Goal: Task Accomplishment & Management: Complete application form

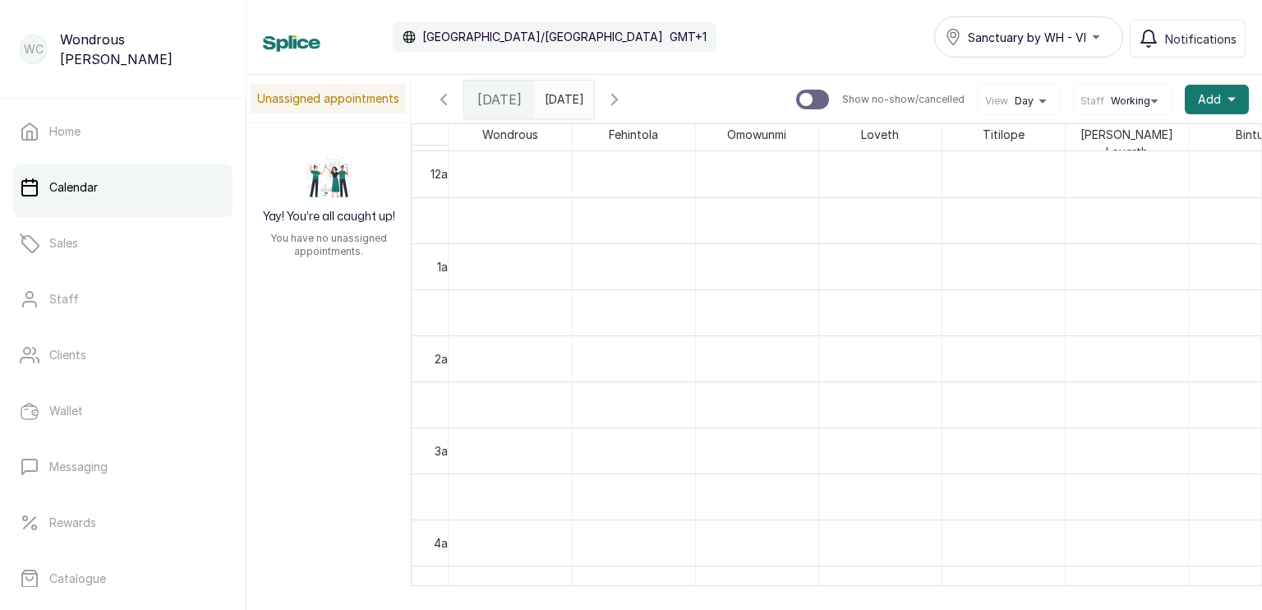
scroll to position [552, 0]
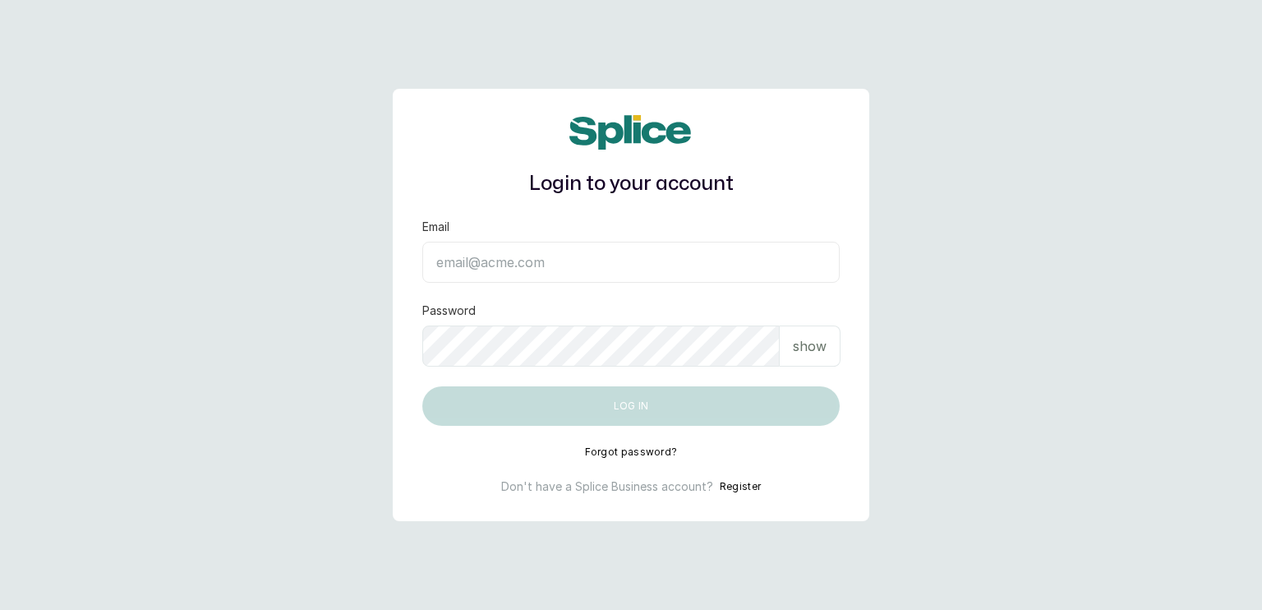
type input "sanctuarybywh@gmail.com"
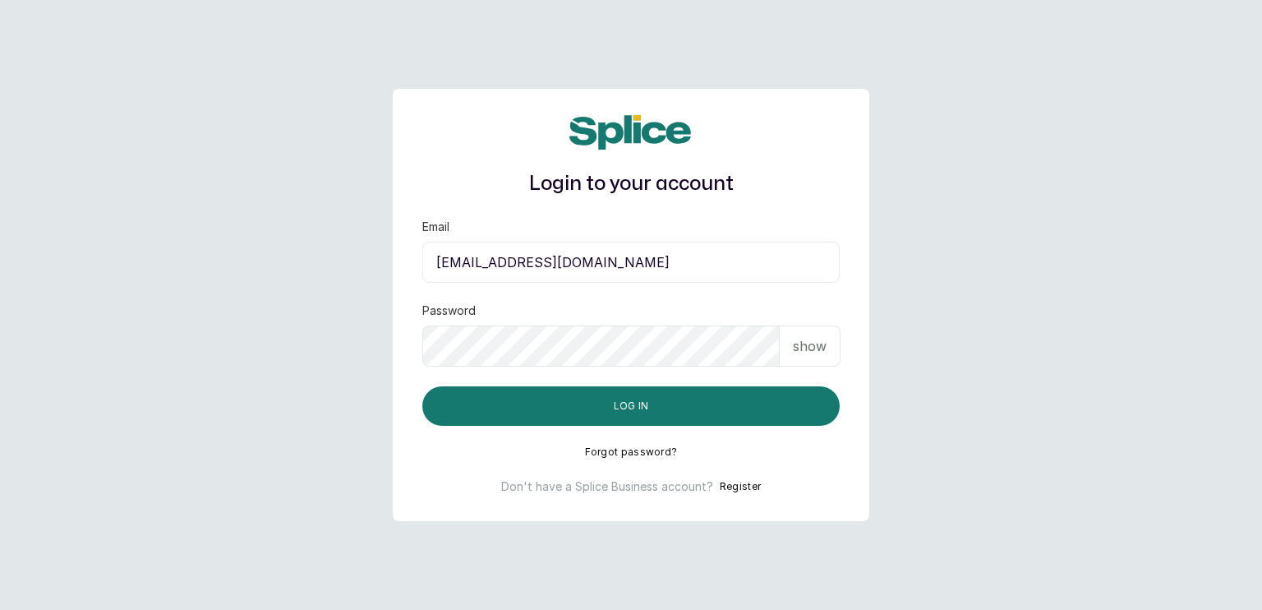
click at [819, 347] on p "show" at bounding box center [810, 346] width 34 height 20
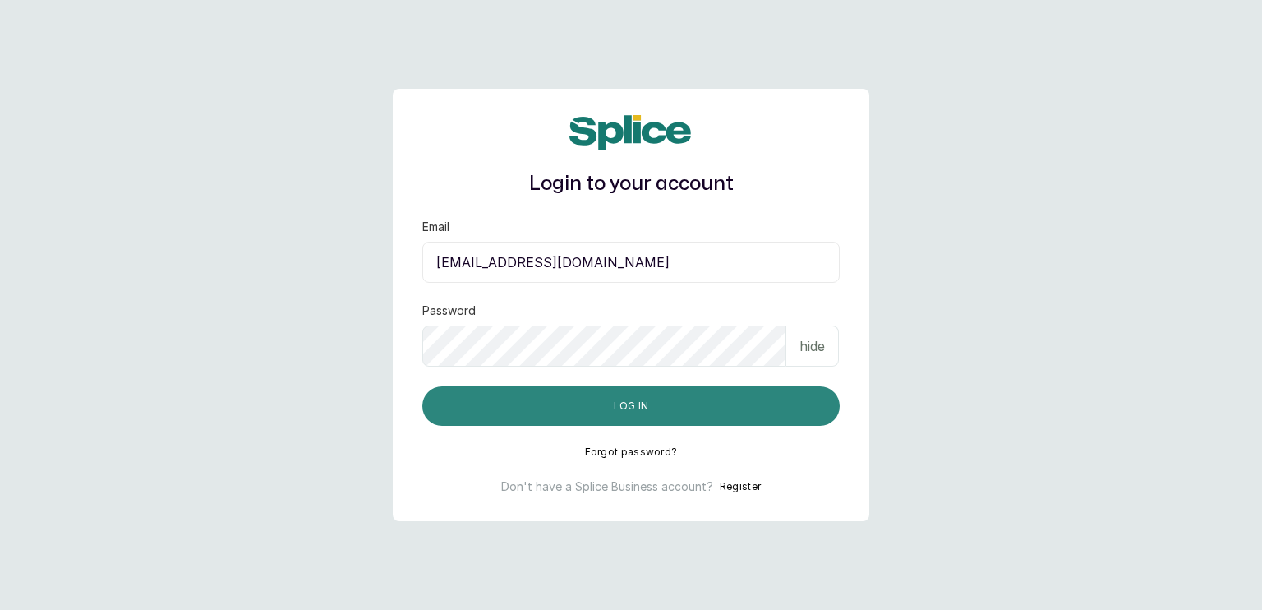
click at [714, 408] on button "Log in" at bounding box center [631, 405] width 418 height 39
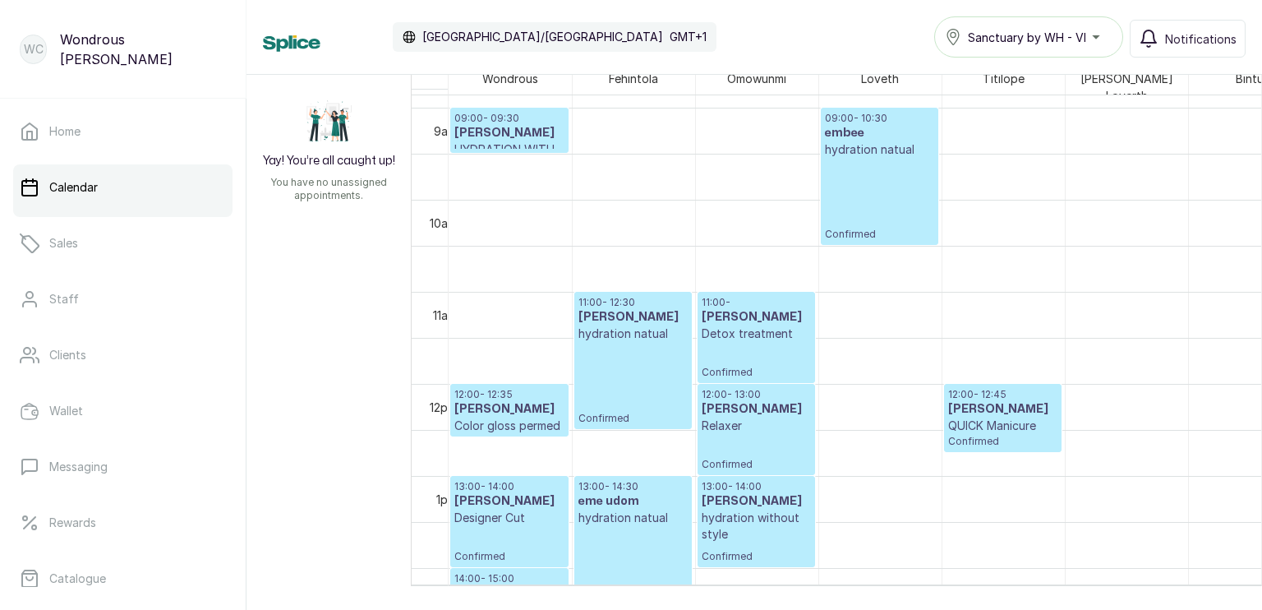
scroll to position [849, 0]
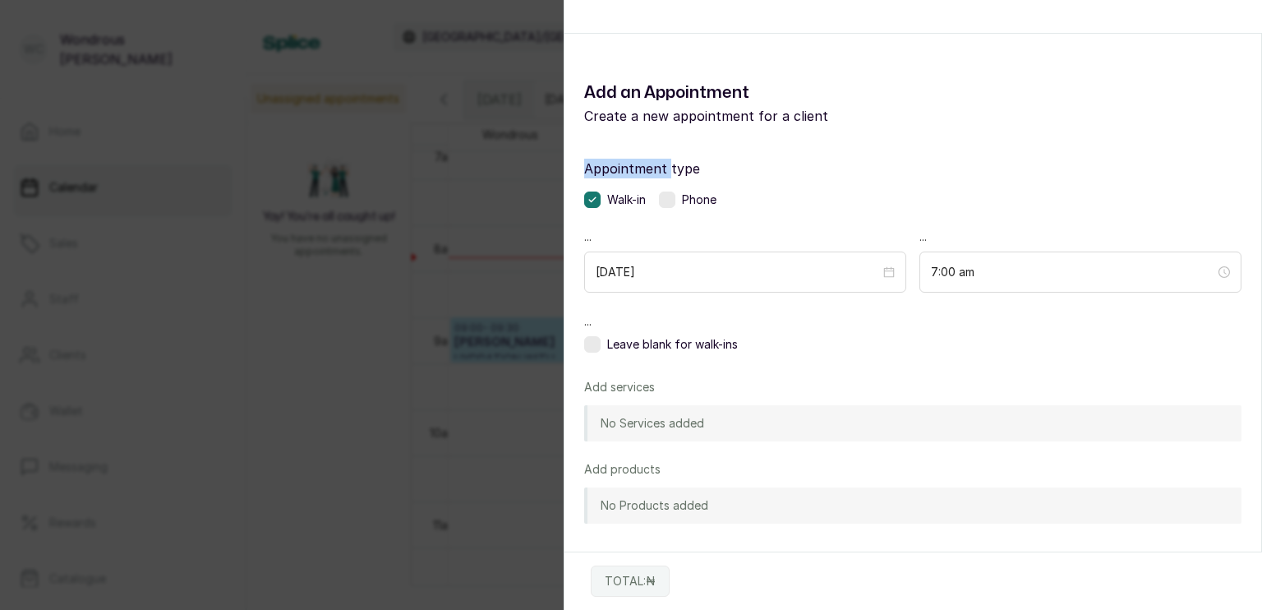
click at [593, 152] on div "Appointment type Walk-in Phone ... 2025/10/03 ... 7:00 am ... Leave blank for w…" at bounding box center [913, 430] width 697 height 583
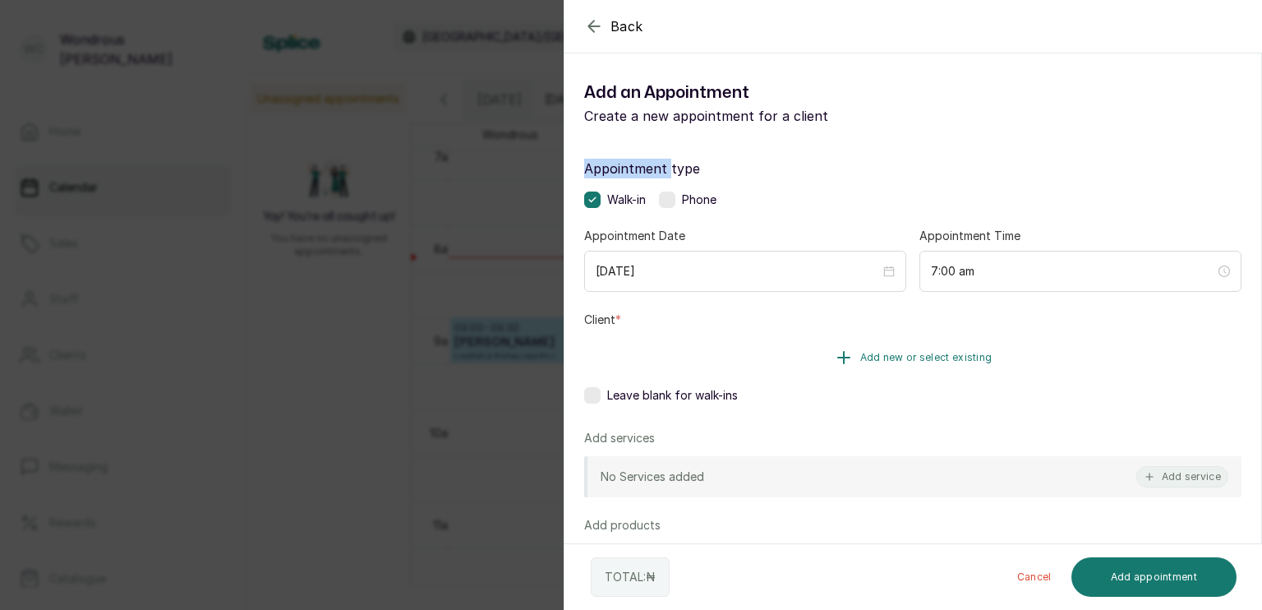
click at [863, 361] on span "Add new or select existing" at bounding box center [927, 357] width 132 height 13
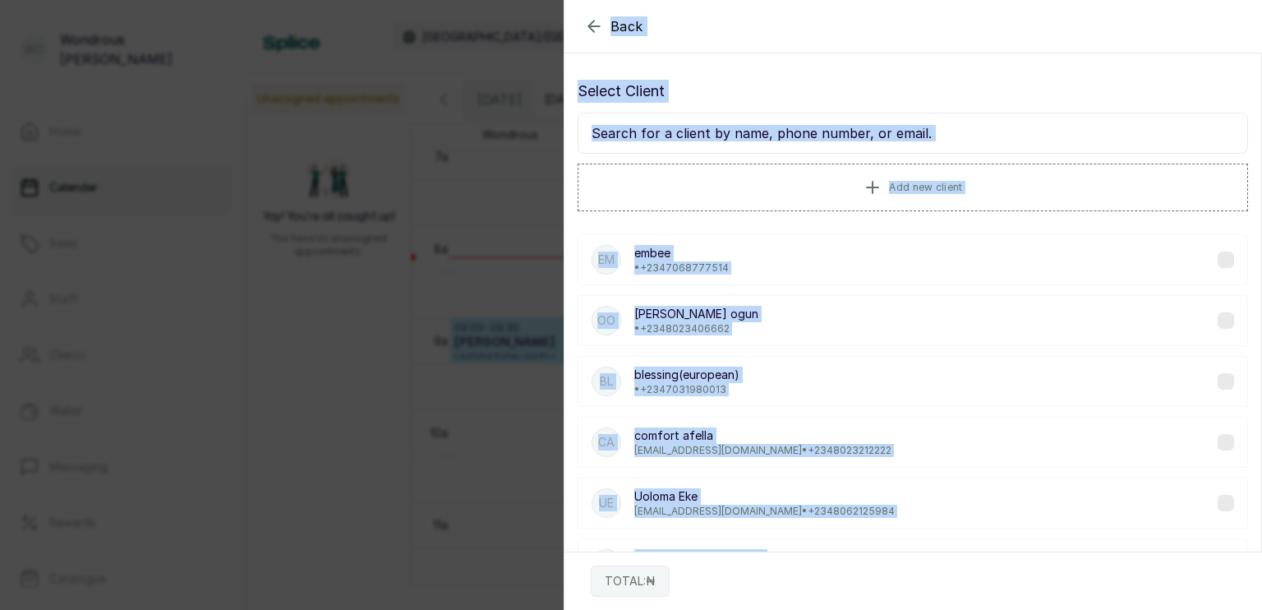
click at [863, 361] on div "bl blessing(european) • +234 7031980013" at bounding box center [913, 381] width 671 height 51
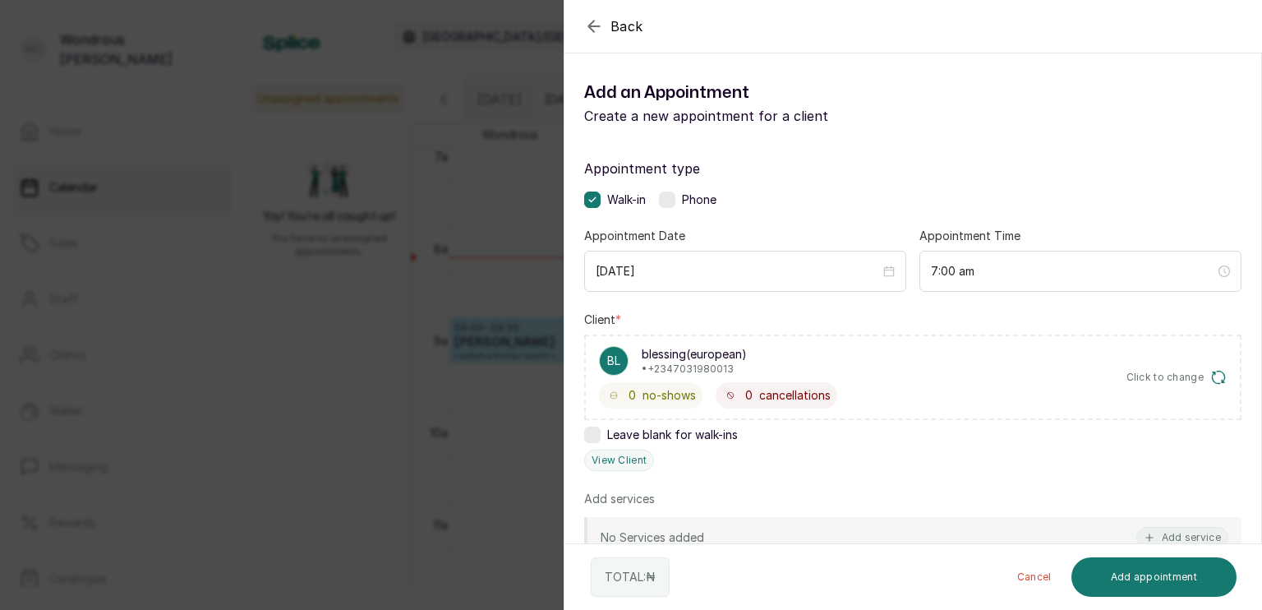
click at [717, 358] on p "blessing(european)" at bounding box center [694, 354] width 105 height 16
drag, startPoint x: 759, startPoint y: 354, endPoint x: 653, endPoint y: 363, distance: 106.4
click at [653, 363] on div "bl blessing(european) • +234 7031980013" at bounding box center [718, 361] width 238 height 30
click at [650, 362] on p "• +234 7031980013" at bounding box center [694, 368] width 105 height 13
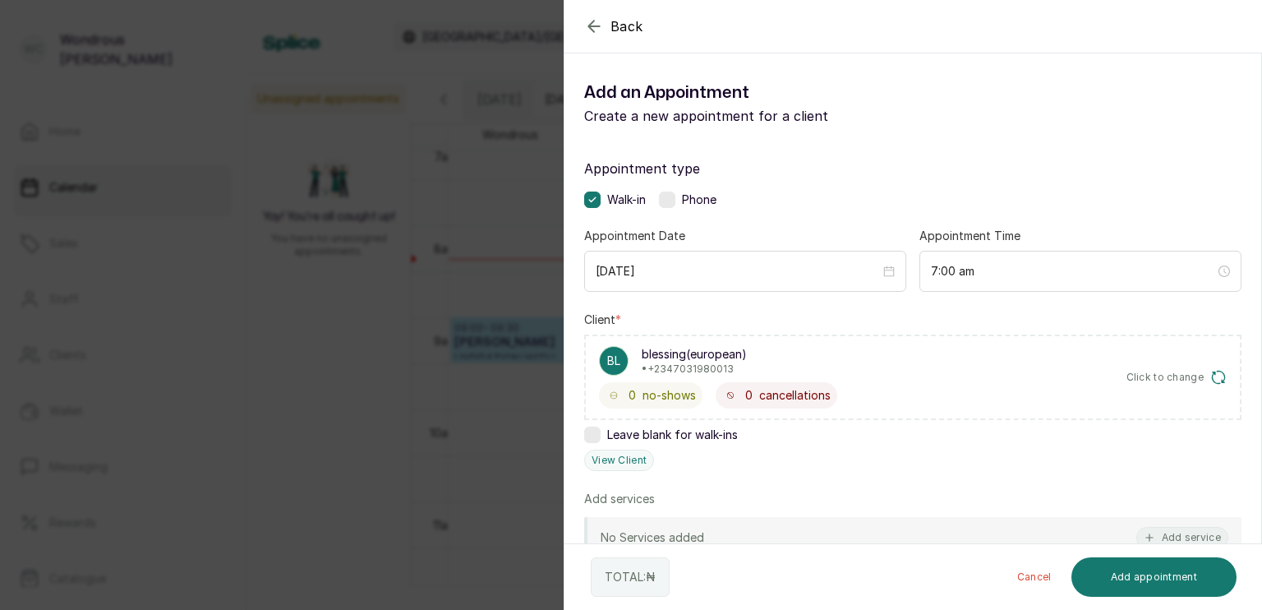
click at [1188, 378] on span "Click to change" at bounding box center [1166, 377] width 78 height 13
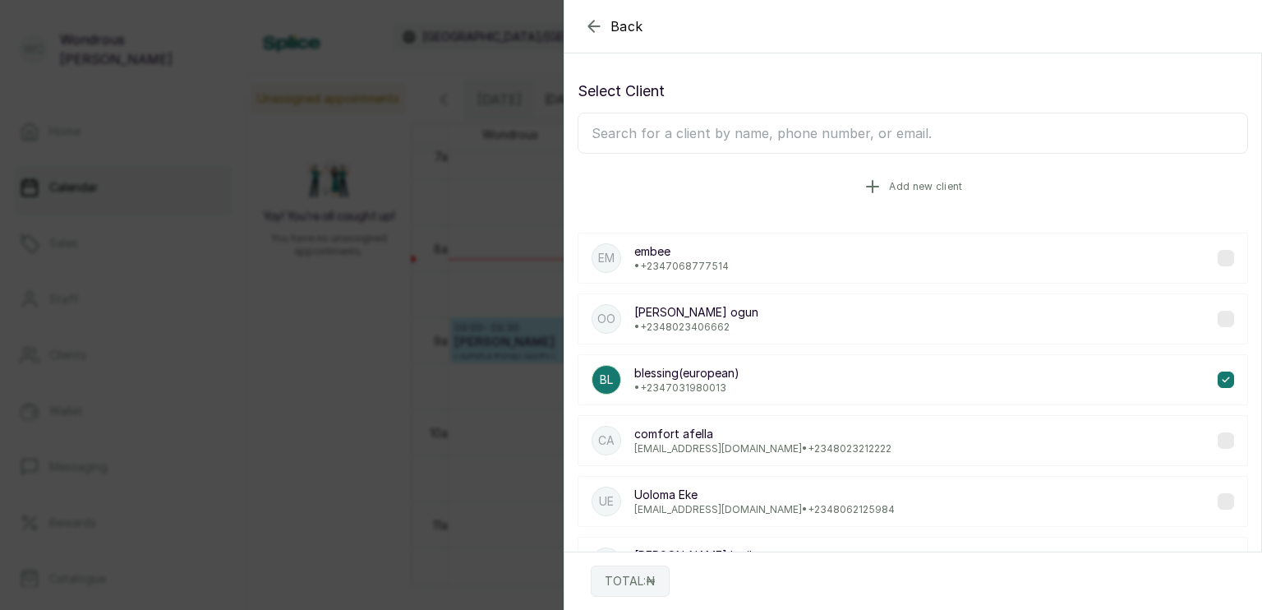
click at [902, 180] on span "Add new client" at bounding box center [925, 186] width 73 height 13
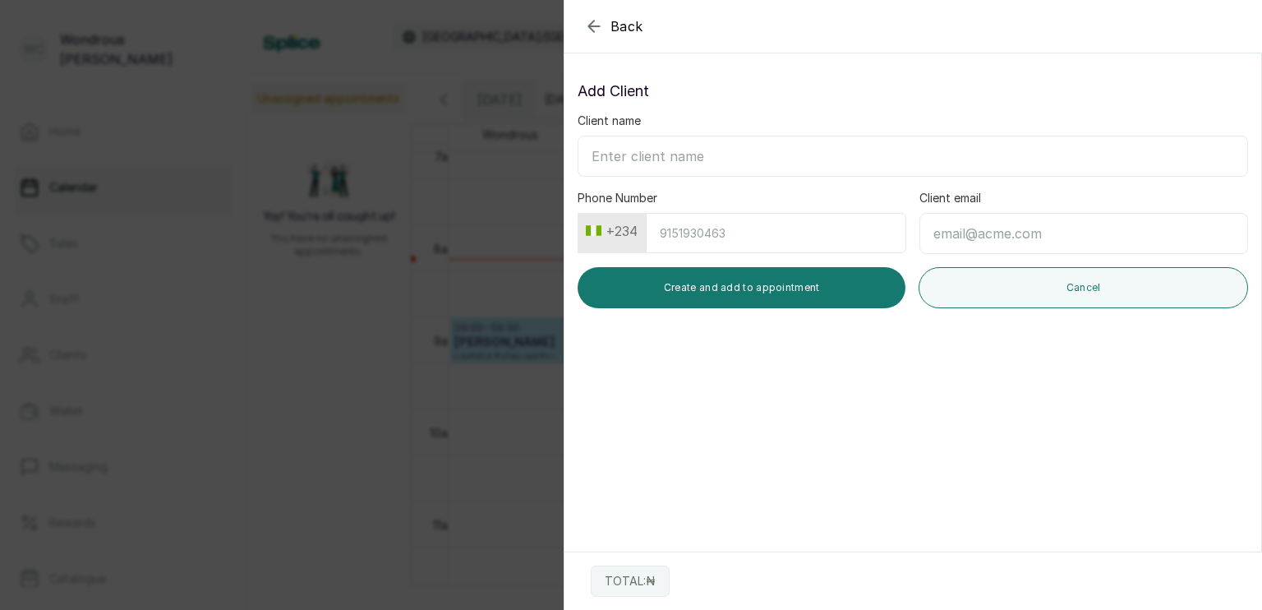
click at [810, 144] on input "Client name" at bounding box center [913, 156] width 671 height 41
type input "hadiza a"
click at [590, 25] on icon "button" at bounding box center [593, 26] width 11 height 11
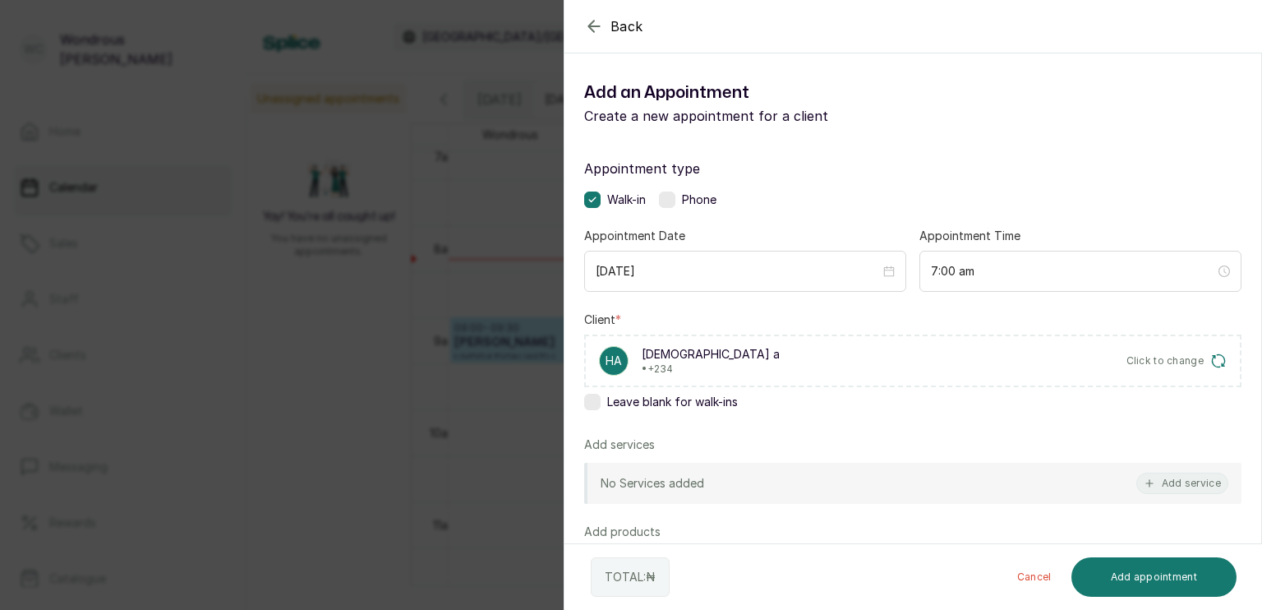
click at [590, 25] on icon "button" at bounding box center [593, 26] width 11 height 11
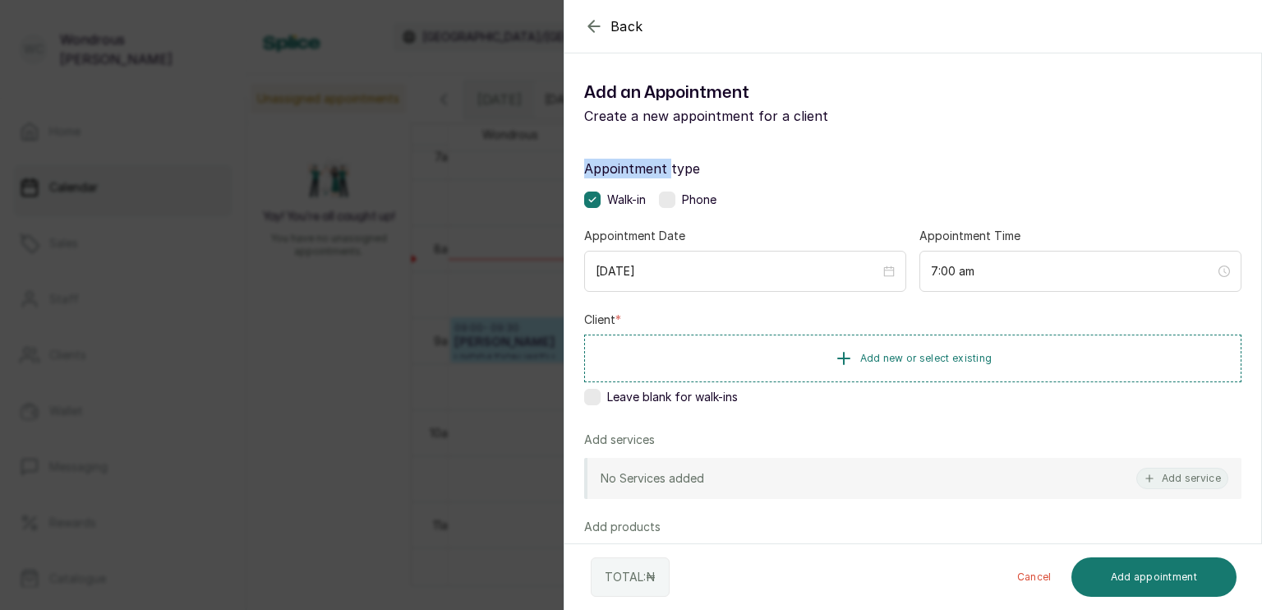
click at [621, 159] on label "Appointment type" at bounding box center [913, 169] width 658 height 20
click at [834, 353] on icon "button" at bounding box center [844, 358] width 20 height 20
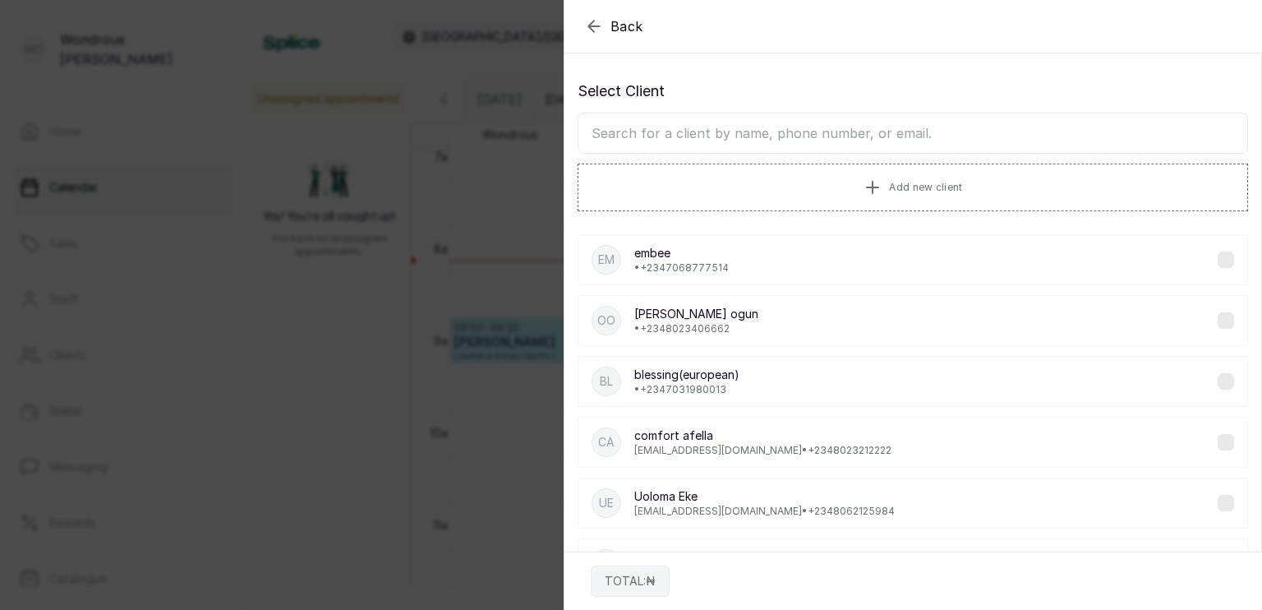
click at [693, 131] on input "text" at bounding box center [913, 133] width 671 height 41
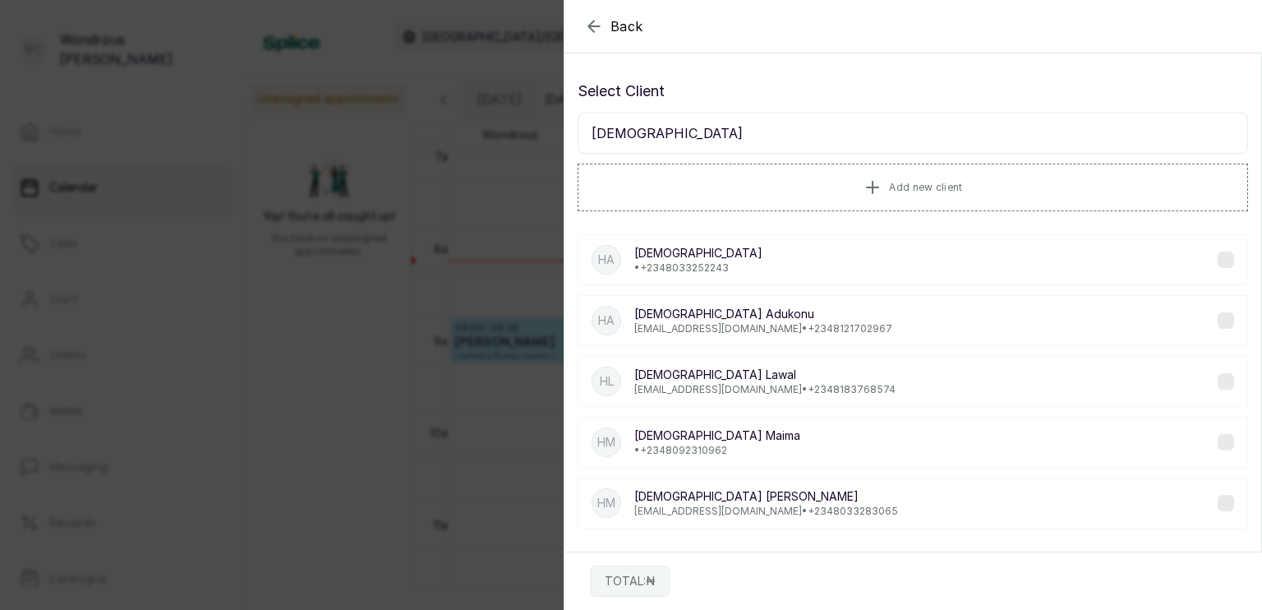
type input "hadiza"
click at [1252, 562] on div "TOTAL: ₦" at bounding box center [914, 581] width 699 height 58
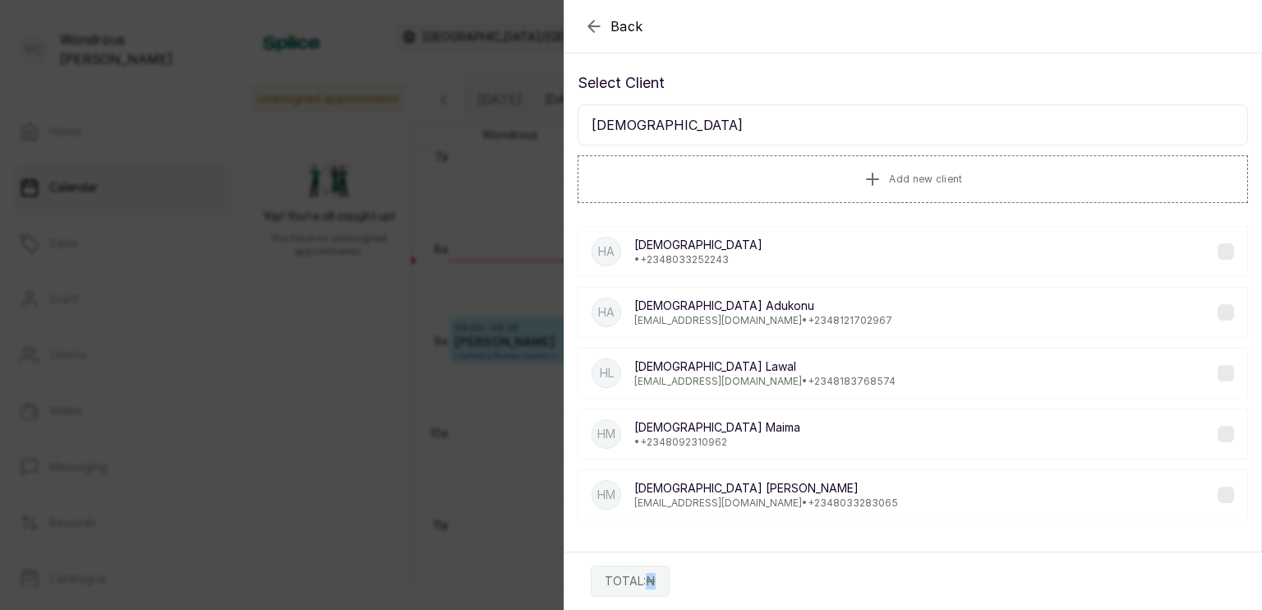
drag, startPoint x: 1252, startPoint y: 562, endPoint x: 1231, endPoint y: 560, distance: 20.7
click at [1231, 560] on div "TOTAL: ₦" at bounding box center [914, 581] width 699 height 58
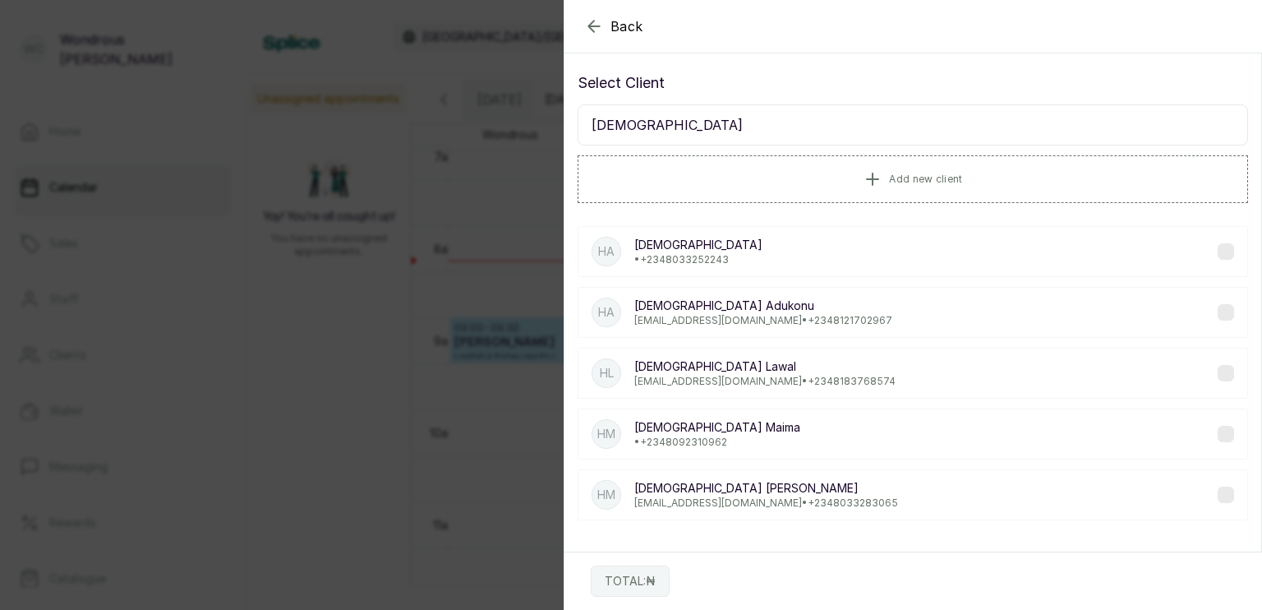
click at [733, 308] on p "Hadiza Adukonu" at bounding box center [763, 306] width 258 height 16
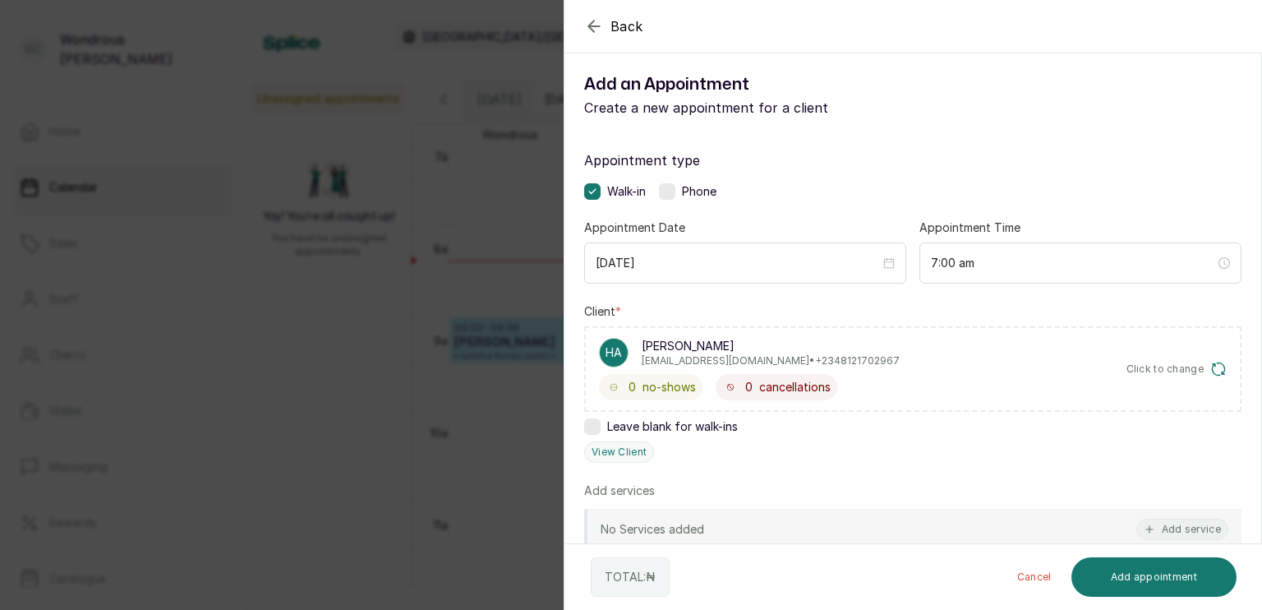
click at [648, 485] on p "Add services" at bounding box center [619, 490] width 71 height 16
click at [1184, 525] on button "Add service" at bounding box center [1183, 529] width 92 height 21
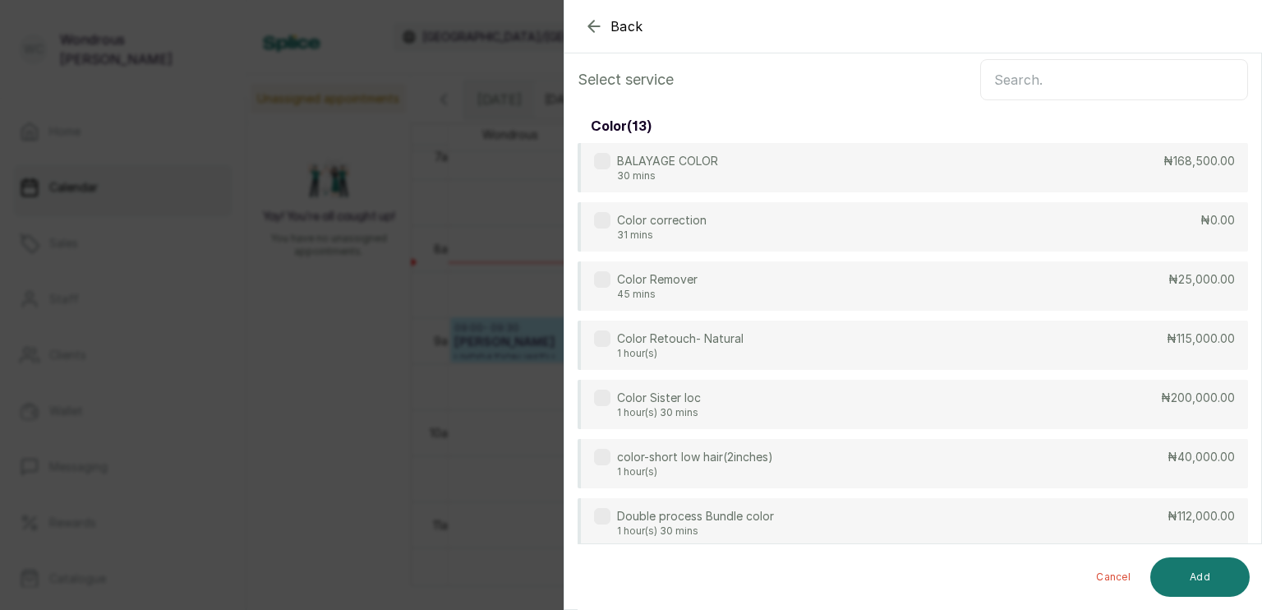
scroll to position [0, 0]
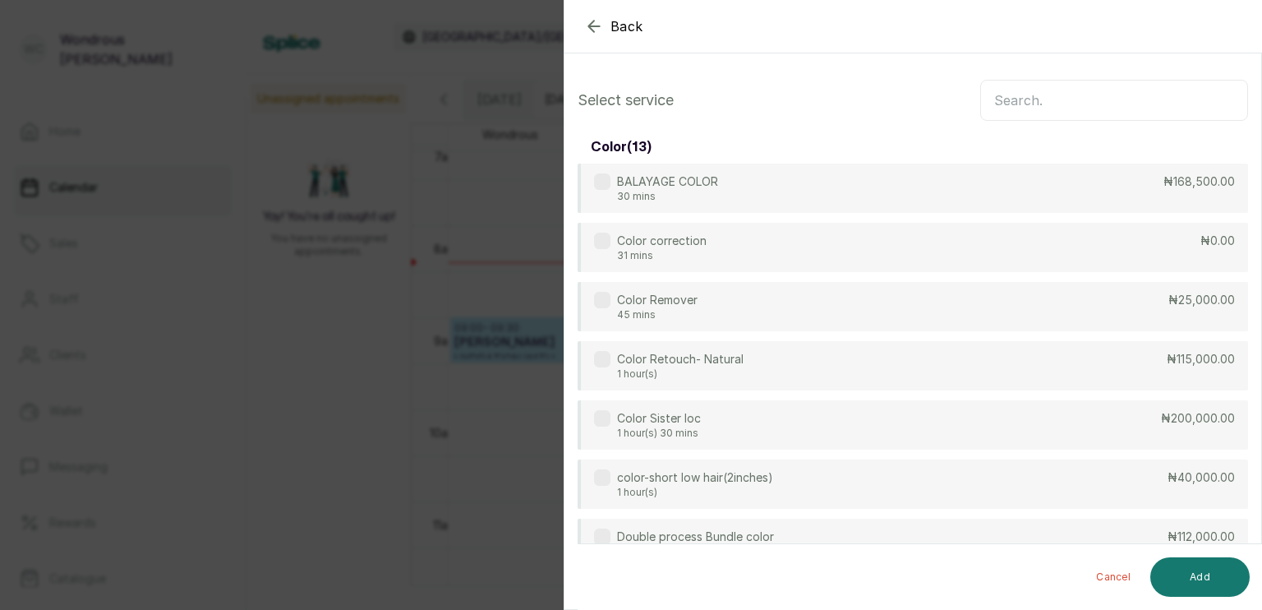
click at [1026, 103] on input "text" at bounding box center [1115, 100] width 268 height 41
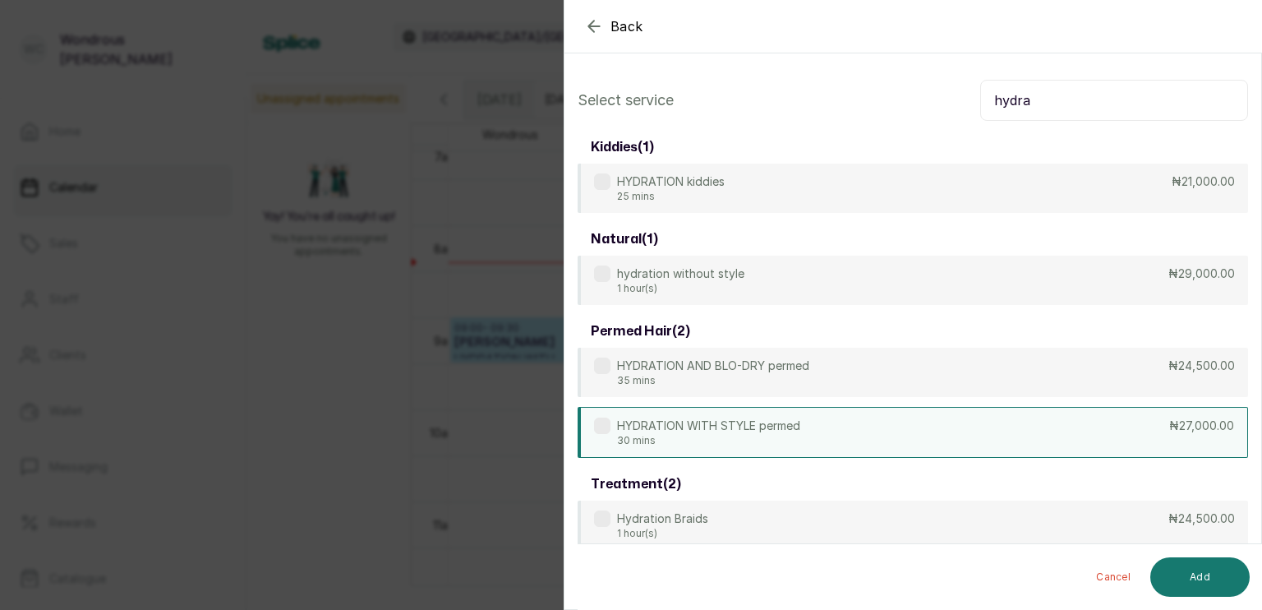
type input "hydra"
click at [740, 426] on p "HYDRATION WITH STYLE permed" at bounding box center [708, 426] width 183 height 16
click at [1180, 577] on button "Add" at bounding box center [1200, 576] width 99 height 39
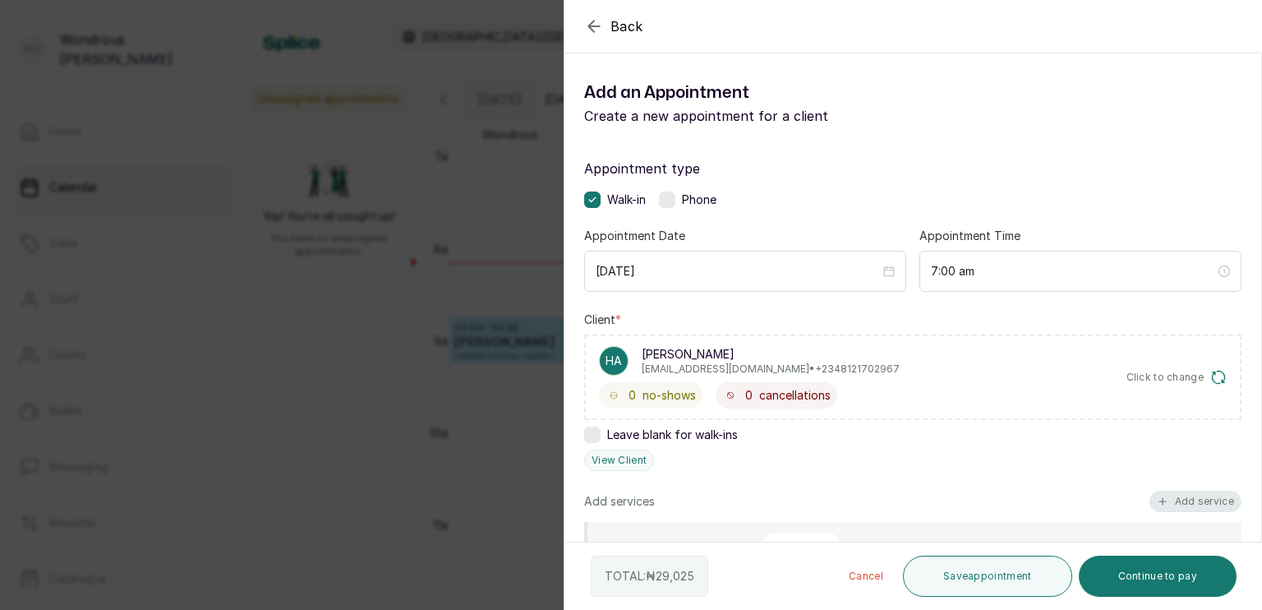
click at [1167, 501] on button "Add service" at bounding box center [1196, 501] width 92 height 21
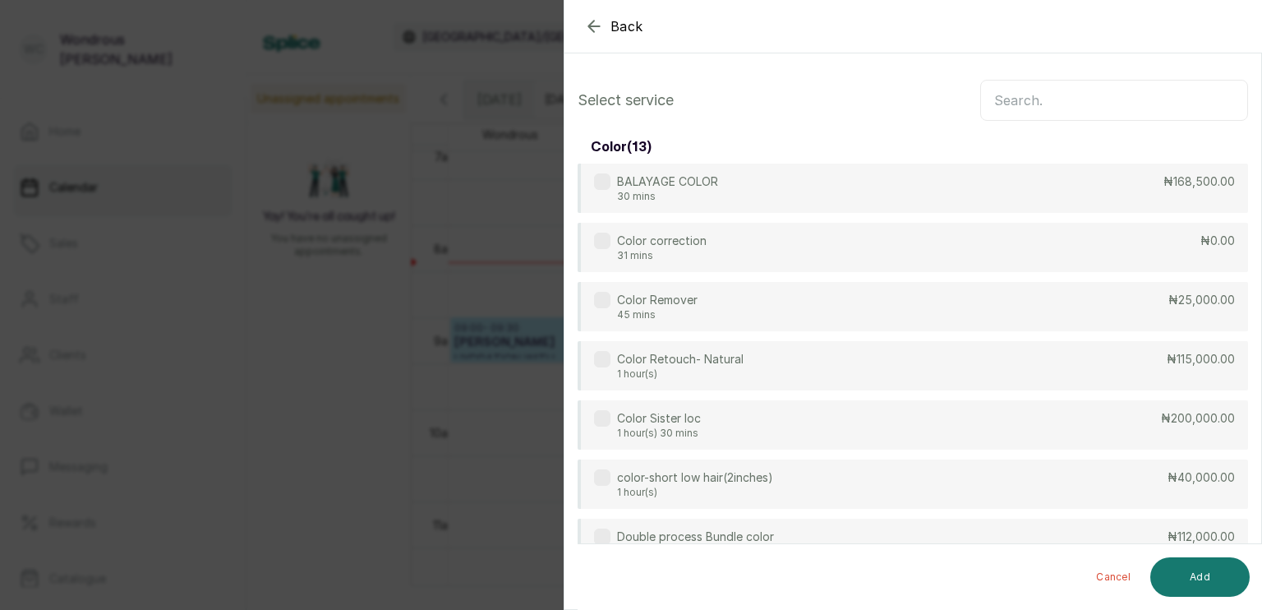
click at [1043, 105] on input "text" at bounding box center [1115, 100] width 268 height 41
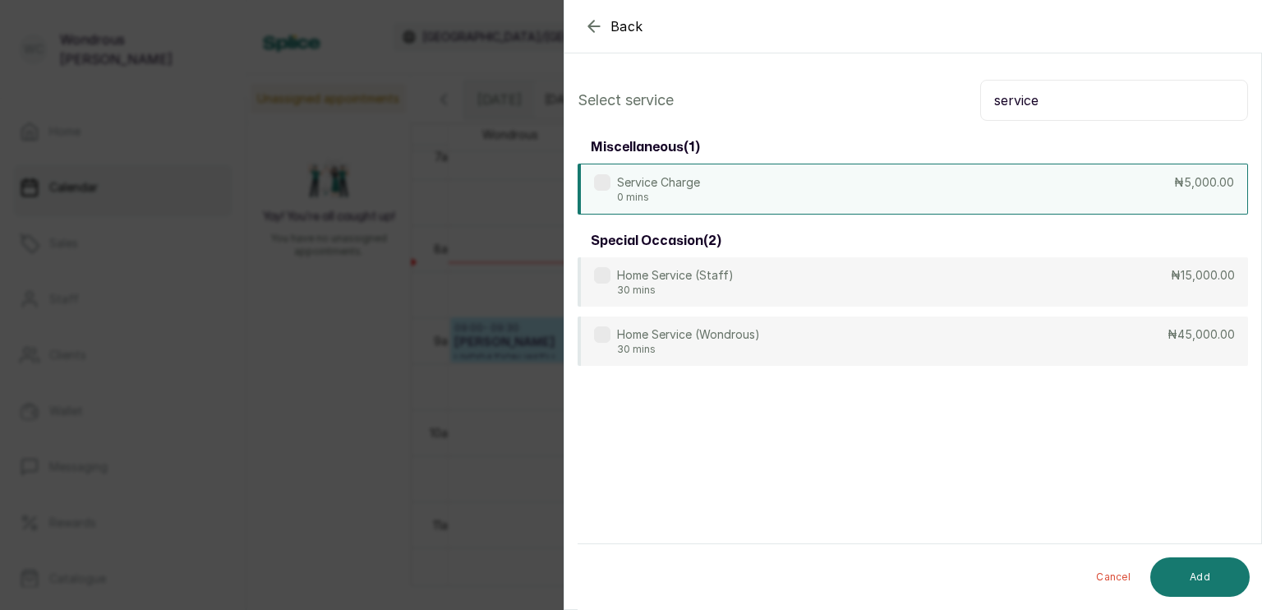
type input "service"
click at [993, 176] on div "Service Charge 0 mins ₦5,000.00" at bounding box center [913, 189] width 671 height 51
click at [1215, 556] on div "Cancel Add" at bounding box center [927, 577] width 699 height 66
click at [1209, 571] on button "Add" at bounding box center [1200, 576] width 99 height 39
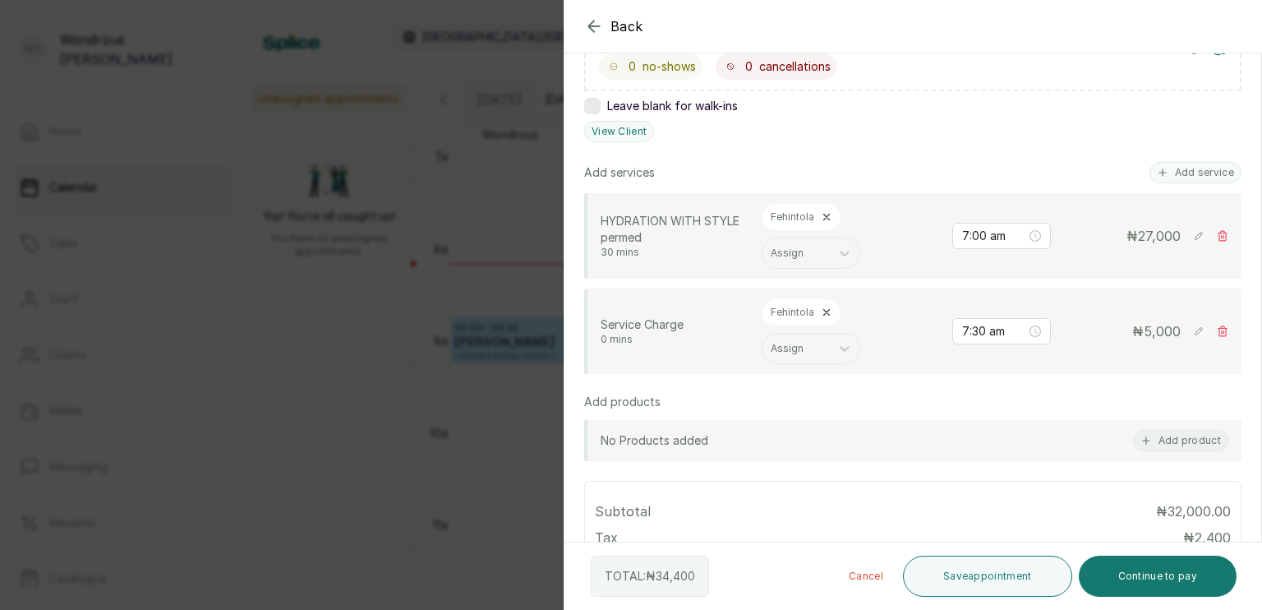
scroll to position [362, 0]
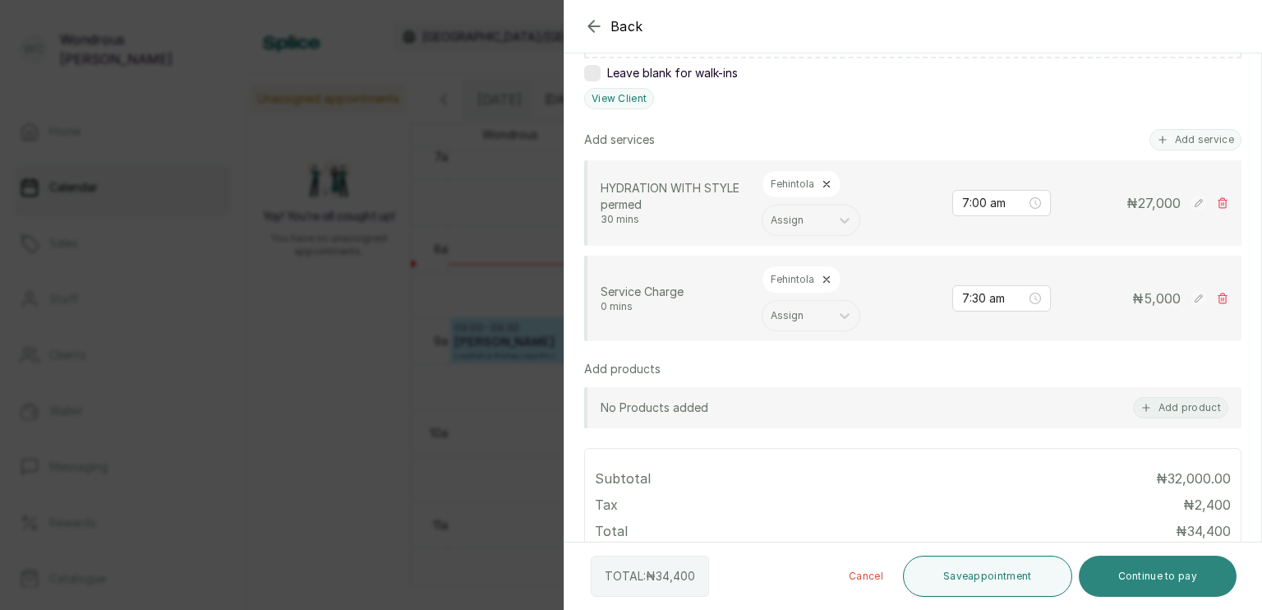
click at [1141, 574] on button "Continue to pay" at bounding box center [1158, 576] width 159 height 41
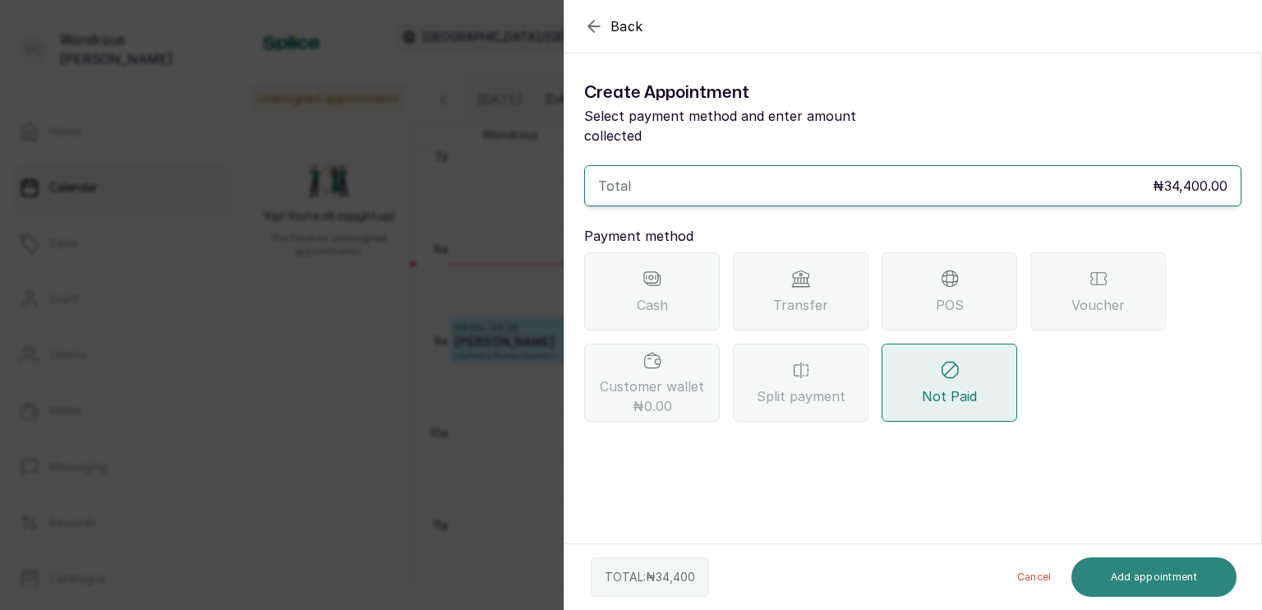
scroll to position [0, 0]
click at [1072, 557] on button "Add appointment" at bounding box center [1155, 576] width 166 height 39
click at [810, 295] on span "Transfer" at bounding box center [800, 305] width 55 height 20
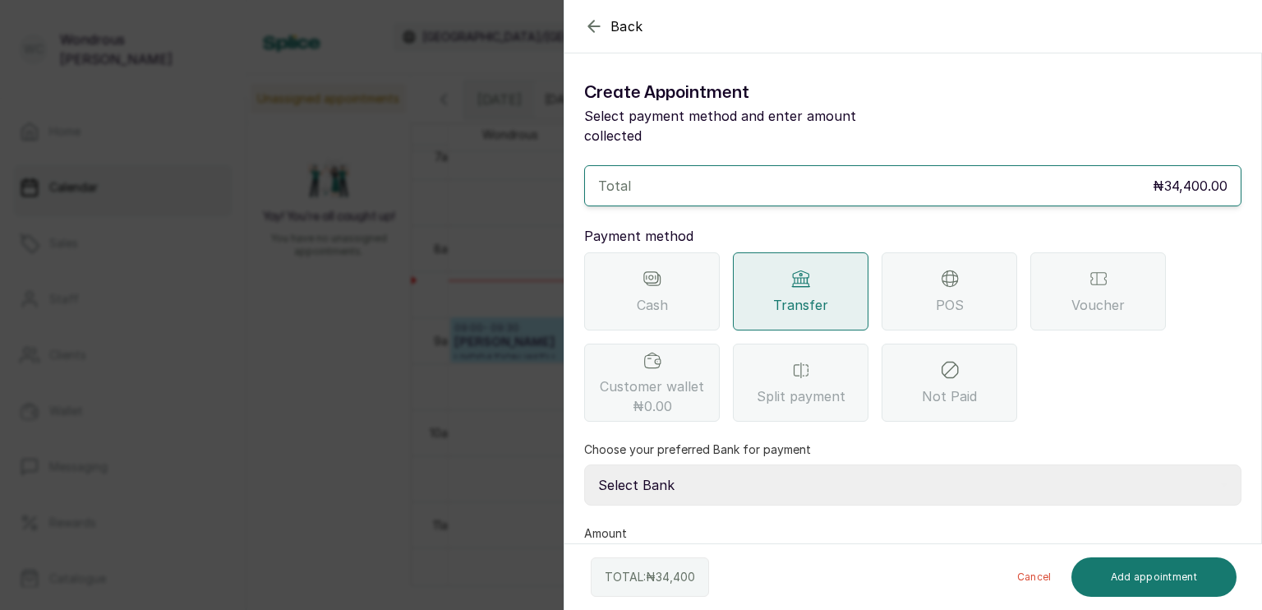
scroll to position [41, 0]
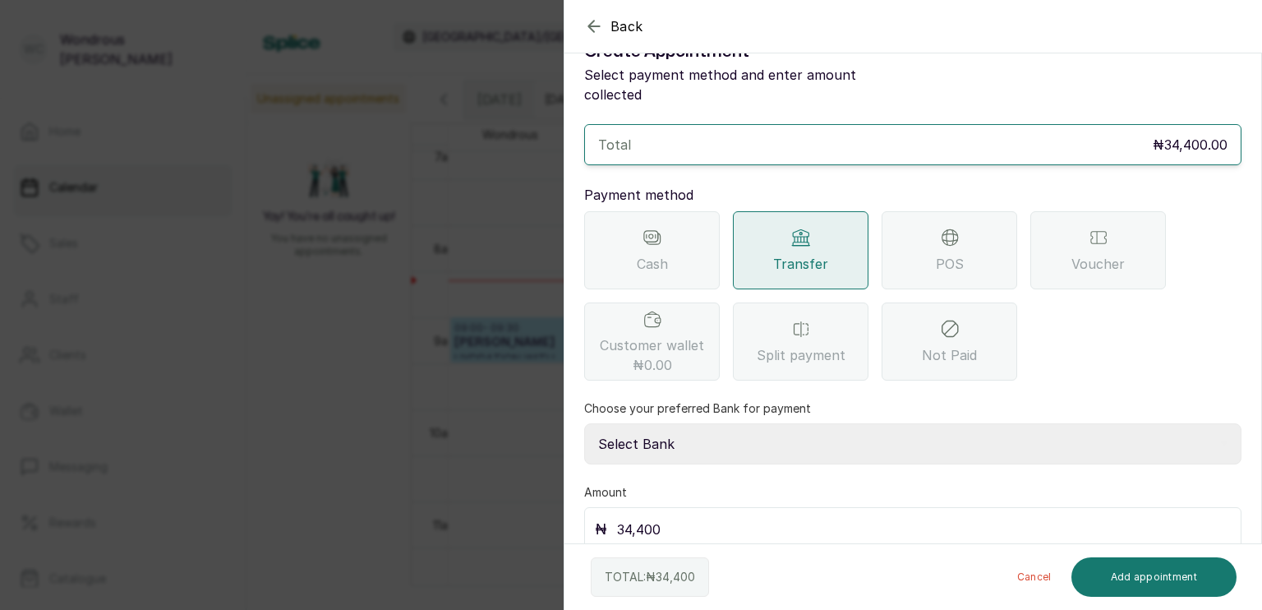
click at [750, 427] on select "Select Bank SBYWH ENTERPRISE Union Bank of Nigeria SBYWH ENTERPRISE Guaranty Tr…" at bounding box center [913, 443] width 658 height 41
select select "4d00f10c-fa79-43ea-807e-2e57bb9eff76"
click at [584, 423] on select "Select Bank SBYWH ENTERPRISE Union Bank of Nigeria SBYWH ENTERPRISE Guaranty Tr…" at bounding box center [913, 443] width 658 height 41
click at [1134, 580] on button "Add appointment" at bounding box center [1155, 576] width 166 height 39
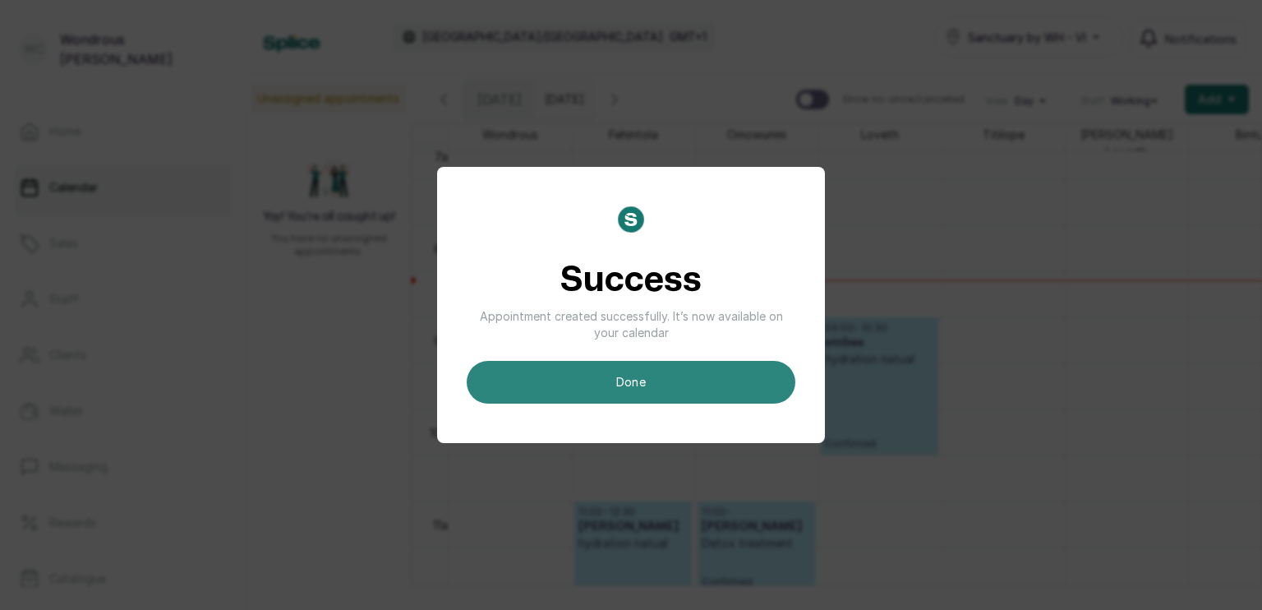
click at [659, 386] on button "done" at bounding box center [631, 382] width 329 height 43
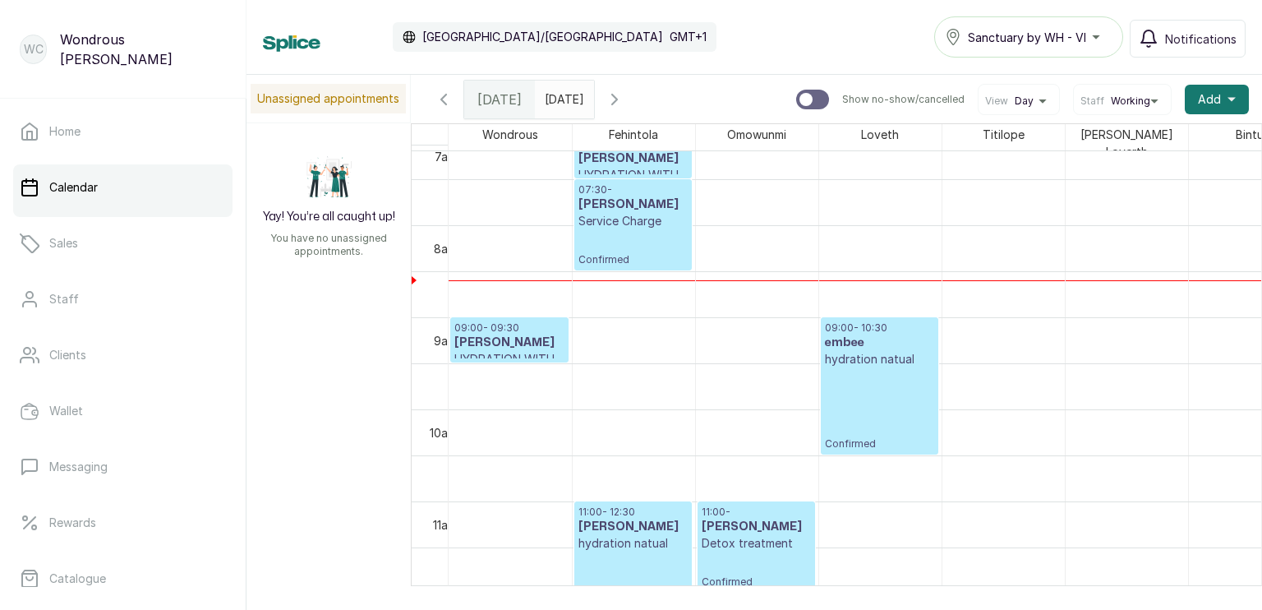
scroll to position [554, 0]
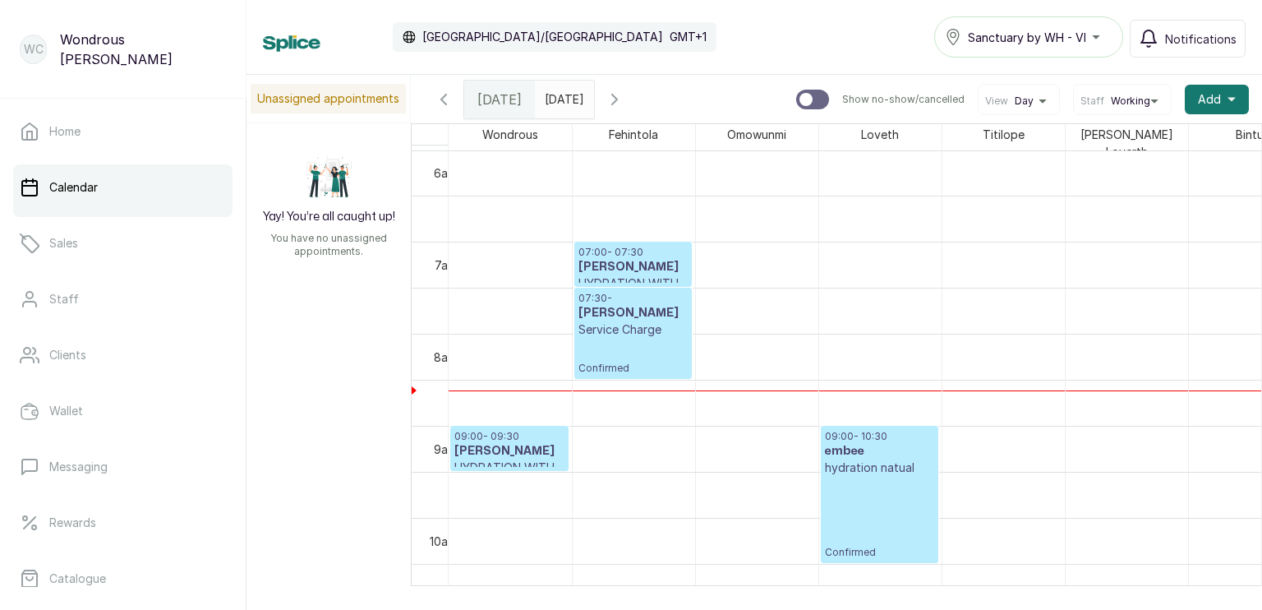
click at [611, 338] on p "Confirmed" at bounding box center [633, 356] width 109 height 37
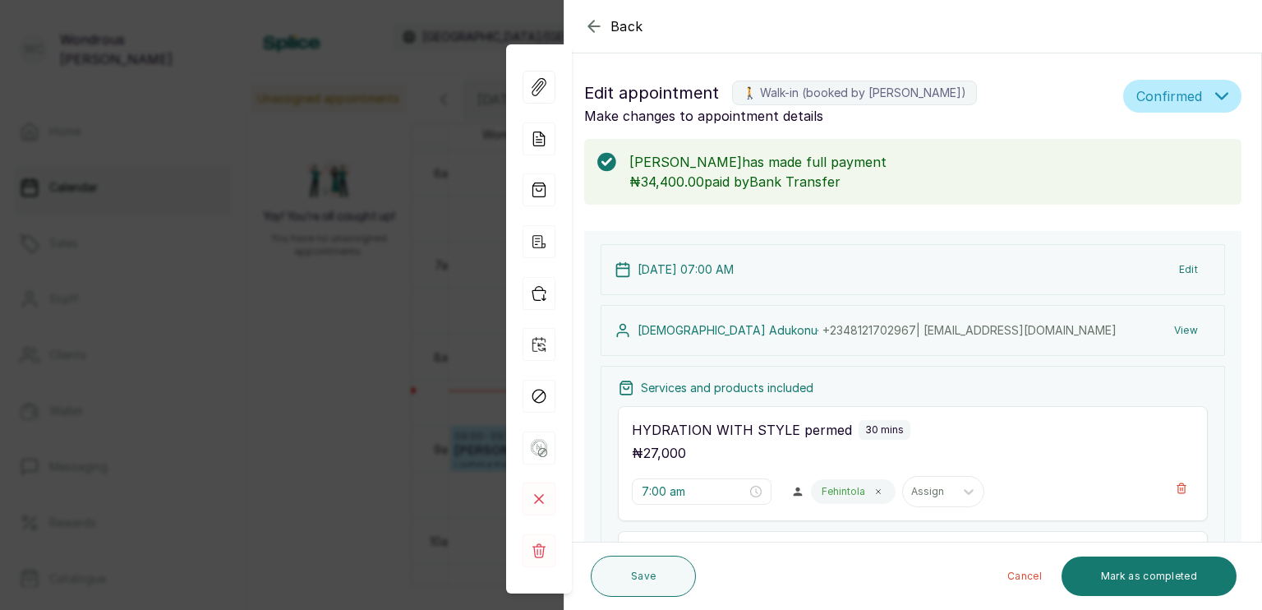
scroll to position [408, 0]
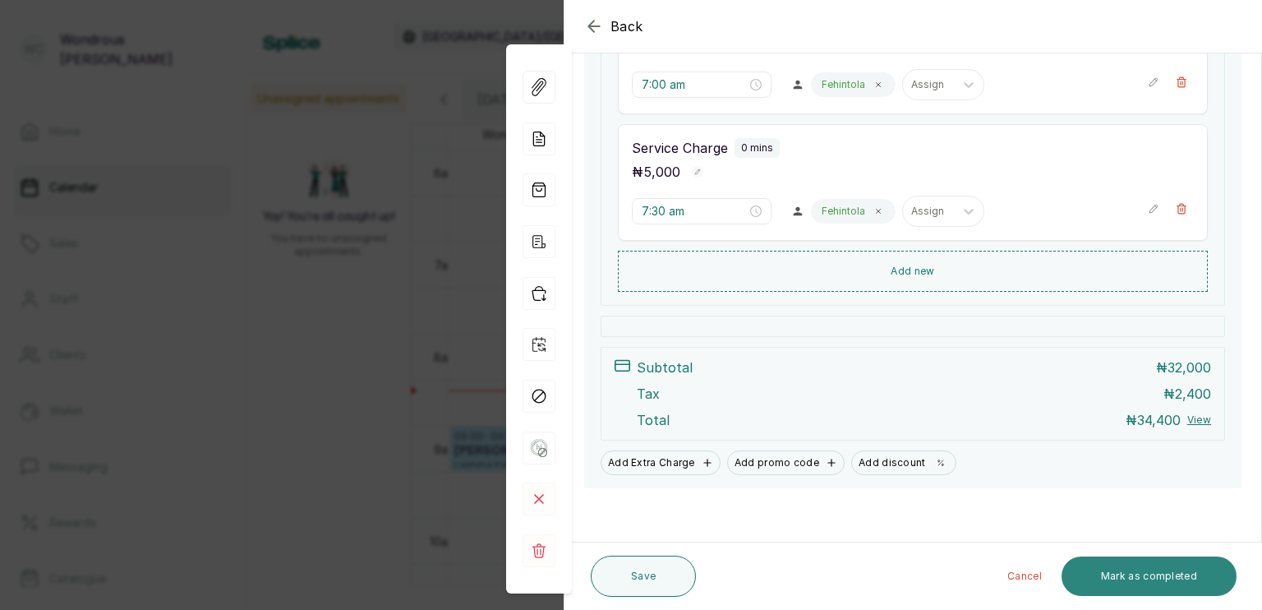
click at [1165, 588] on button "Mark as completed" at bounding box center [1149, 575] width 175 height 39
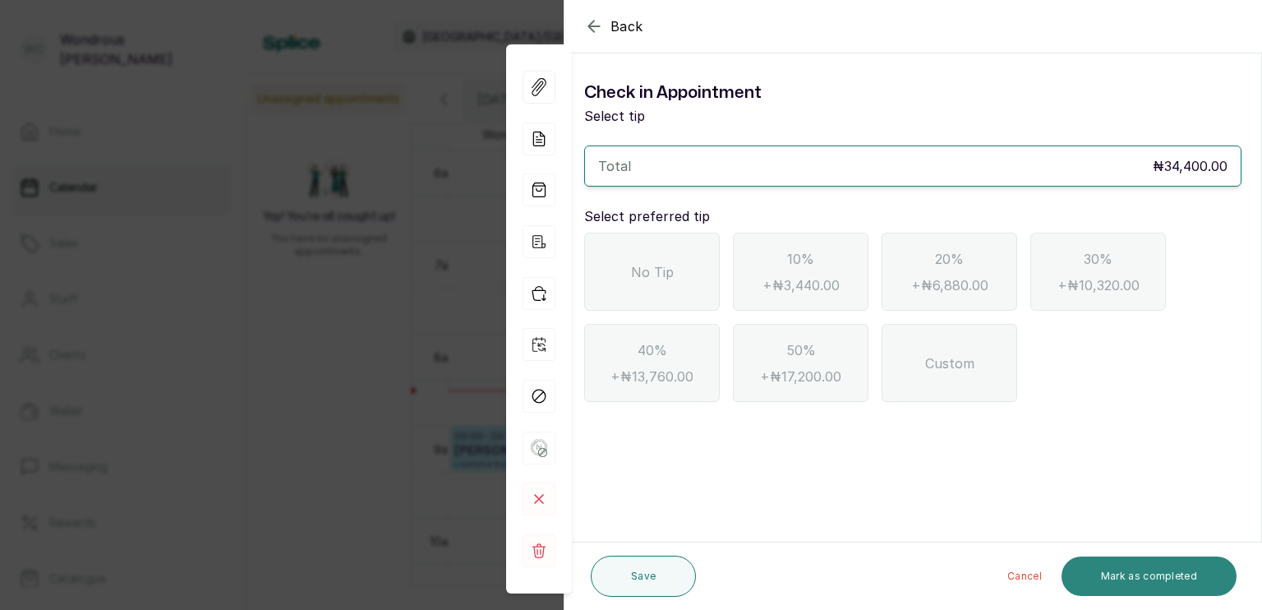
scroll to position [0, 0]
click at [632, 278] on span "No Tip" at bounding box center [652, 272] width 43 height 20
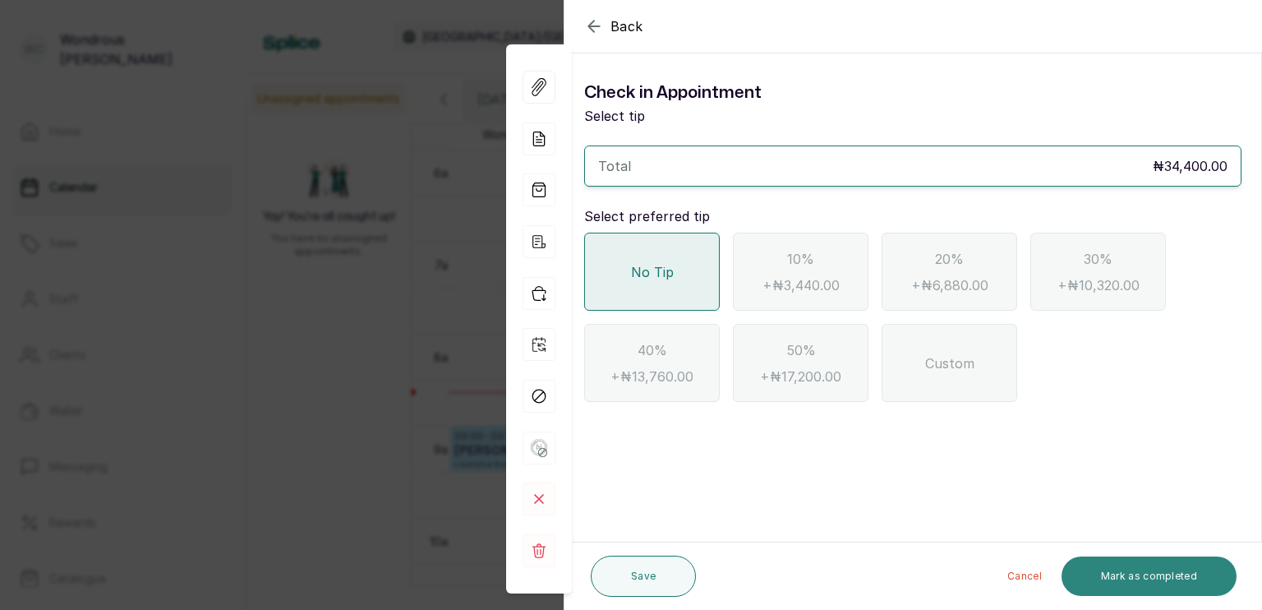
click at [1121, 577] on button "Mark as completed" at bounding box center [1149, 575] width 175 height 39
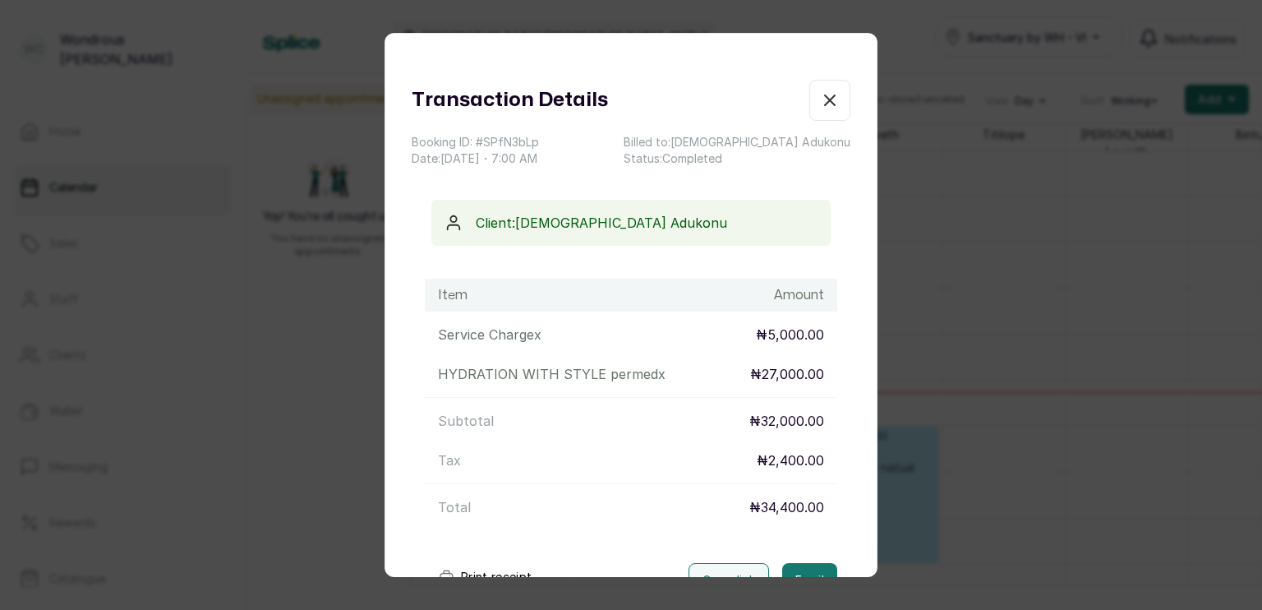
scroll to position [120, 0]
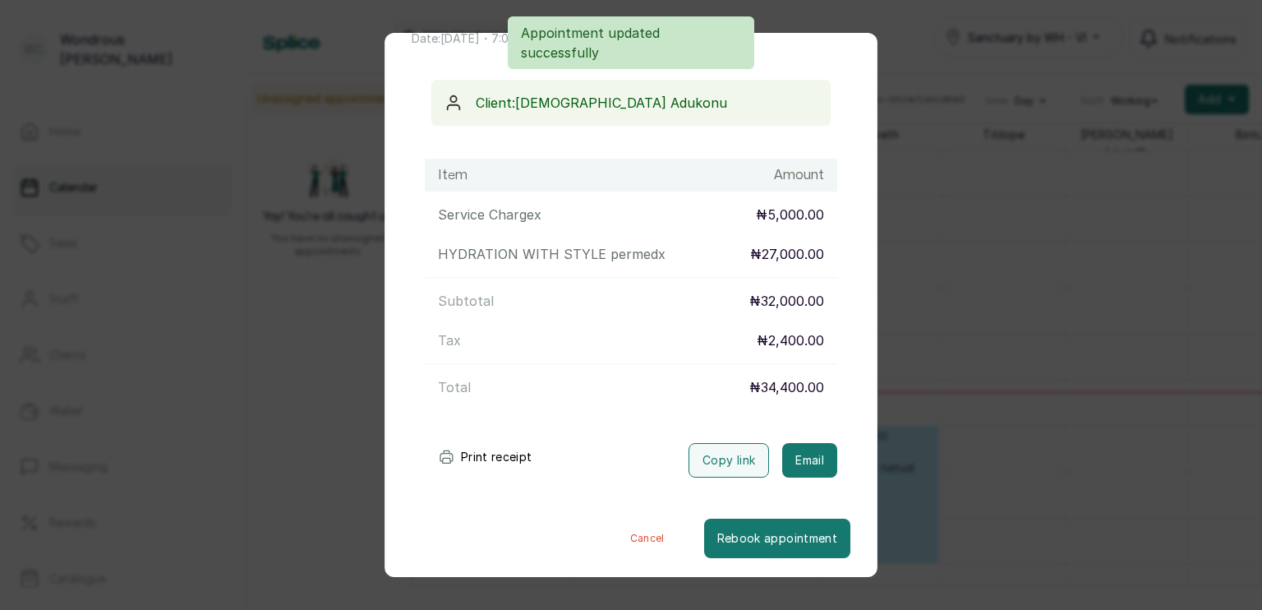
click at [496, 454] on button "Print receipt" at bounding box center [485, 457] width 121 height 33
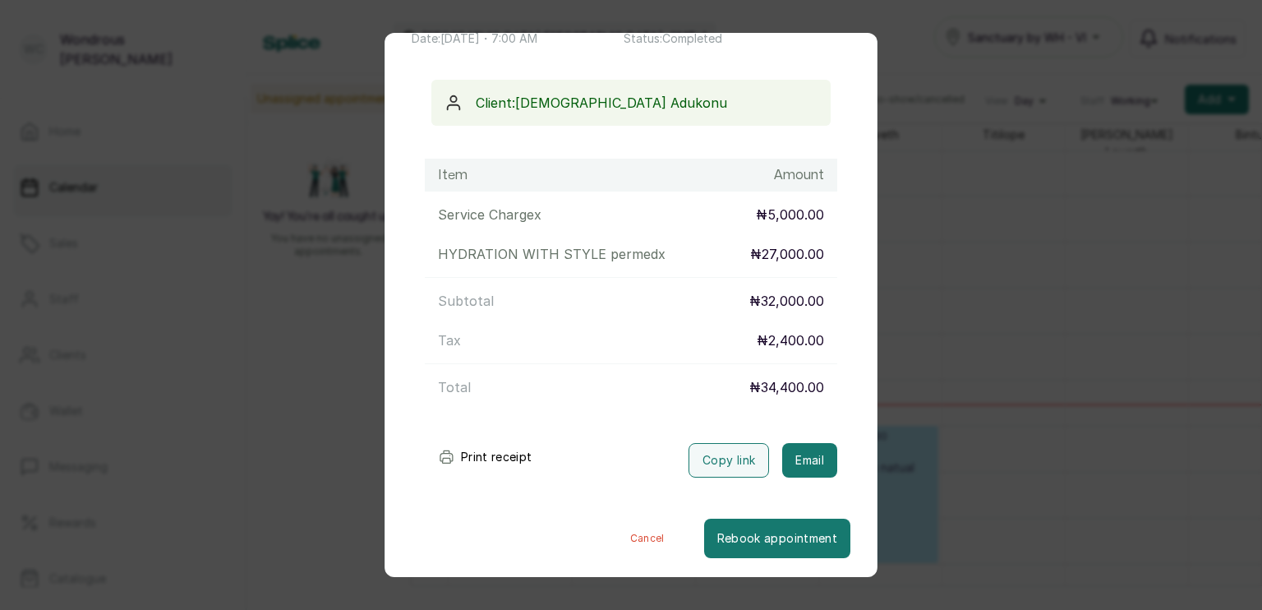
click at [1013, 215] on div "Transaction Details Booking ID: # SPfN3bLp Date: 3 Oct, 2025 ・ 7:00 AM Billed t…" at bounding box center [631, 305] width 1262 height 610
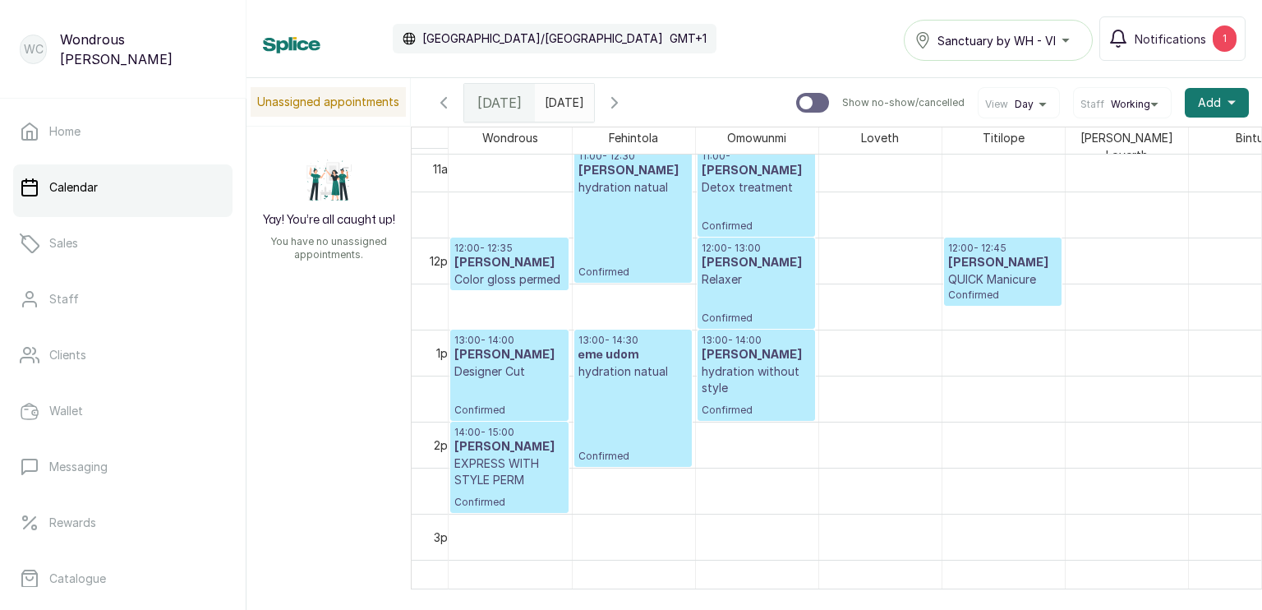
click at [766, 381] on p "hydration without style" at bounding box center [756, 379] width 109 height 33
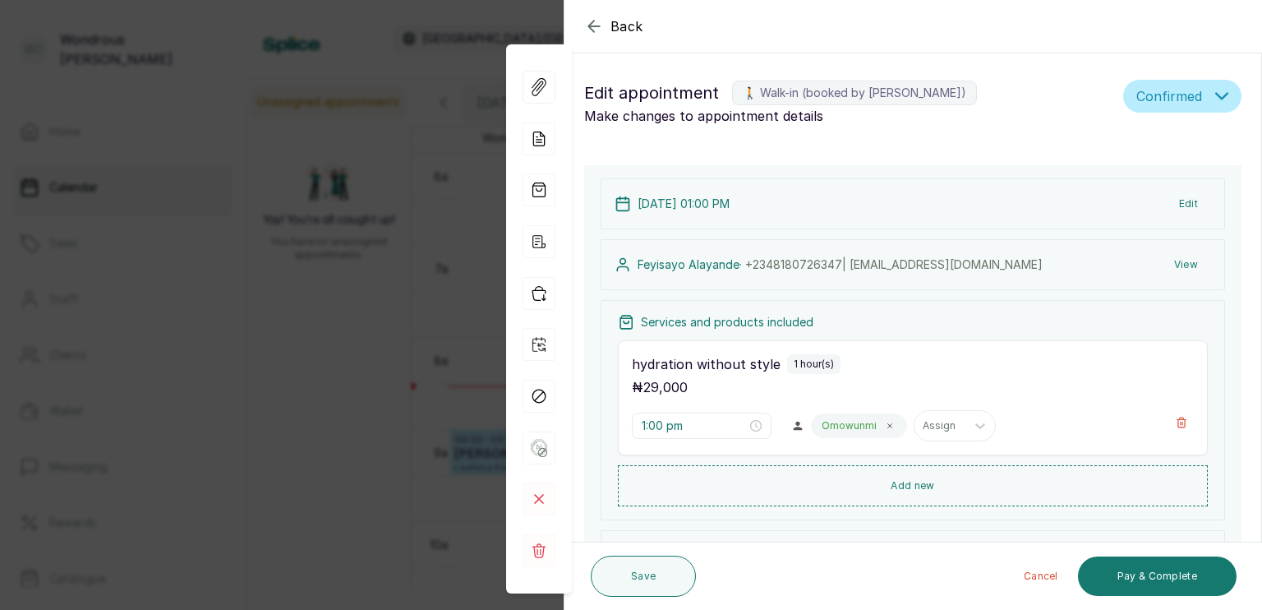
click at [595, 22] on icon "button" at bounding box center [594, 26] width 20 height 20
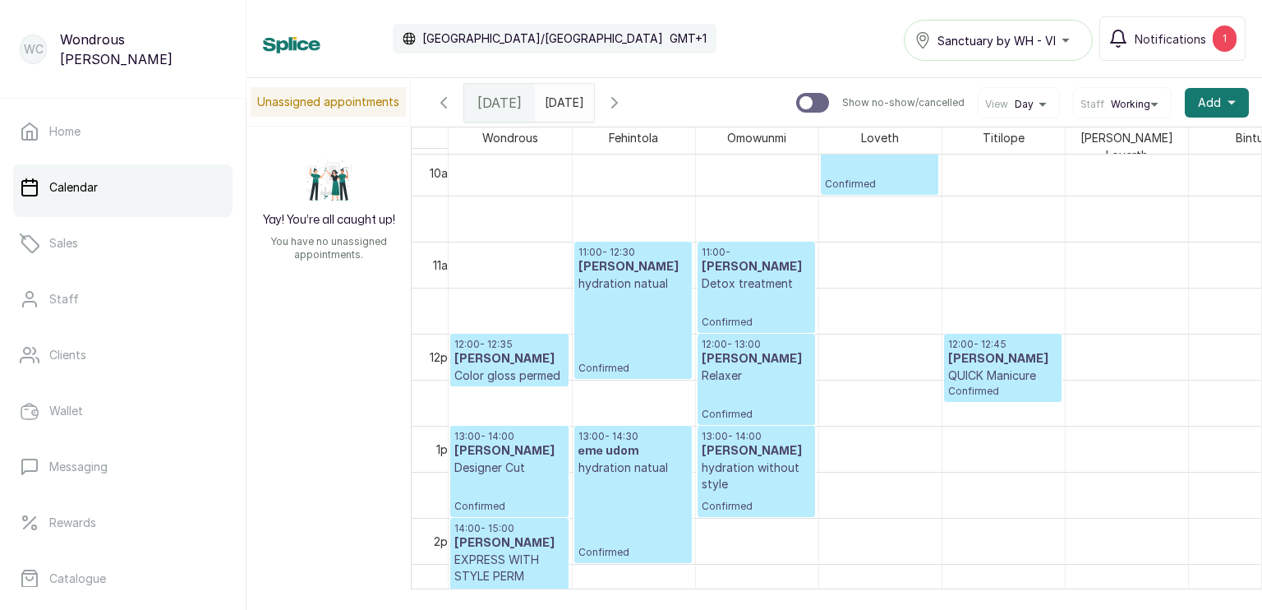
click at [728, 421] on div at bounding box center [757, 424] width 116 height 7
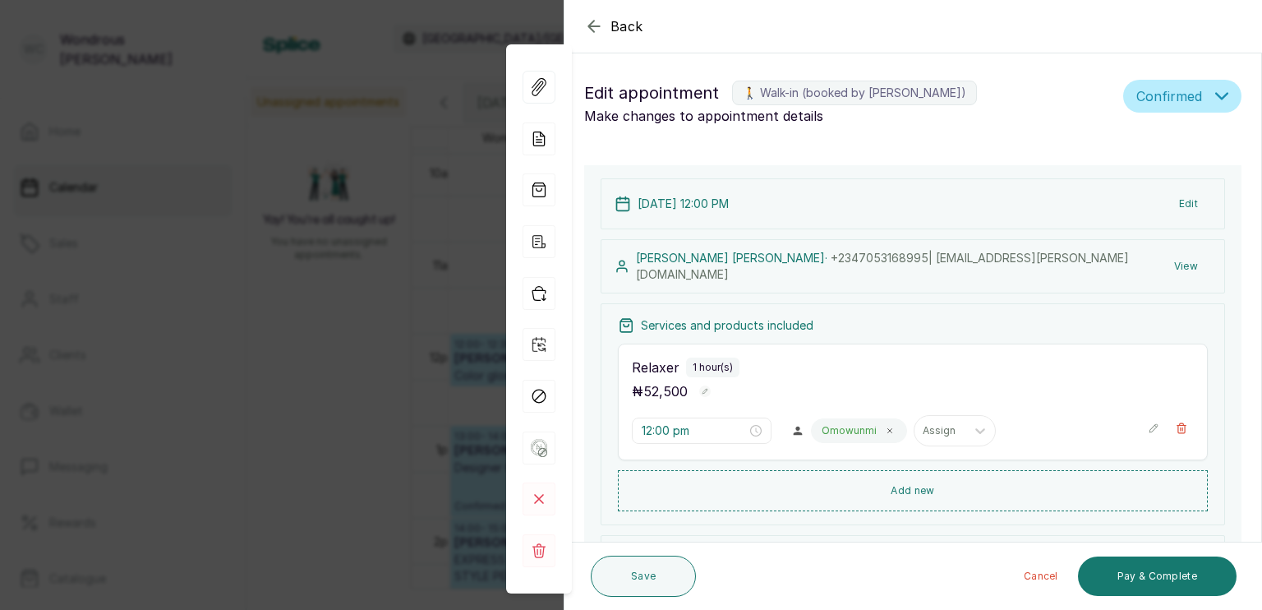
click at [589, 15] on div "Back" at bounding box center [1196, 26] width 1262 height 53
click at [592, 21] on icon "button" at bounding box center [594, 26] width 20 height 20
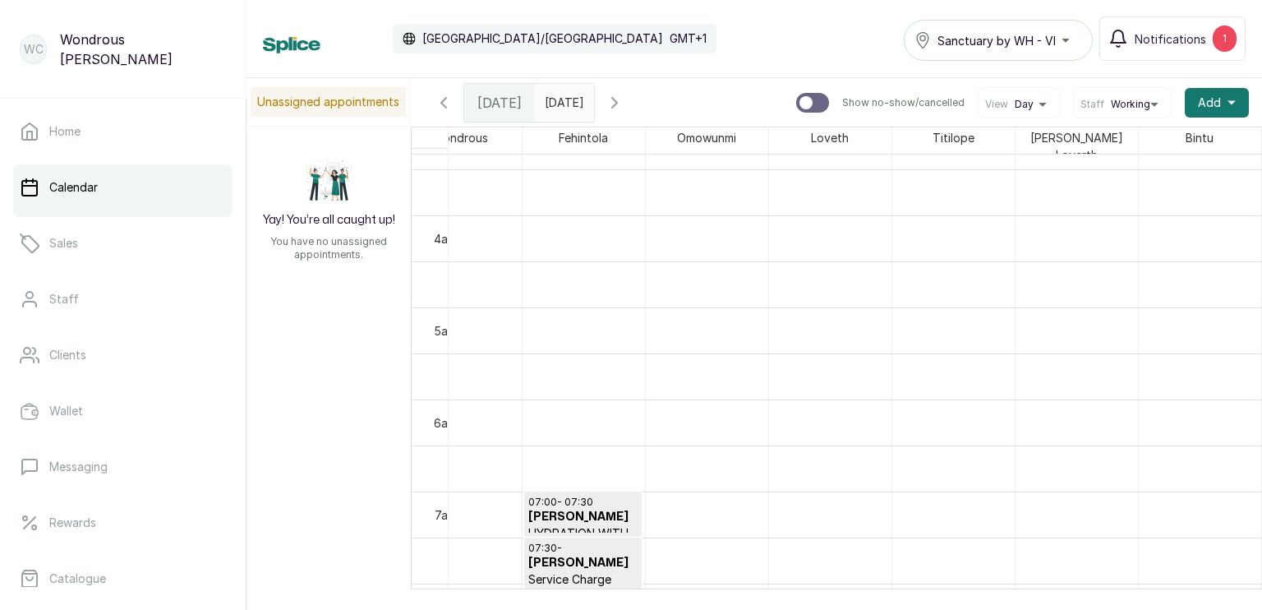
scroll to position [0, 53]
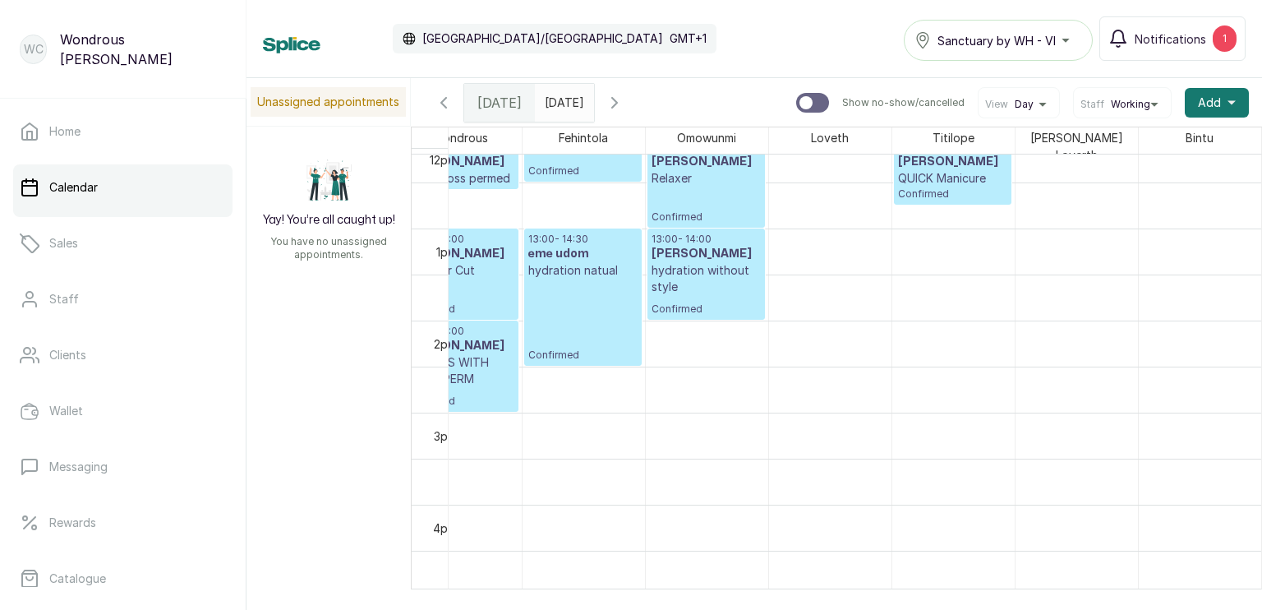
click at [625, 100] on icon "button" at bounding box center [615, 103] width 20 height 20
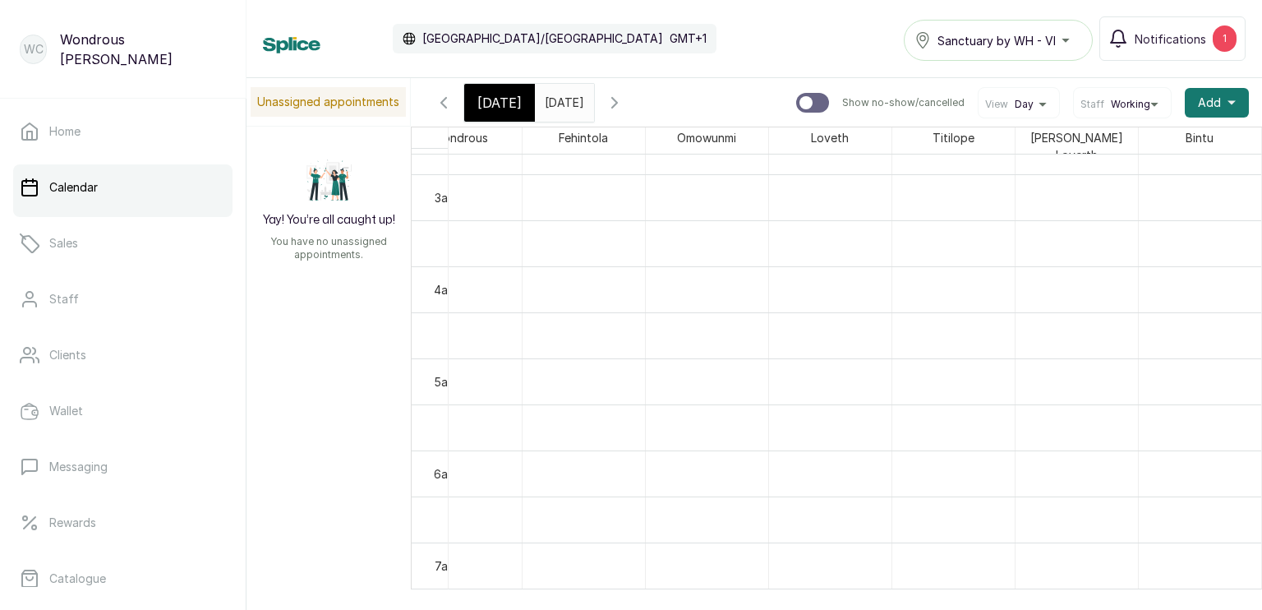
click at [441, 96] on icon "button" at bounding box center [444, 103] width 20 height 20
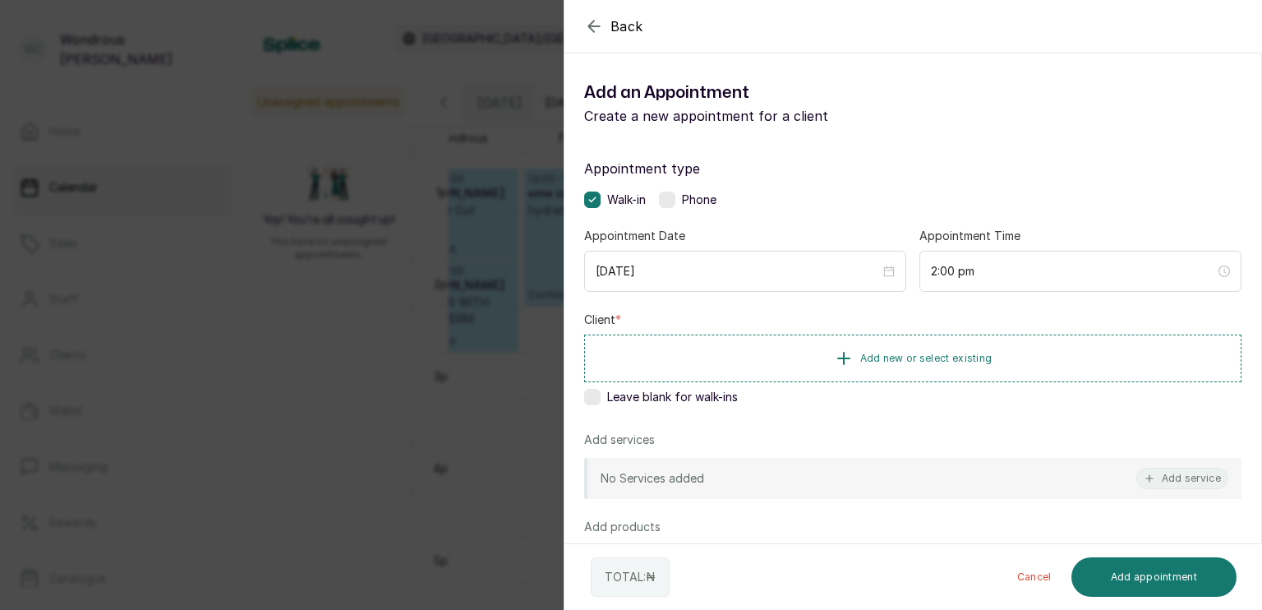
click at [741, 258] on div "2025/10/03" at bounding box center [745, 271] width 322 height 41
click at [837, 351] on icon "button" at bounding box center [844, 358] width 20 height 20
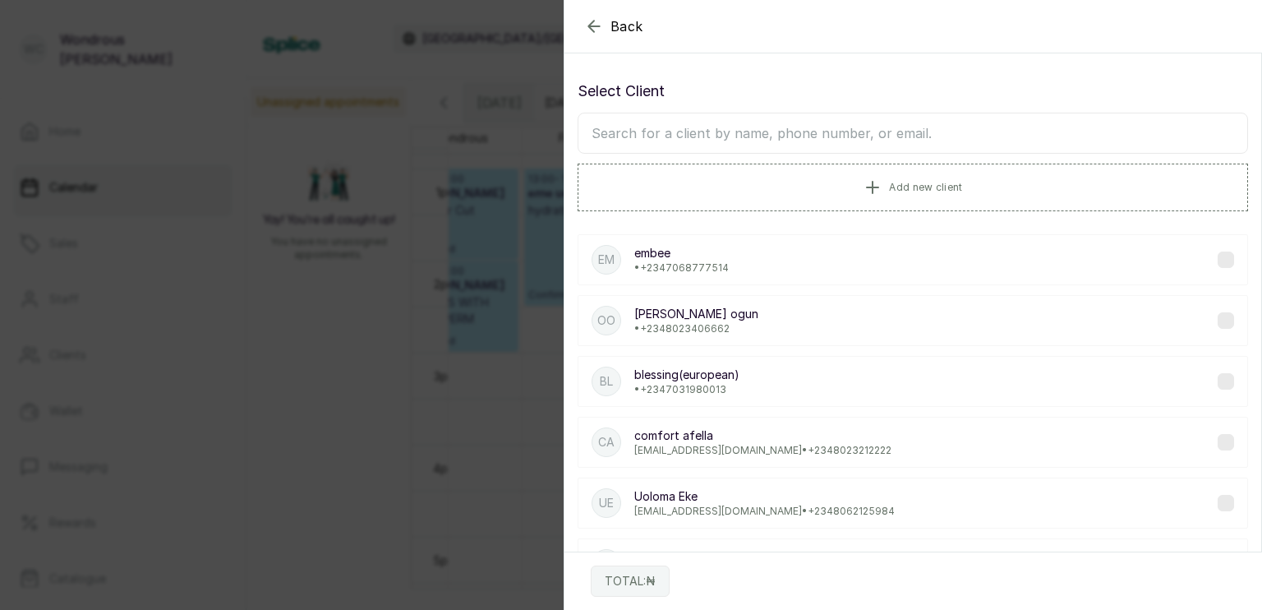
click at [780, 131] on input "text" at bounding box center [913, 133] width 671 height 41
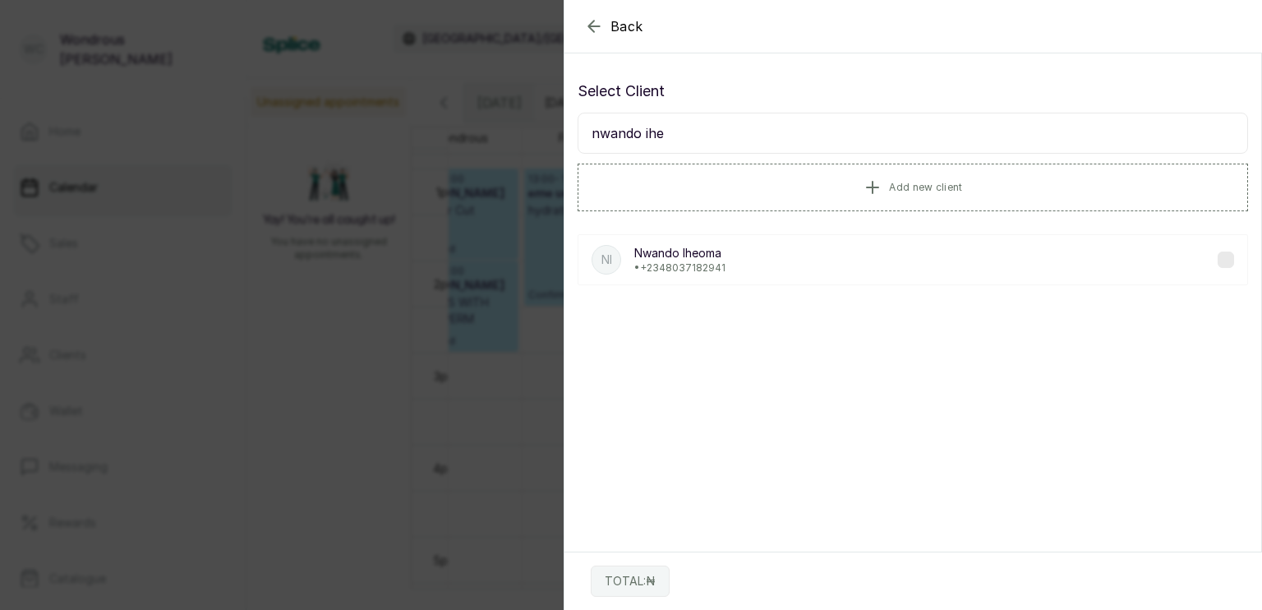
type input "nwando ihe"
click at [711, 258] on p "Nwando Iheoma" at bounding box center [679, 253] width 91 height 16
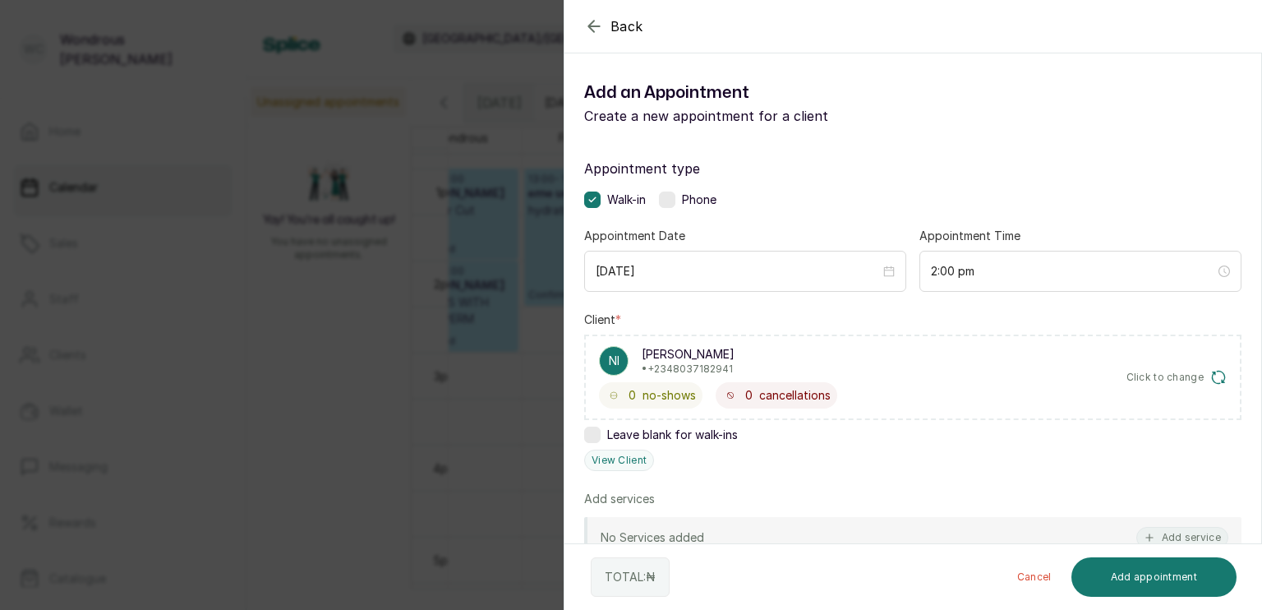
click at [976, 491] on div "Add services" at bounding box center [913, 499] width 658 height 16
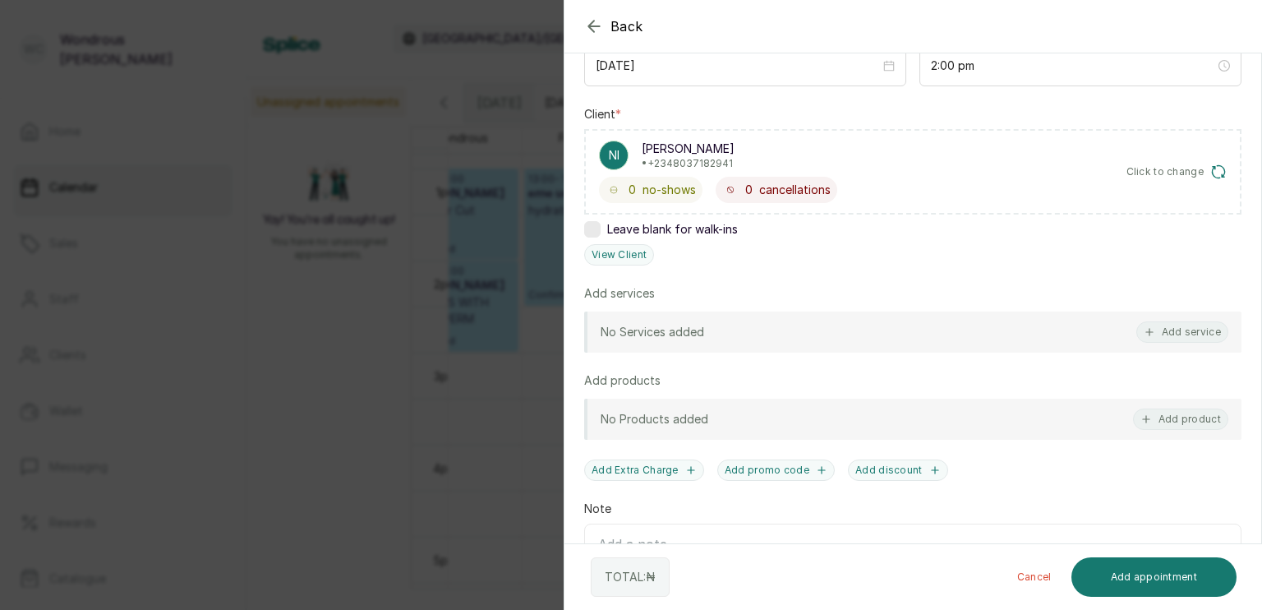
scroll to position [210, 0]
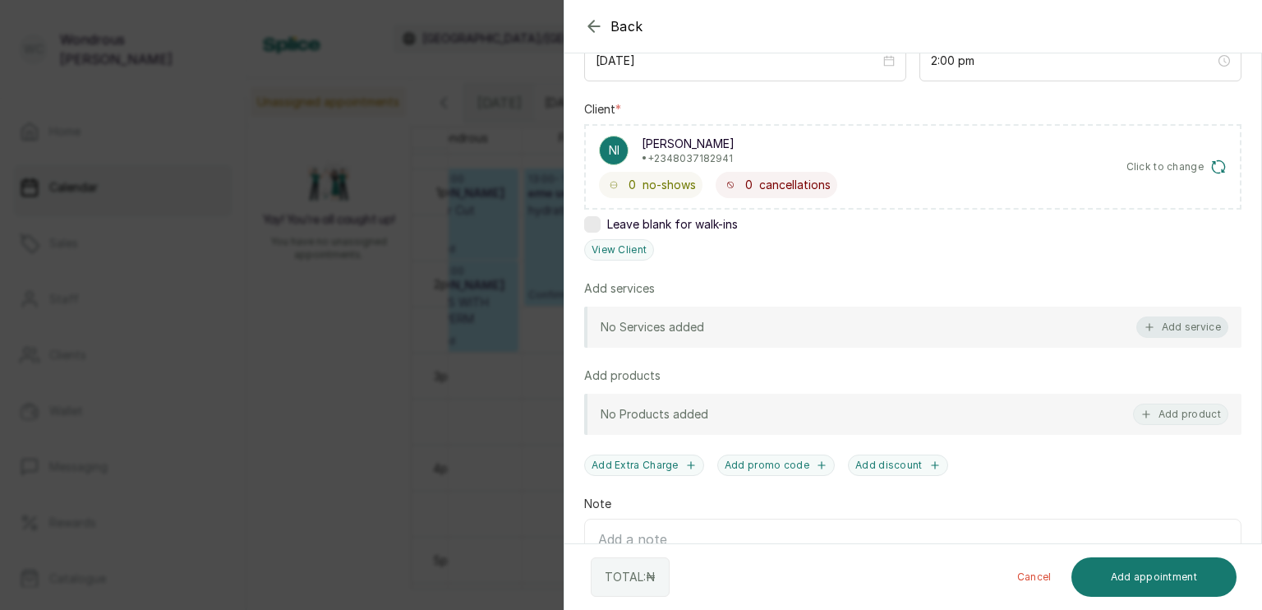
click at [1144, 321] on icon "button" at bounding box center [1150, 327] width 12 height 12
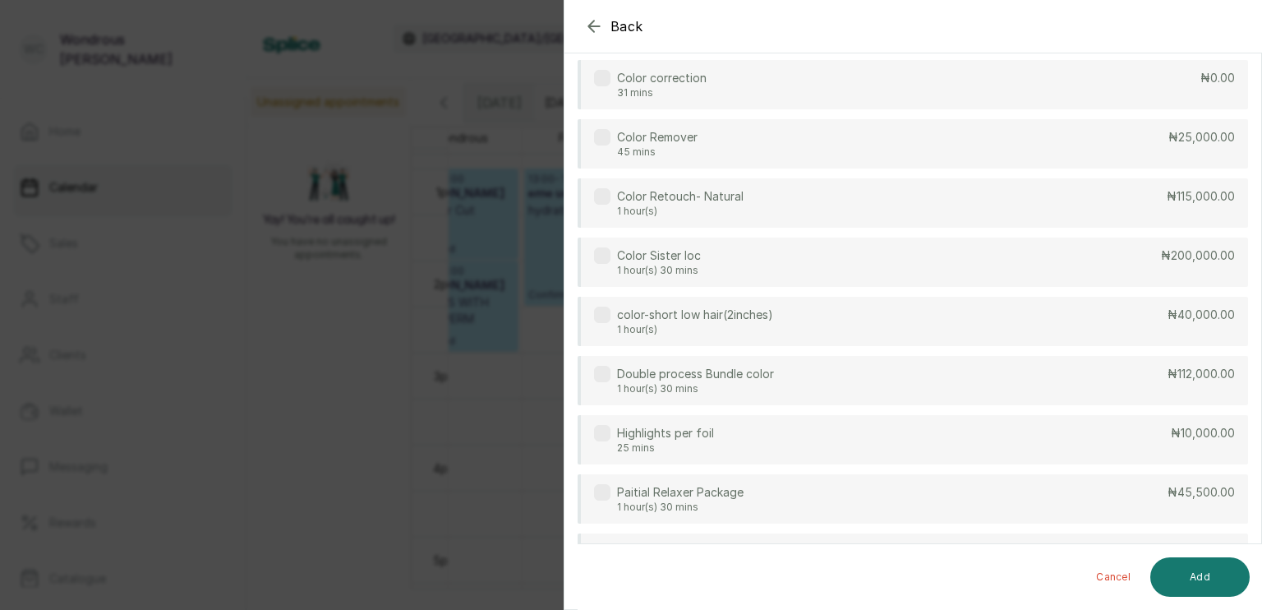
scroll to position [0, 0]
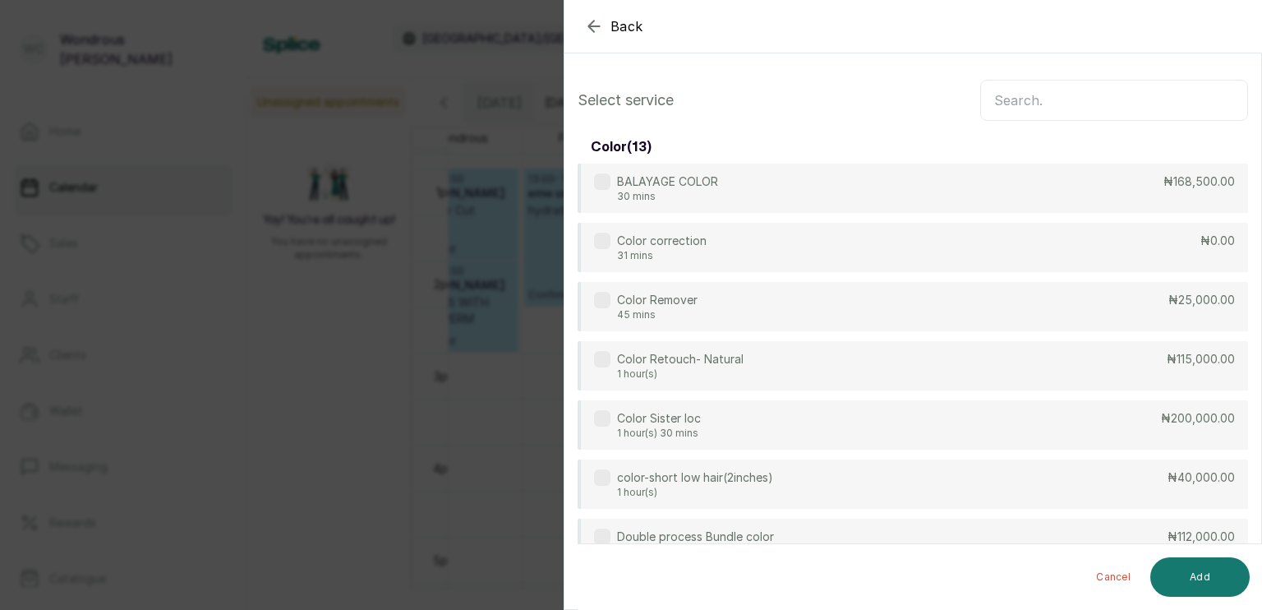
click at [1040, 109] on input "text" at bounding box center [1115, 100] width 268 height 41
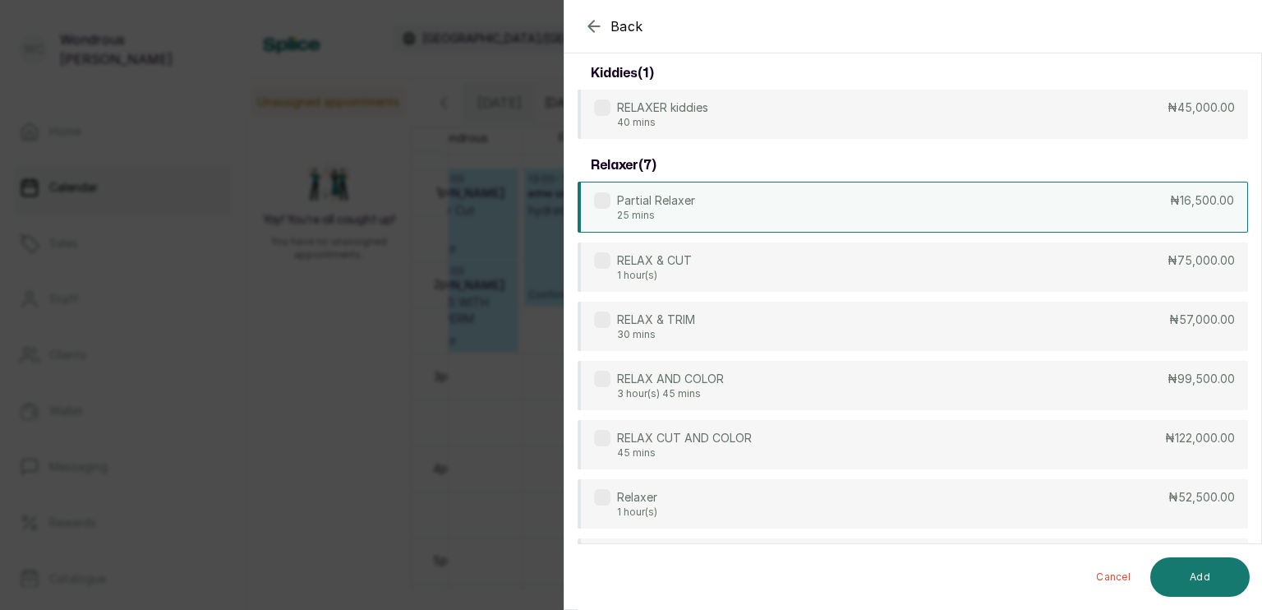
scroll to position [164, 0]
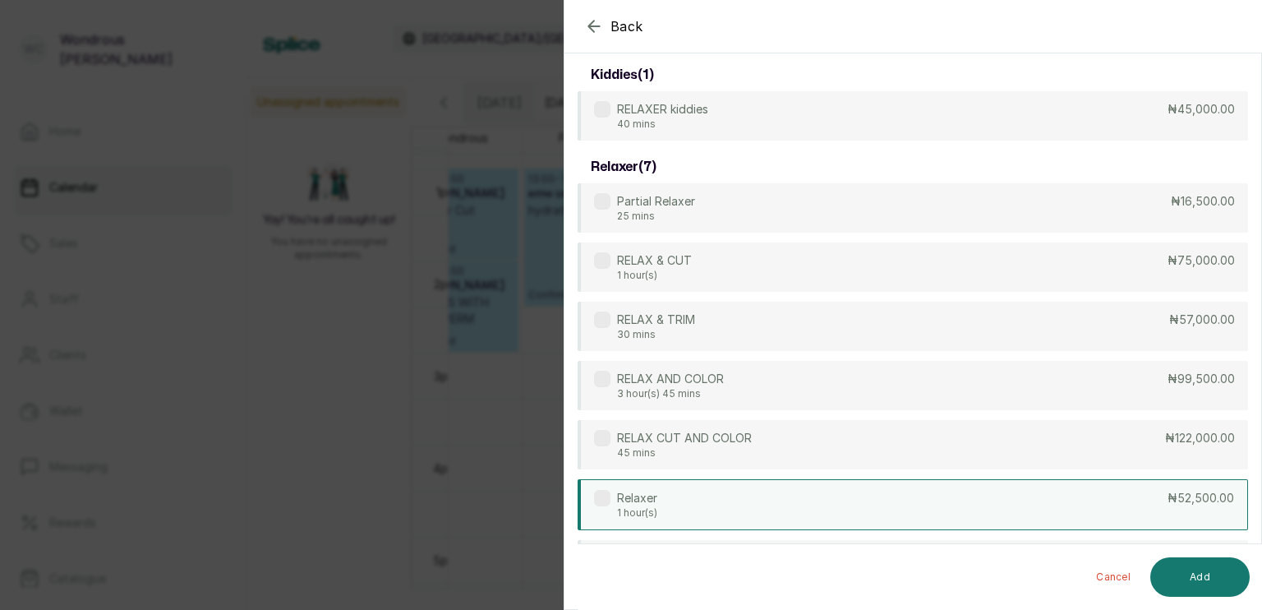
type input "rel"
click at [681, 500] on div "Relaxer 1 hour(s) ₦52,500.00" at bounding box center [913, 504] width 671 height 51
click at [1198, 578] on button "Add" at bounding box center [1200, 576] width 99 height 39
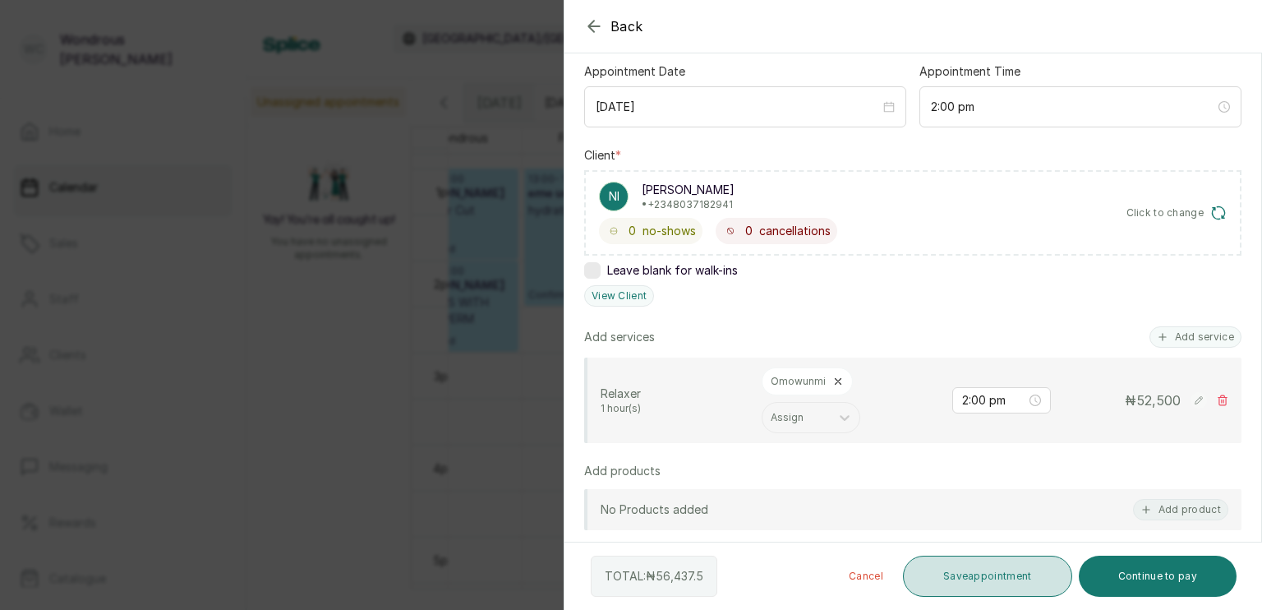
click at [996, 570] on button "Save appointment" at bounding box center [987, 576] width 169 height 41
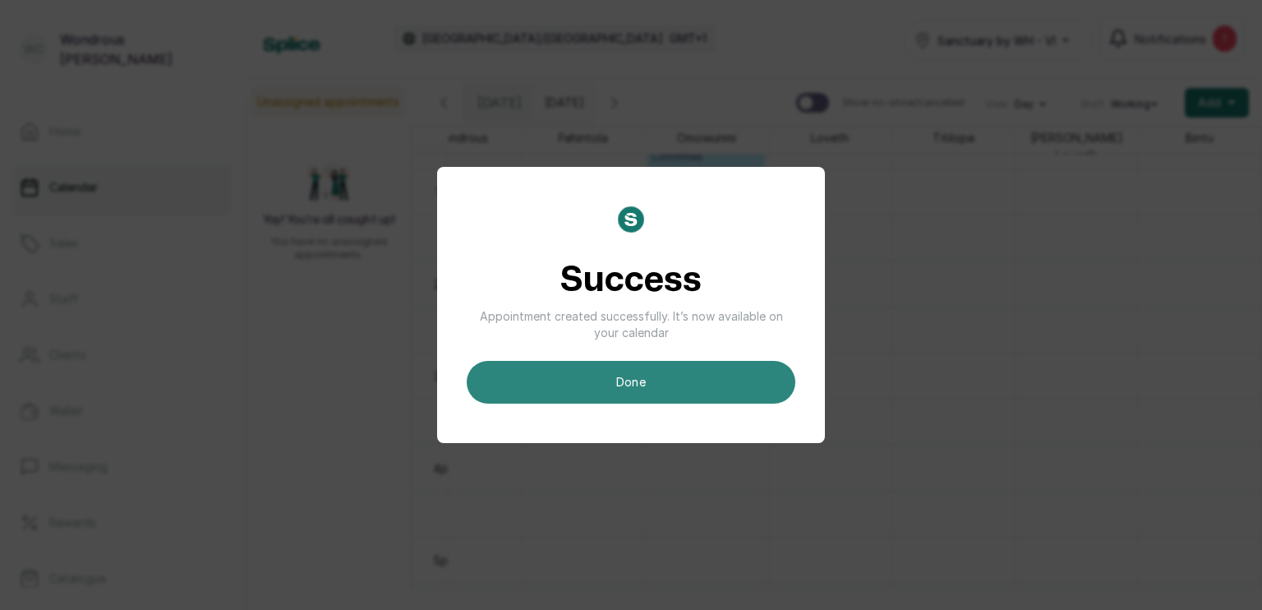
click at [656, 388] on button "done" at bounding box center [631, 382] width 329 height 43
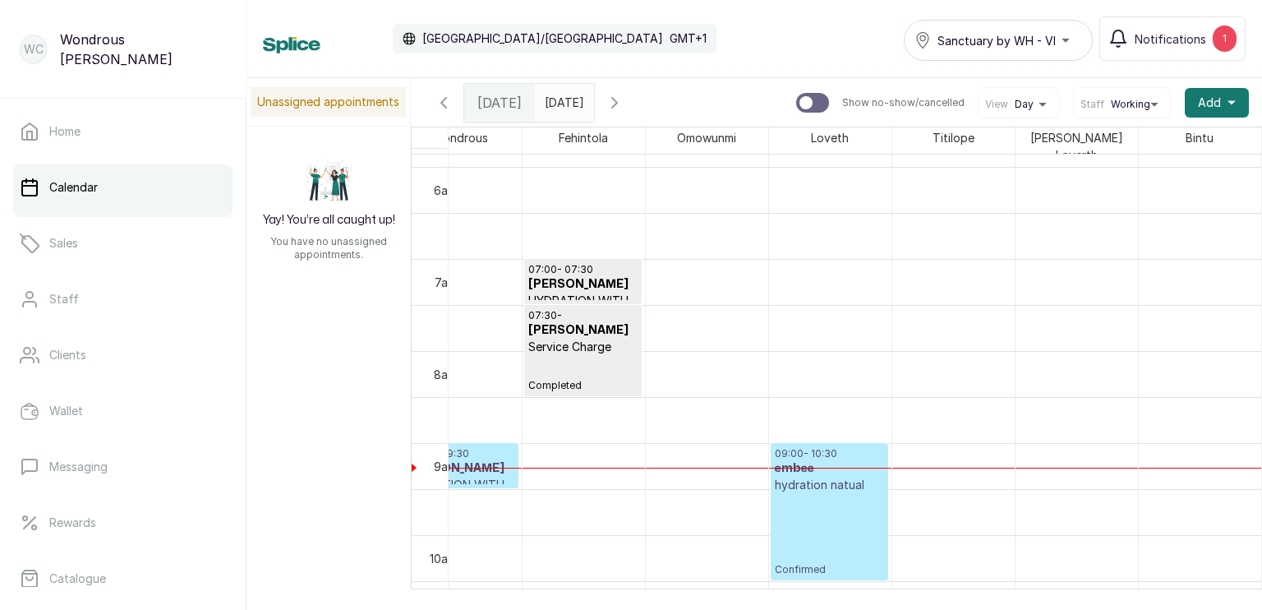
scroll to position [0, 0]
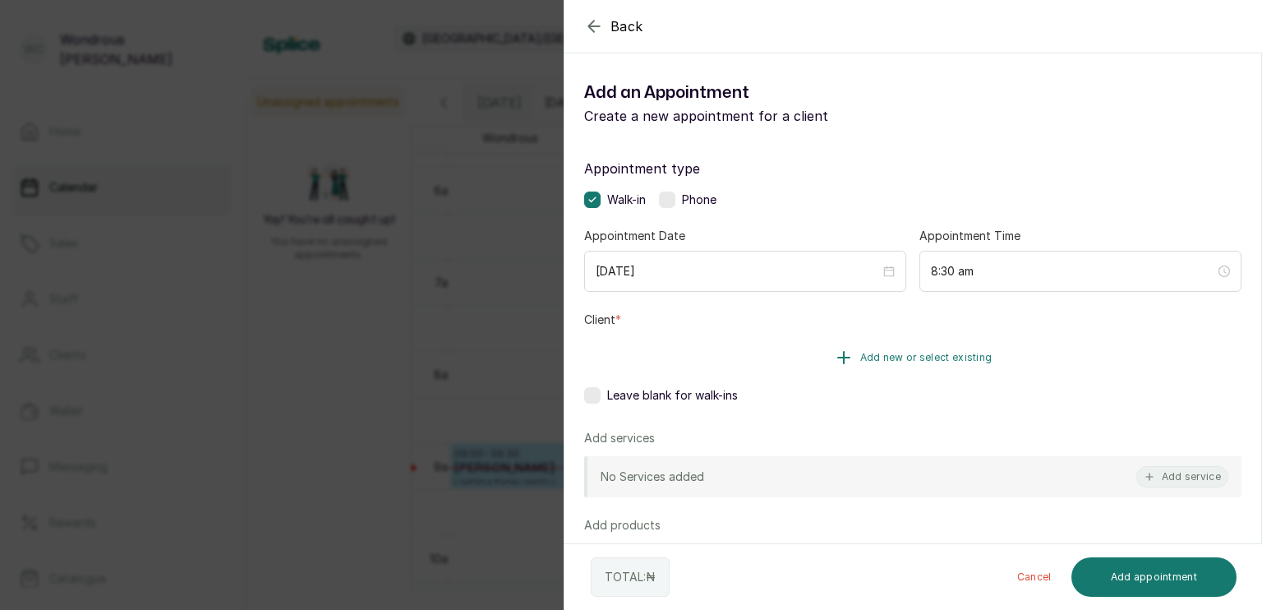
click at [817, 350] on button "Add new or select existing" at bounding box center [913, 358] width 658 height 46
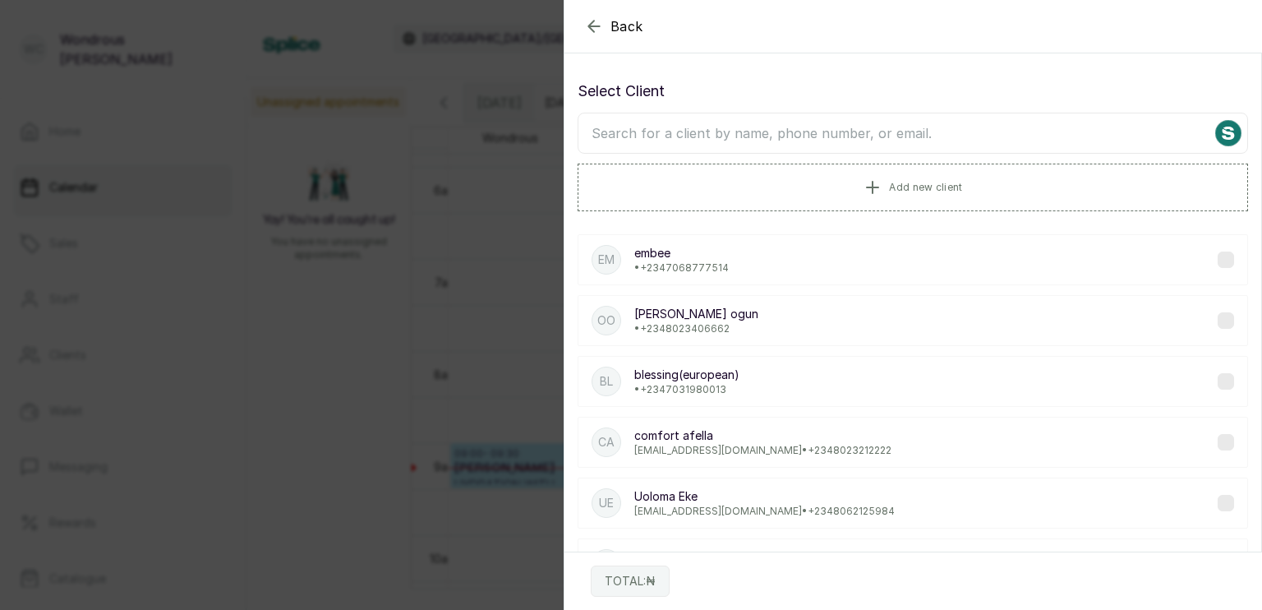
click at [789, 122] on input "text" at bounding box center [913, 133] width 671 height 41
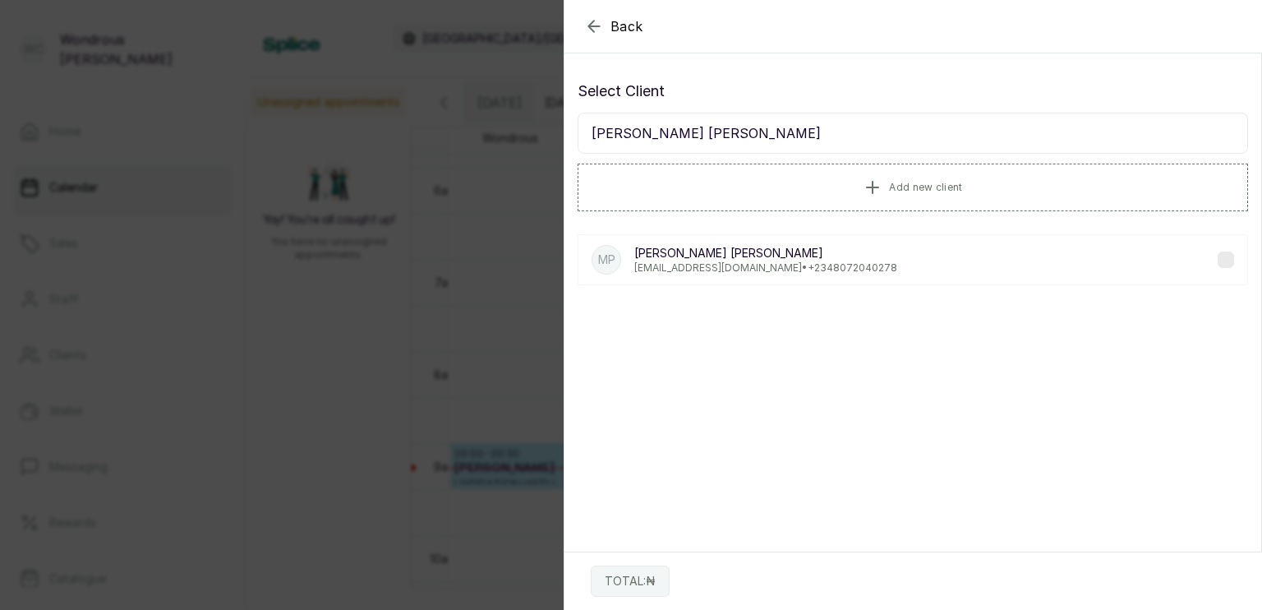
type input "michelle pat"
click at [775, 255] on p "Michelle Patrick" at bounding box center [765, 253] width 263 height 16
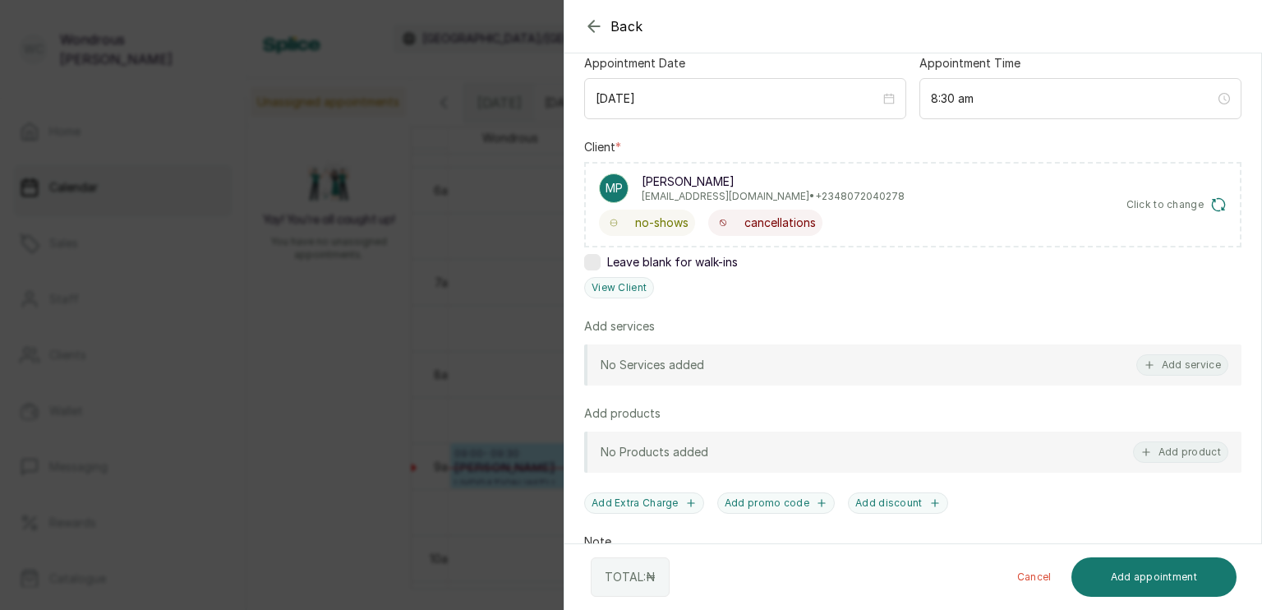
scroll to position [174, 0]
click at [1156, 369] on button "Add service" at bounding box center [1183, 363] width 92 height 21
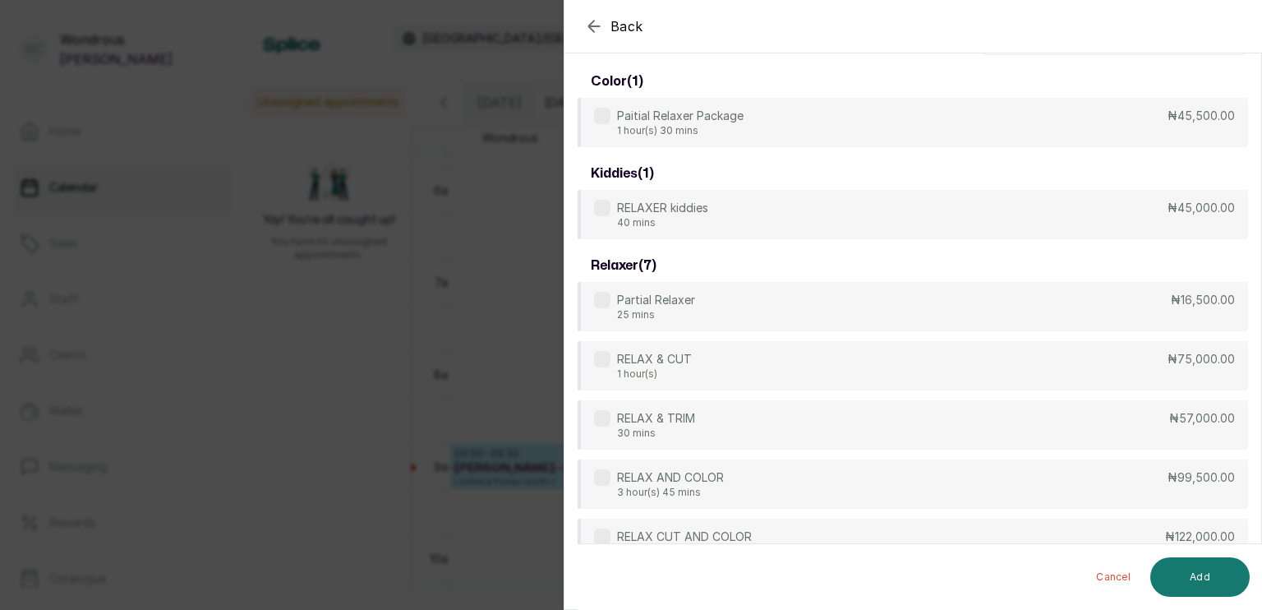
scroll to position [0, 0]
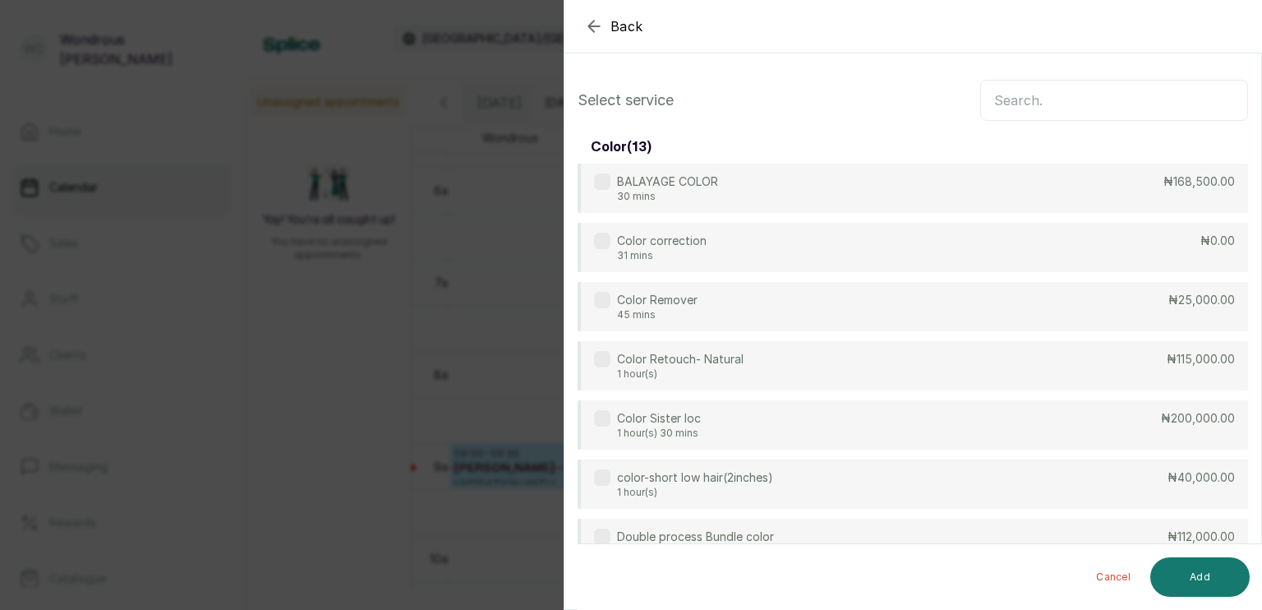
click at [1029, 107] on input "text" at bounding box center [1115, 100] width 268 height 41
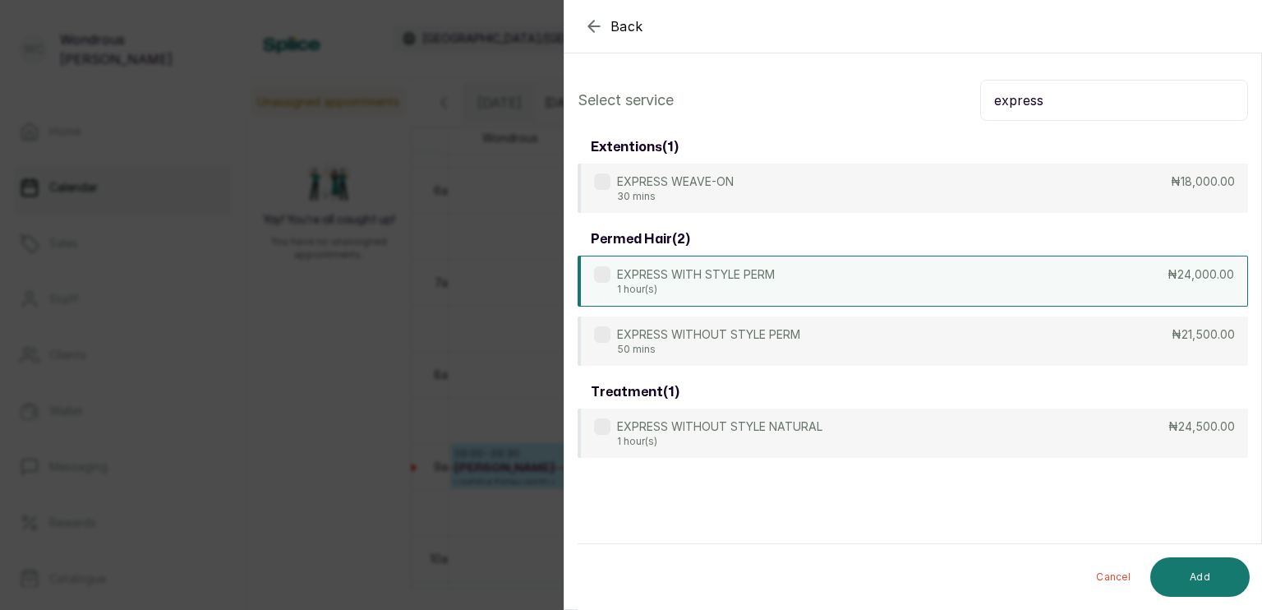
type input "express"
click at [856, 291] on div "EXPRESS WITH STYLE PERM 1 hour(s) ₦24,000.00" at bounding box center [913, 281] width 671 height 51
click at [1216, 584] on button "Add" at bounding box center [1200, 576] width 99 height 39
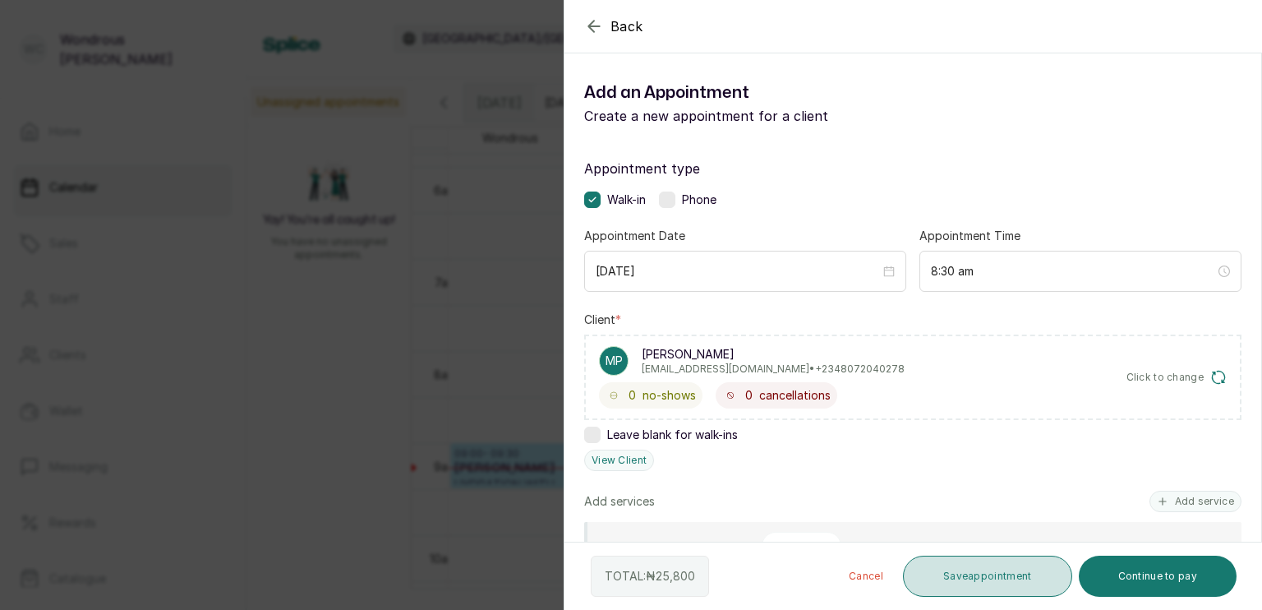
click at [1041, 572] on button "Save appointment" at bounding box center [987, 576] width 169 height 41
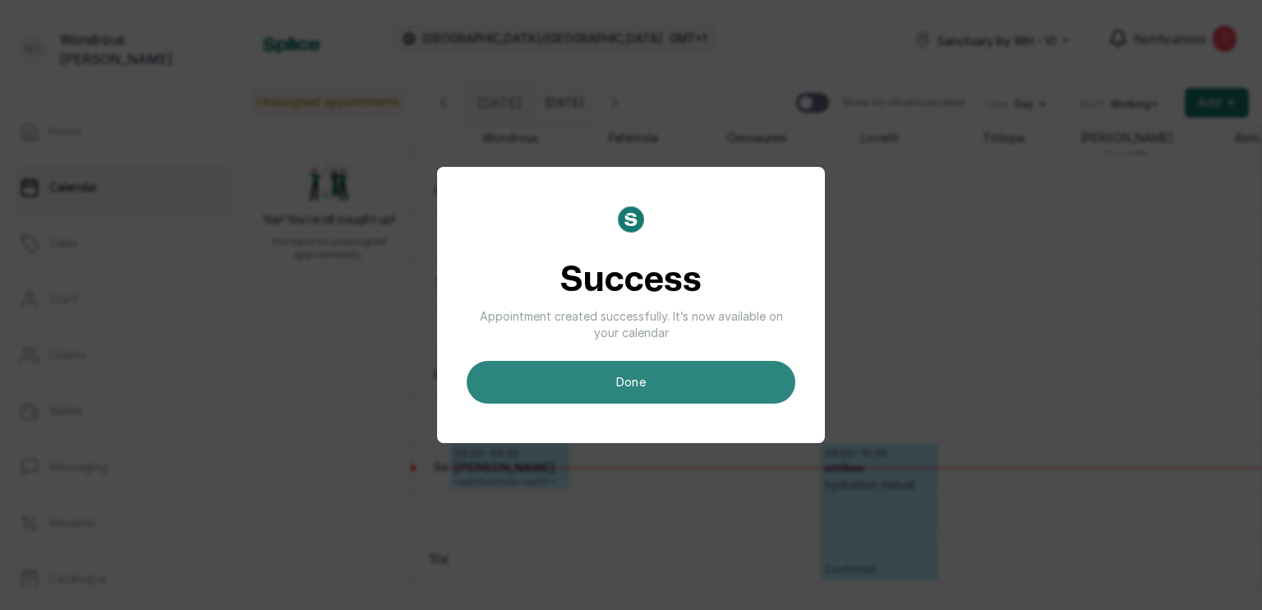
click at [685, 388] on button "done" at bounding box center [631, 382] width 329 height 43
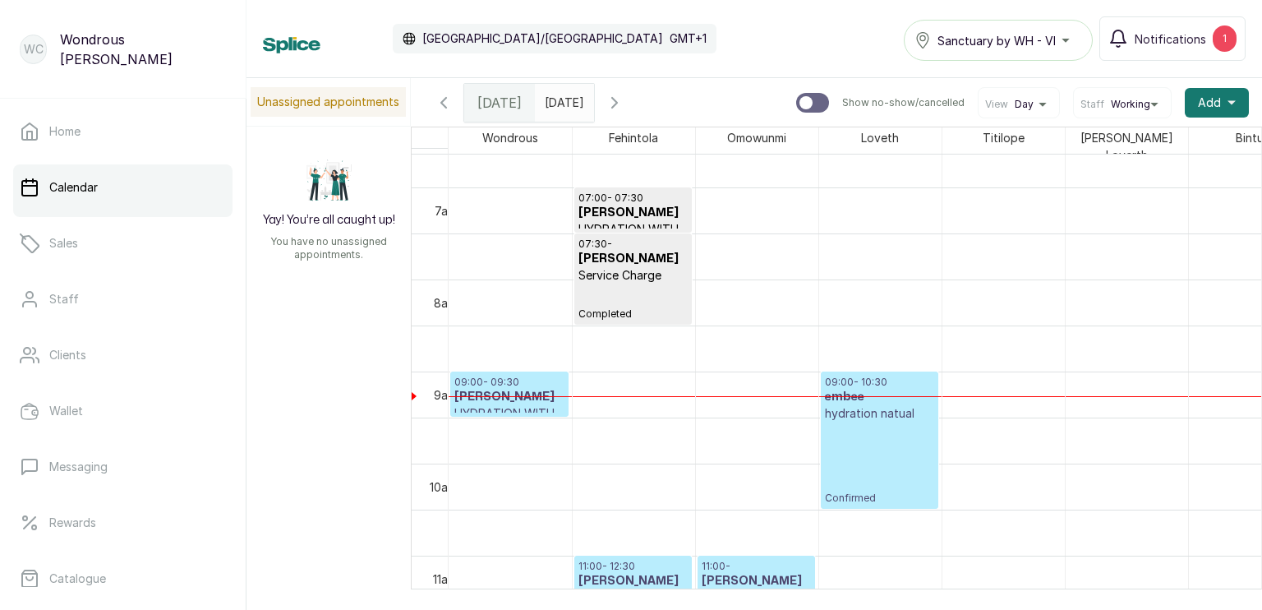
scroll to position [611, 0]
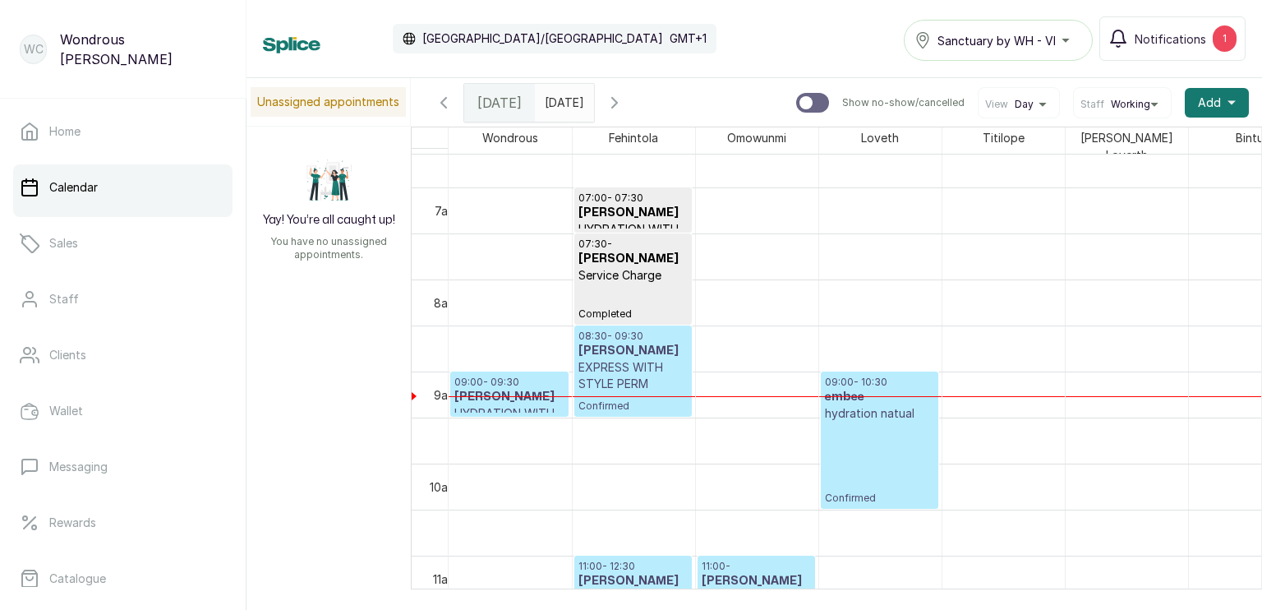
click at [644, 392] on p "Confirmed" at bounding box center [633, 402] width 109 height 21
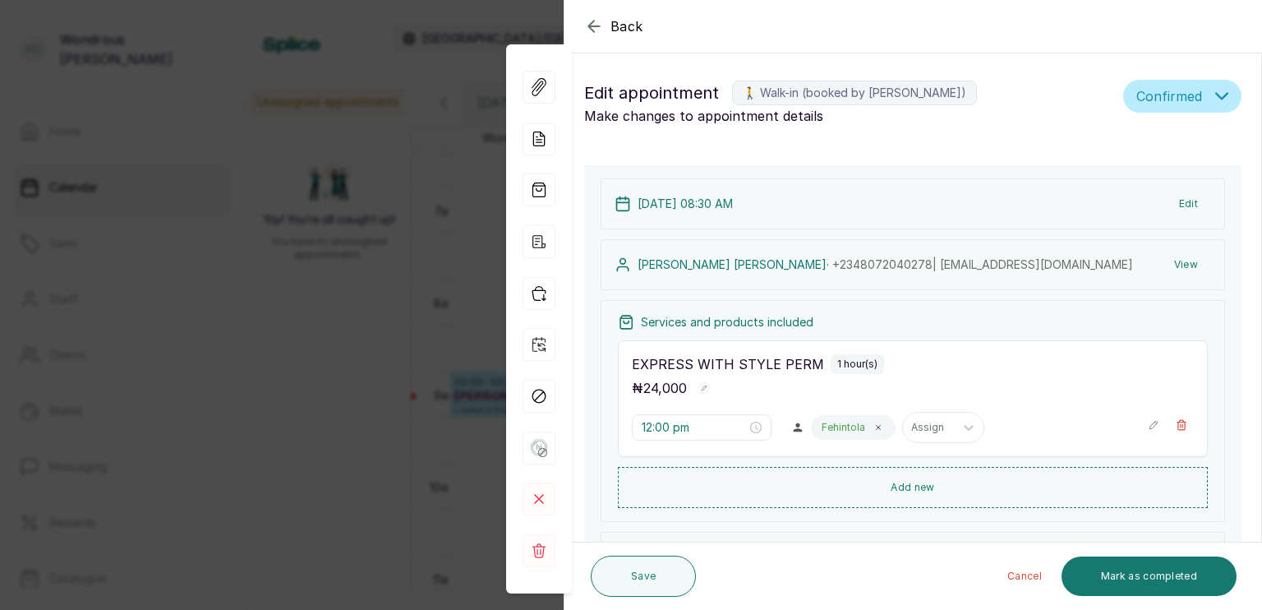
type input "8:30 am"
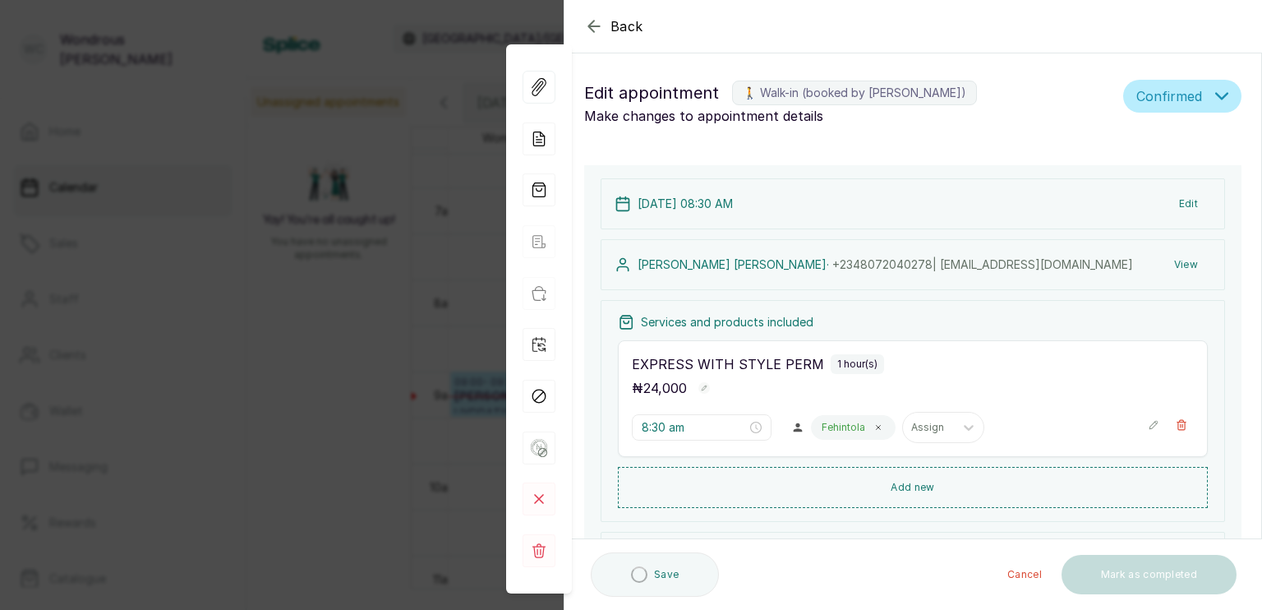
click at [311, 431] on div "Back Appointment Details Edit appointment 🚶 Walk-in (booked by Wondrous Carter)…" at bounding box center [631, 305] width 1262 height 610
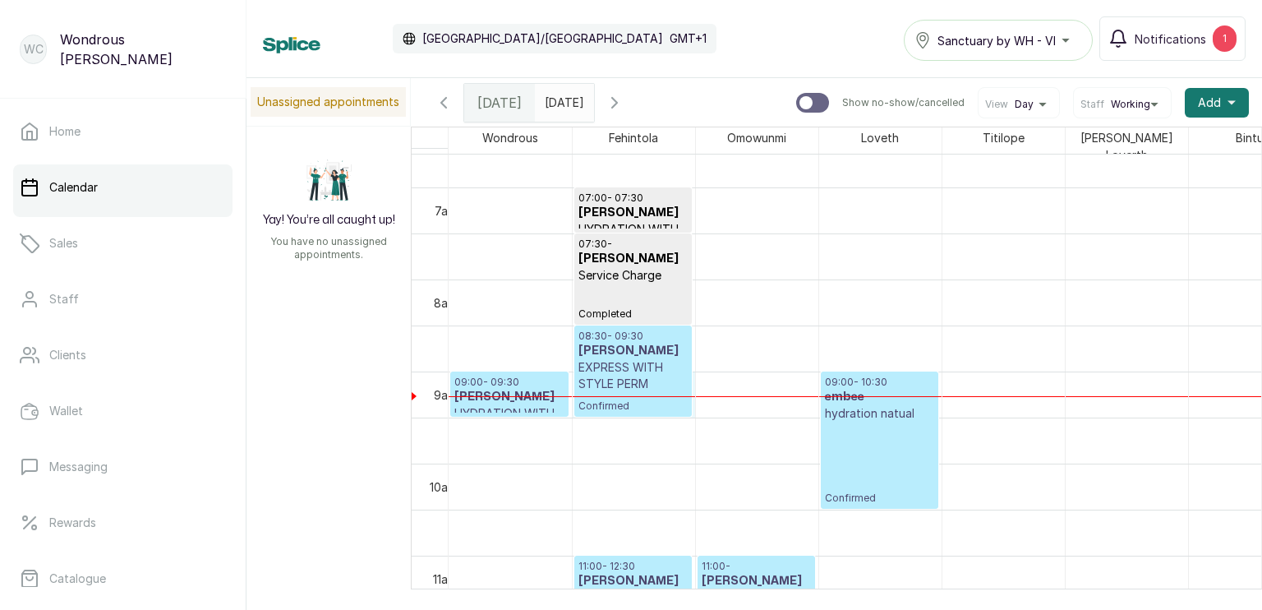
click at [694, 381] on td at bounding box center [880, 394] width 863 height 46
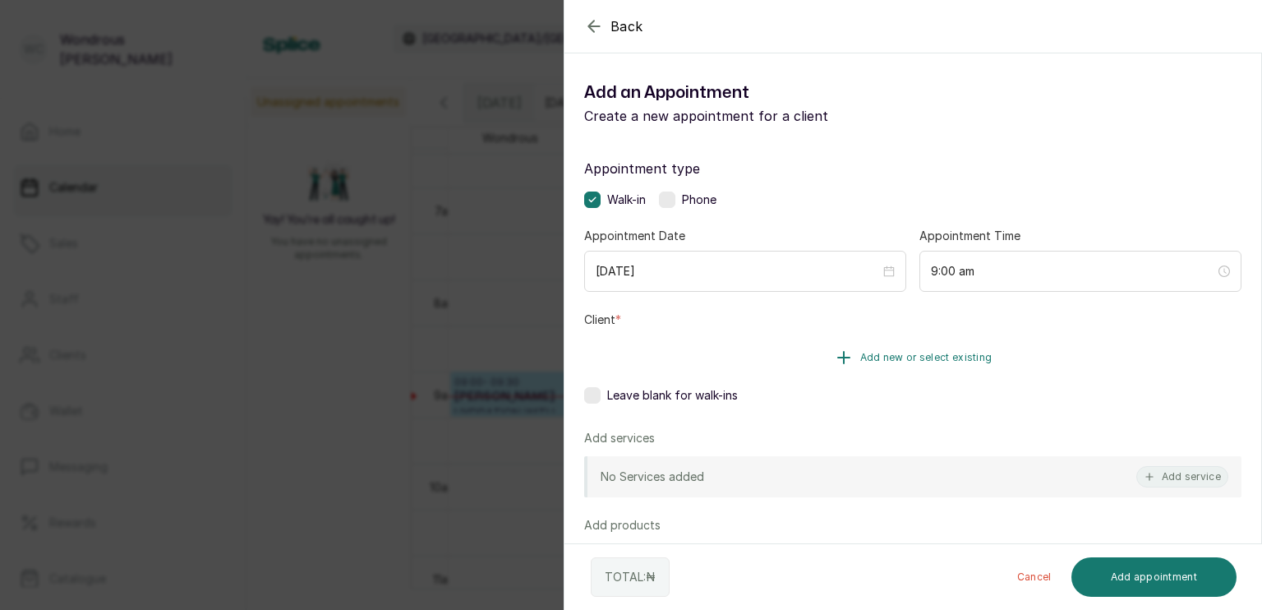
click at [805, 357] on button "Add new or select existing" at bounding box center [913, 358] width 658 height 46
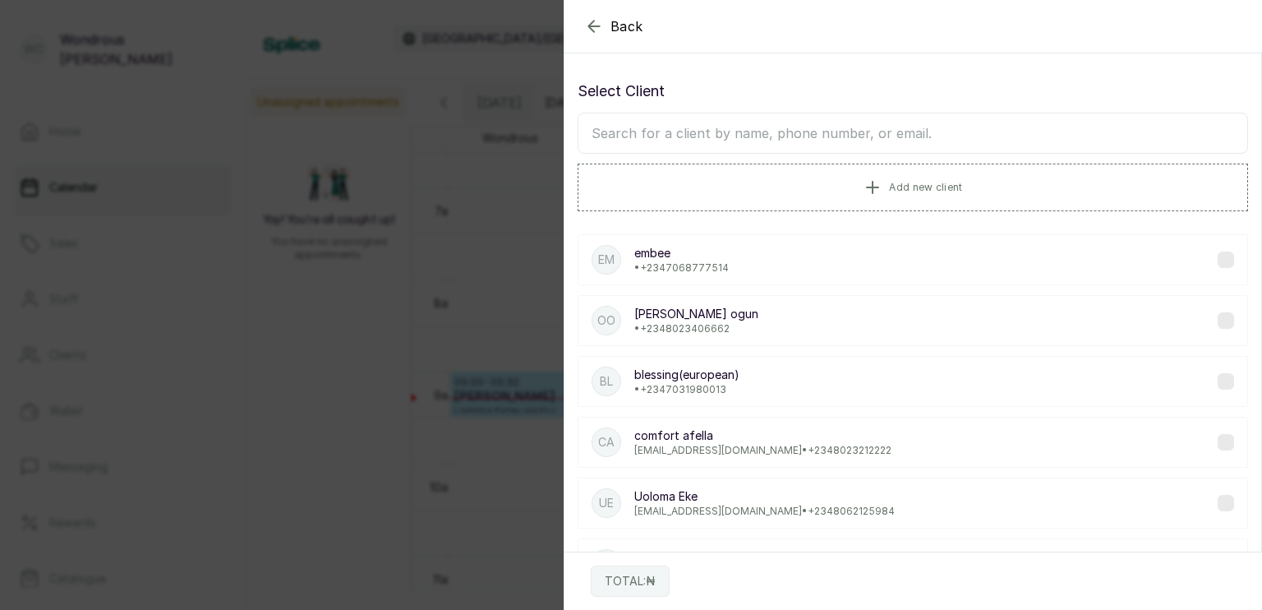
click at [789, 120] on input "text" at bounding box center [913, 133] width 671 height 41
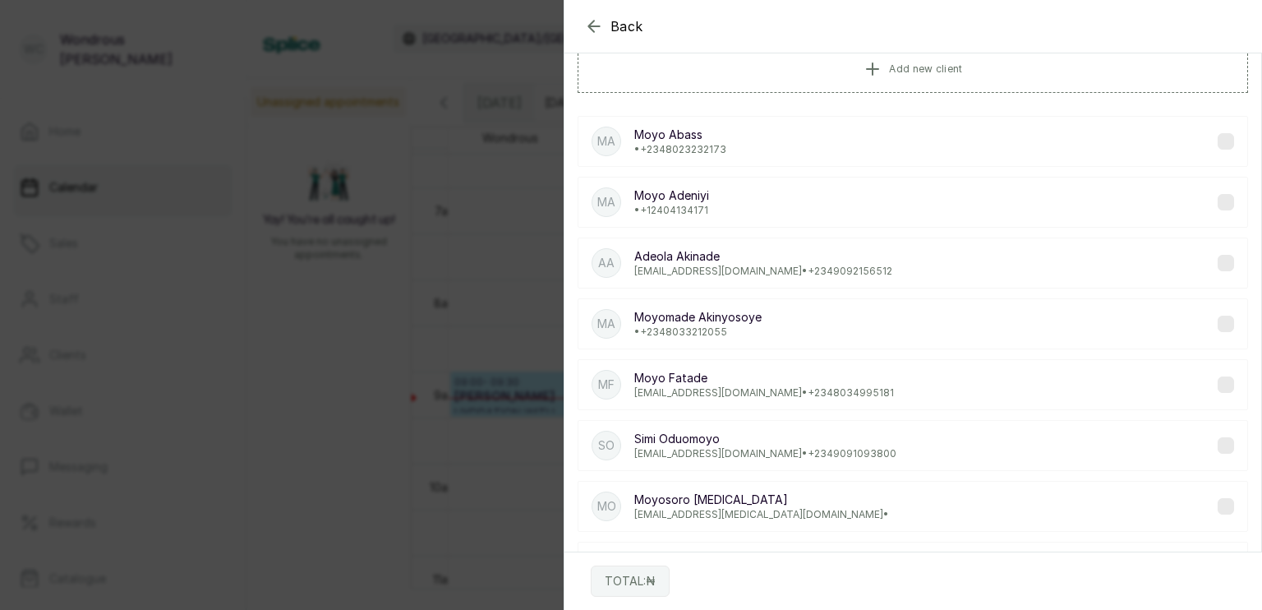
scroll to position [132, 0]
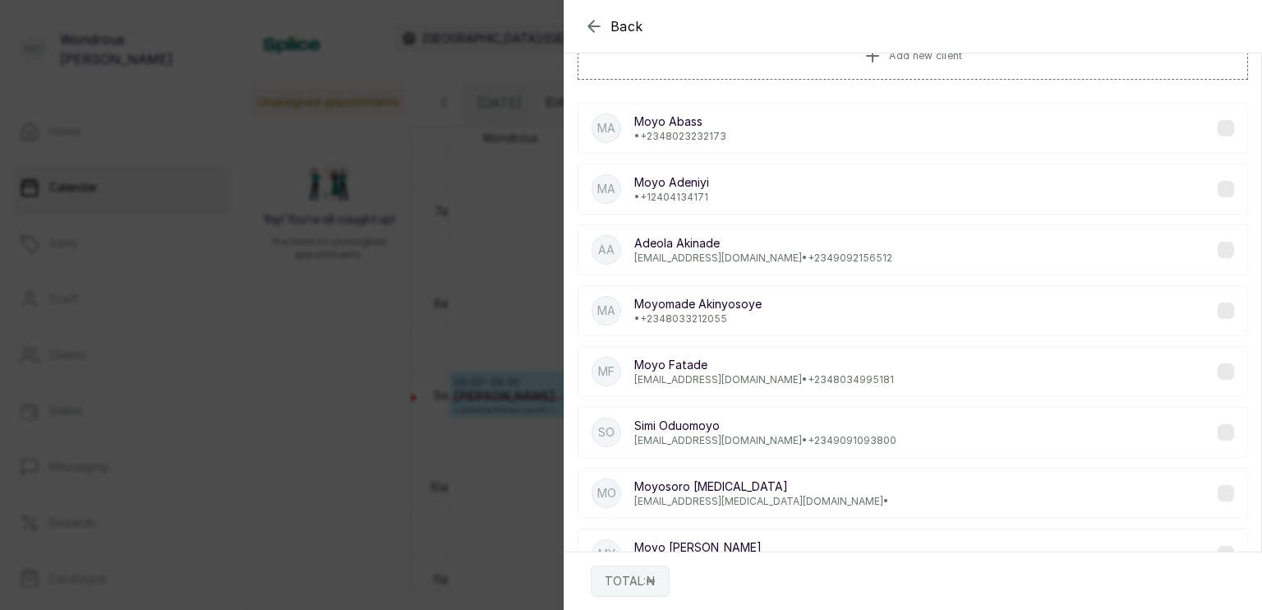
type input "moyo"
click at [754, 313] on p "• +234 8033212055" at bounding box center [697, 318] width 127 height 13
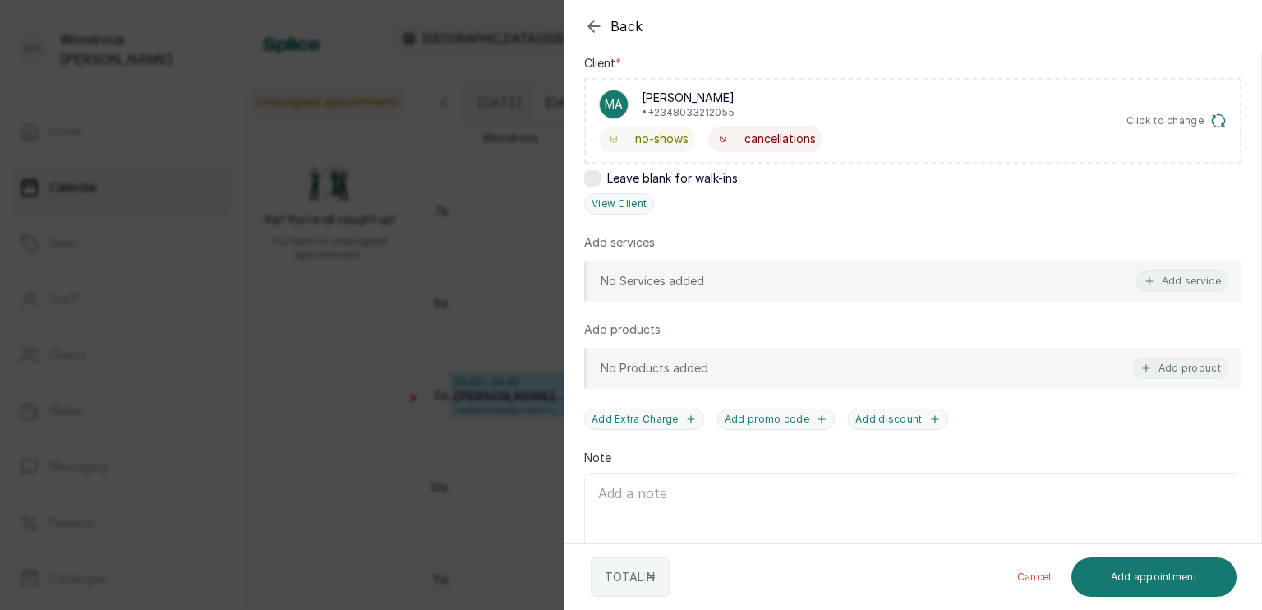
scroll to position [256, 0]
click at [1165, 284] on button "Add service" at bounding box center [1183, 280] width 92 height 21
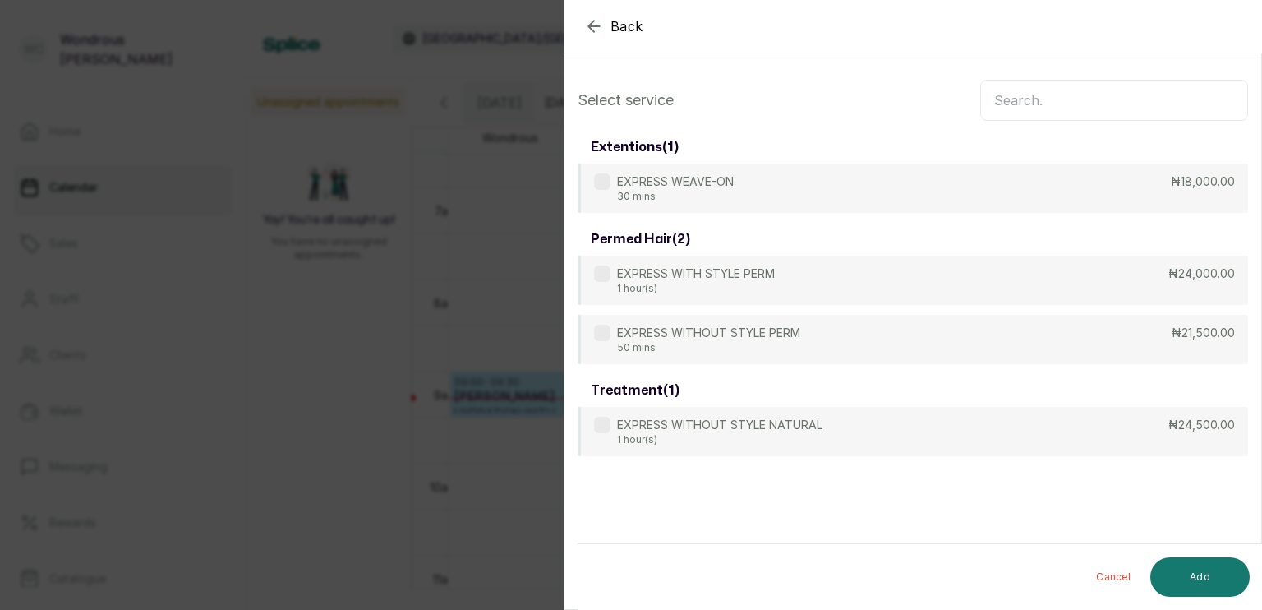
scroll to position [0, 0]
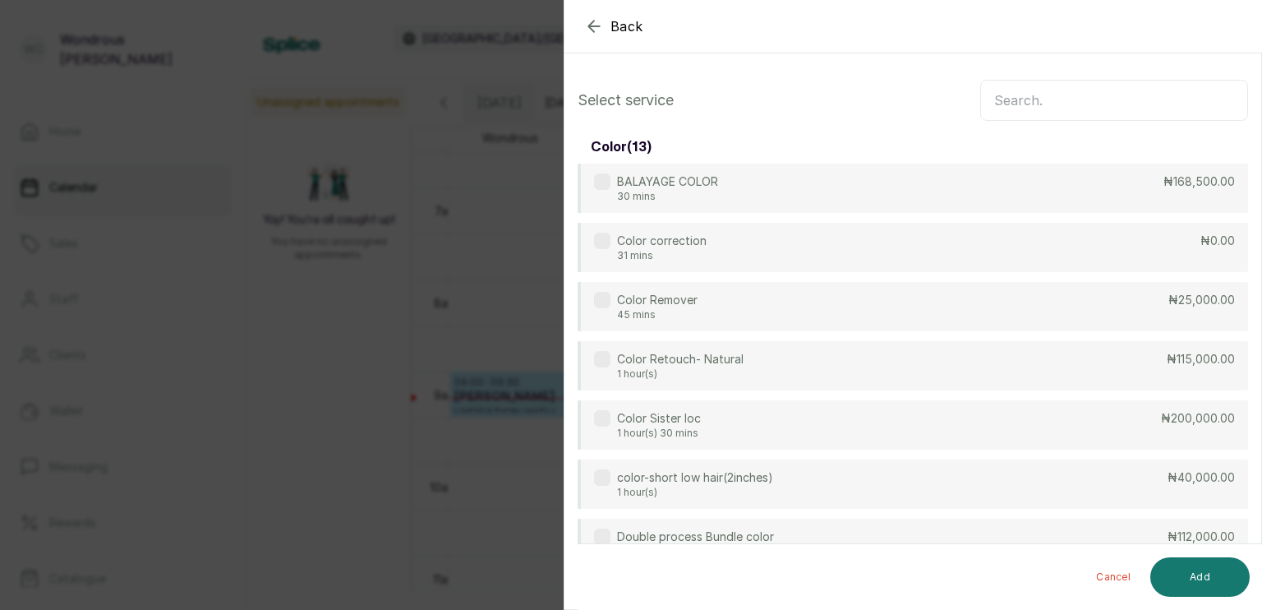
click at [1008, 92] on input "text" at bounding box center [1115, 100] width 268 height 41
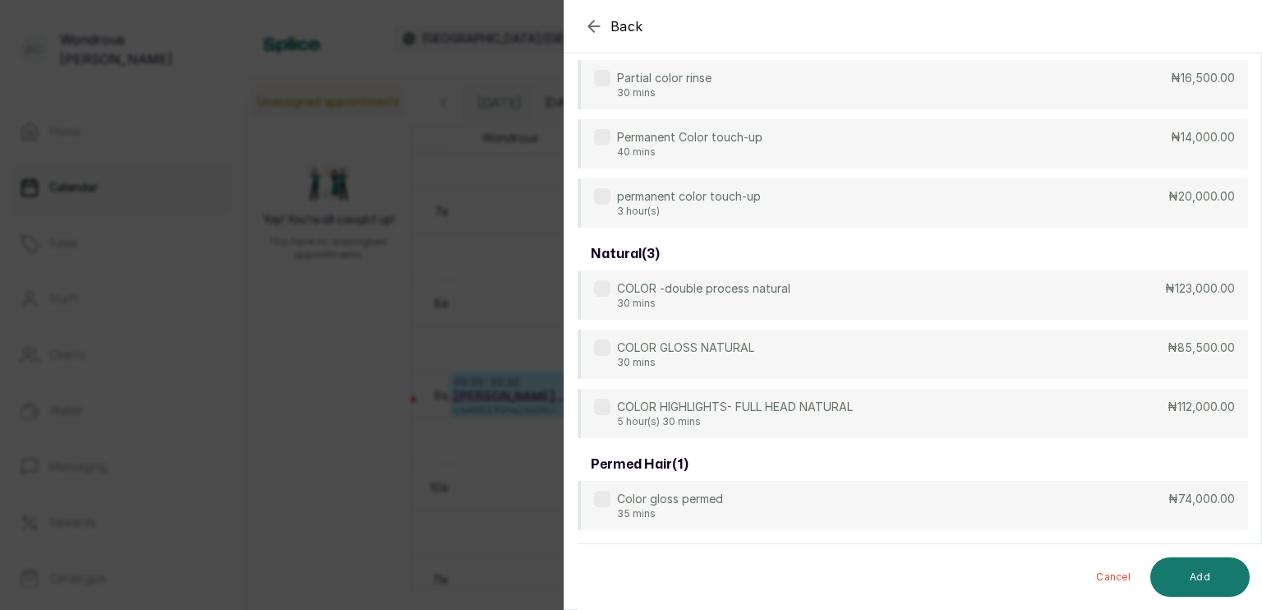
scroll to position [399, 0]
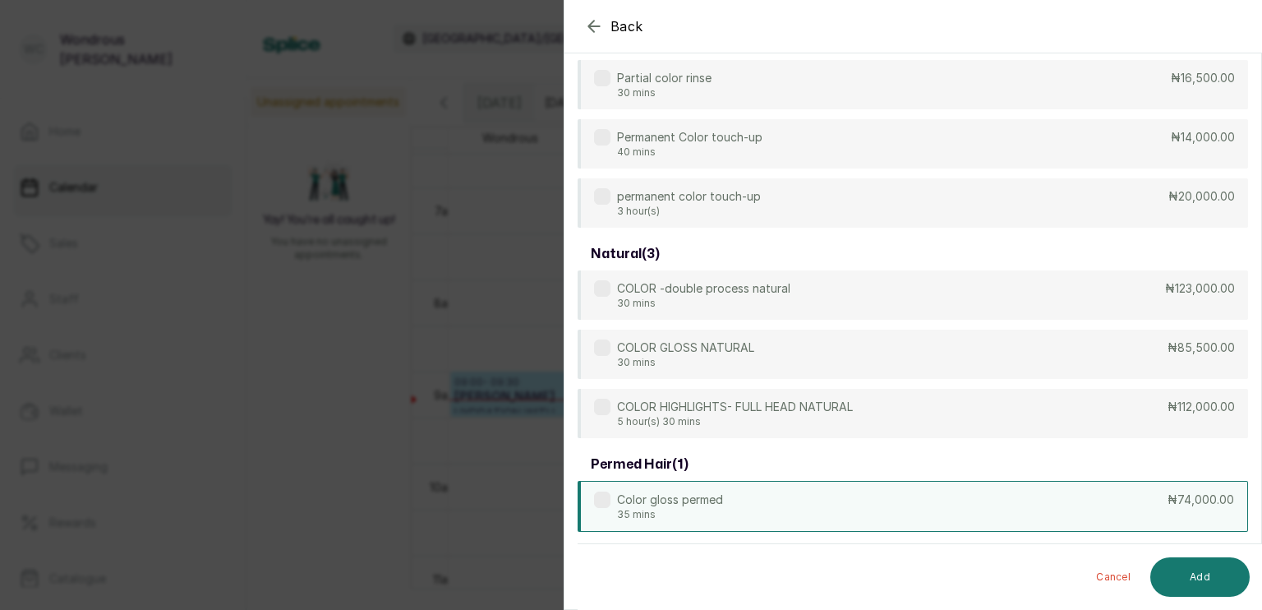
type input "color"
click at [921, 515] on div "Color gloss permed 35 mins ₦74,000.00" at bounding box center [913, 506] width 671 height 51
click at [1184, 584] on button "Add" at bounding box center [1200, 576] width 99 height 39
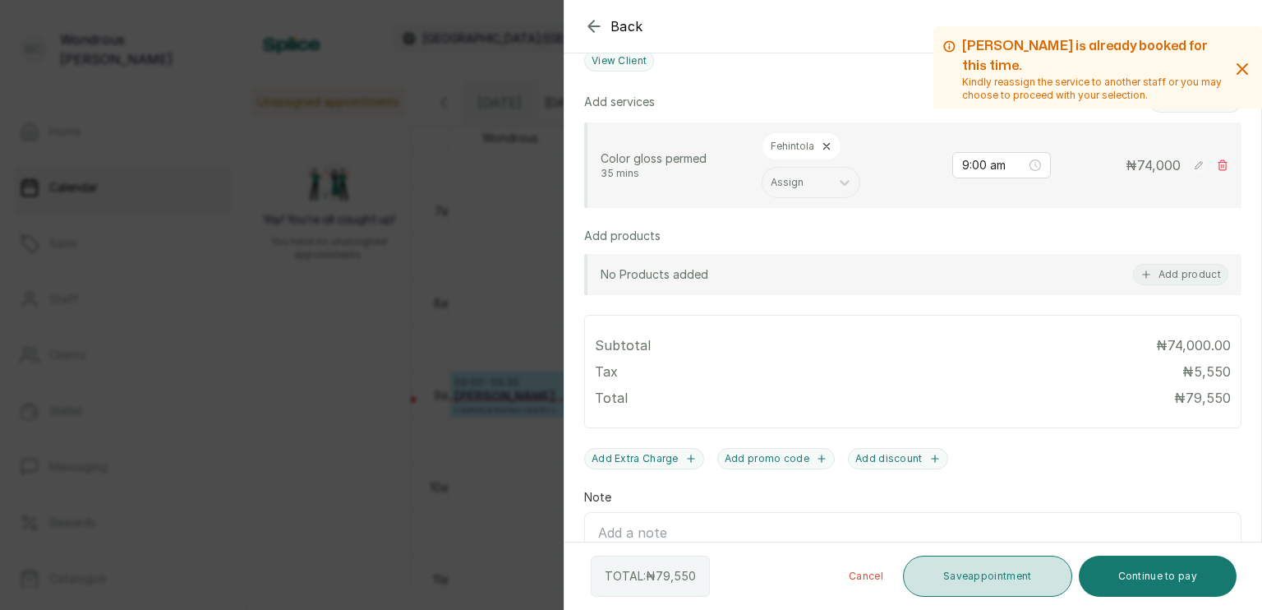
click at [981, 586] on button "Save appointment" at bounding box center [987, 576] width 169 height 41
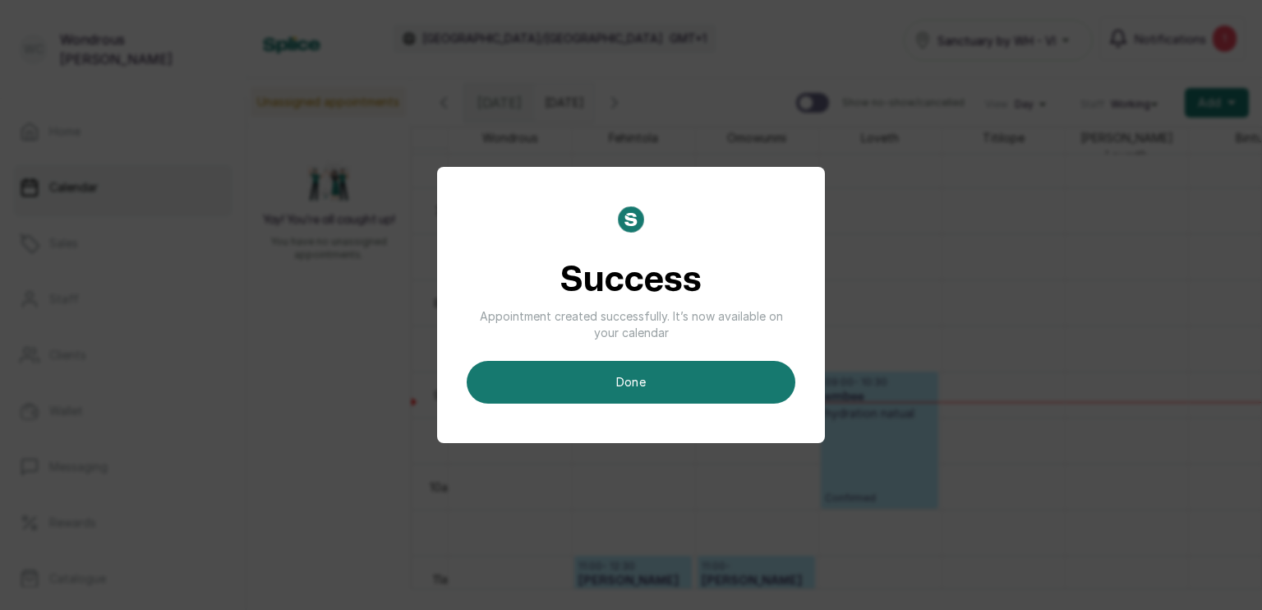
click at [981, 586] on div "Success Appointment created successfully. It’s now available on your calendar d…" at bounding box center [631, 305] width 1262 height 610
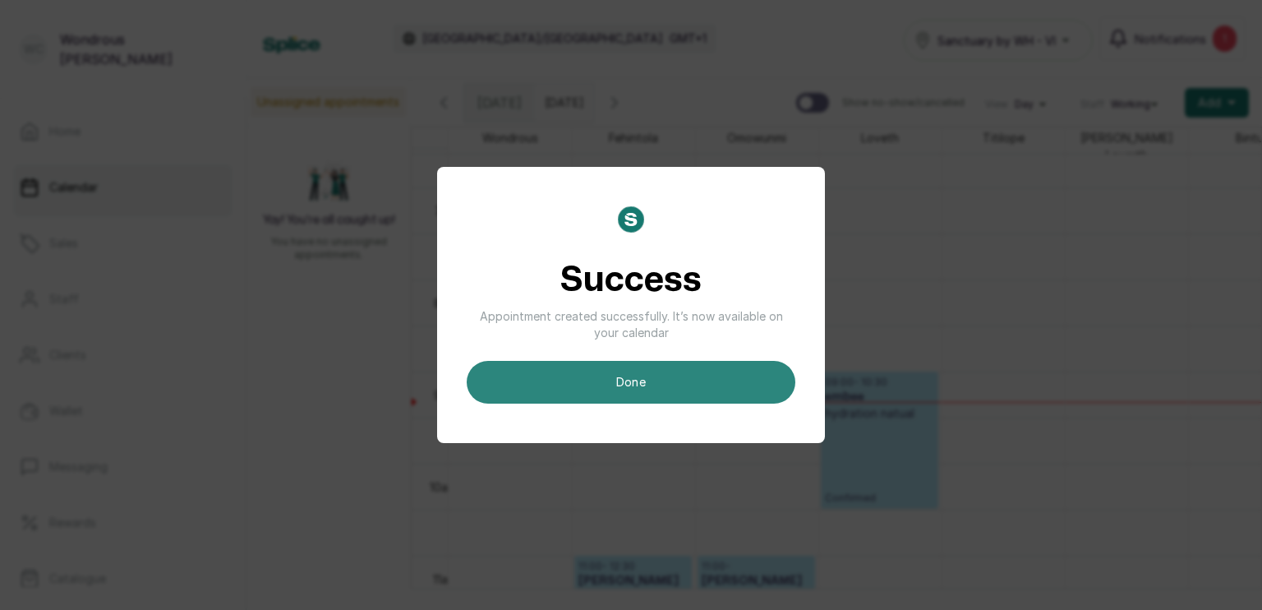
click at [704, 381] on button "done" at bounding box center [631, 382] width 329 height 43
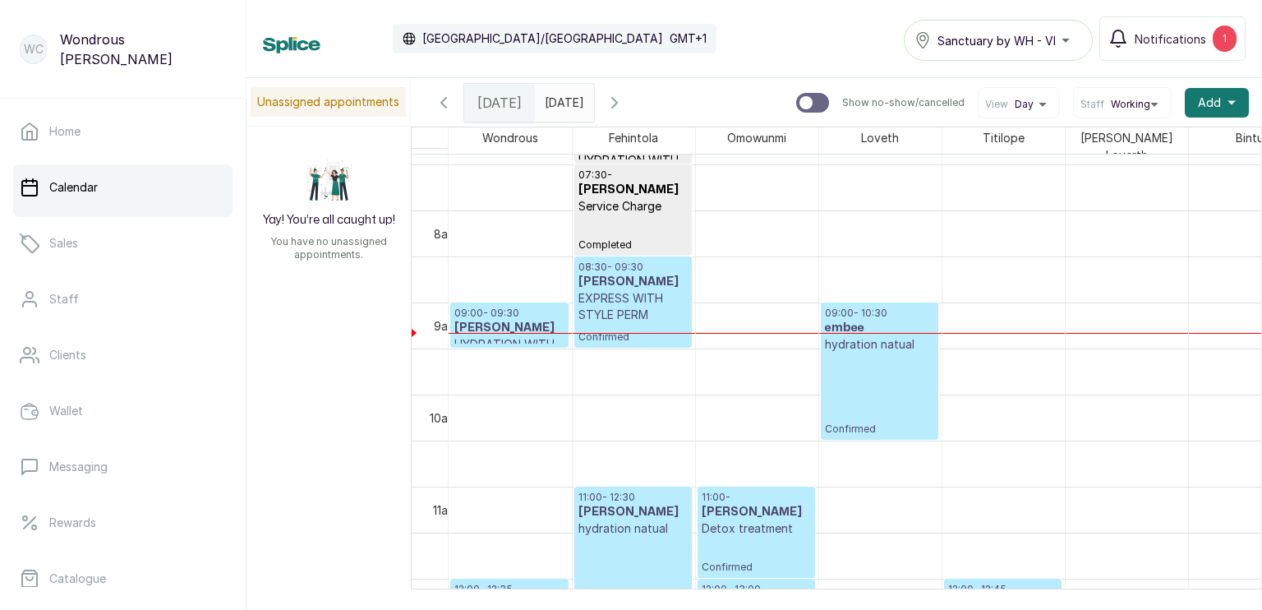
scroll to position [684, 0]
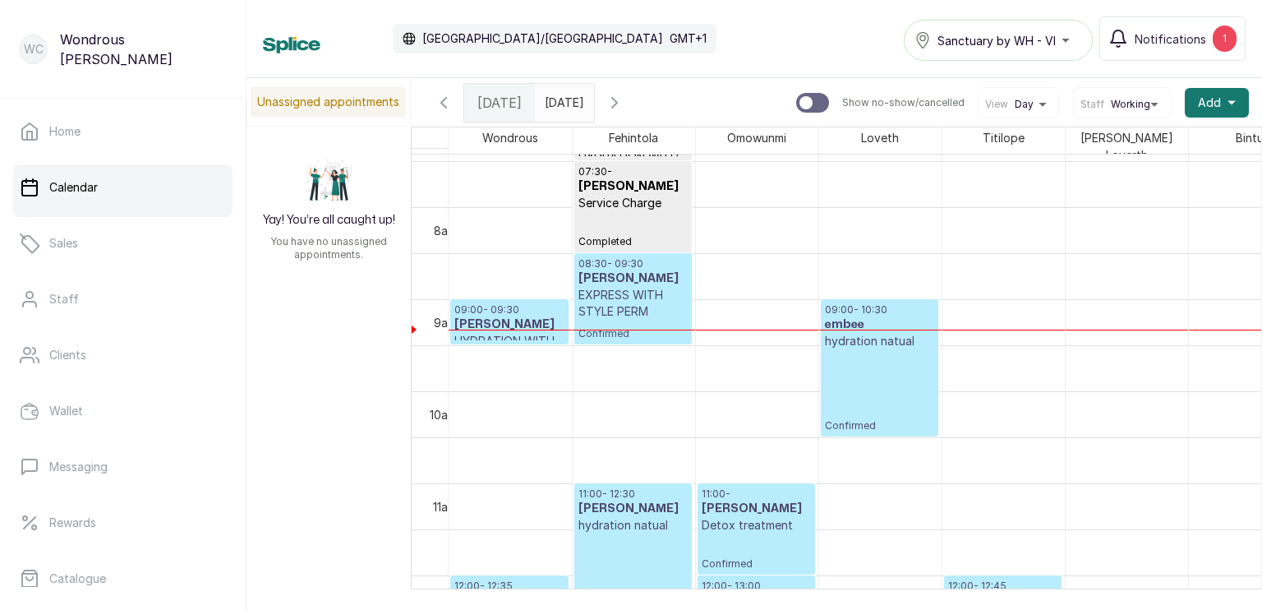
click at [662, 517] on p "hydration natual" at bounding box center [633, 525] width 109 height 16
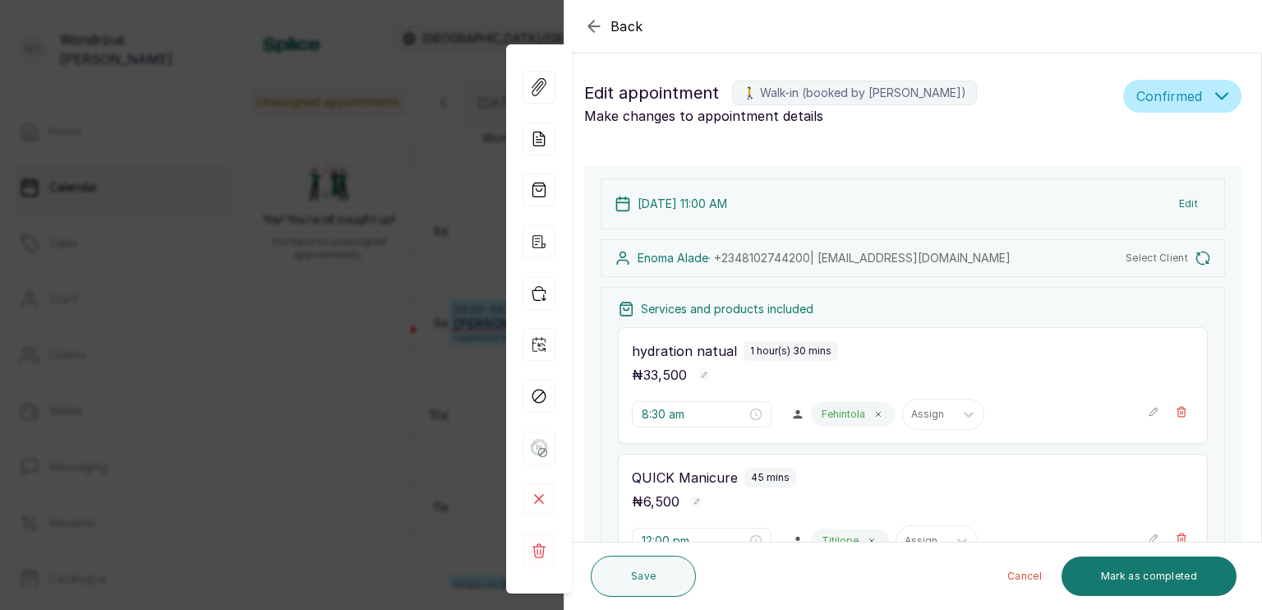
type input "11:00 am"
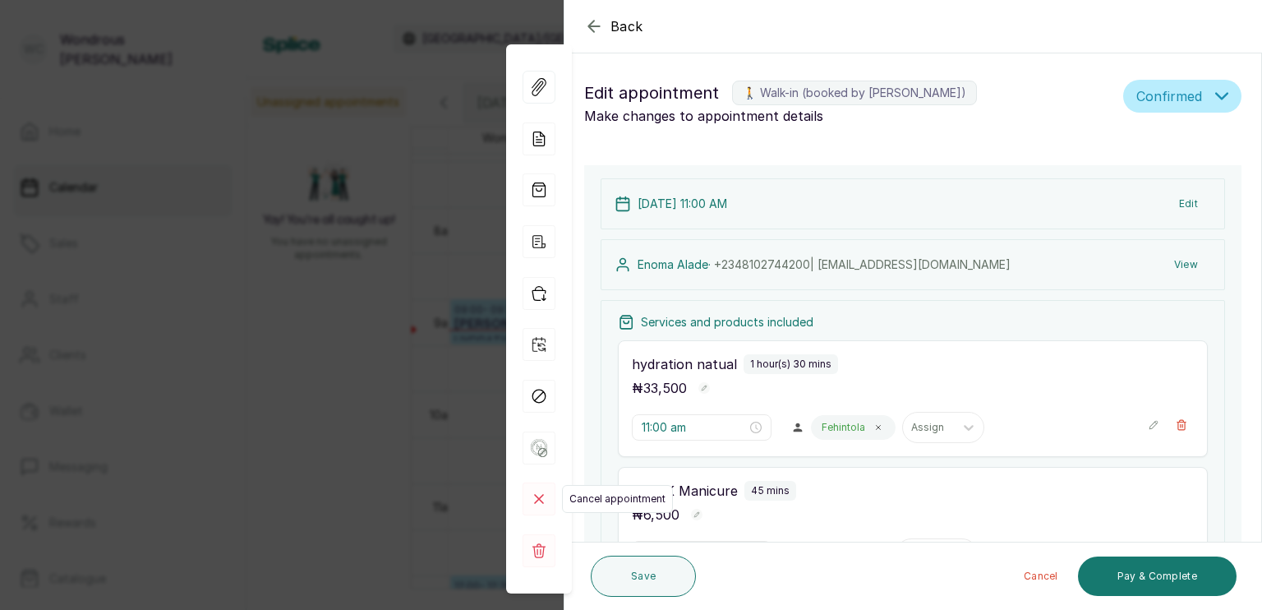
click at [546, 508] on rect at bounding box center [539, 498] width 33 height 33
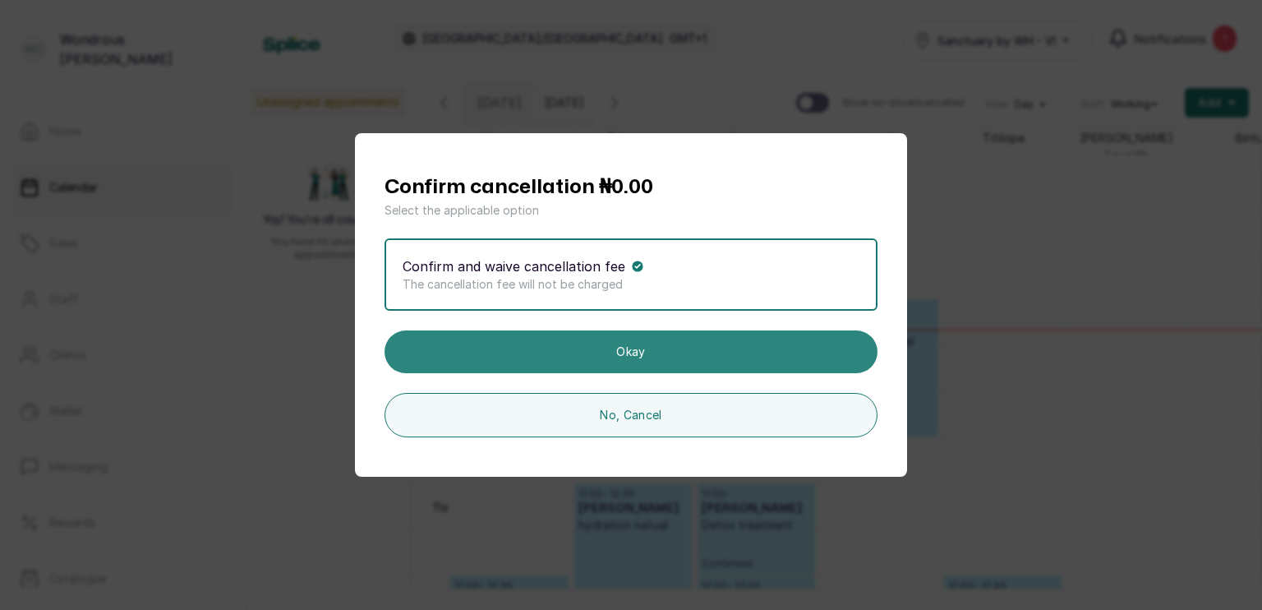
click at [553, 360] on button "Okay" at bounding box center [631, 351] width 493 height 43
click at [525, 353] on button "Okay" at bounding box center [631, 351] width 493 height 43
click at [626, 353] on button "Okay" at bounding box center [631, 351] width 493 height 43
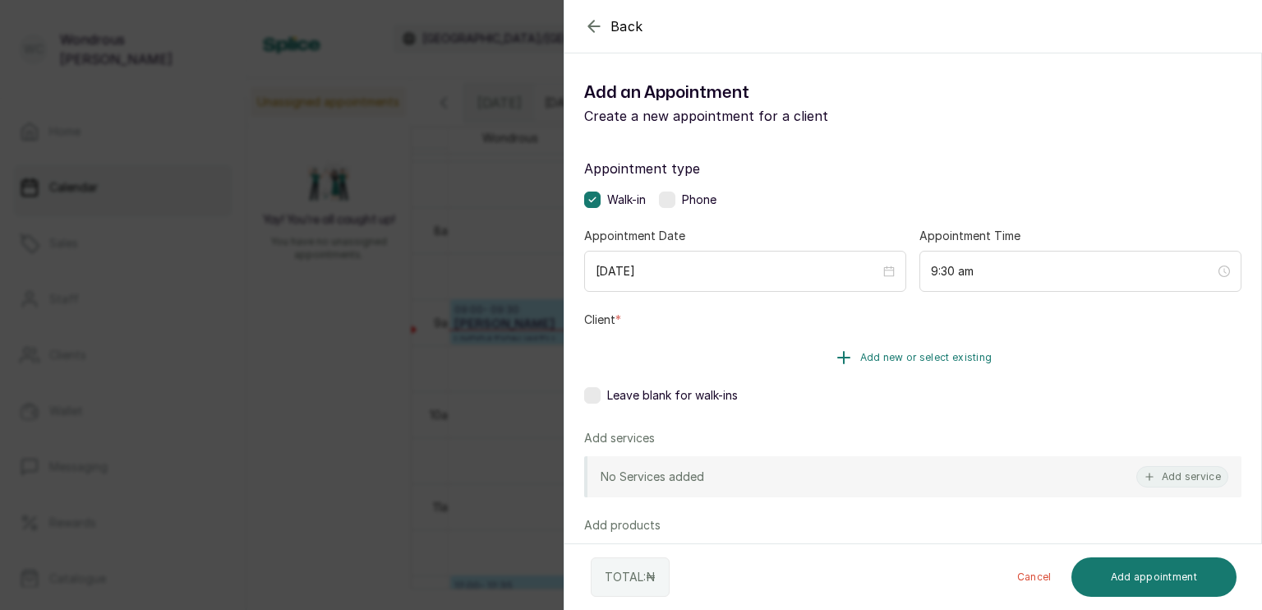
click at [730, 353] on button "Add new or select existing" at bounding box center [913, 358] width 658 height 46
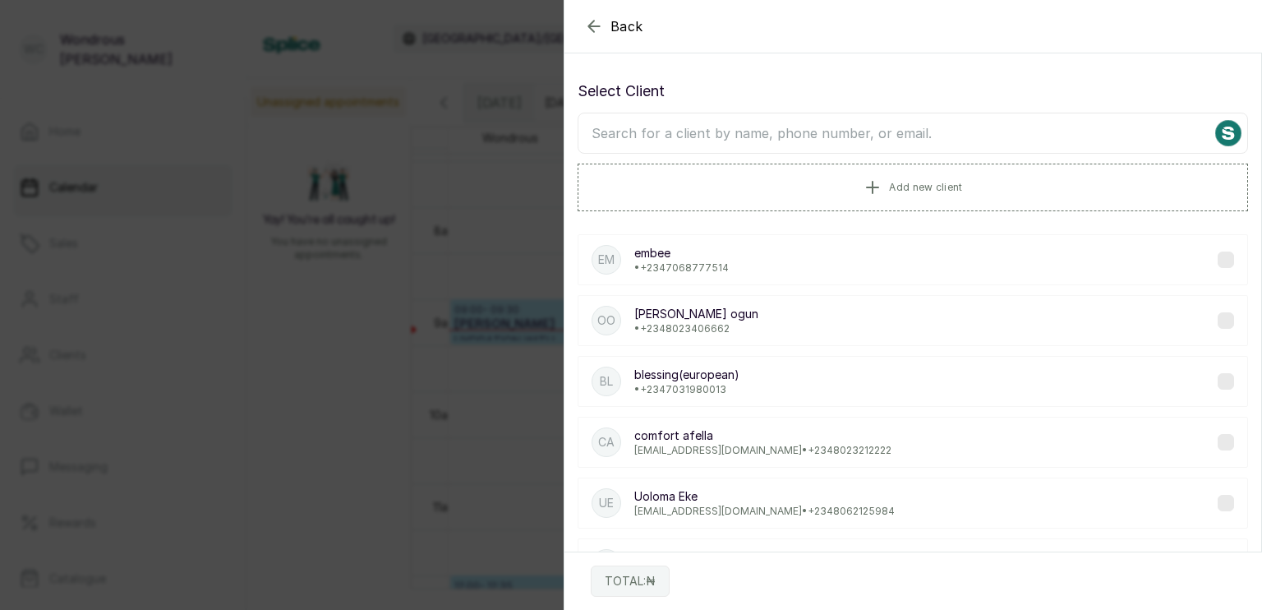
click at [634, 133] on input "text" at bounding box center [913, 133] width 671 height 41
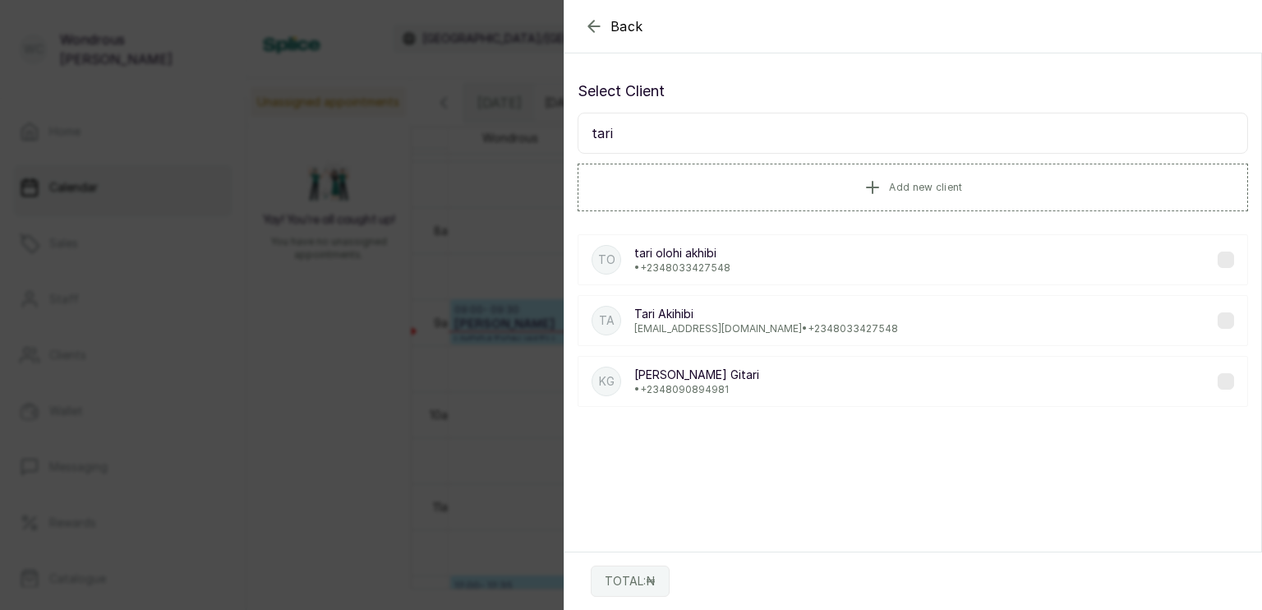
type input "tari"
click at [713, 256] on p "tari olohi akhibi" at bounding box center [682, 253] width 96 height 16
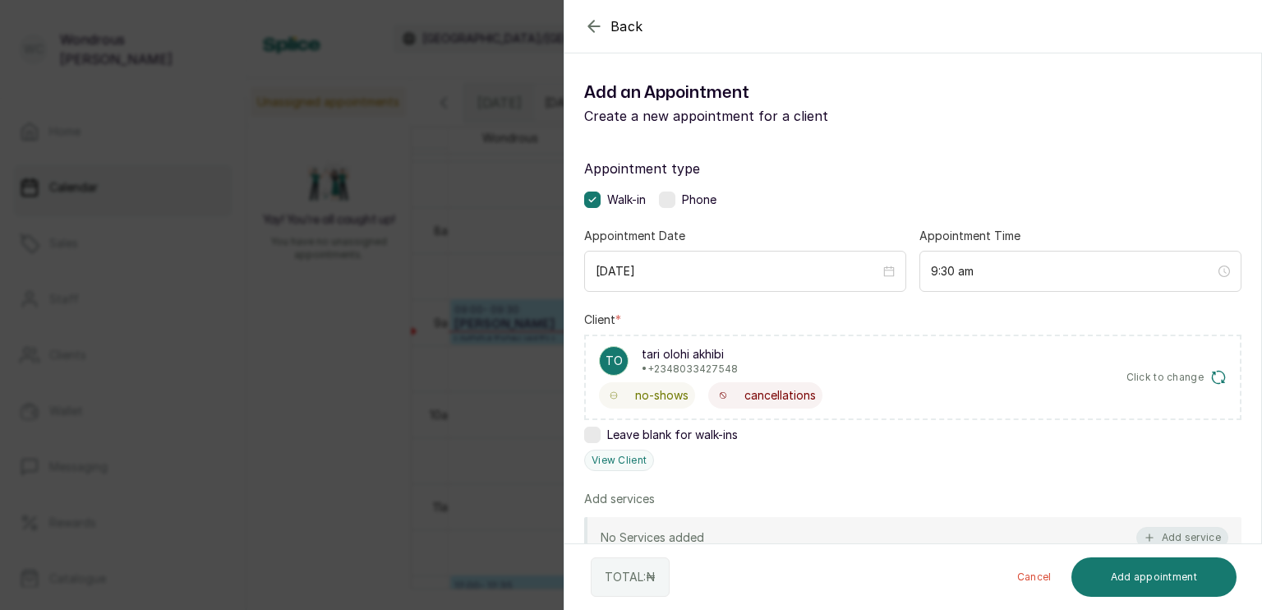
click at [1195, 535] on button "Add service" at bounding box center [1183, 537] width 92 height 21
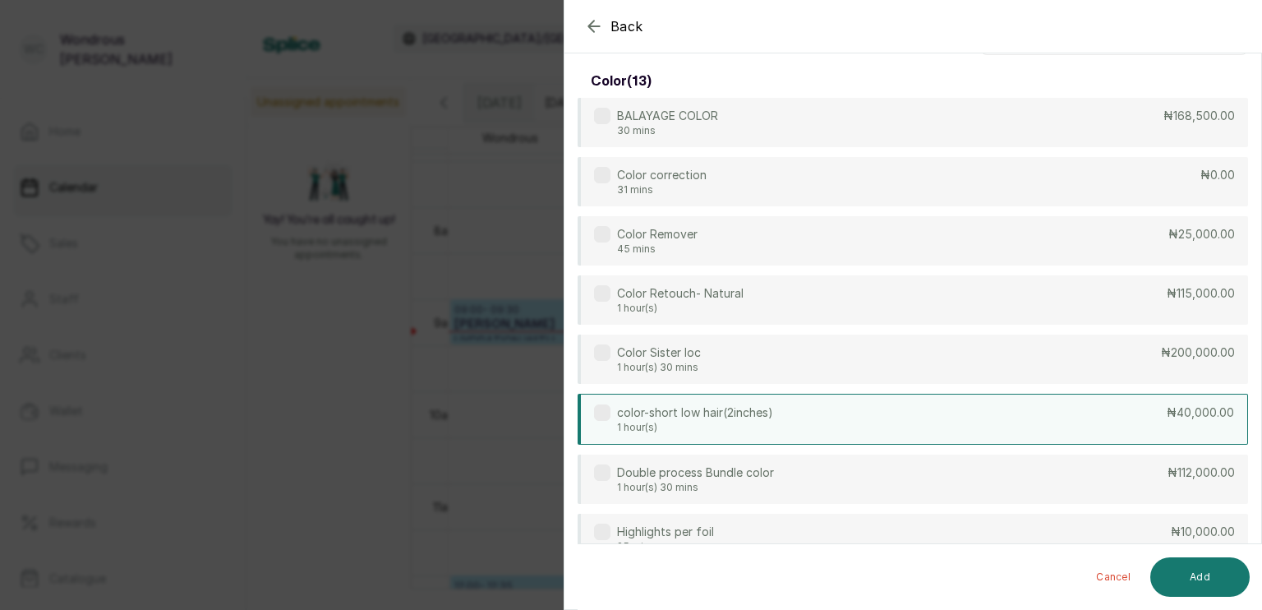
scroll to position [0, 0]
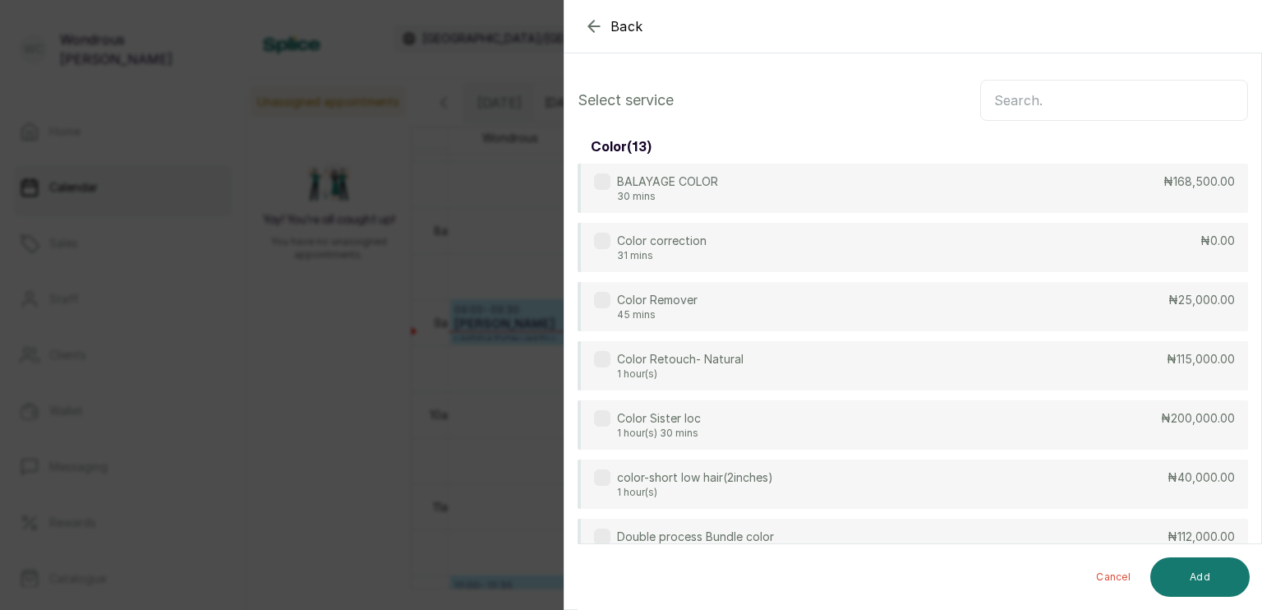
click at [1056, 104] on input "text" at bounding box center [1115, 100] width 268 height 41
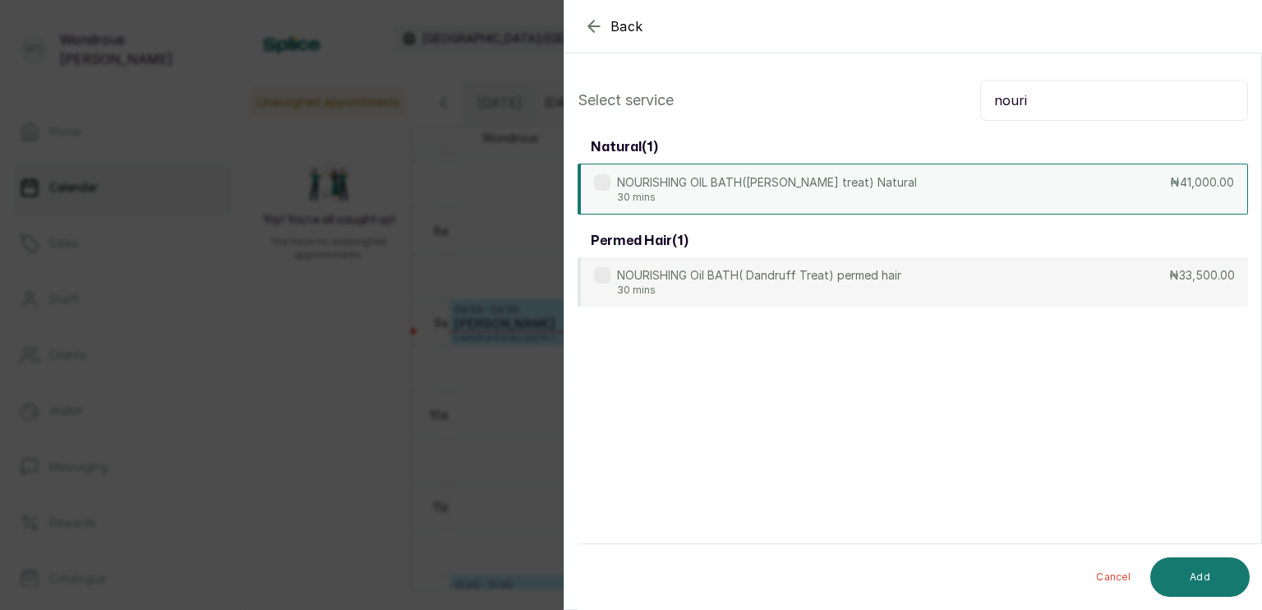
type input "nouri"
click at [1066, 191] on div "NOURISHING OIL BATH(Dand ruff treat) Natural 30 mins ₦41,000.00" at bounding box center [913, 189] width 671 height 51
click at [1213, 574] on button "Add" at bounding box center [1200, 576] width 99 height 39
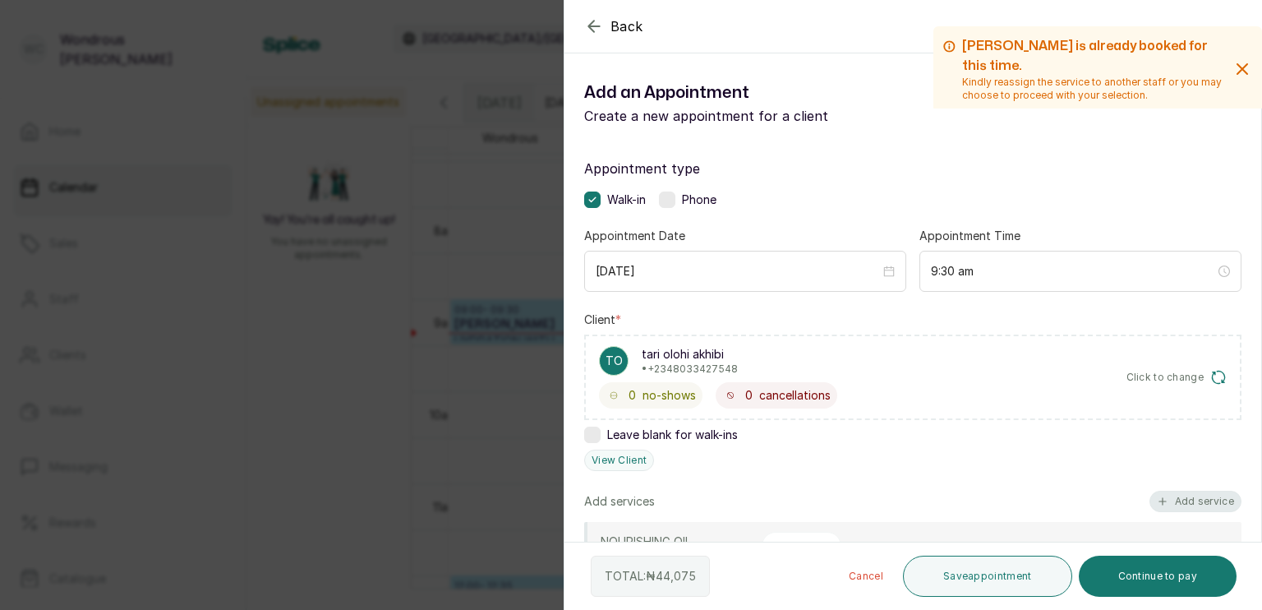
click at [1193, 495] on button "Add service" at bounding box center [1196, 501] width 92 height 21
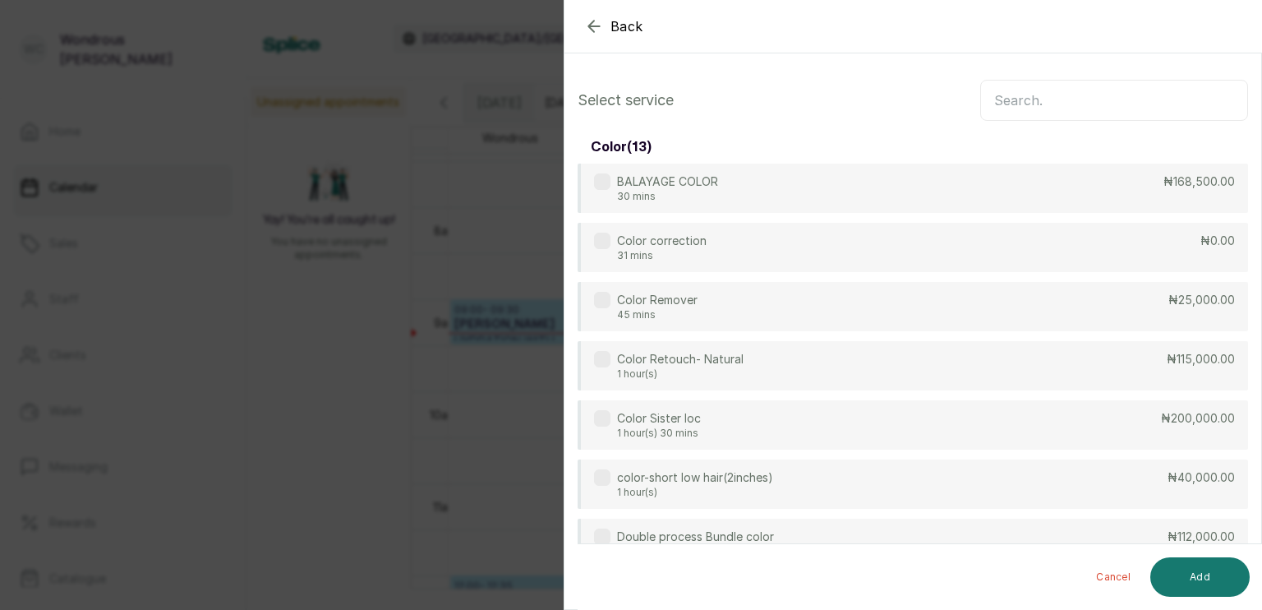
click at [958, 282] on div "Color Remover 45 mins ₦25,000.00" at bounding box center [913, 306] width 671 height 49
click at [981, 284] on div "Color Remover 45 mins ₦25,000.00" at bounding box center [913, 307] width 671 height 51
click at [1090, 97] on input "text" at bounding box center [1115, 100] width 268 height 41
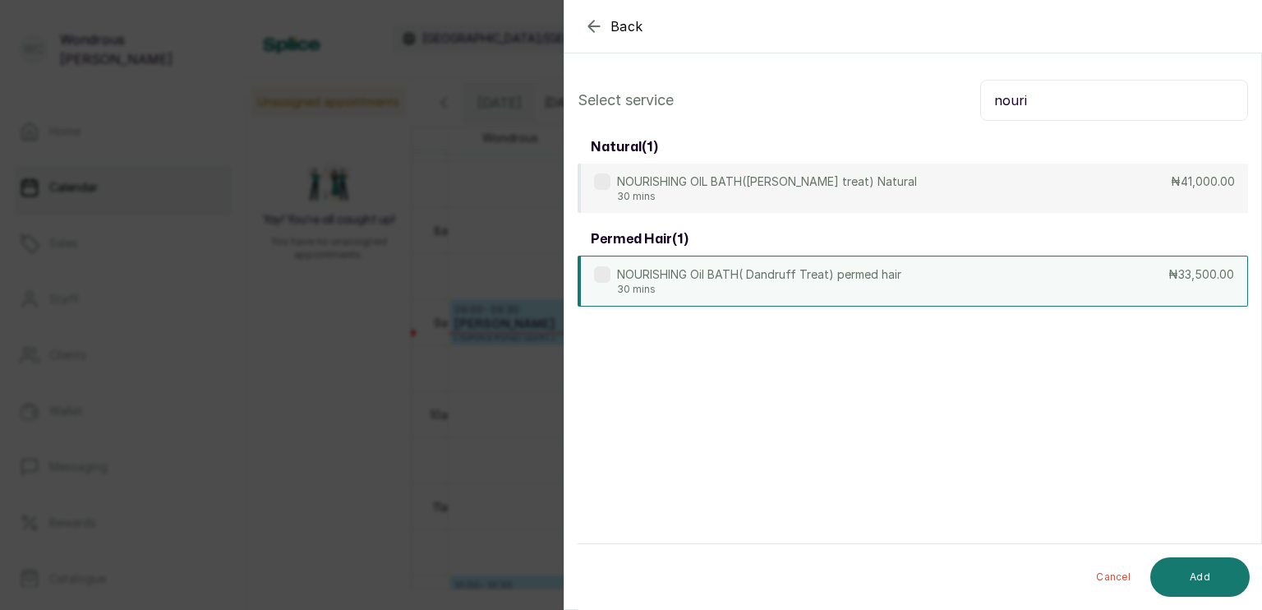
type input "nouri"
click at [865, 269] on p "NOURISHING Oil BATH( Dandruff Treat) permed hair" at bounding box center [759, 274] width 284 height 16
click at [1210, 570] on button "Add" at bounding box center [1200, 576] width 99 height 39
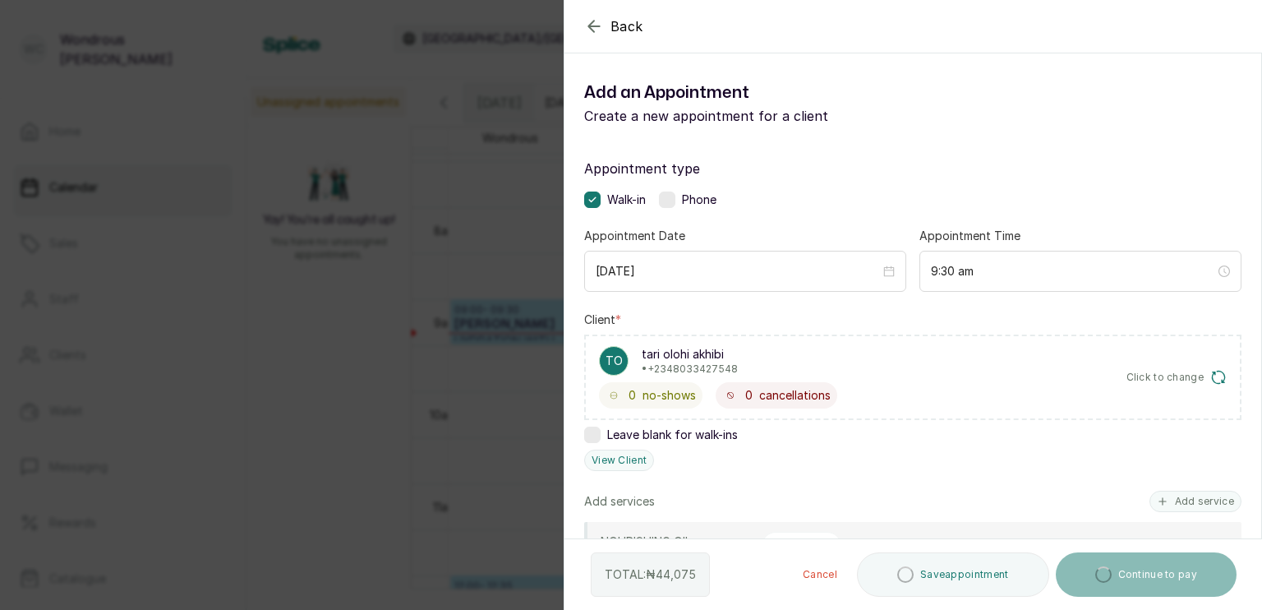
scroll to position [224, 0]
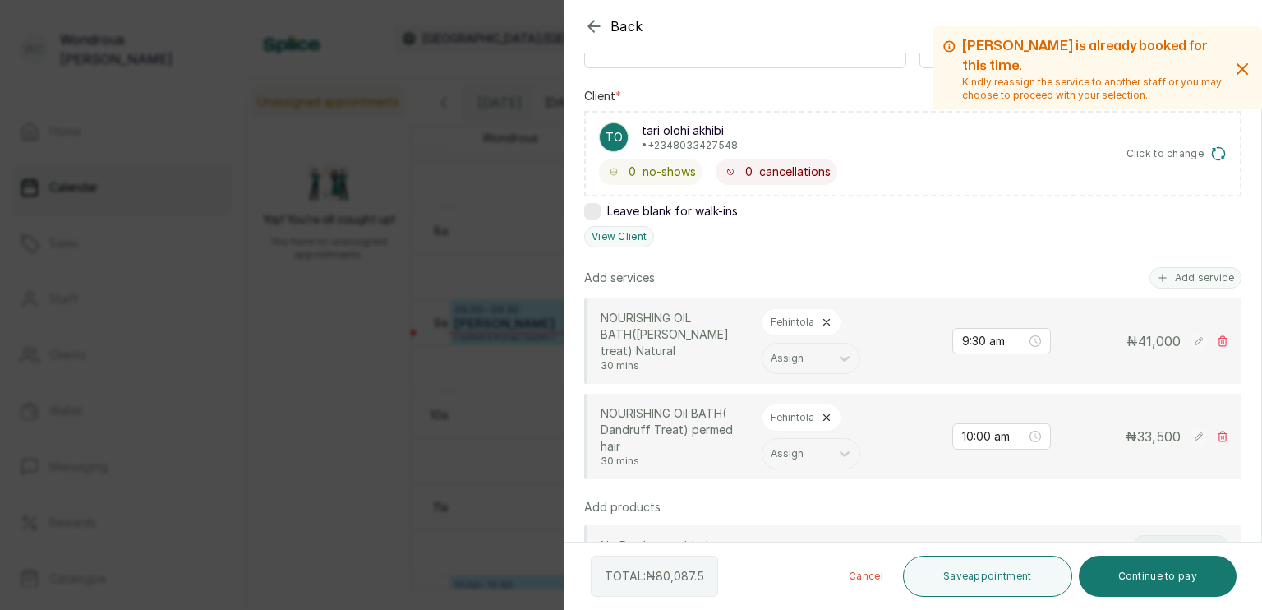
click at [1211, 331] on div "₦ 41,000" at bounding box center [1146, 341] width 164 height 20
click at [1217, 342] on icon at bounding box center [1223, 341] width 12 height 12
type input "10:00 am"
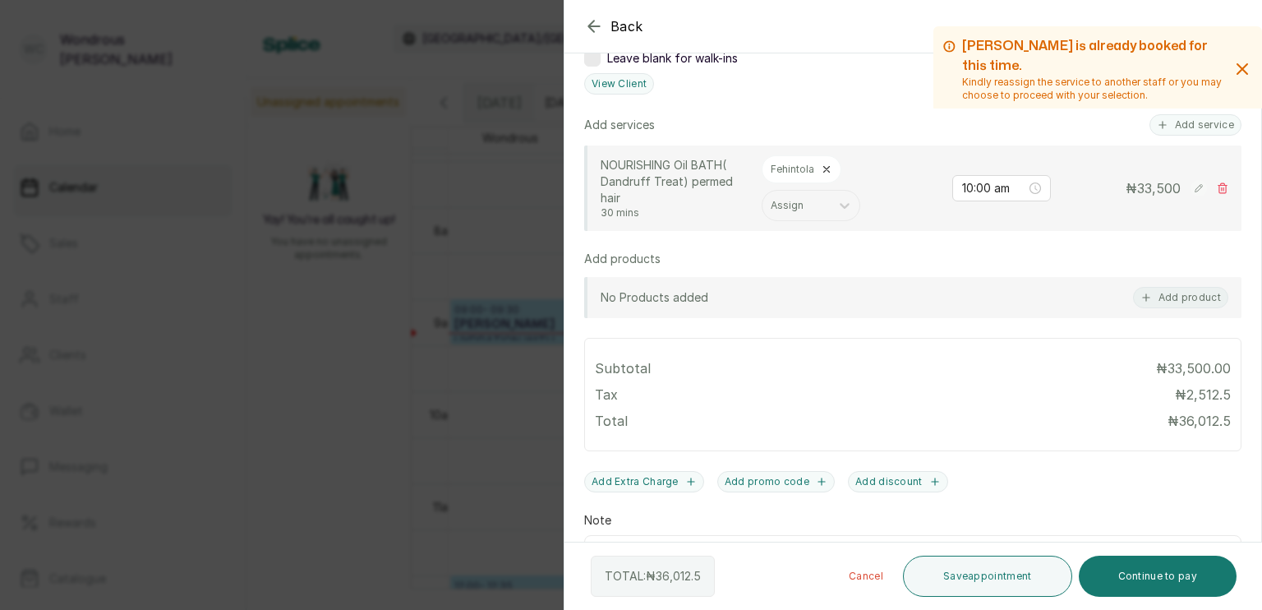
scroll to position [378, 0]
click at [997, 561] on button "Save appointment" at bounding box center [987, 576] width 169 height 41
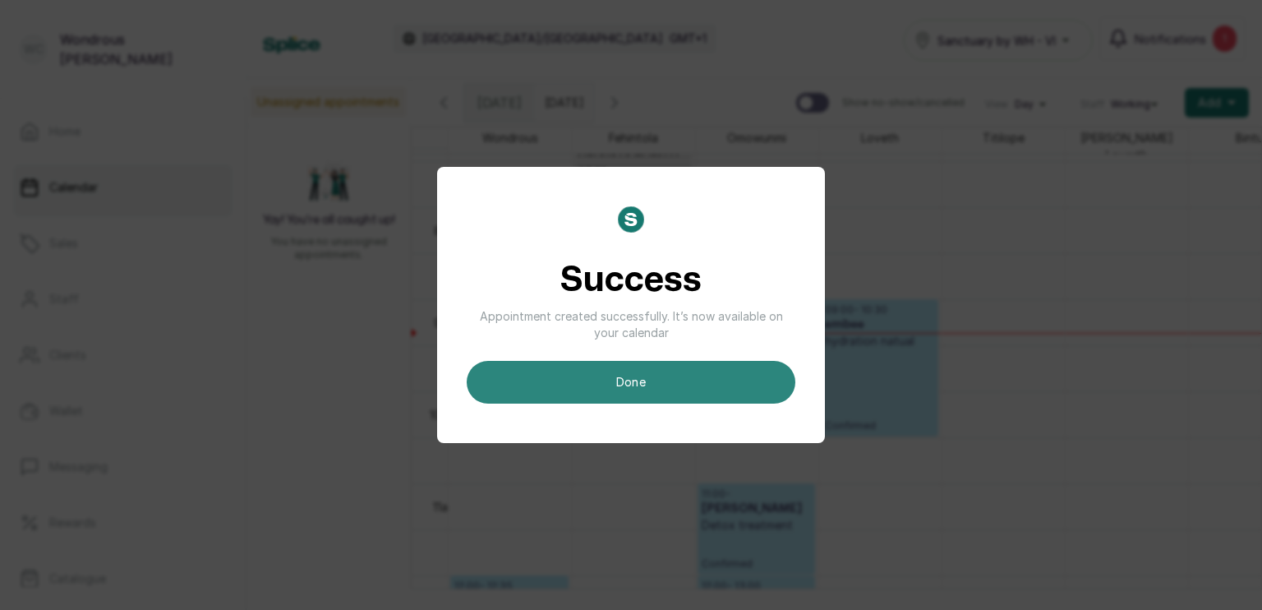
click at [744, 373] on button "done" at bounding box center [631, 382] width 329 height 43
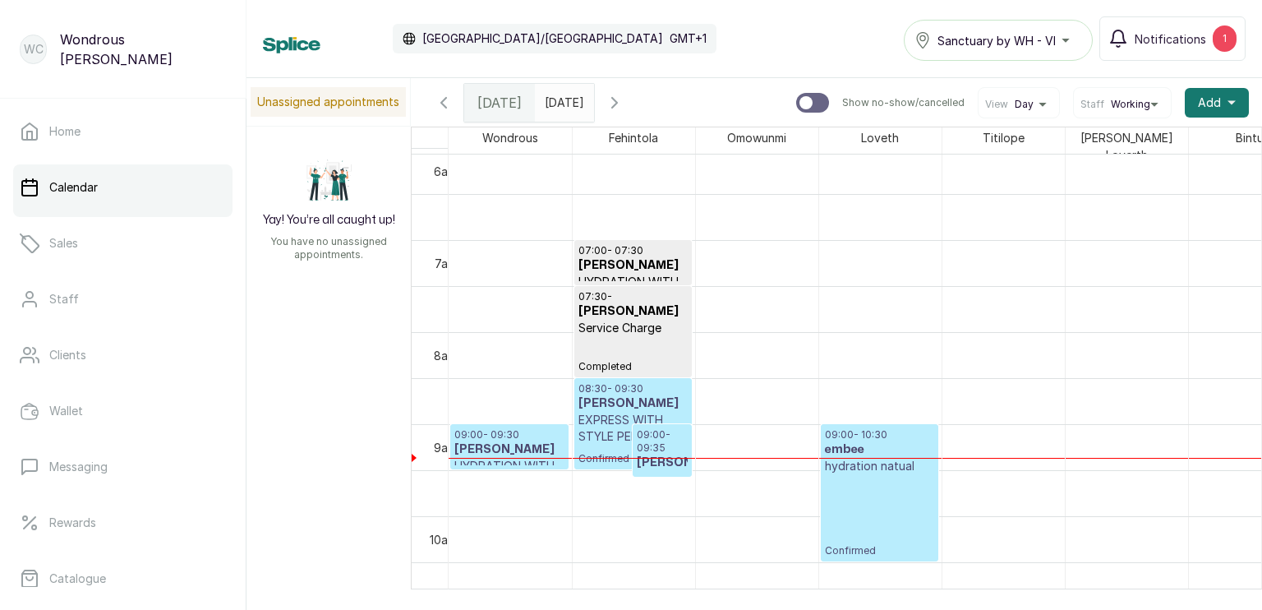
scroll to position [503, 0]
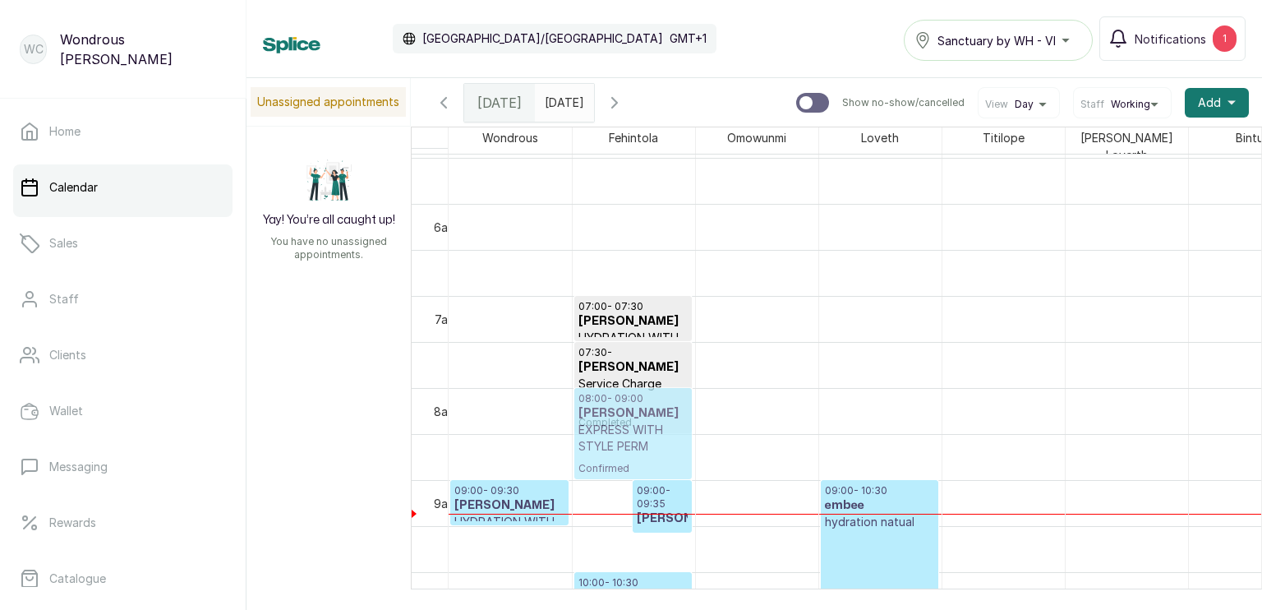
drag, startPoint x: 620, startPoint y: 447, endPoint x: 621, endPoint y: 412, distance: 35.4
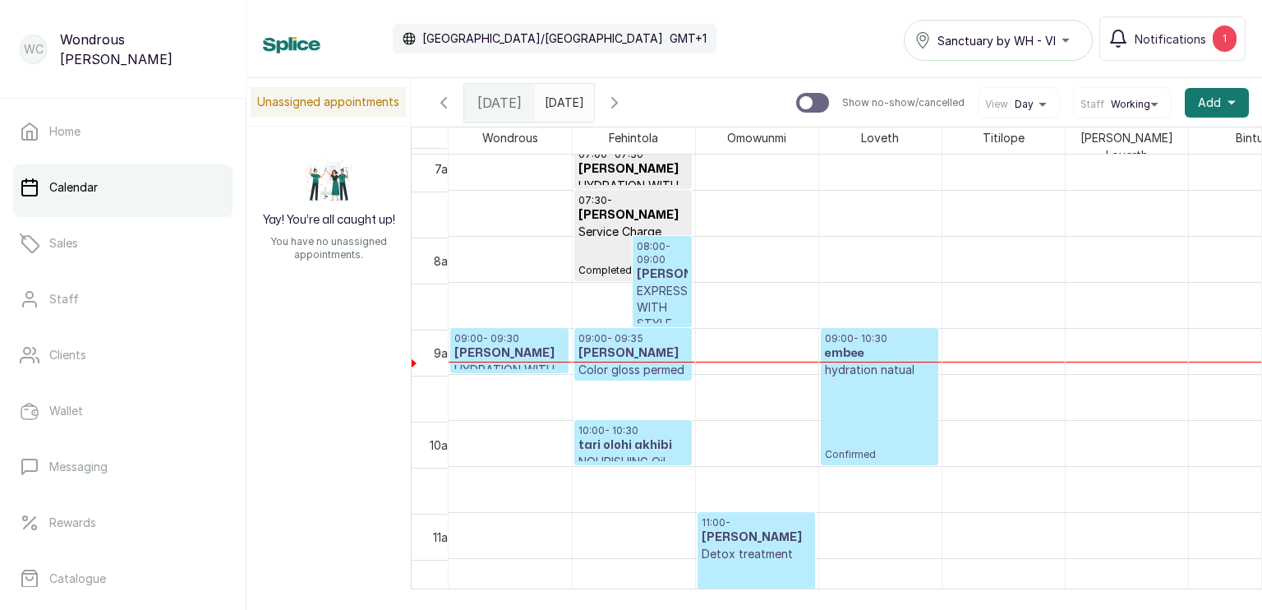
scroll to position [655, 0]
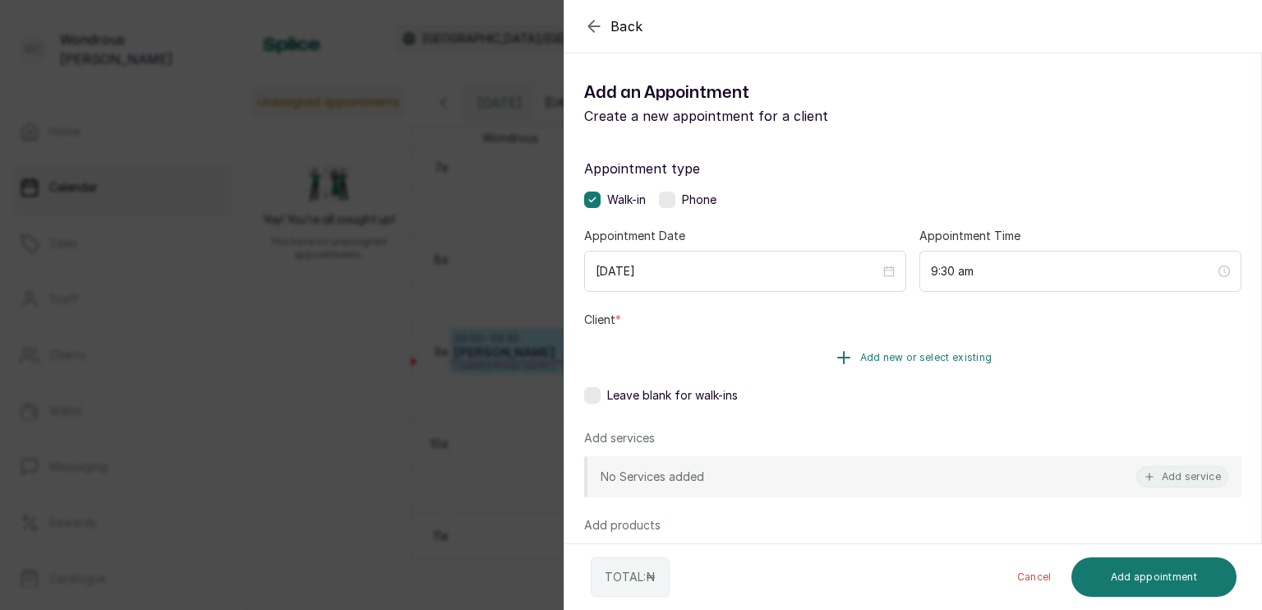
click at [699, 362] on button "Add new or select existing" at bounding box center [913, 358] width 658 height 46
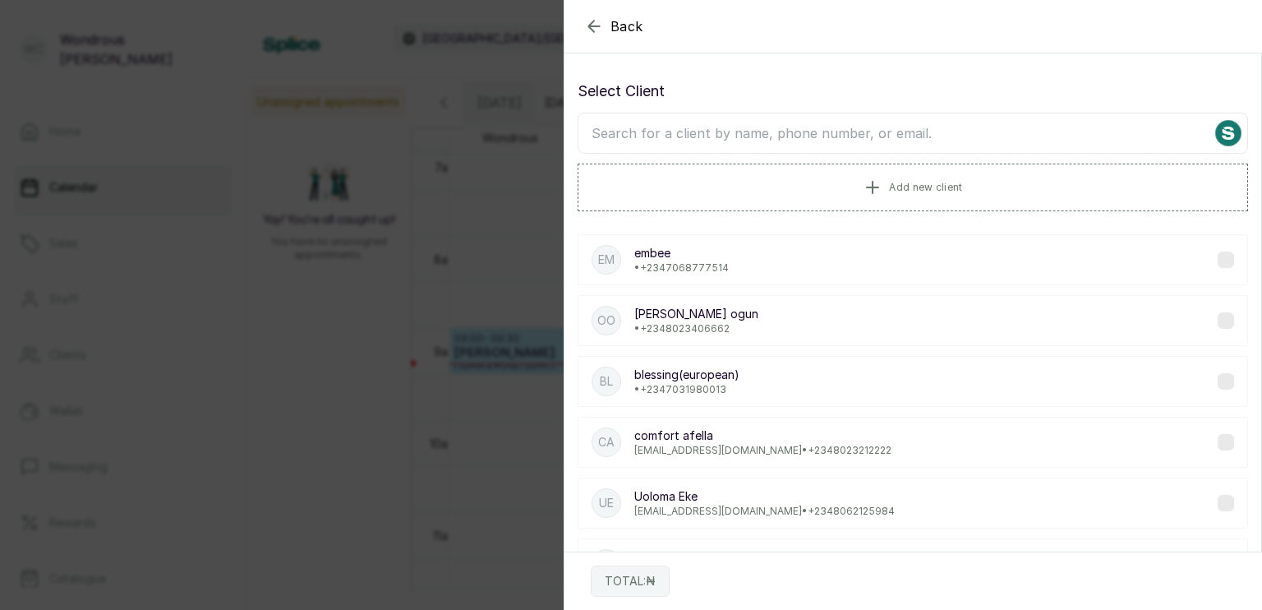
click at [717, 132] on input "text" at bounding box center [913, 133] width 671 height 41
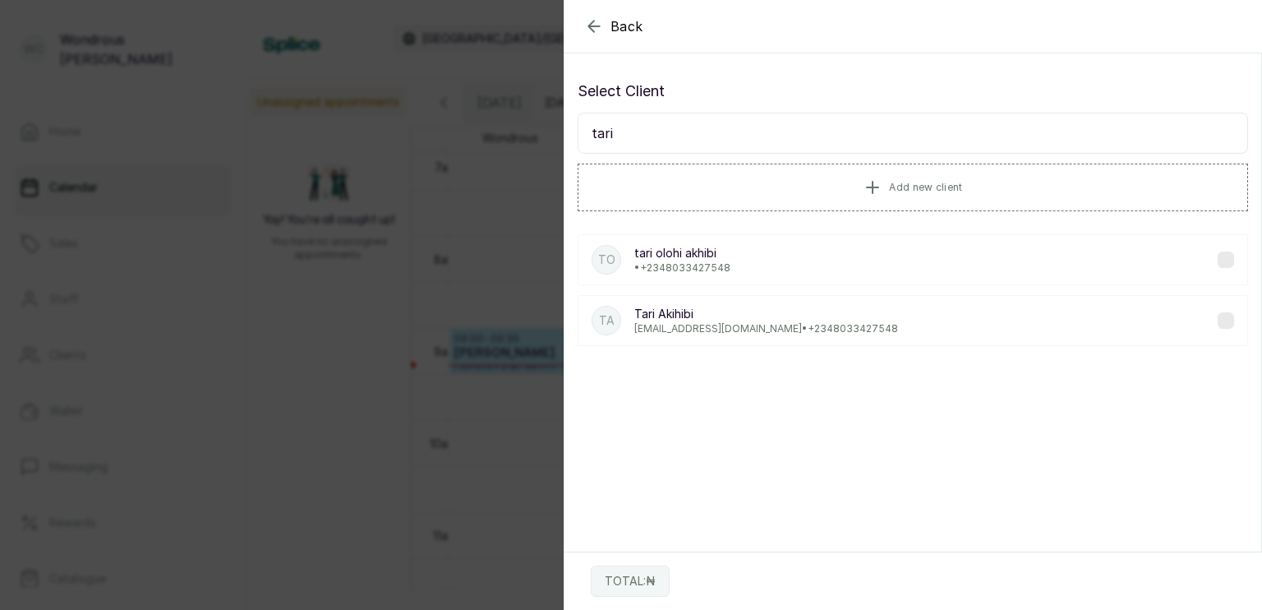
type input "tari"
click at [753, 327] on p "tarisuo@yahoo.com • +234 8033427548" at bounding box center [766, 328] width 264 height 13
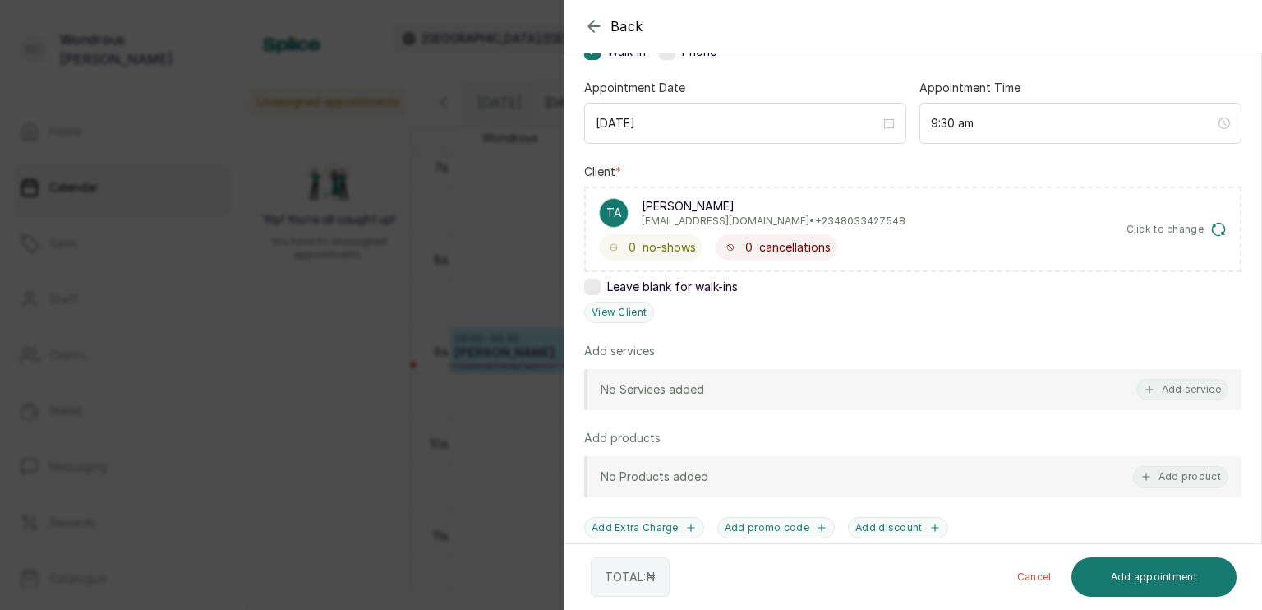
scroll to position [164, 0]
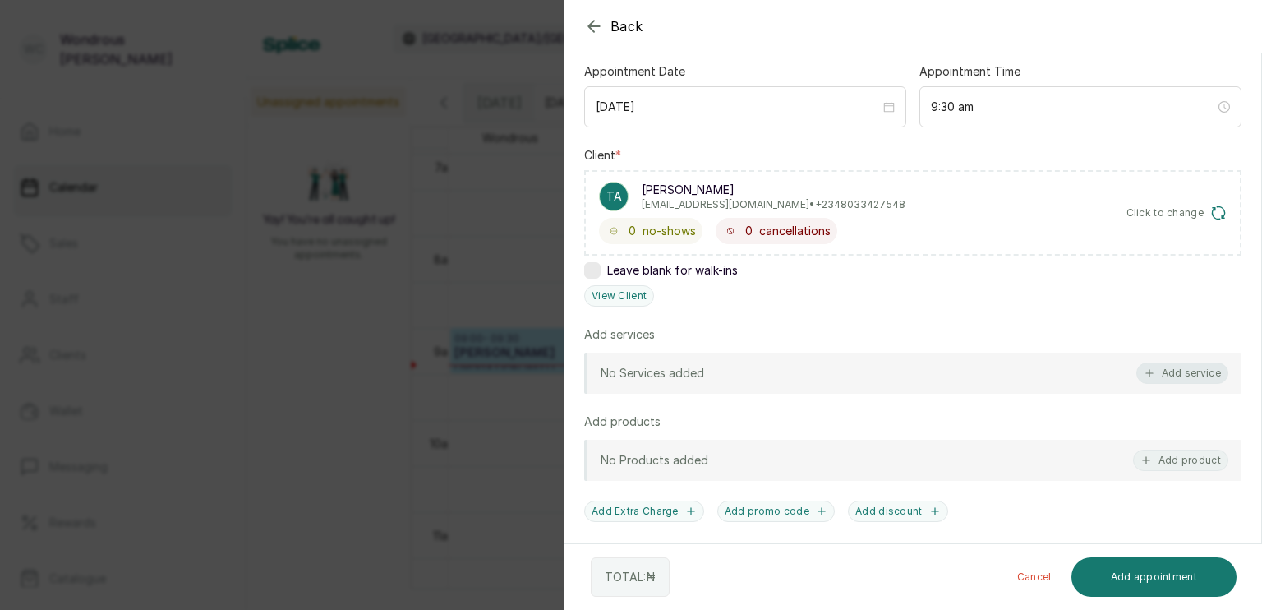
click at [1156, 370] on button "Add service" at bounding box center [1183, 372] width 92 height 21
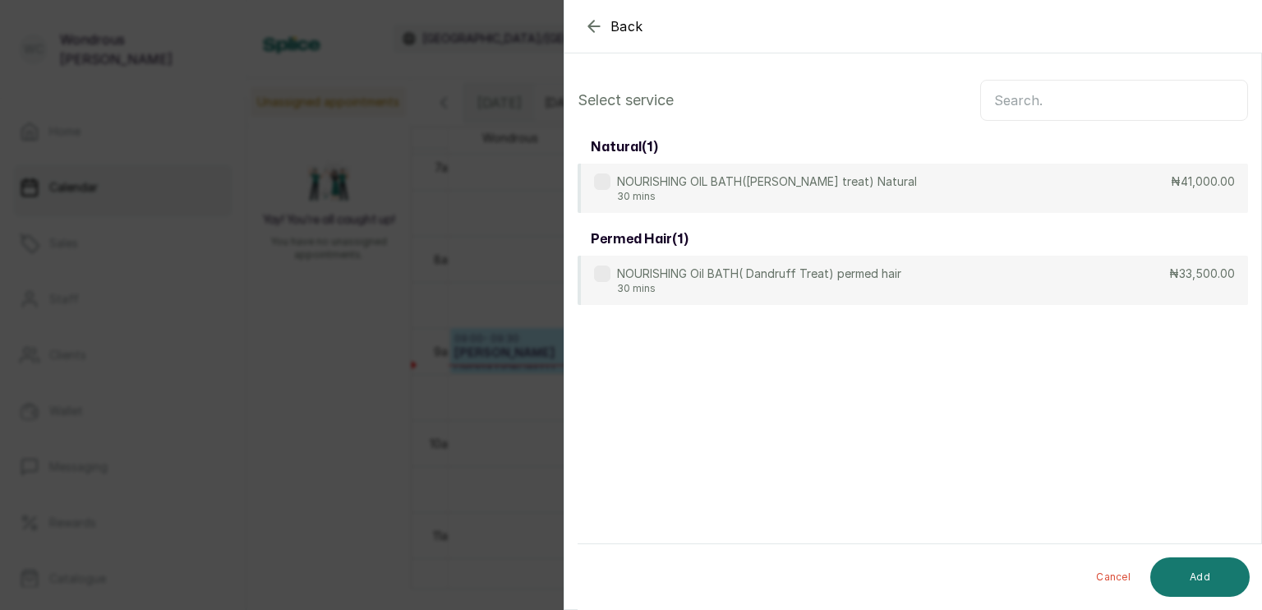
scroll to position [0, 0]
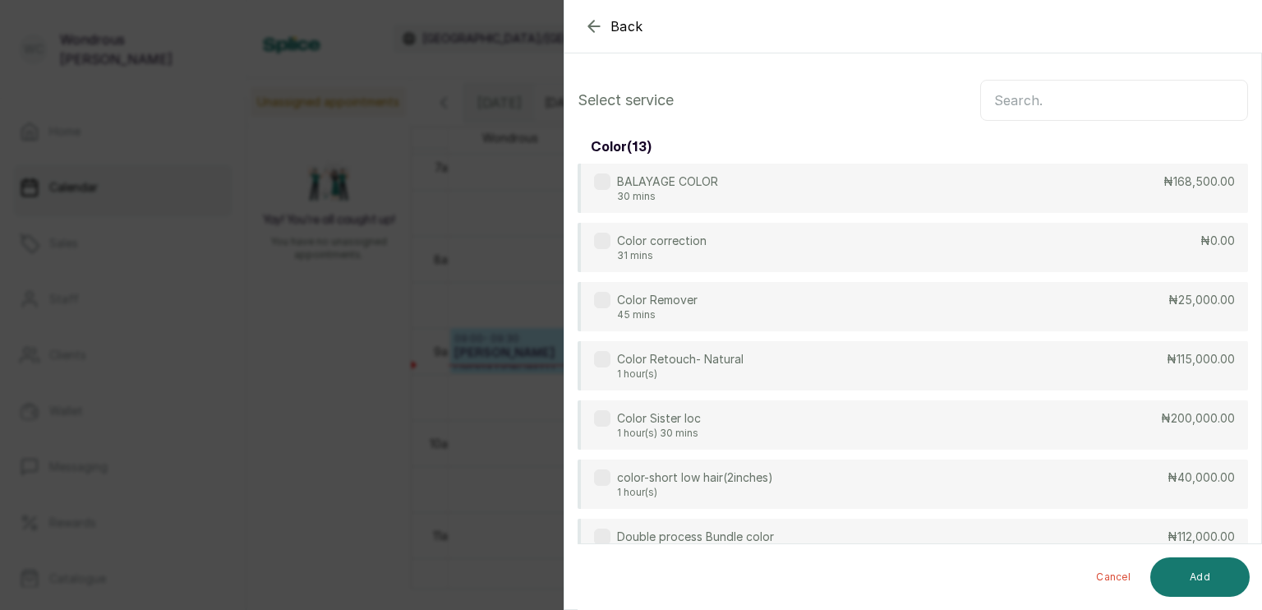
click at [1036, 92] on input "text" at bounding box center [1115, 100] width 268 height 41
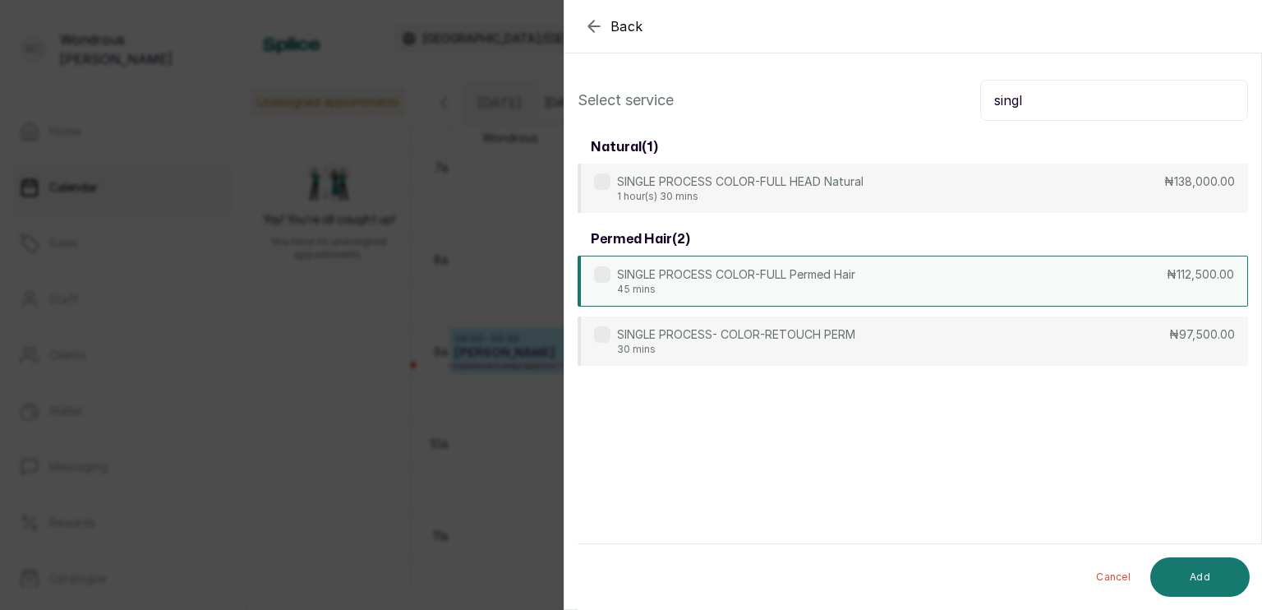
type input "singl"
click at [924, 279] on div "SINGLE PROCESS COLOR-FULL Permed Hair 45 mins ₦112,500.00" at bounding box center [913, 281] width 671 height 51
click at [1187, 569] on button "Add" at bounding box center [1200, 576] width 99 height 39
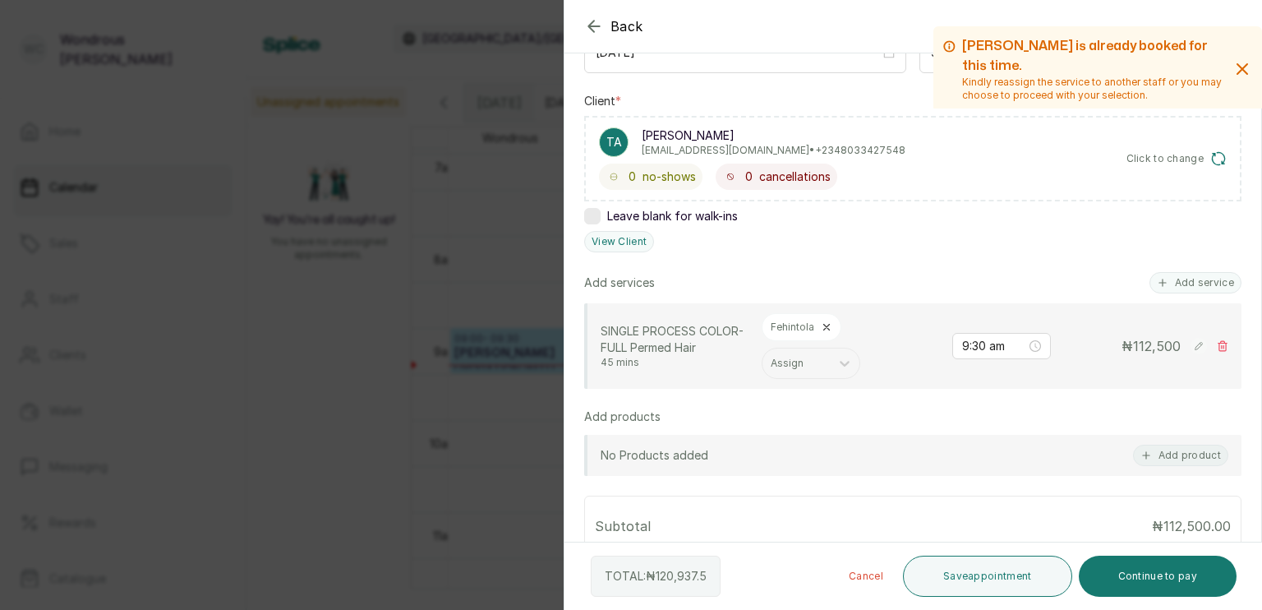
scroll to position [219, 0]
click at [1169, 275] on button "Add service" at bounding box center [1196, 281] width 92 height 21
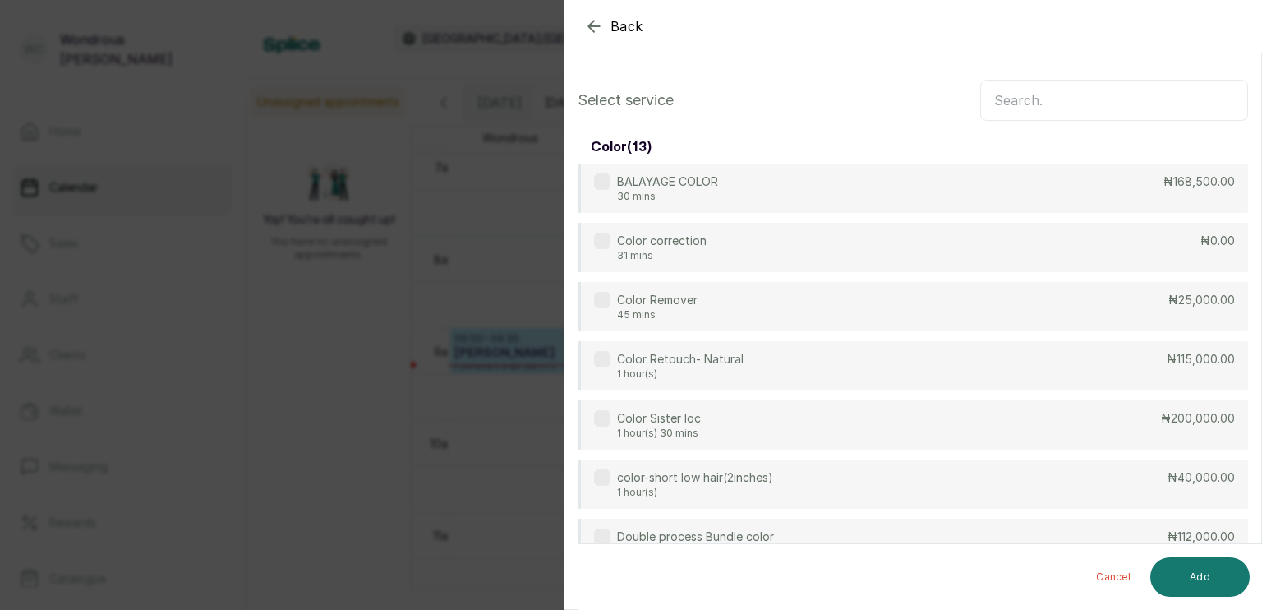
click at [1021, 99] on input "text" at bounding box center [1115, 100] width 268 height 41
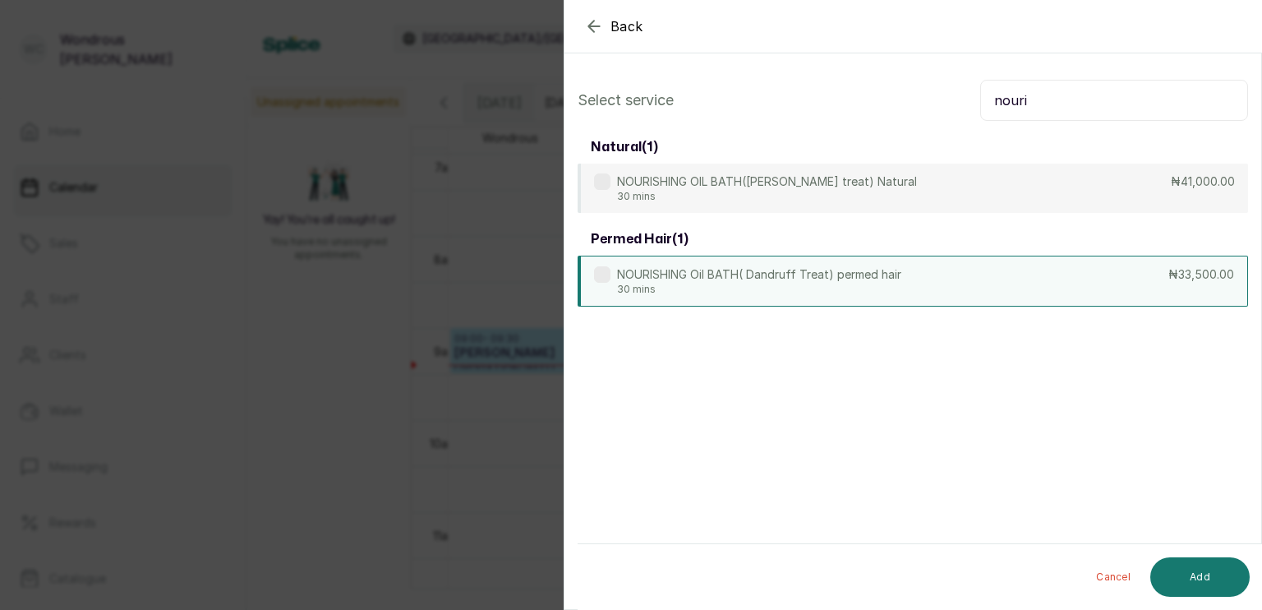
type input "nouri"
click at [874, 278] on p "NOURISHING Oil BATH( Dandruff Treat) permed hair" at bounding box center [759, 274] width 284 height 16
click at [1191, 581] on button "Add" at bounding box center [1200, 576] width 99 height 39
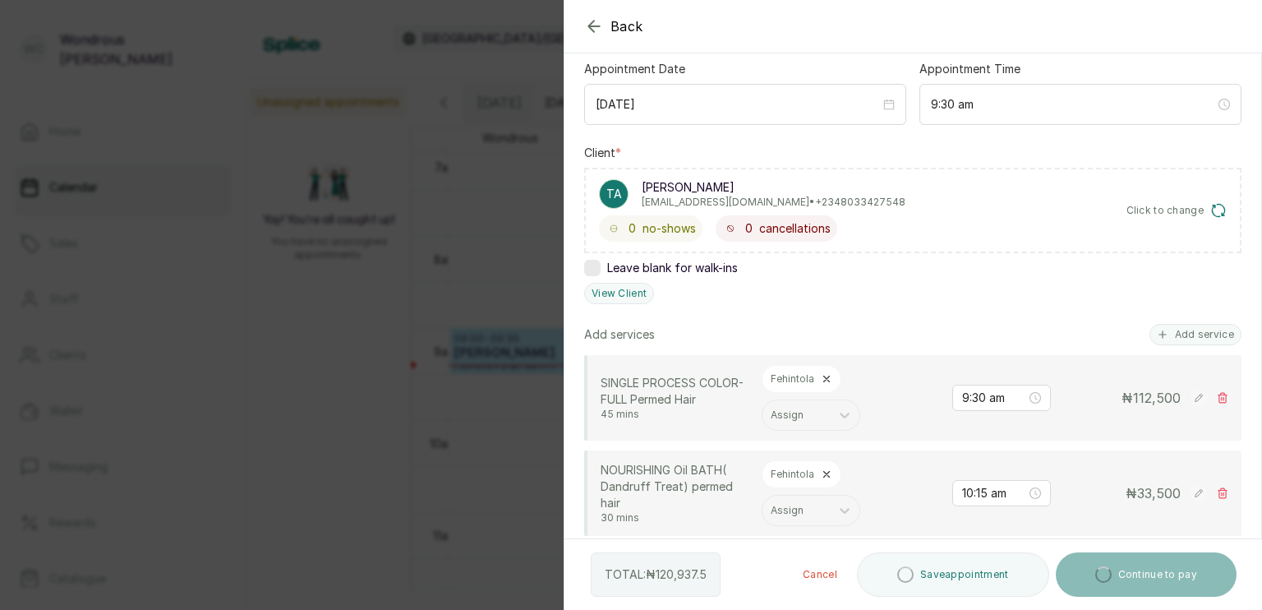
scroll to position [168, 0]
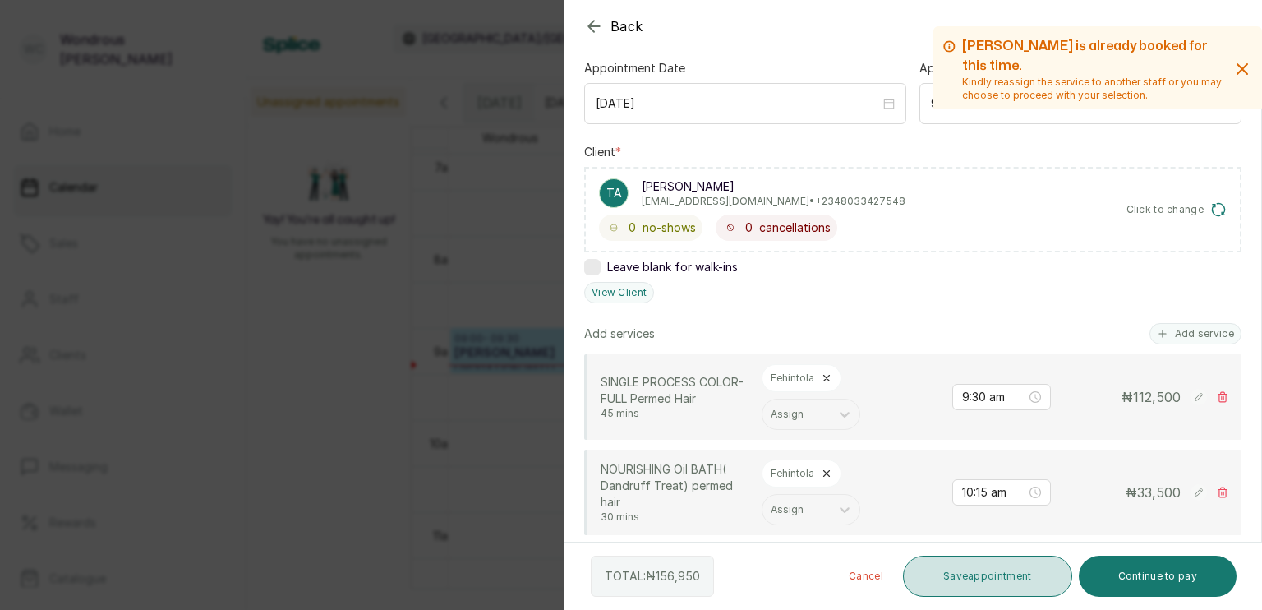
click at [994, 576] on button "Save appointment" at bounding box center [987, 576] width 169 height 41
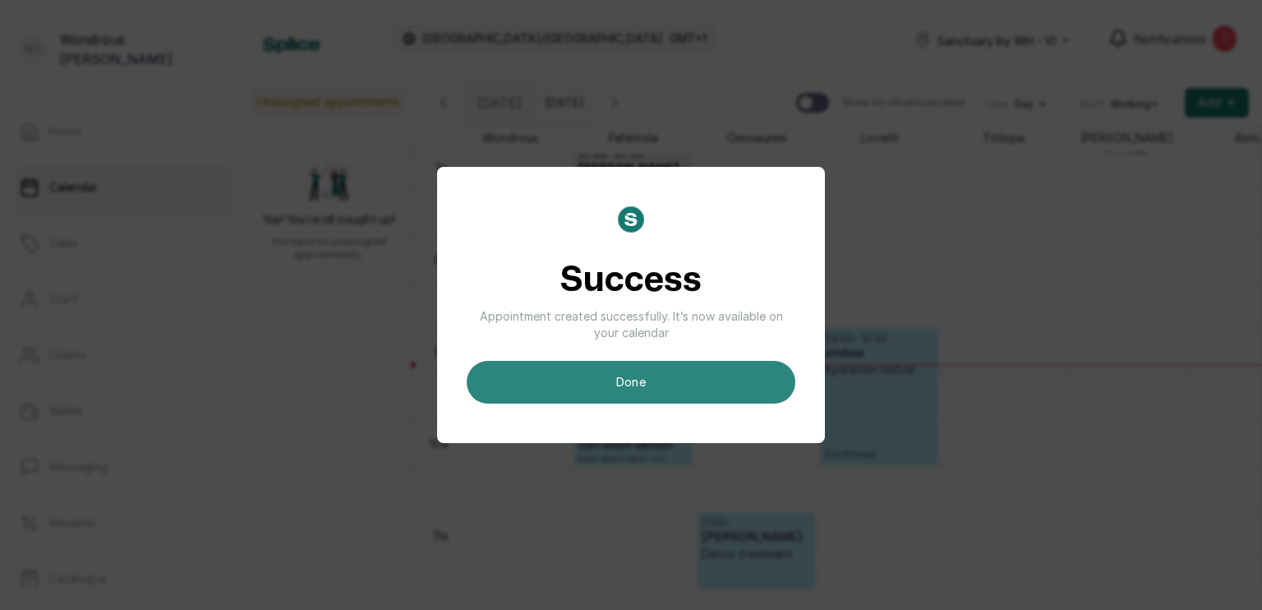
click at [727, 375] on button "done" at bounding box center [631, 382] width 329 height 43
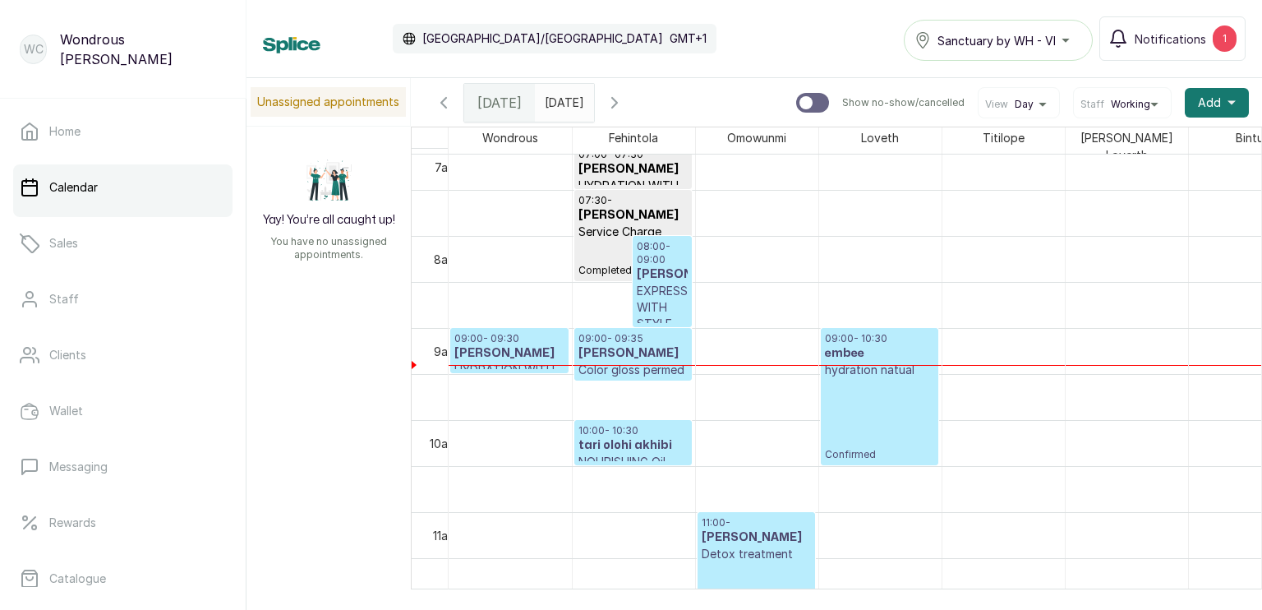
click at [512, 362] on p "HYDRATION WITH STYLE permed" at bounding box center [510, 378] width 110 height 33
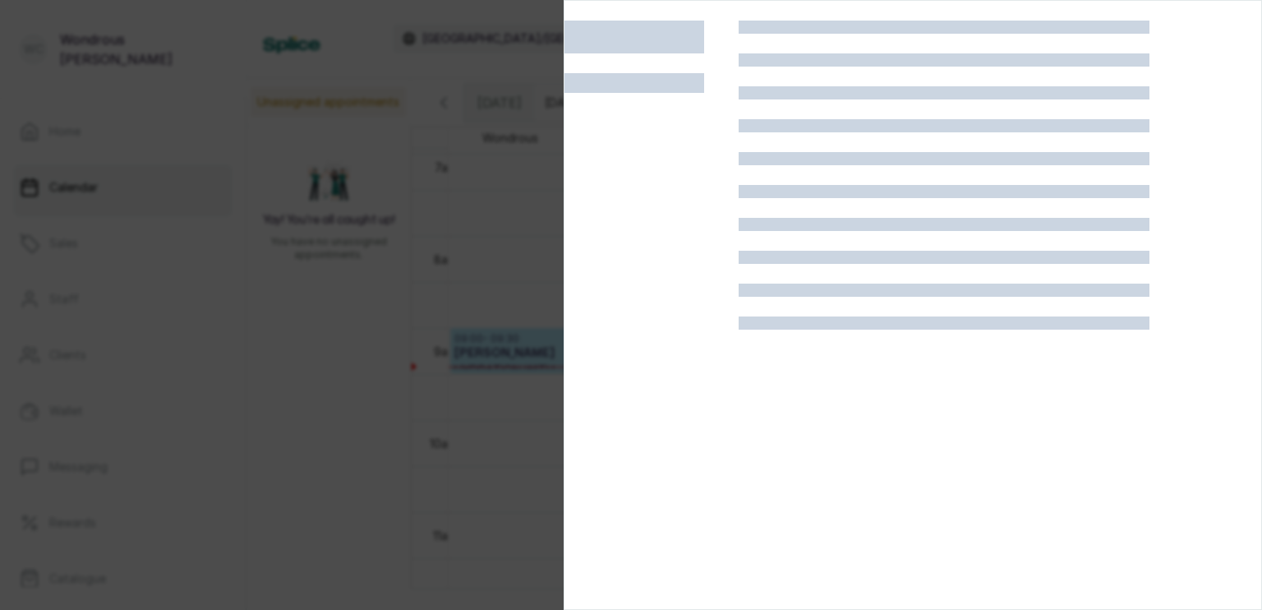
click at [471, 288] on div at bounding box center [631, 305] width 1262 height 610
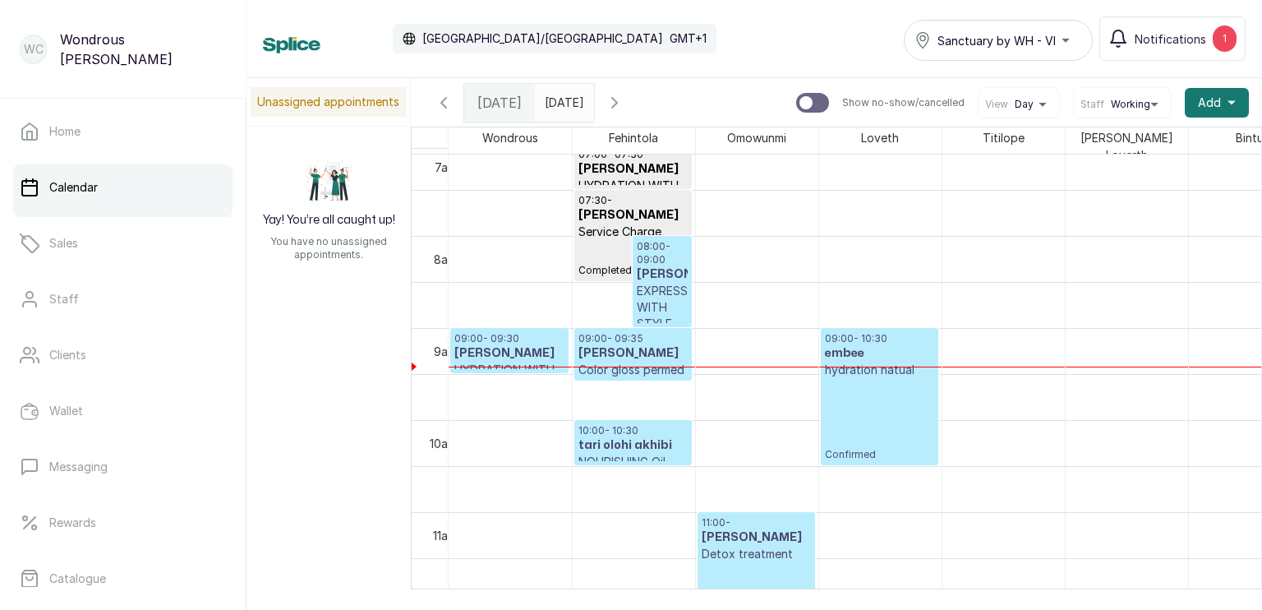
click at [510, 345] on h3 "Titi Adekeye" at bounding box center [510, 353] width 110 height 16
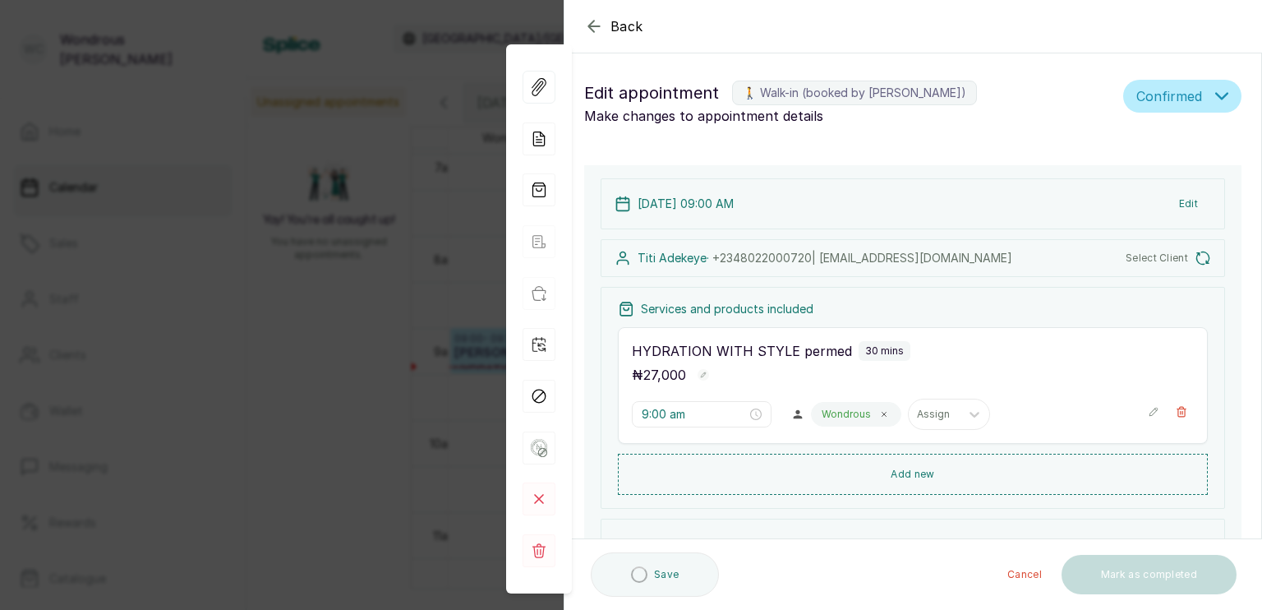
type input "9:00 am"
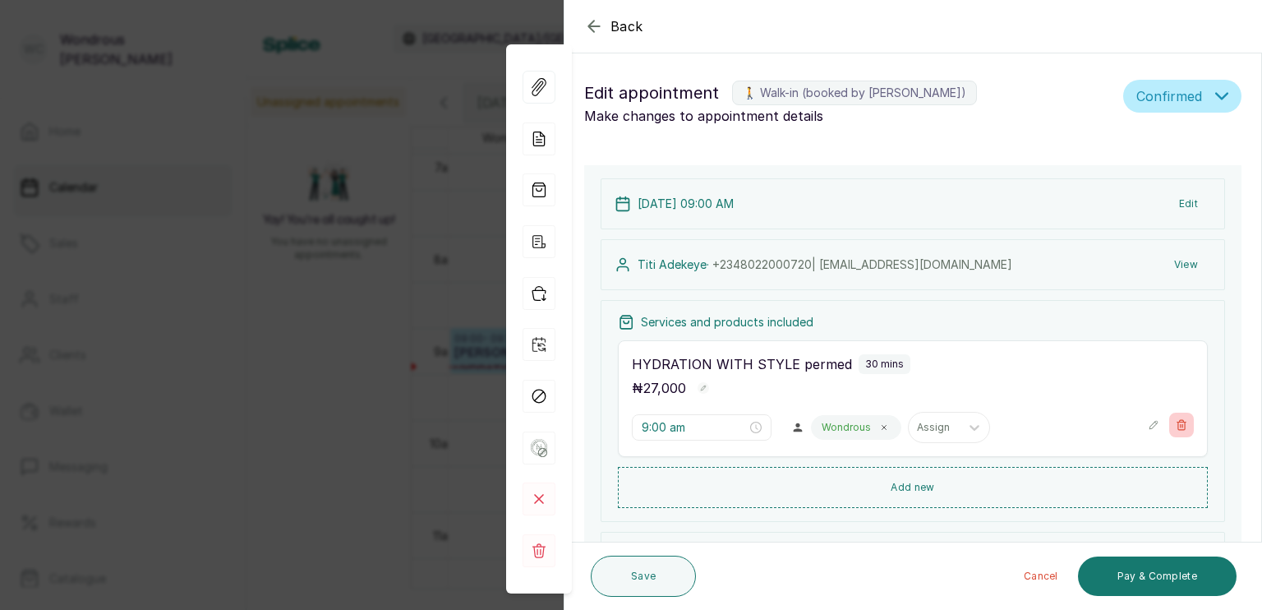
click at [1175, 424] on button "Show no-show/cancelled" at bounding box center [1182, 425] width 25 height 25
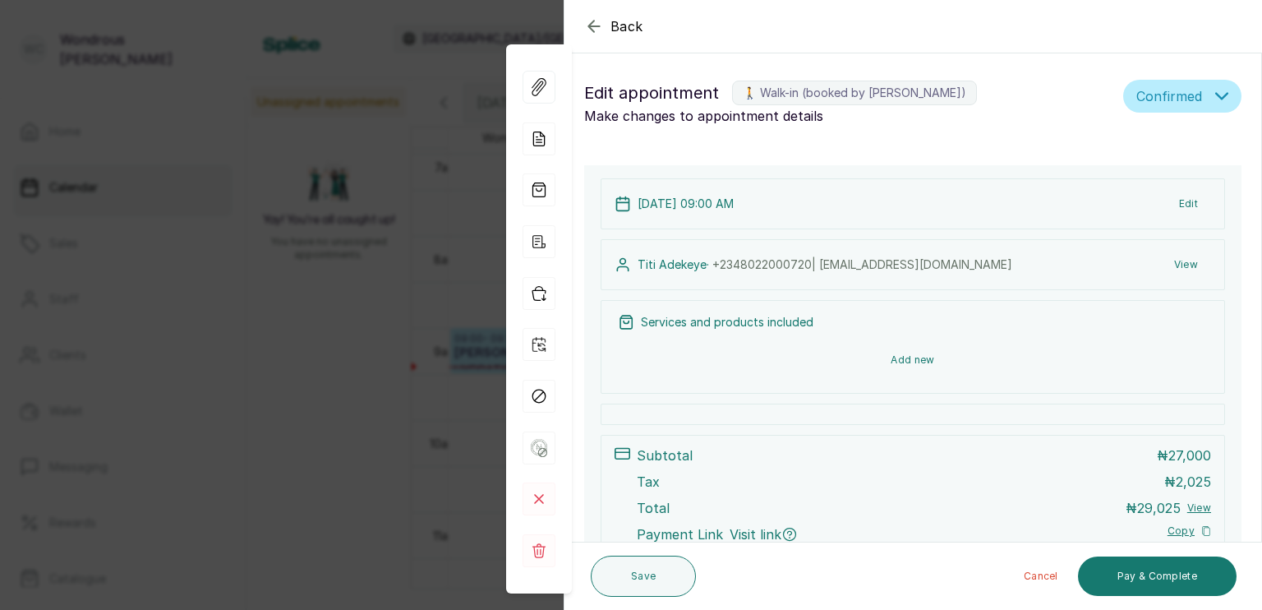
click at [967, 362] on button "Add new" at bounding box center [913, 359] width 590 height 39
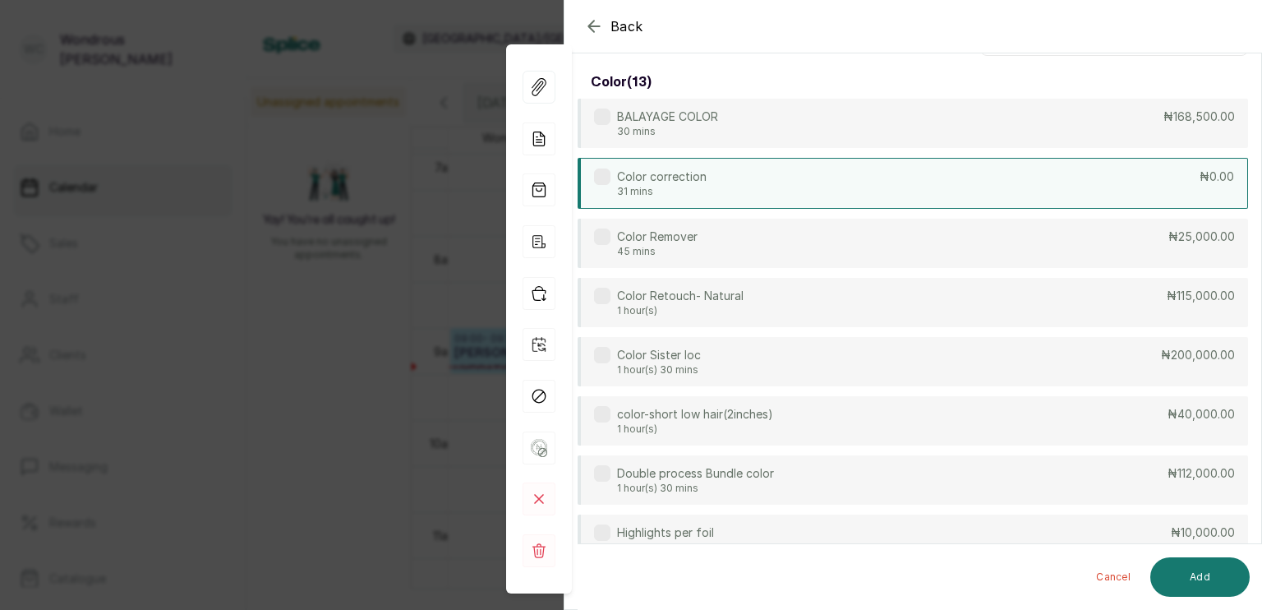
scroll to position [0, 0]
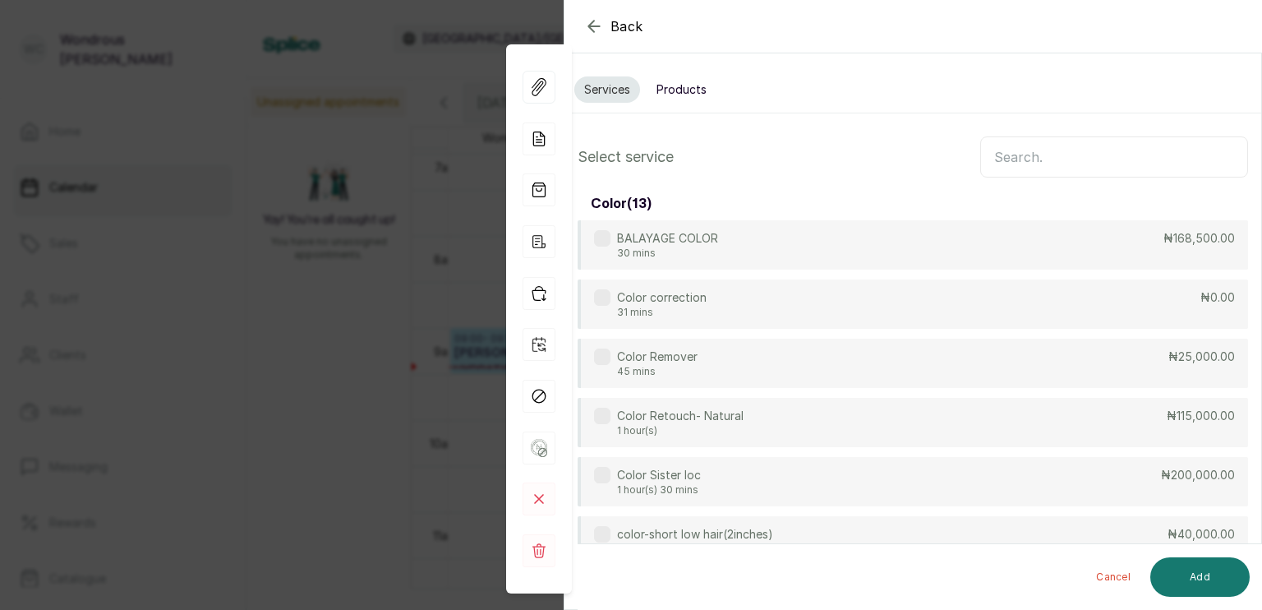
click at [1039, 141] on input "text" at bounding box center [1115, 156] width 268 height 41
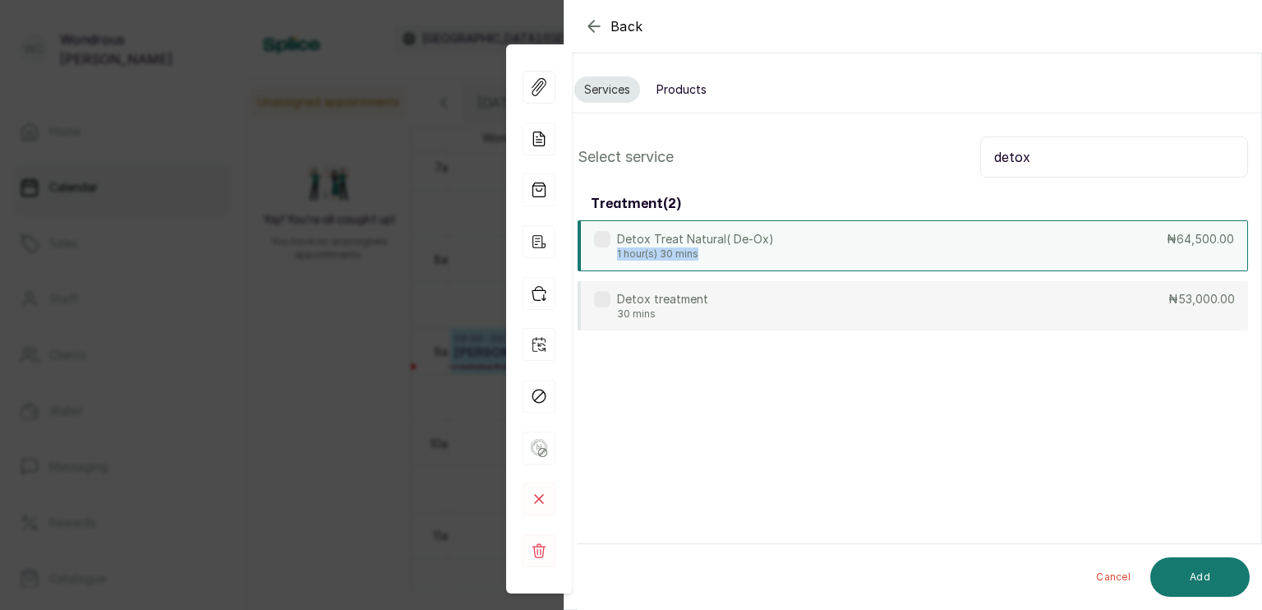
drag, startPoint x: 807, startPoint y: 242, endPoint x: 929, endPoint y: 265, distance: 123.8
click at [929, 265] on div "Detox Treat Natural( De-Ox) 1 hour(s) 30 mins ₦64,500.00" at bounding box center [913, 245] width 671 height 51
click at [1033, 159] on input "detox" at bounding box center [1115, 156] width 268 height 41
type input "d"
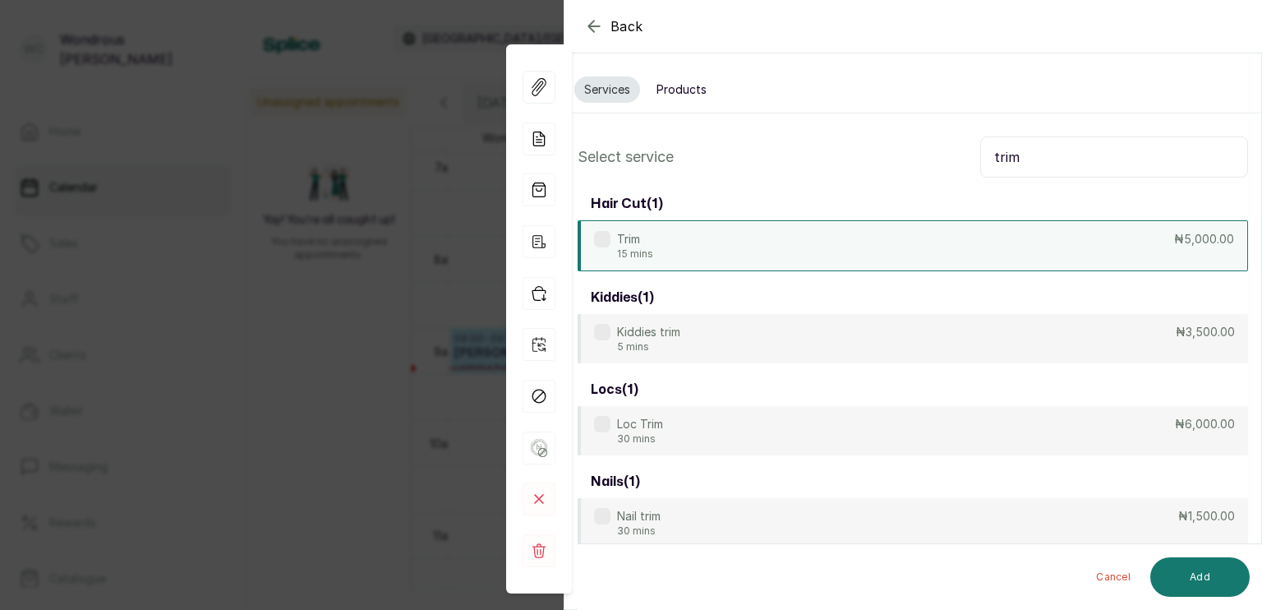
type input "trim"
click at [766, 245] on div "Trim 15 mins ₦5,000.00" at bounding box center [913, 245] width 671 height 51
click at [1207, 579] on button "Add" at bounding box center [1200, 576] width 99 height 39
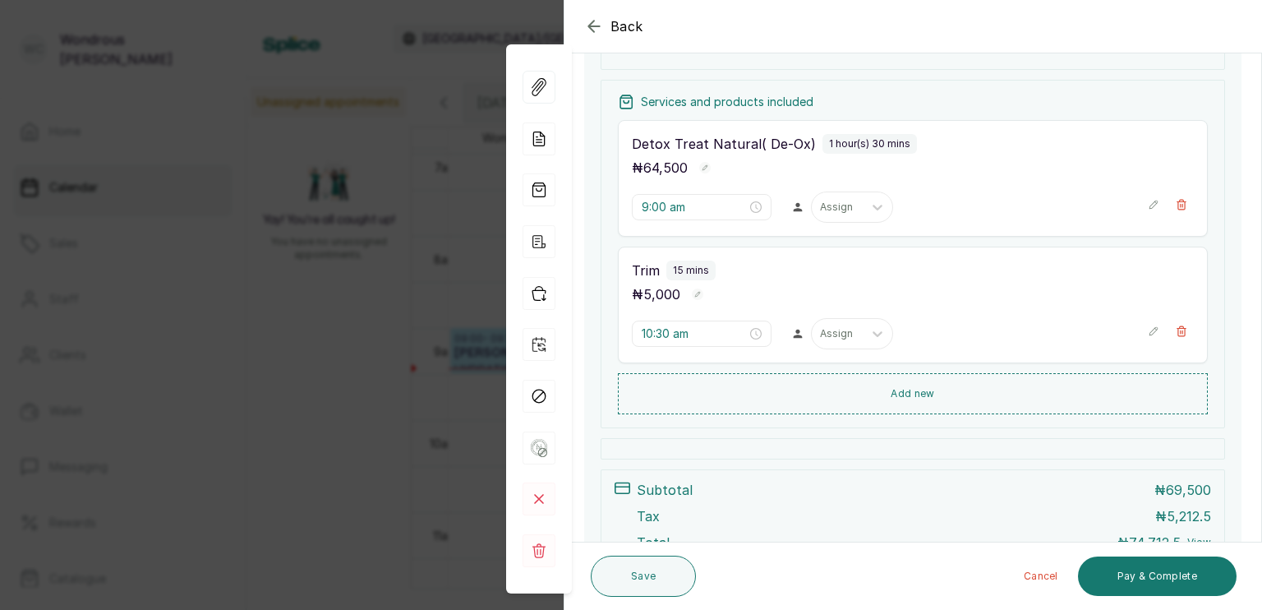
scroll to position [207, 0]
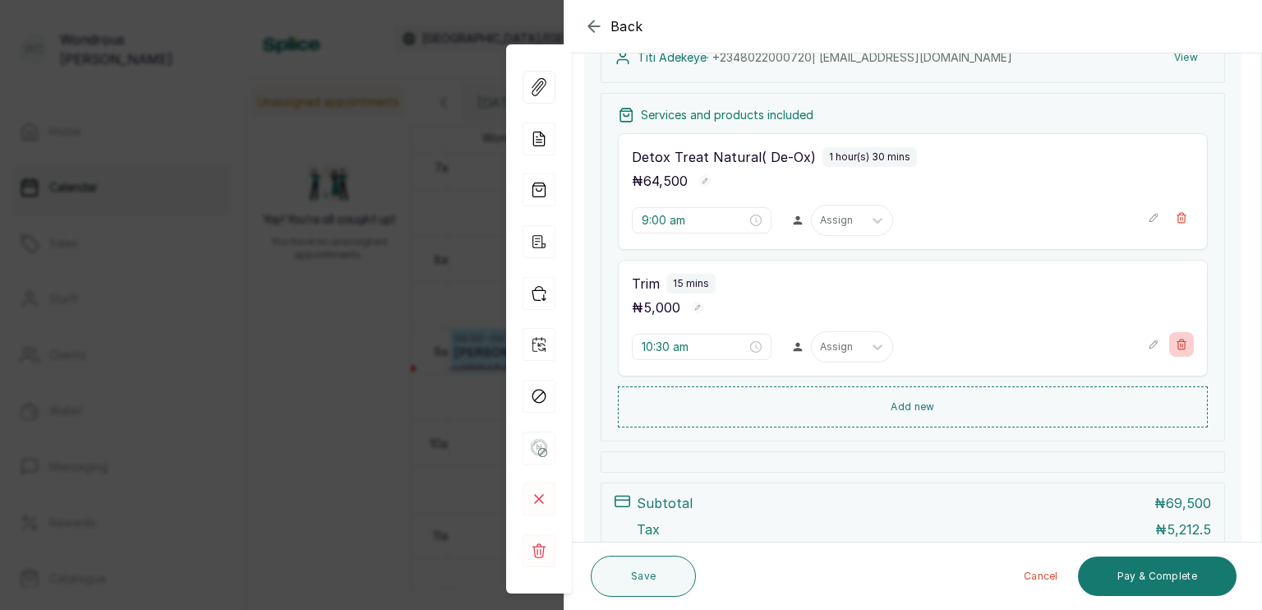
click at [1178, 344] on icon "button" at bounding box center [1182, 344] width 9 height 10
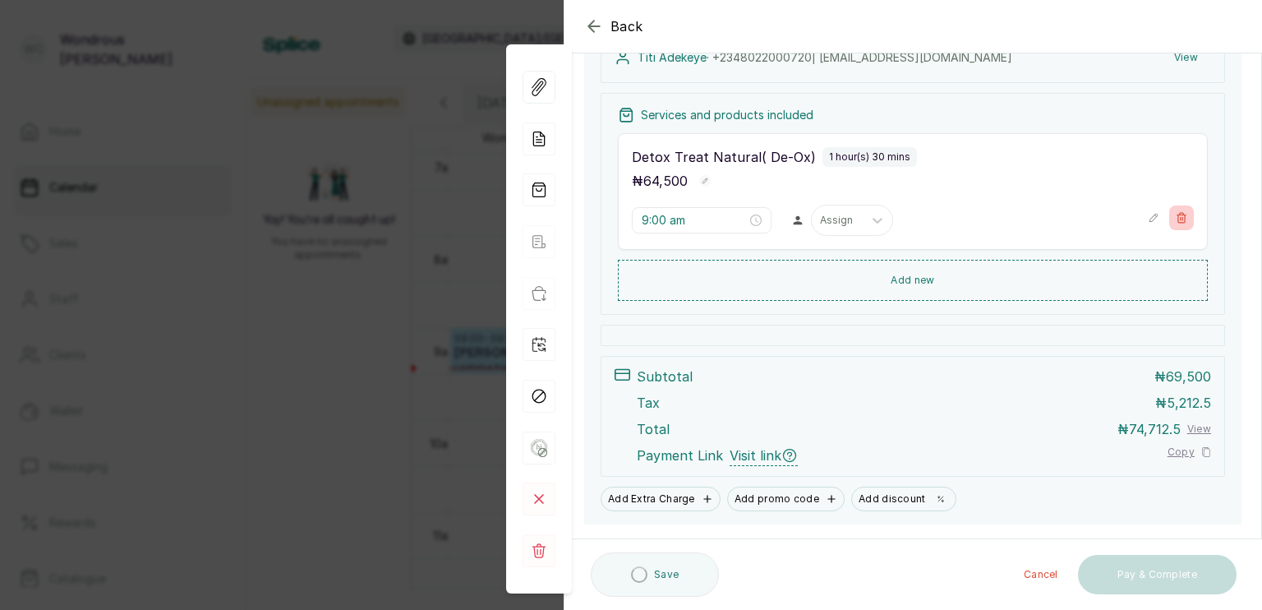
click at [1178, 219] on icon "button" at bounding box center [1182, 218] width 9 height 10
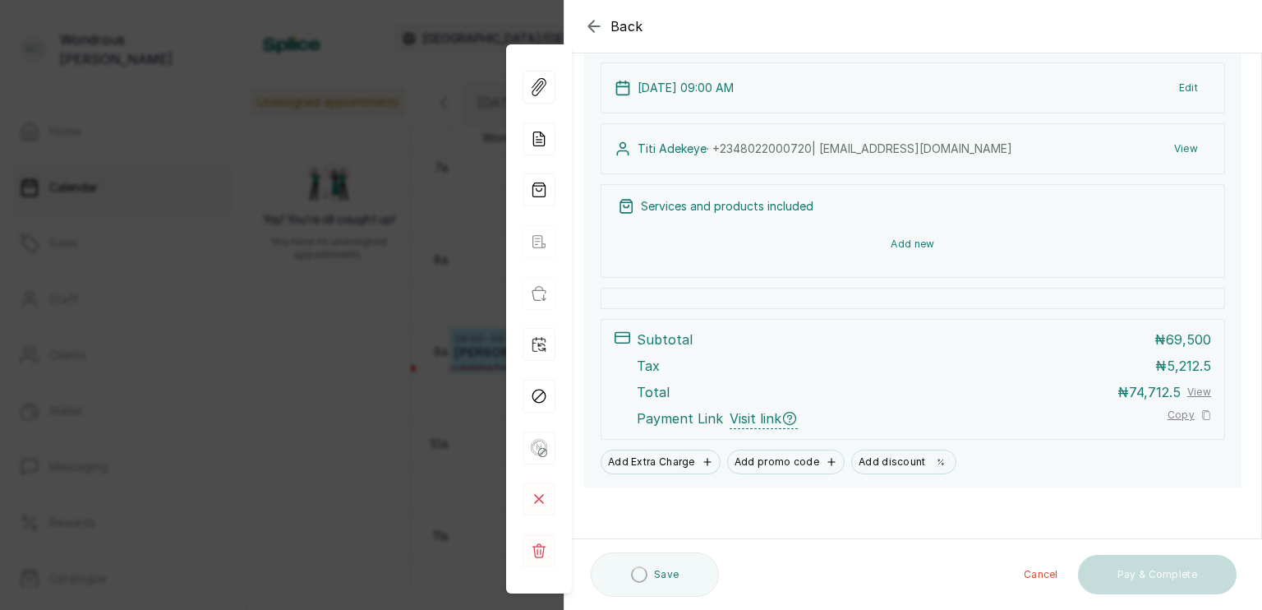
click at [936, 238] on button "Add new" at bounding box center [913, 243] width 590 height 39
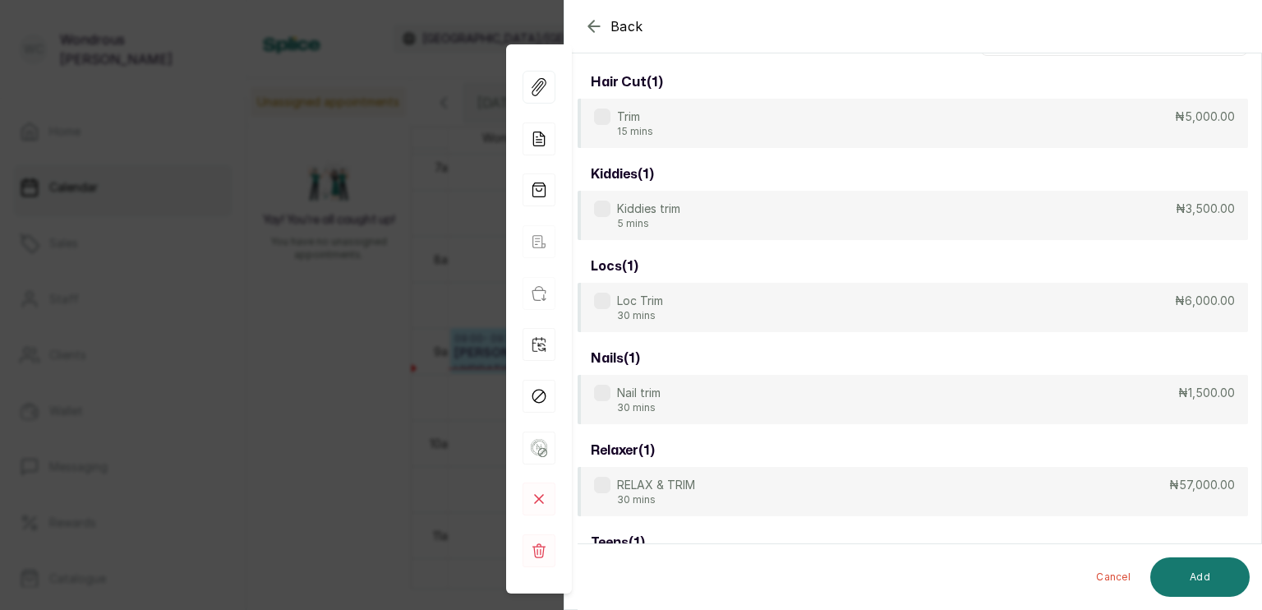
scroll to position [0, 0]
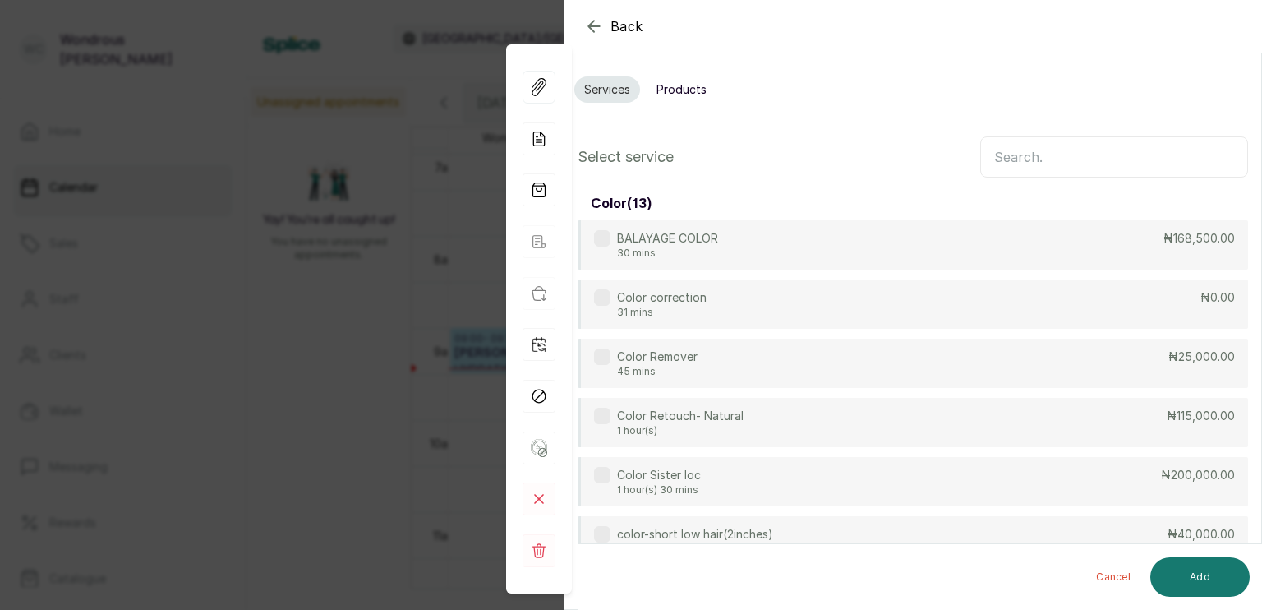
click at [991, 145] on input "text" at bounding box center [1115, 156] width 268 height 41
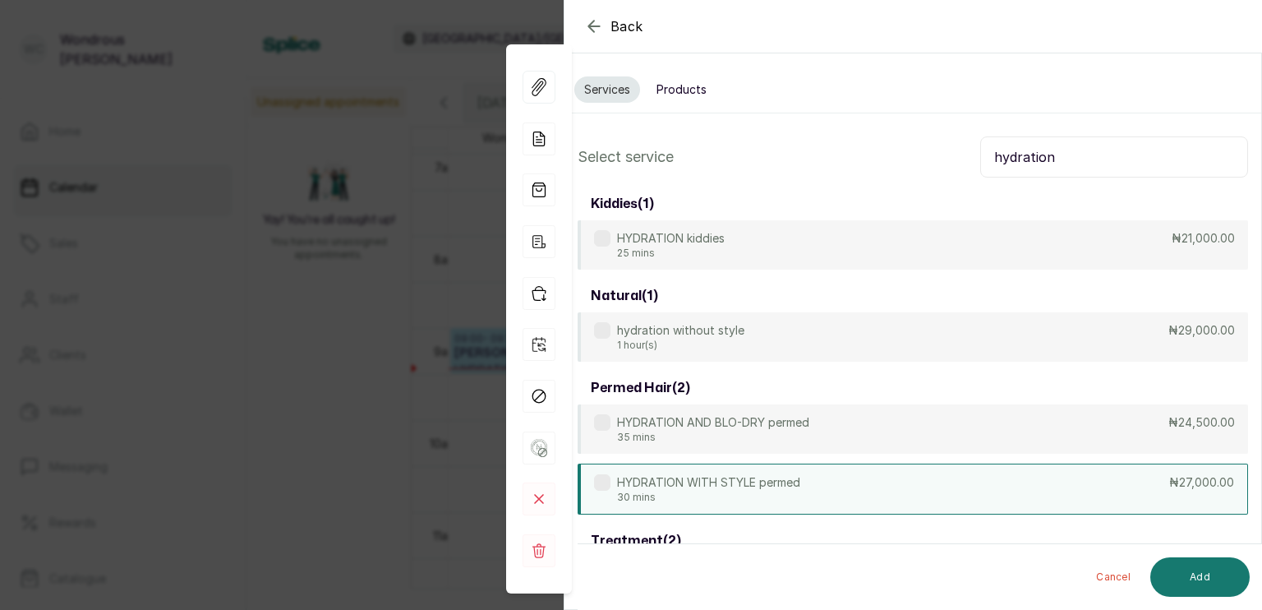
click at [826, 489] on div "HYDRATION WITH STYLE permed 30 mins ₦27,000.00" at bounding box center [913, 489] width 671 height 51
click at [1047, 155] on input "hydration" at bounding box center [1115, 156] width 268 height 41
type input "h"
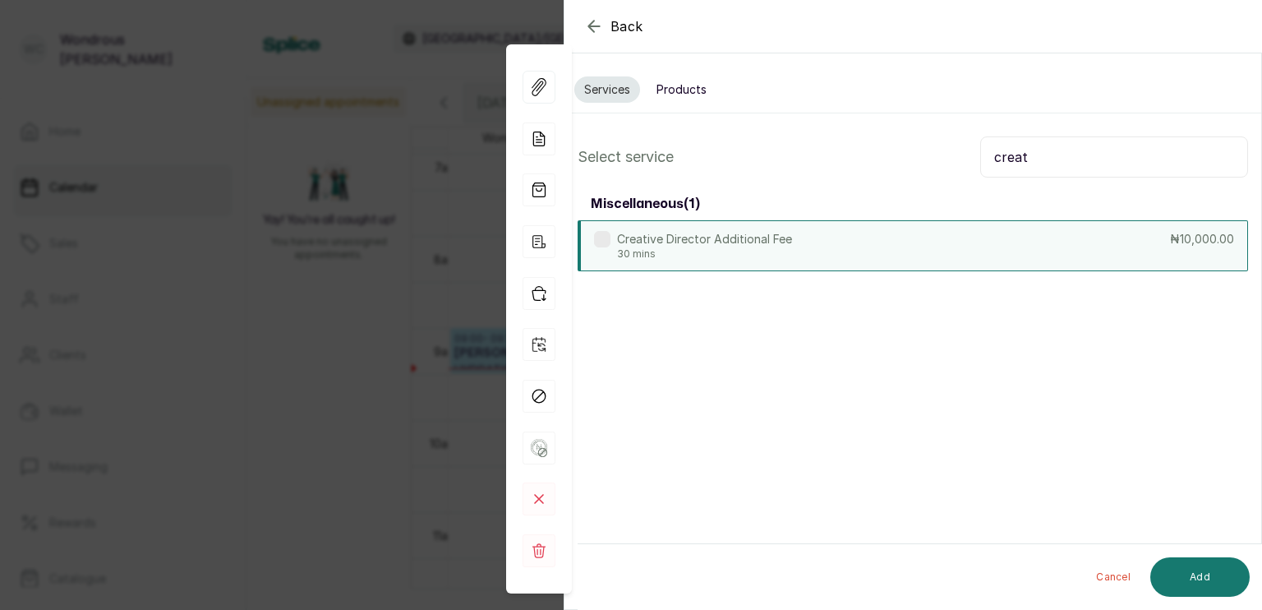
type input "creat"
click at [765, 242] on p "Creative Director Additional Fee" at bounding box center [704, 239] width 175 height 16
click at [1214, 587] on button "Add" at bounding box center [1200, 576] width 99 height 39
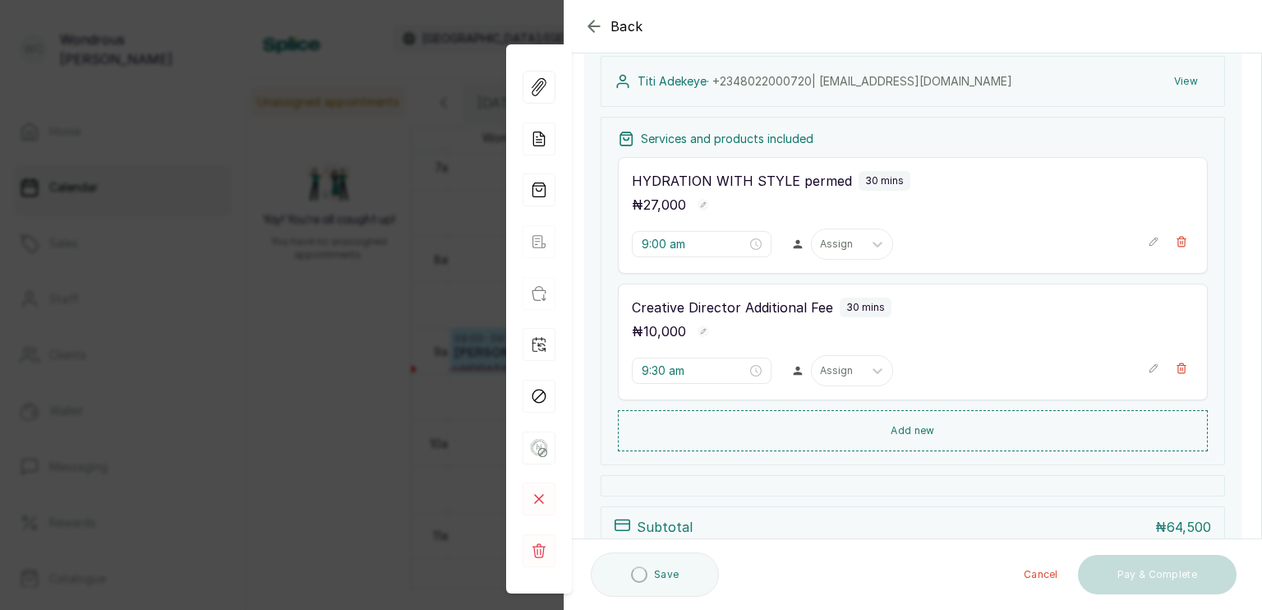
scroll to position [186, 0]
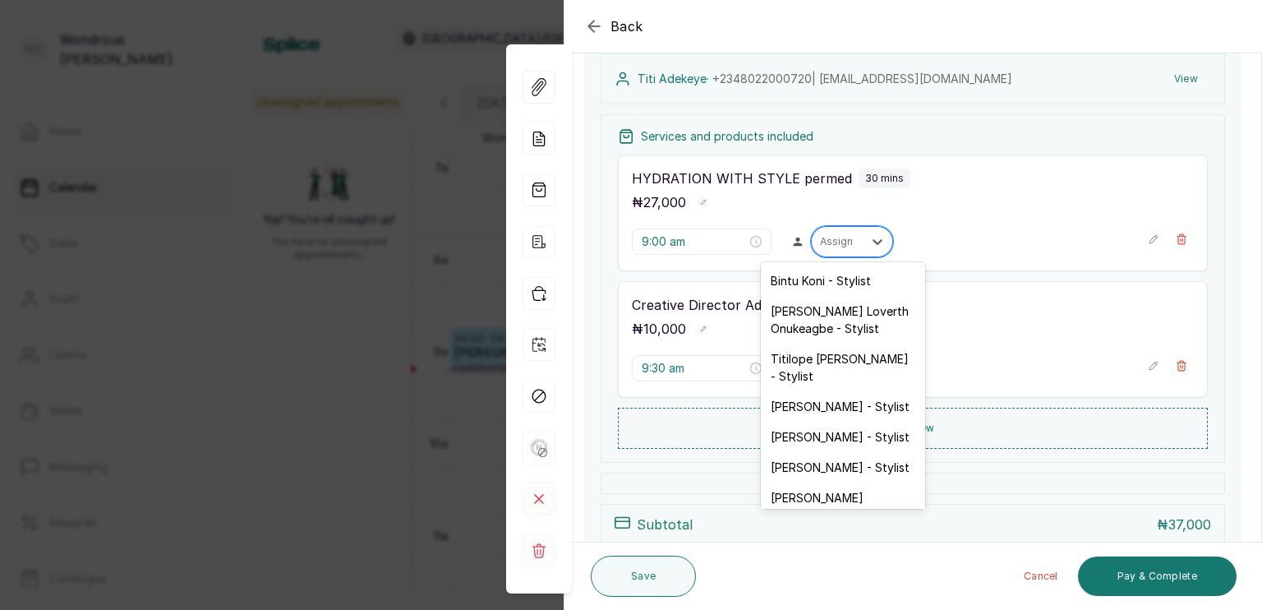
click at [820, 237] on div at bounding box center [837, 241] width 35 height 15
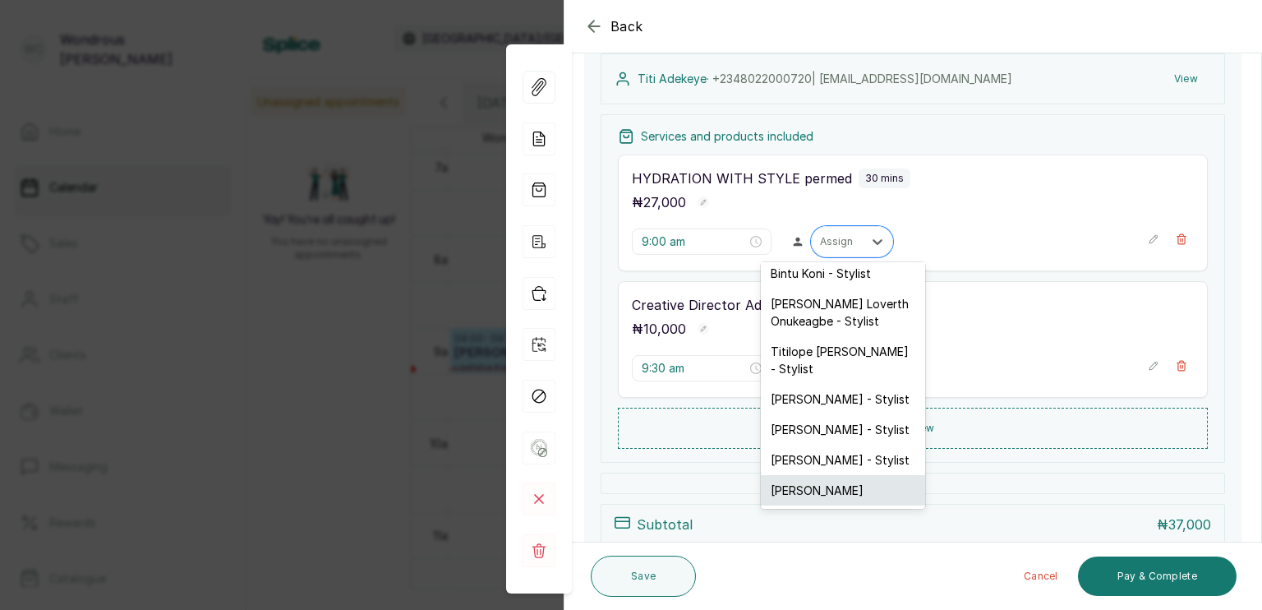
click at [835, 496] on div "Wondrous Carter" at bounding box center [843, 490] width 164 height 30
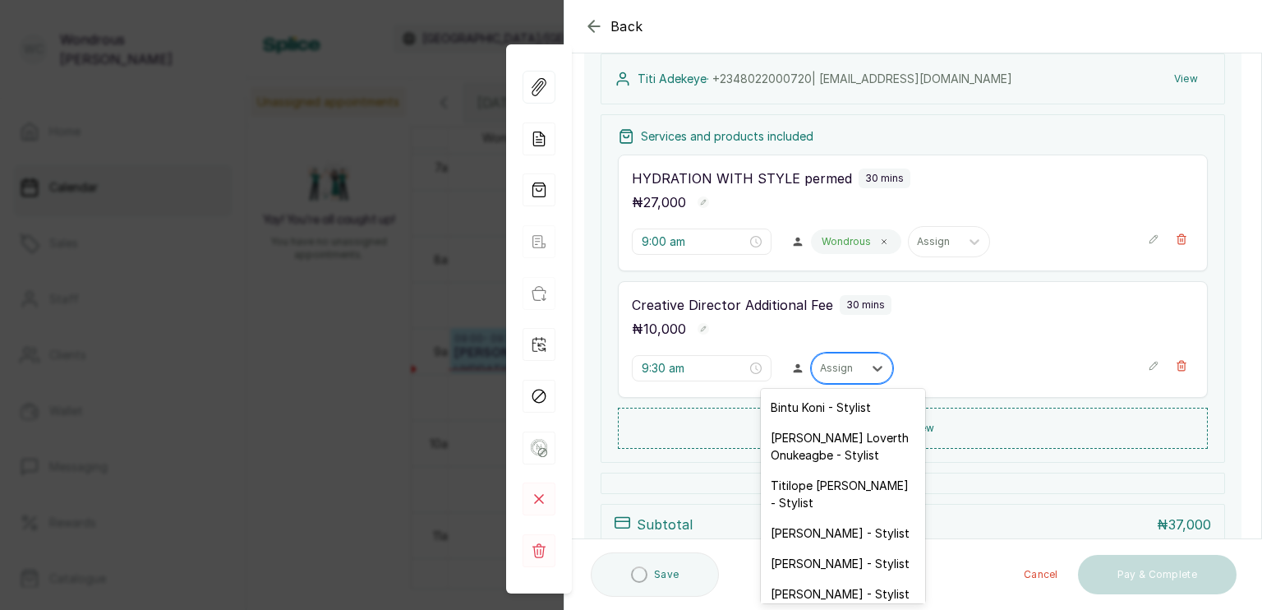
click at [842, 369] on div at bounding box center [837, 368] width 35 height 15
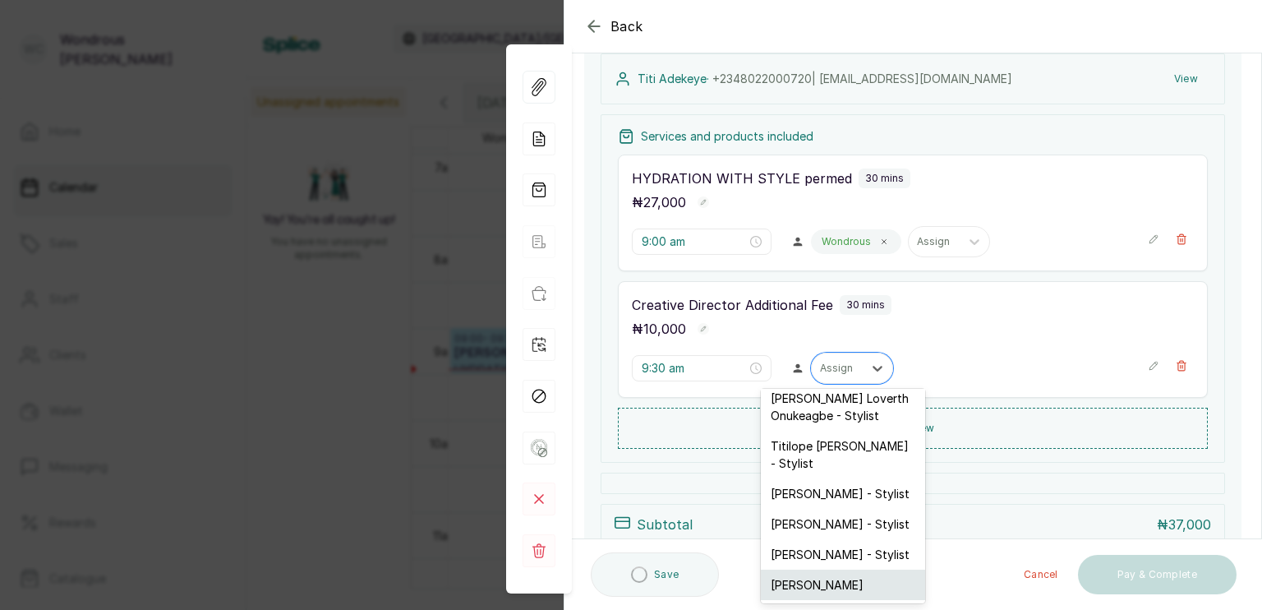
click at [842, 587] on div "Wondrous Carter" at bounding box center [843, 585] width 164 height 30
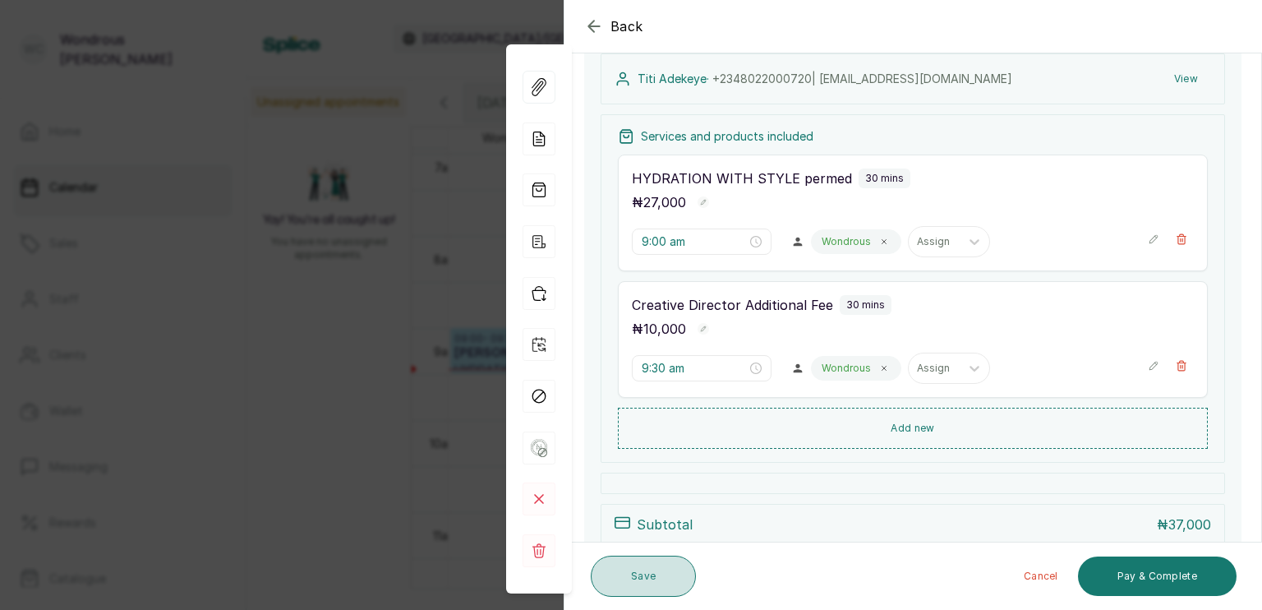
click at [664, 581] on button "Save" at bounding box center [643, 576] width 105 height 41
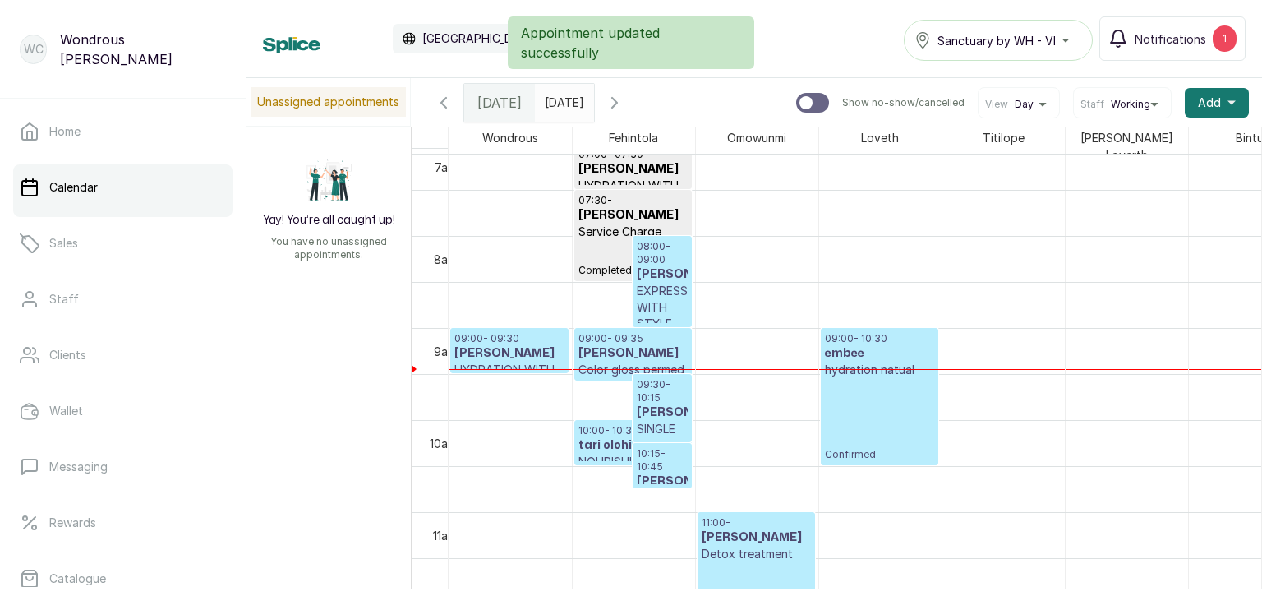
click at [662, 283] on h3 "Michelle Patrick" at bounding box center [662, 274] width 51 height 16
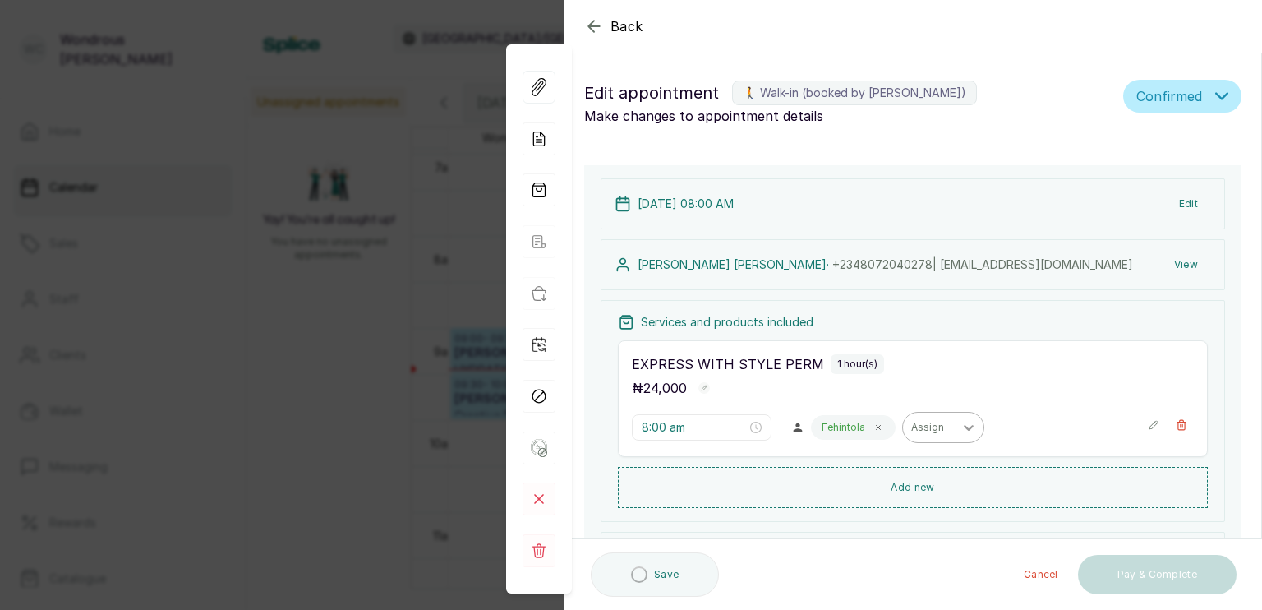
scroll to position [243, 0]
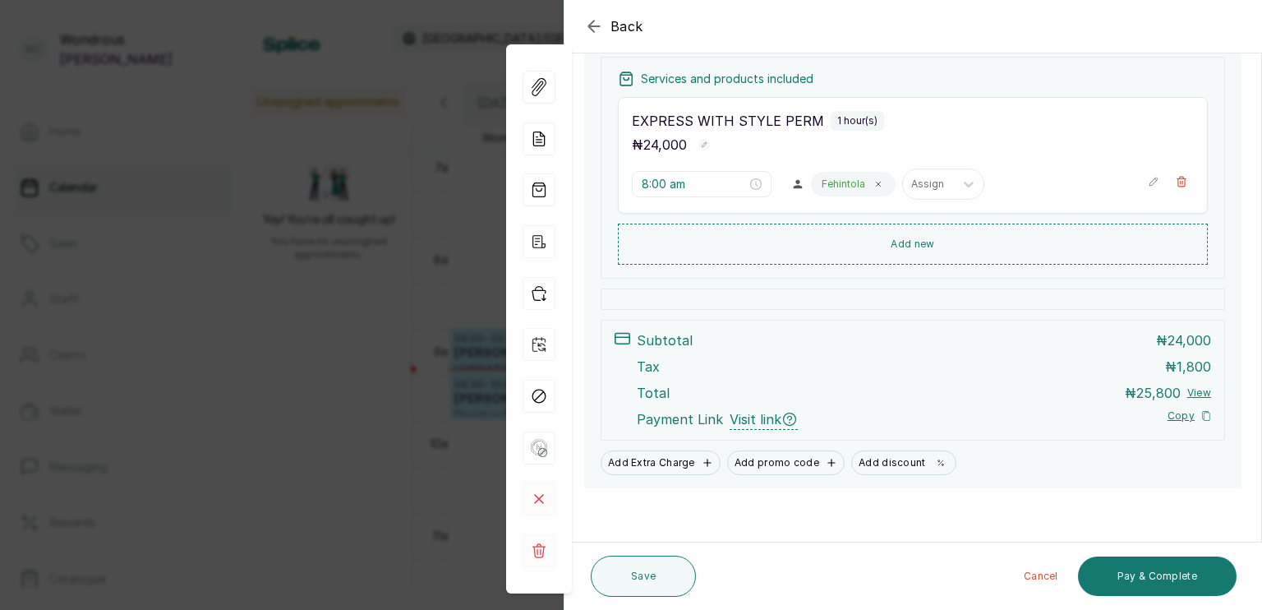
click at [1193, 390] on button "View" at bounding box center [1200, 392] width 24 height 13
click at [1147, 577] on button "Pay & Complete" at bounding box center [1157, 575] width 159 height 39
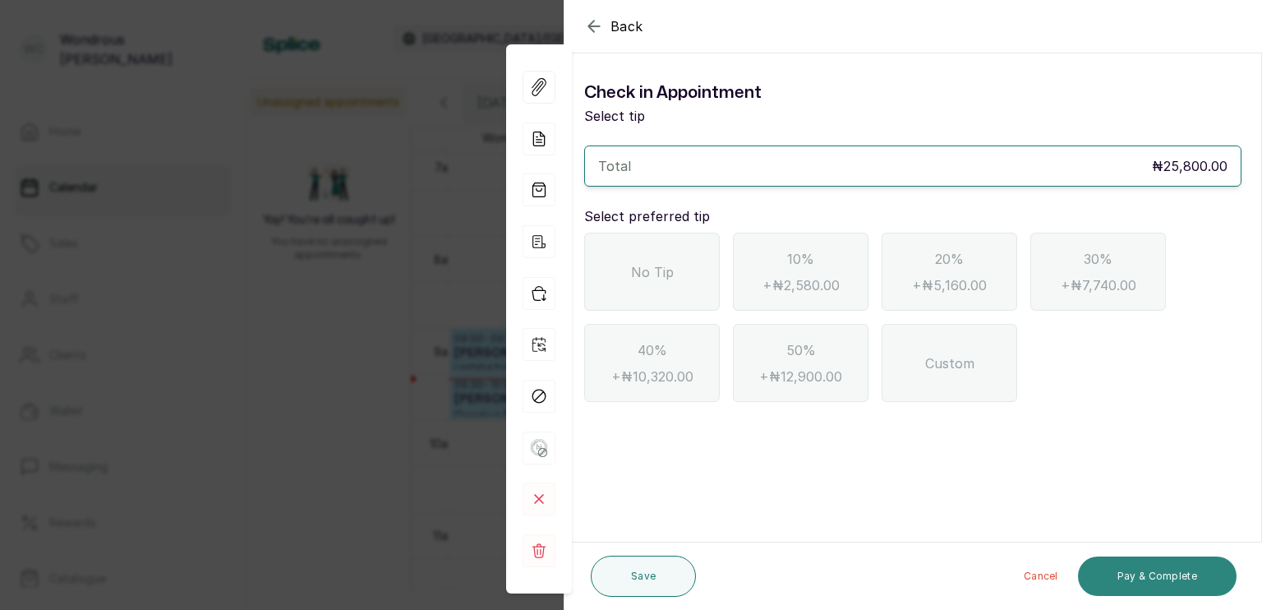
scroll to position [0, 0]
click at [655, 277] on span "No Tip" at bounding box center [652, 272] width 43 height 20
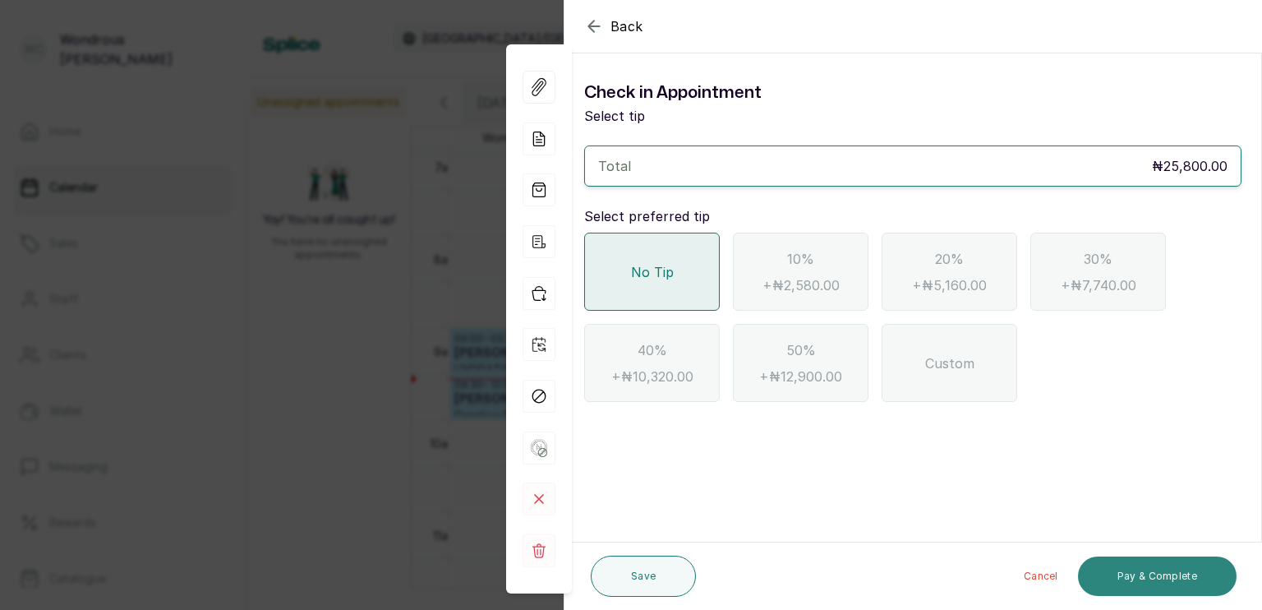
click at [1127, 580] on button "Pay & Complete" at bounding box center [1157, 575] width 159 height 39
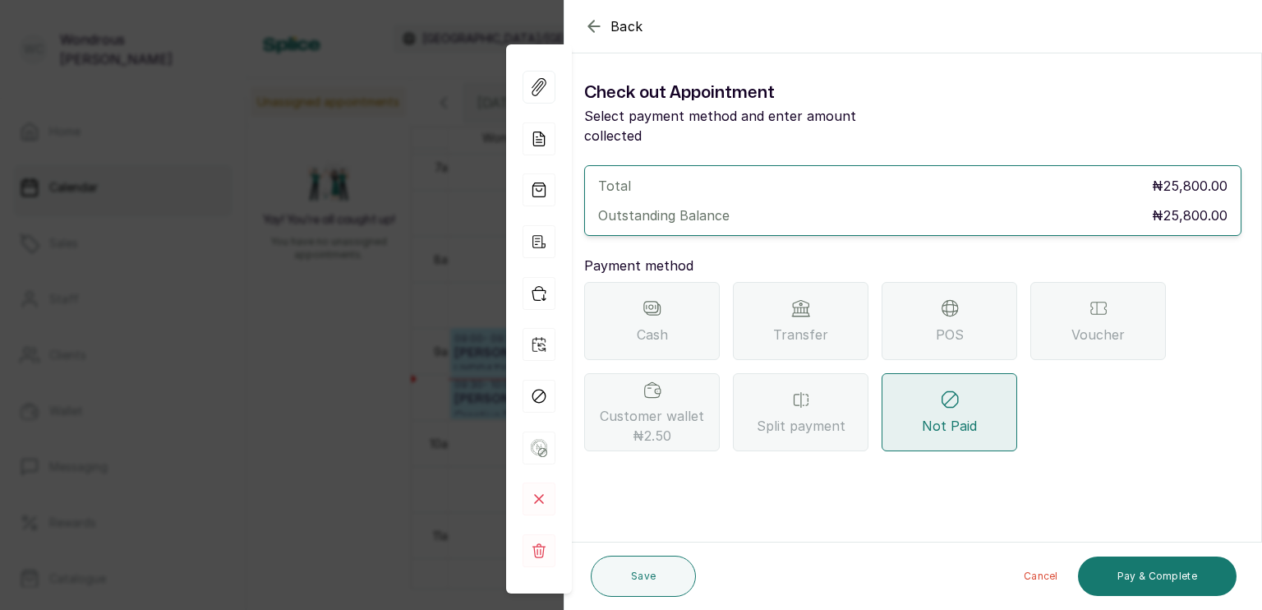
click at [788, 301] on div "Transfer" at bounding box center [801, 321] width 136 height 78
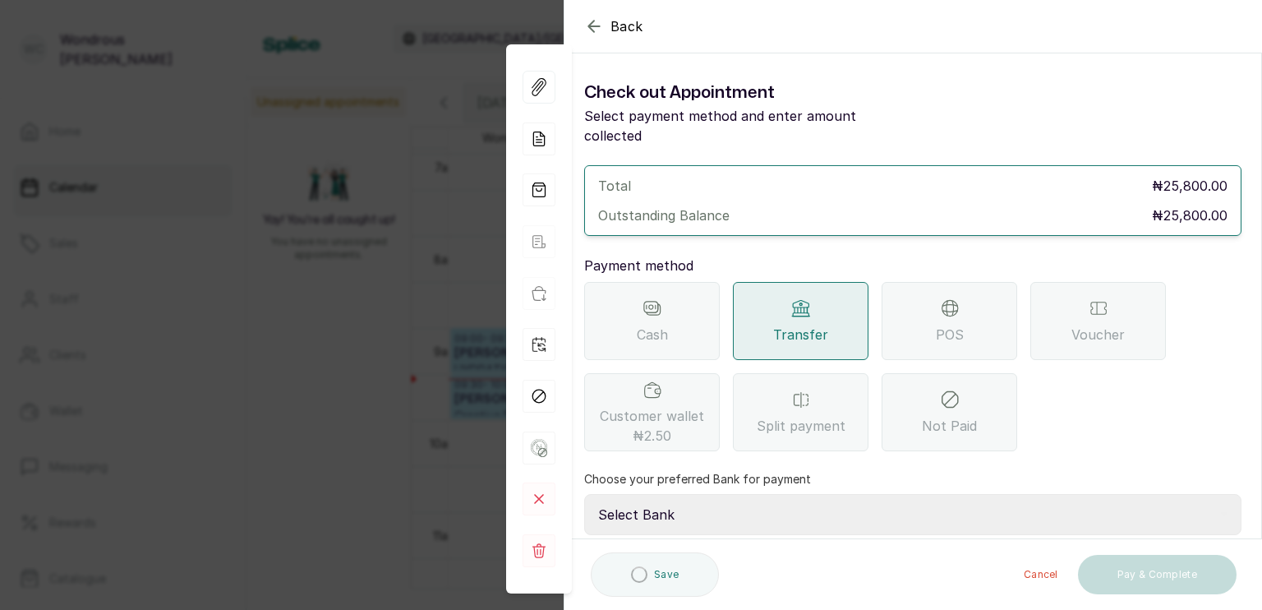
scroll to position [130, 0]
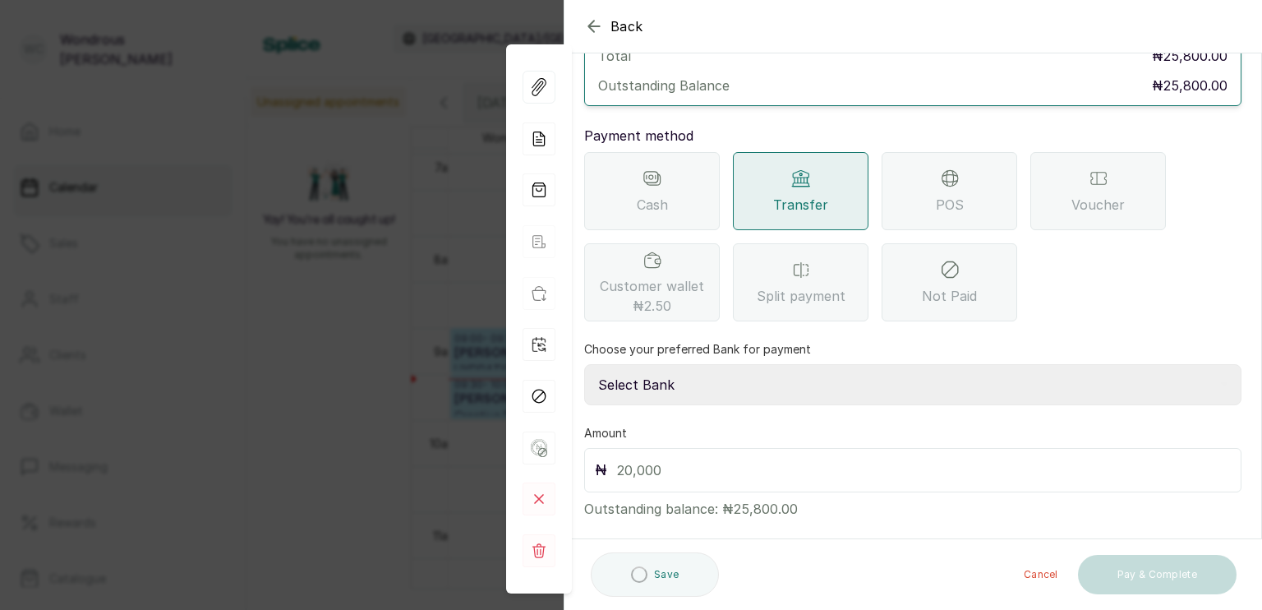
click at [708, 364] on select "Select Bank SBYWH ENTERPRISE Union Bank of Nigeria SBYWH ENTERPRISE Guaranty Tr…" at bounding box center [913, 384] width 658 height 41
select select "4d00f10c-fa79-43ea-807e-2e57bb9eff76"
click at [584, 364] on select "Select Bank SBYWH ENTERPRISE Union Bank of Nigeria SBYWH ENTERPRISE Guaranty Tr…" at bounding box center [913, 384] width 658 height 41
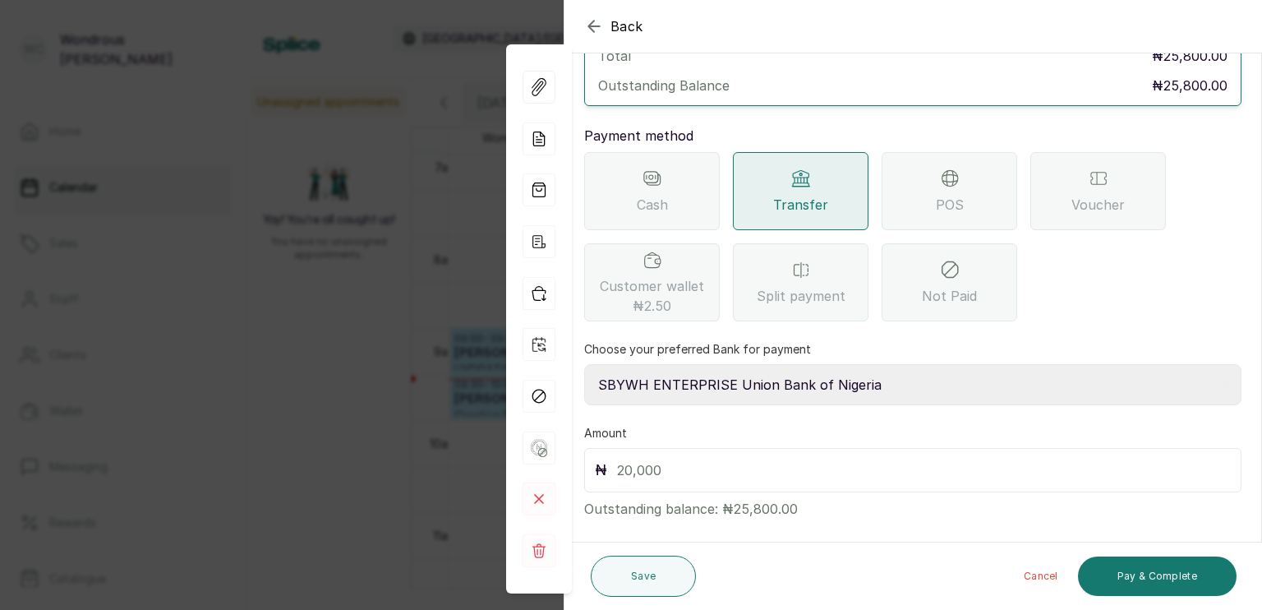
click at [707, 459] on input "text" at bounding box center [924, 470] width 614 height 23
type input "25,800"
click at [1188, 569] on button "Pay & Complete" at bounding box center [1157, 575] width 159 height 39
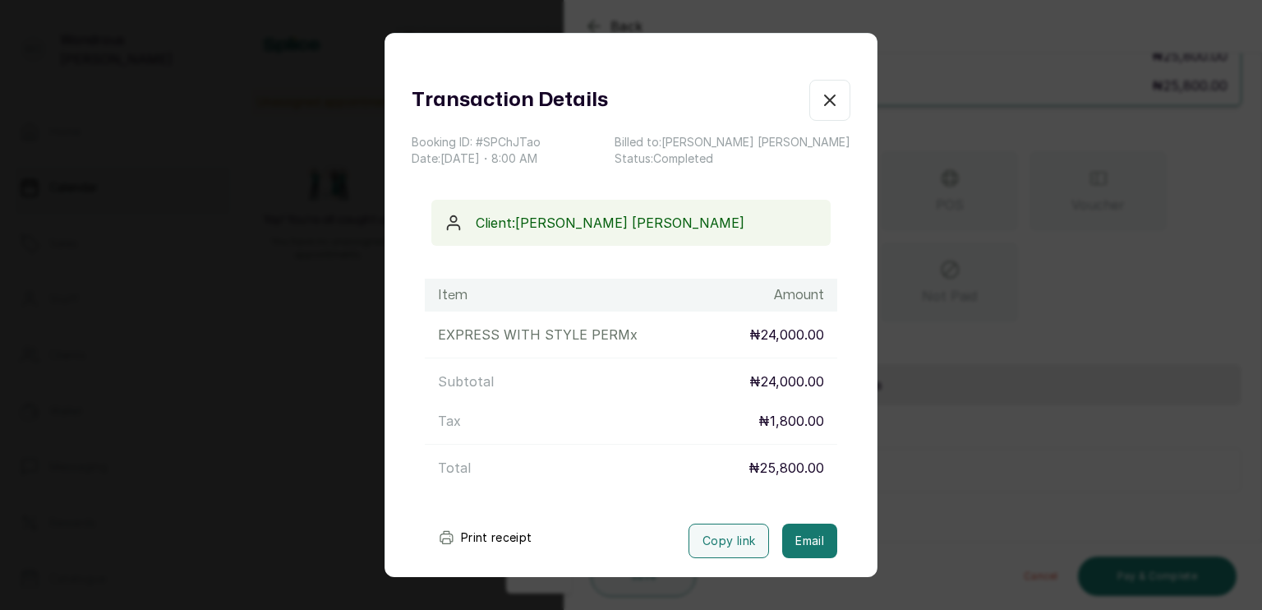
scroll to position [81, 0]
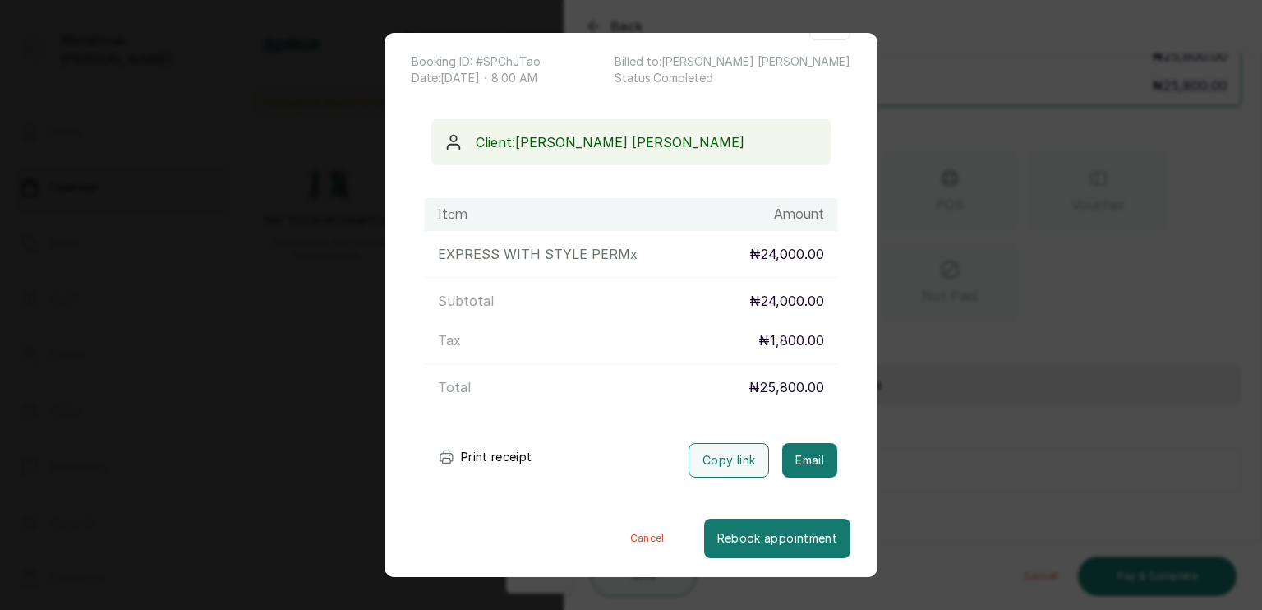
click at [506, 458] on button "Print receipt" at bounding box center [485, 457] width 121 height 33
click at [204, 461] on div "Transaction Details Booking ID: # SPChJTao Date: 3 Oct, 2025 ・ 8:00 AM Billed t…" at bounding box center [631, 305] width 1262 height 610
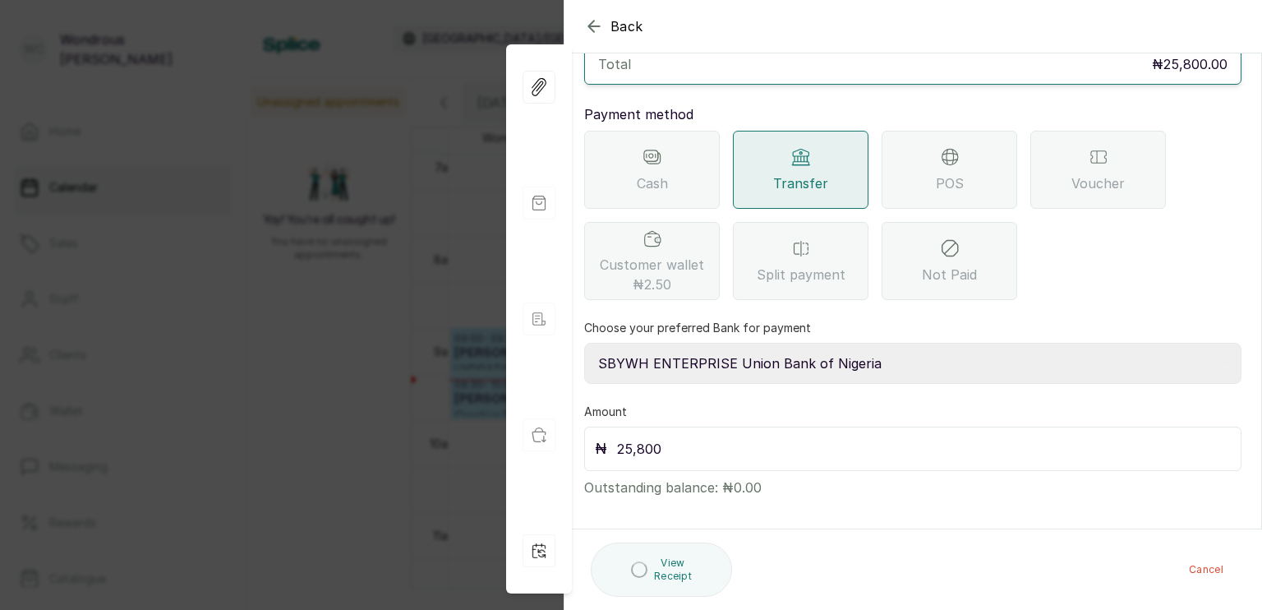
scroll to position [100, 0]
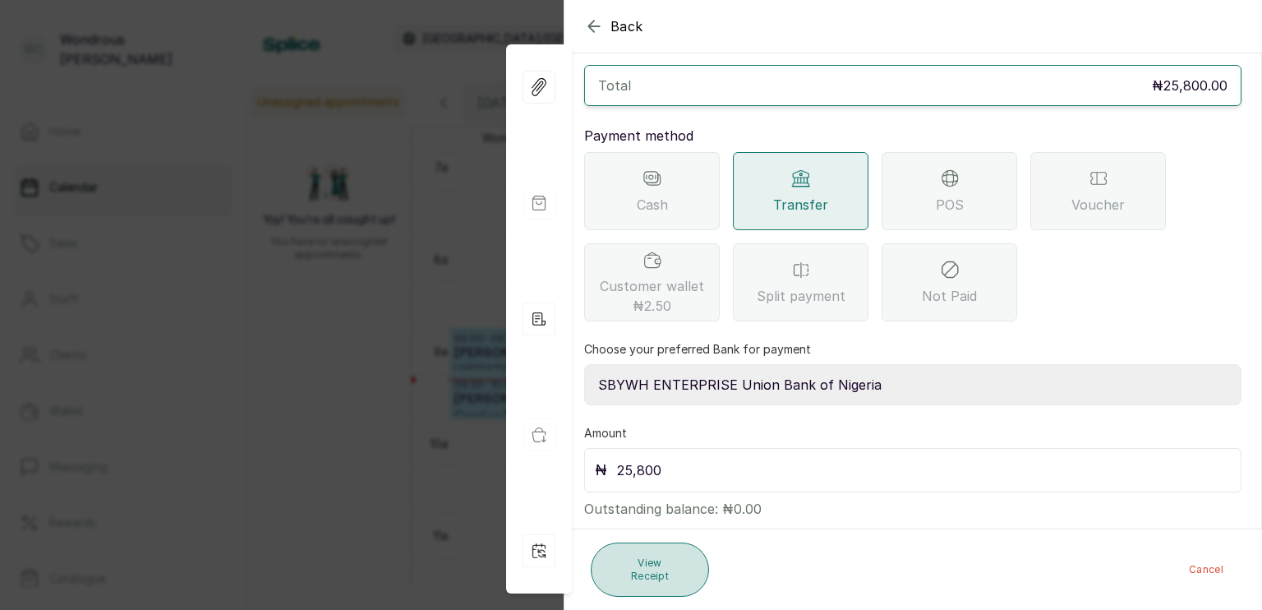
click at [648, 565] on button "View Receipt" at bounding box center [650, 569] width 118 height 54
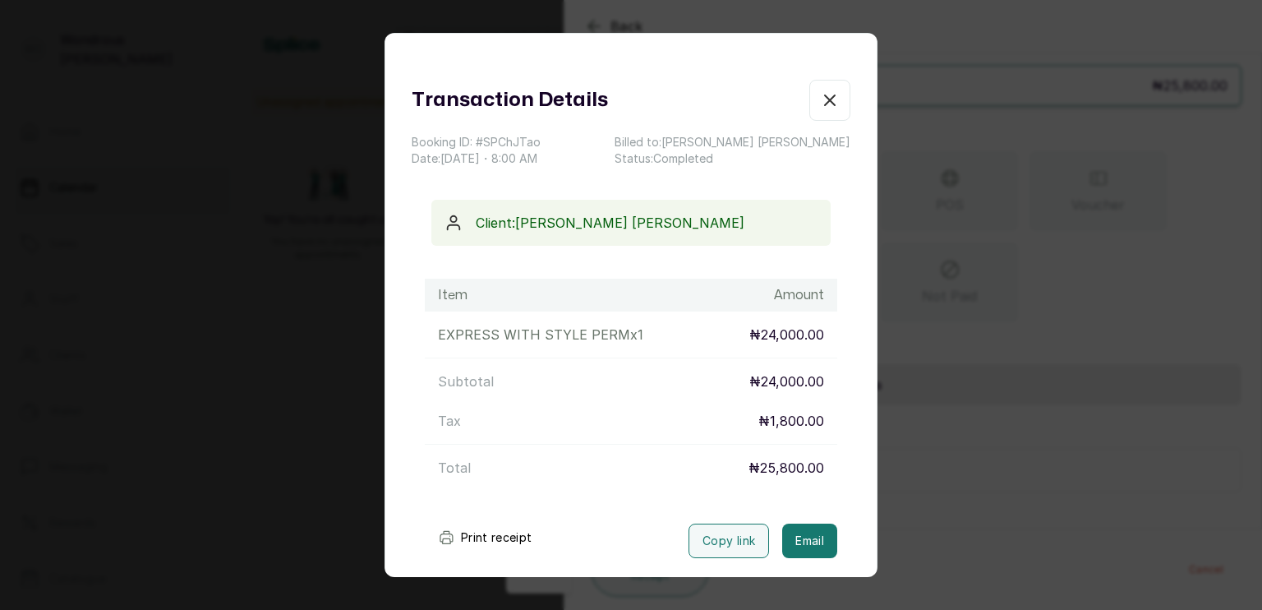
click at [503, 538] on button "Print receipt" at bounding box center [485, 537] width 121 height 33
click at [141, 390] on div "Transaction Details Booking ID: # SPChJTao Date: 3 Oct, 2025 ・ 8:00 AM Billed t…" at bounding box center [631, 305] width 1262 height 610
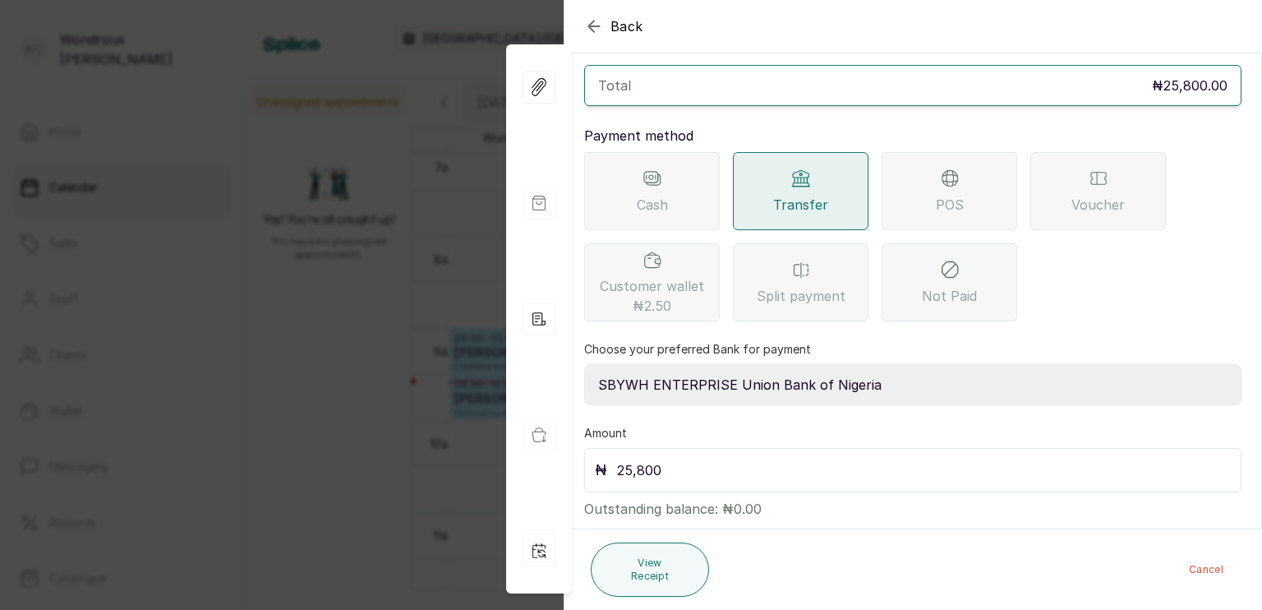
click at [371, 429] on div "Back Appointment Details Check out Appointment Select payment method and enter …" at bounding box center [631, 305] width 1262 height 610
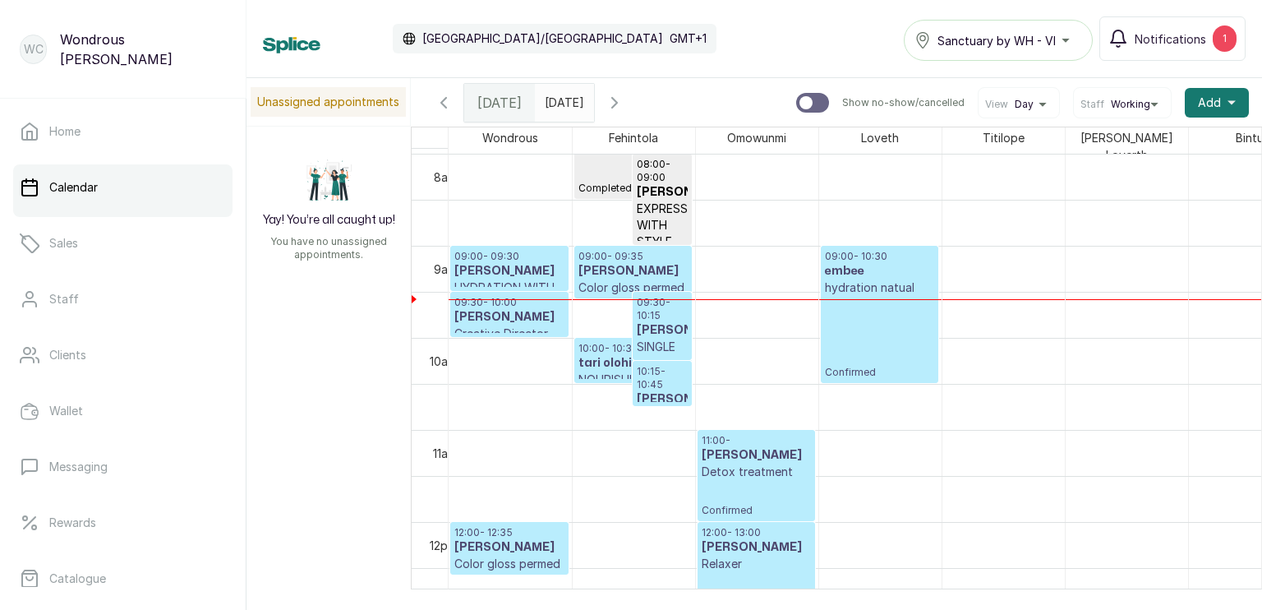
scroll to position [740, 0]
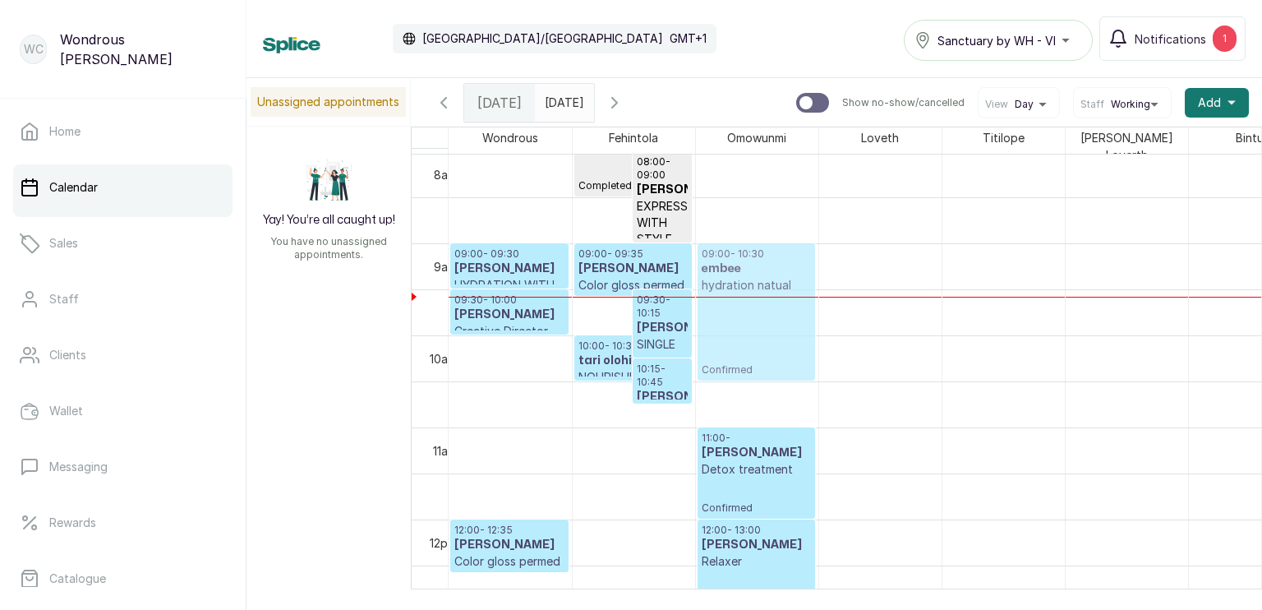
drag, startPoint x: 857, startPoint y: 286, endPoint x: 733, endPoint y: 288, distance: 124.1
click at [733, 288] on tr "09:00 - 09:30 Titi Adekeye HYDRATION WITH STYLE permed Confirmed 09:30 - 10:00 …" at bounding box center [880, 519] width 863 height 2209
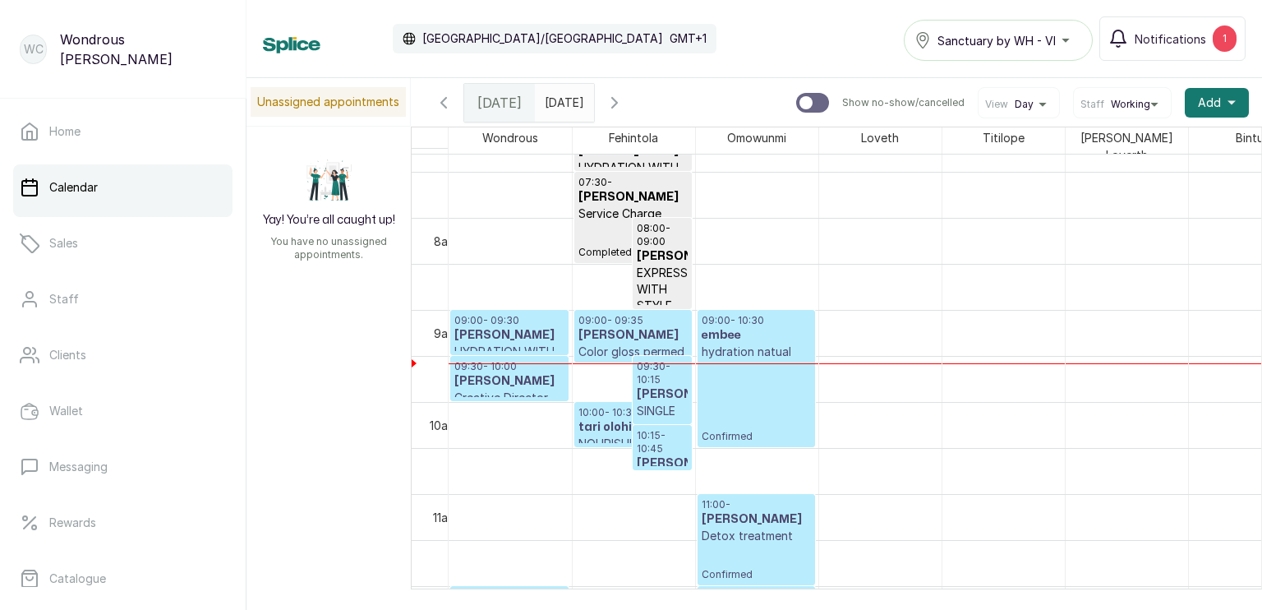
scroll to position [671, 0]
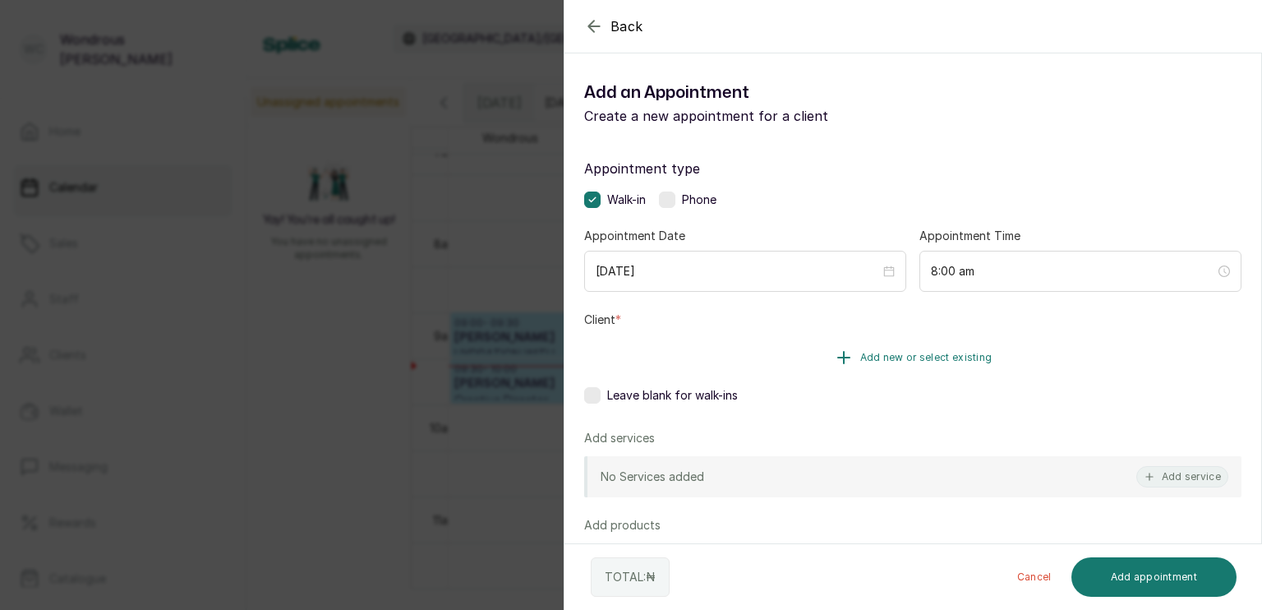
click at [879, 357] on span "Add new or select existing" at bounding box center [927, 357] width 132 height 13
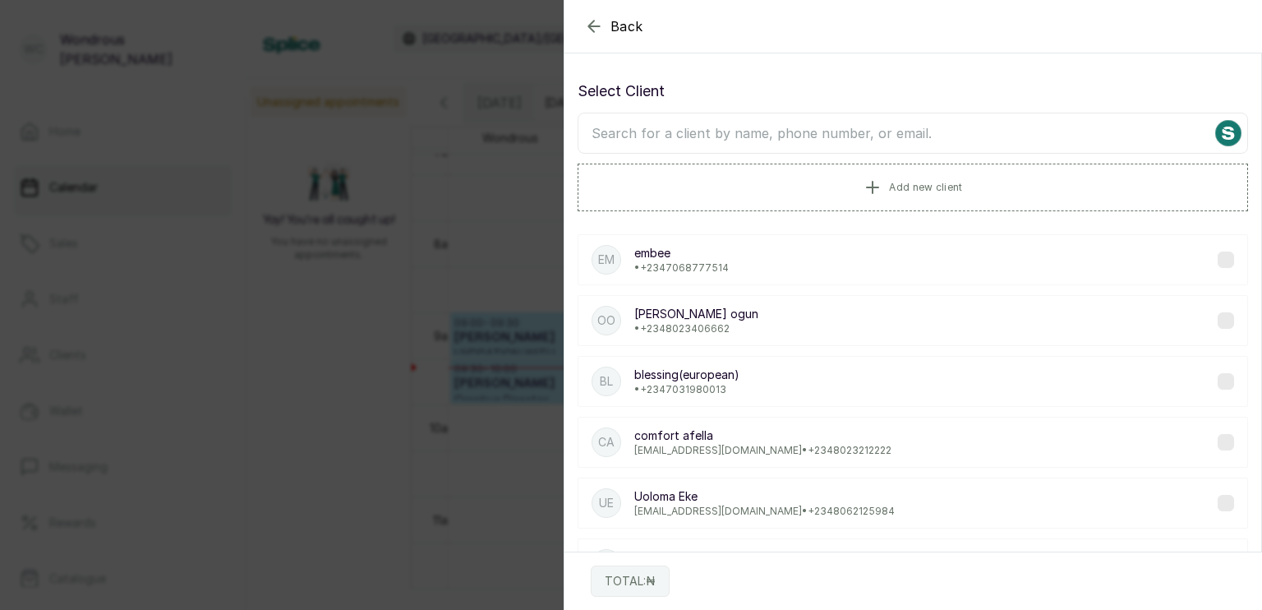
click at [789, 140] on input "text" at bounding box center [913, 133] width 671 height 41
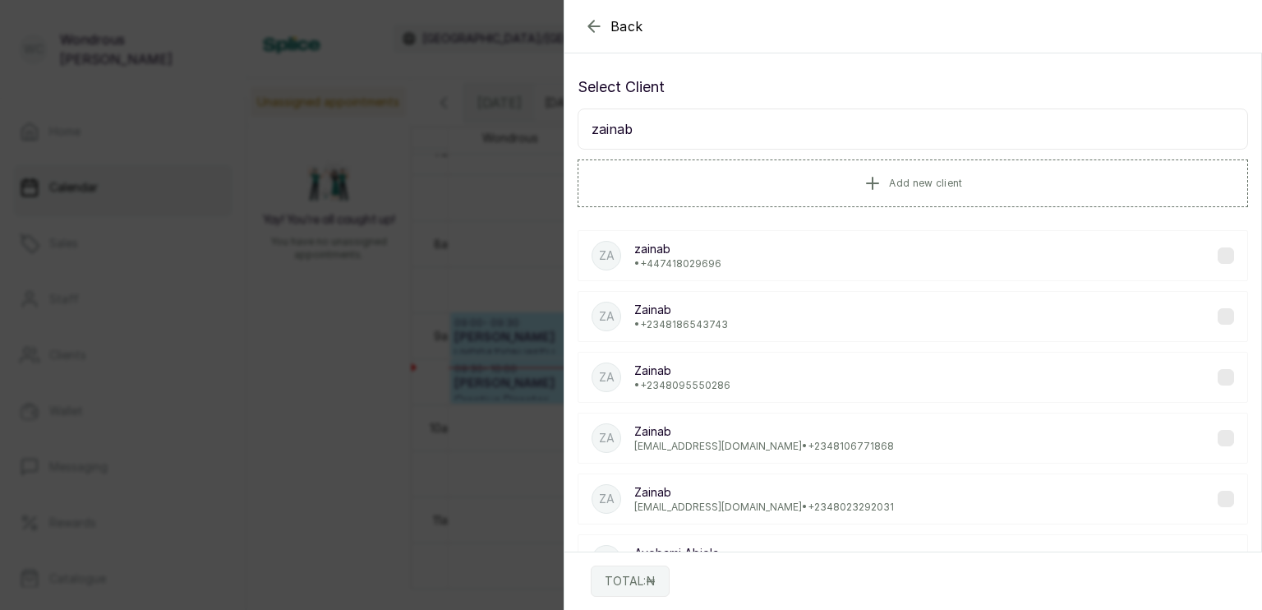
scroll to position [0, 0]
type input "z"
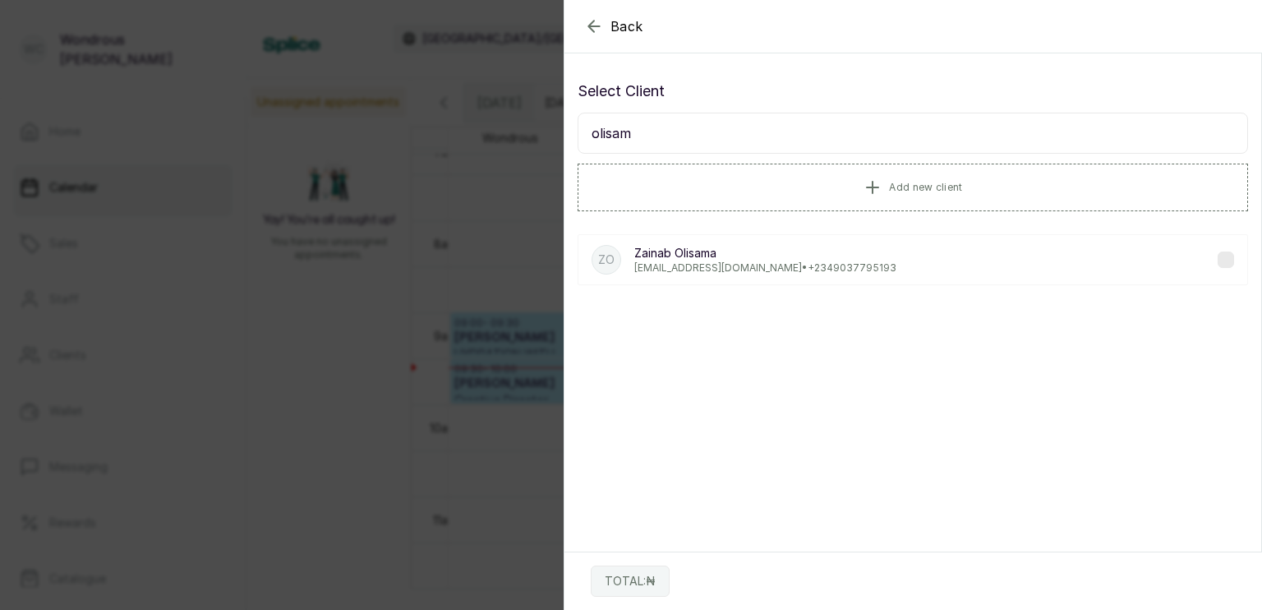
type input "olisam"
click at [690, 242] on div "ZO Zainab Olisama zibosagie@yahoo.com • +234 9037795193" at bounding box center [913, 259] width 671 height 51
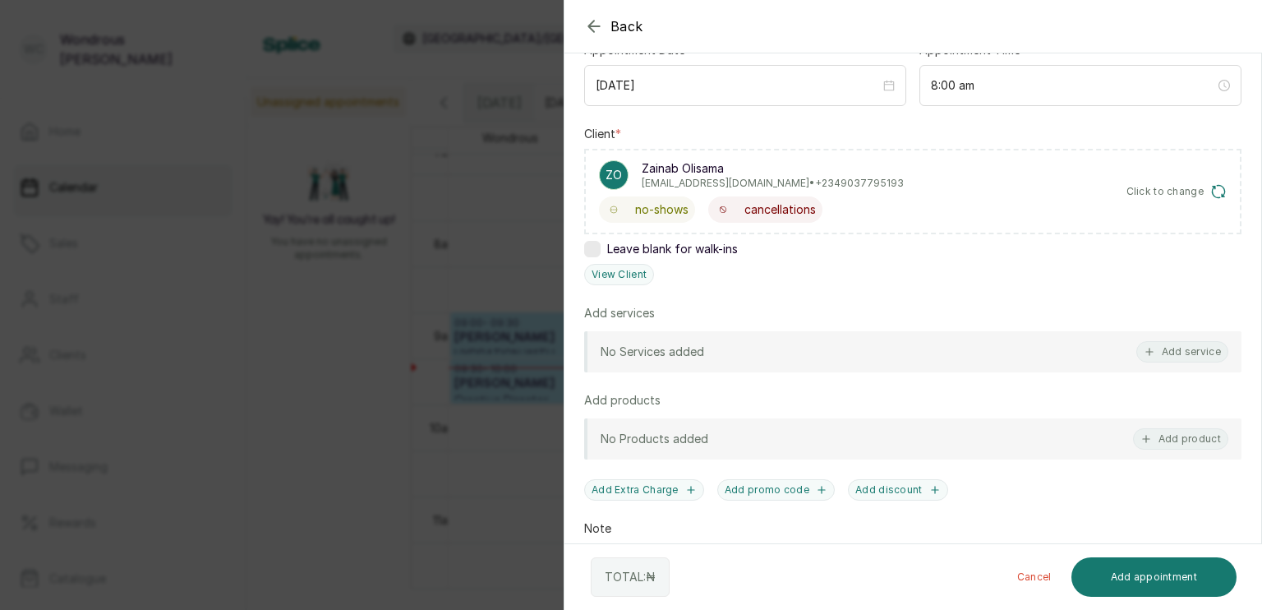
scroll to position [191, 0]
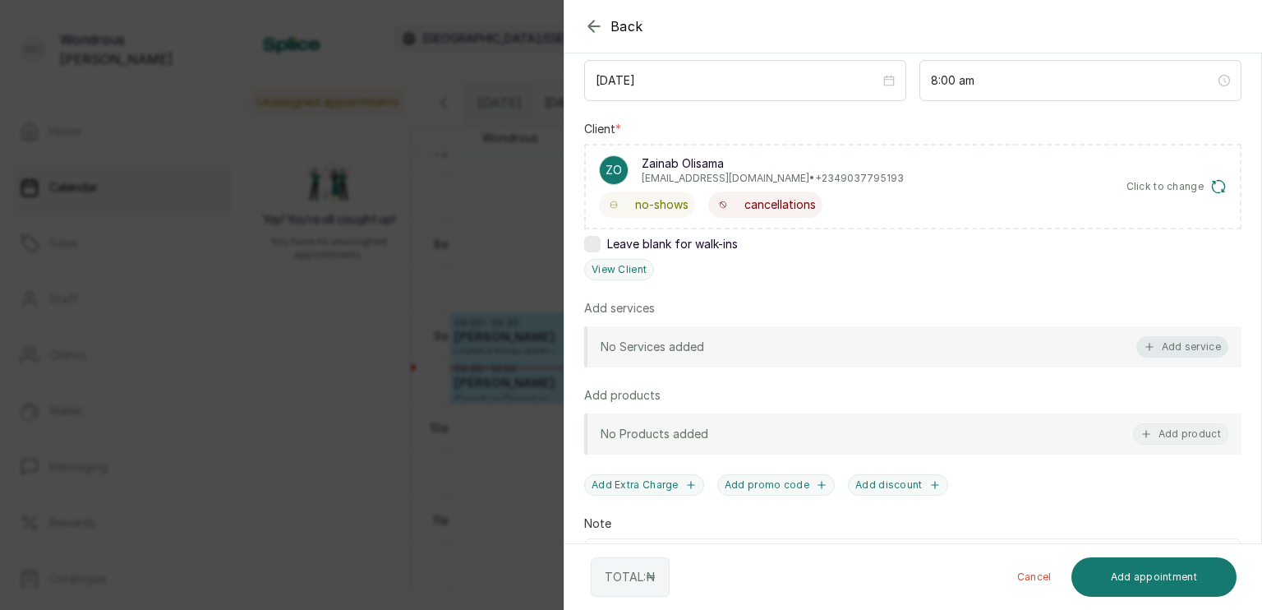
click at [1168, 353] on button "Add service" at bounding box center [1183, 346] width 92 height 21
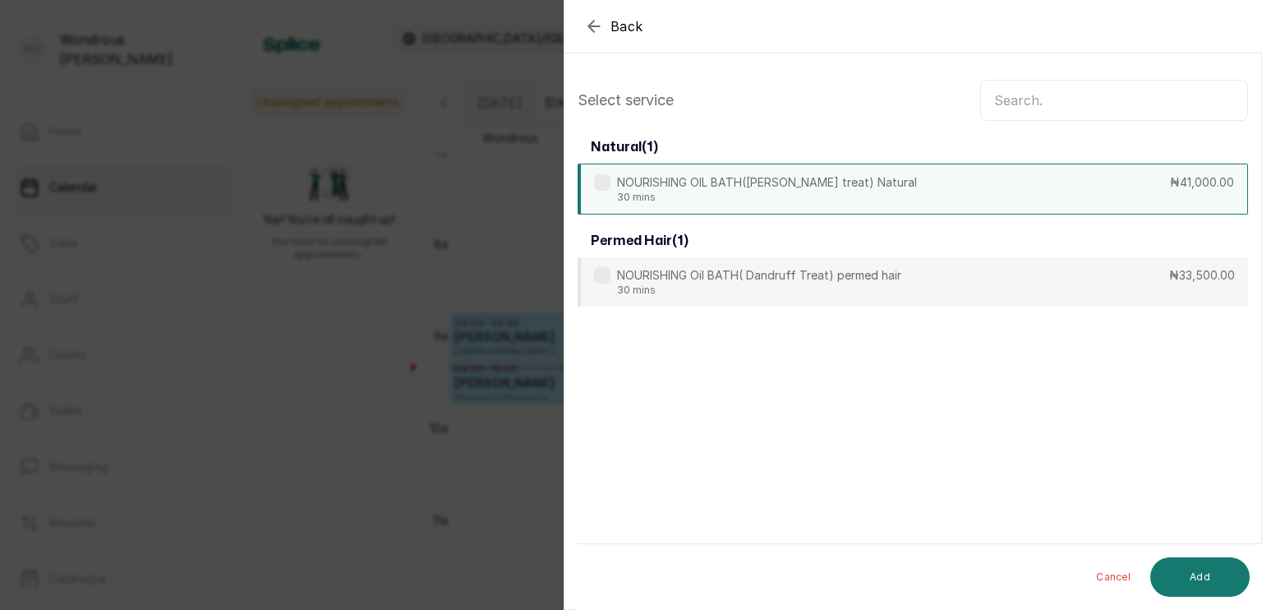
scroll to position [0, 0]
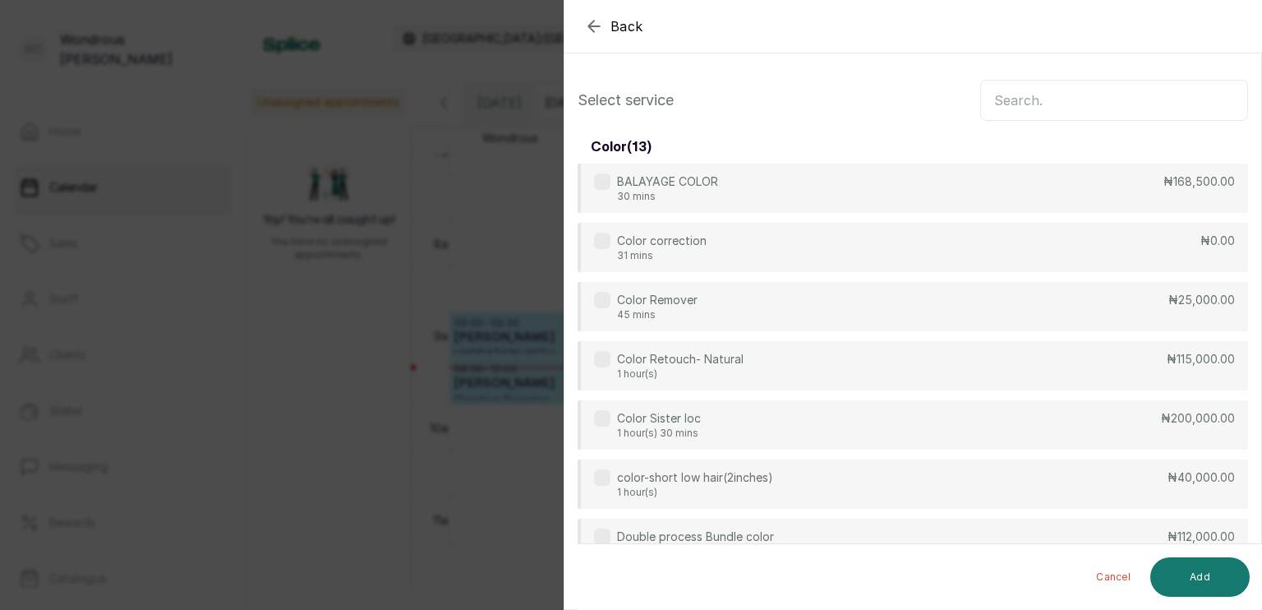
click at [1006, 89] on input "text" at bounding box center [1115, 100] width 268 height 41
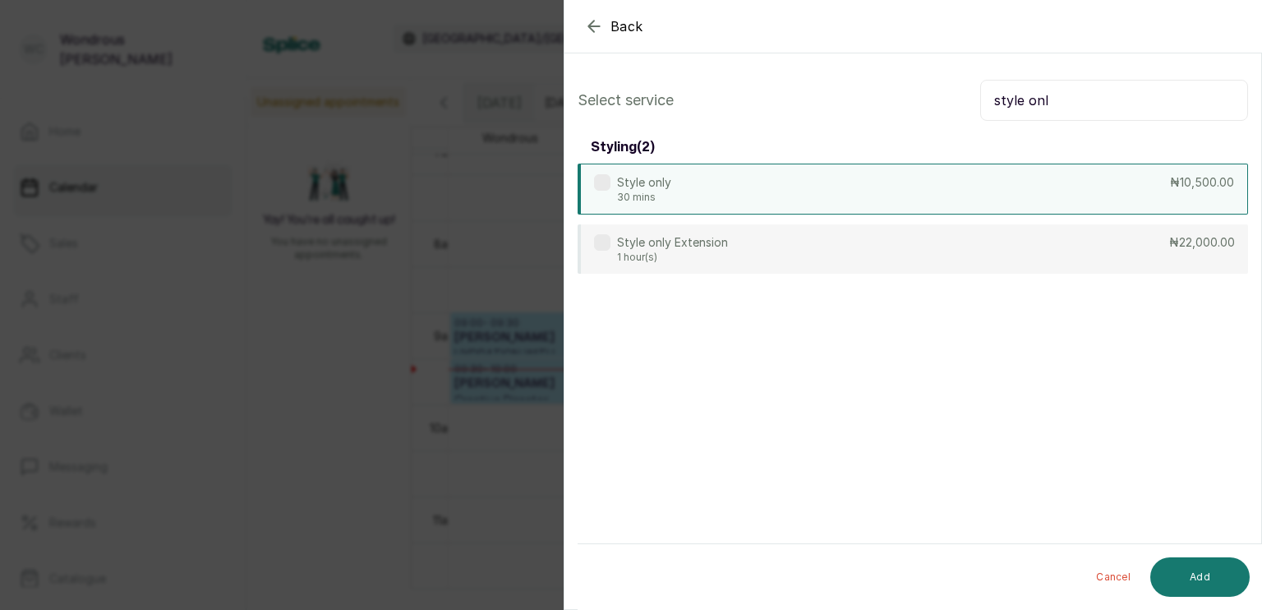
type input "style onl"
click at [856, 186] on div "Style only 30 mins ₦10,500.00" at bounding box center [913, 189] width 671 height 51
click at [1197, 585] on button "Add" at bounding box center [1200, 576] width 99 height 39
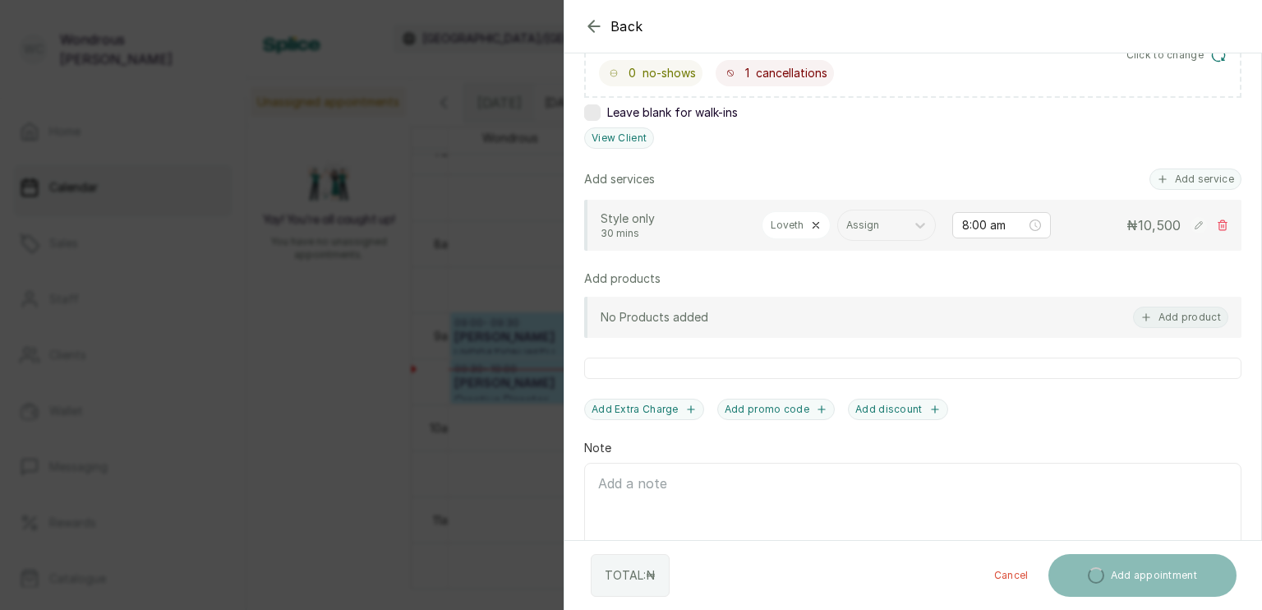
scroll to position [408, 0]
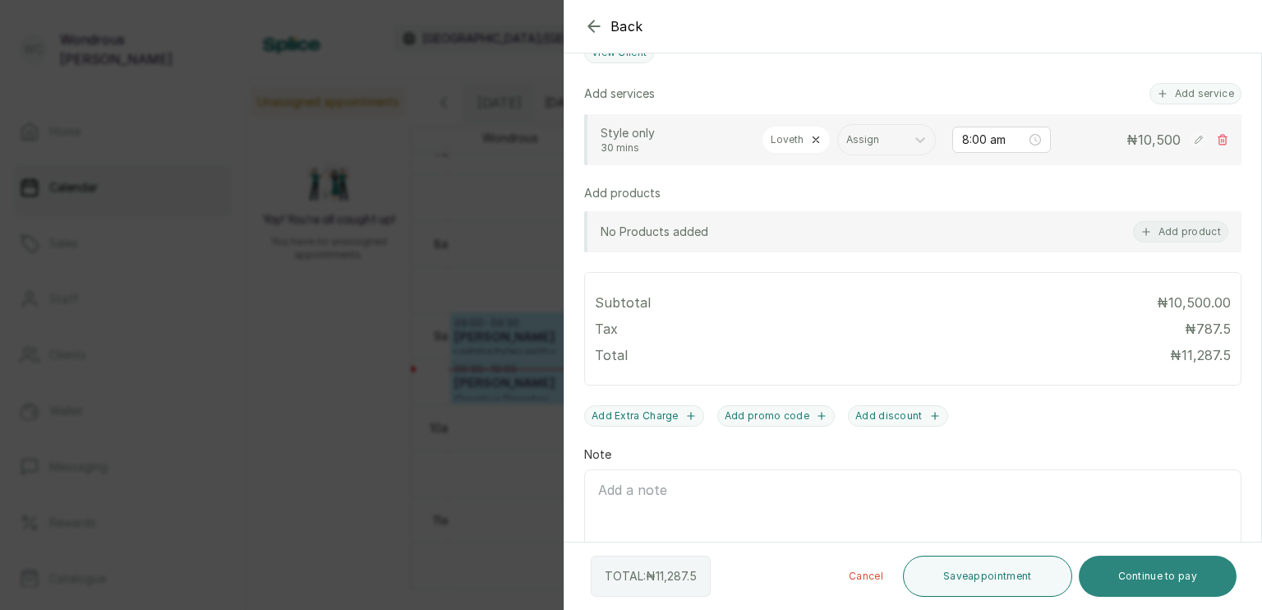
click at [1142, 582] on button "Continue to pay" at bounding box center [1158, 576] width 159 height 41
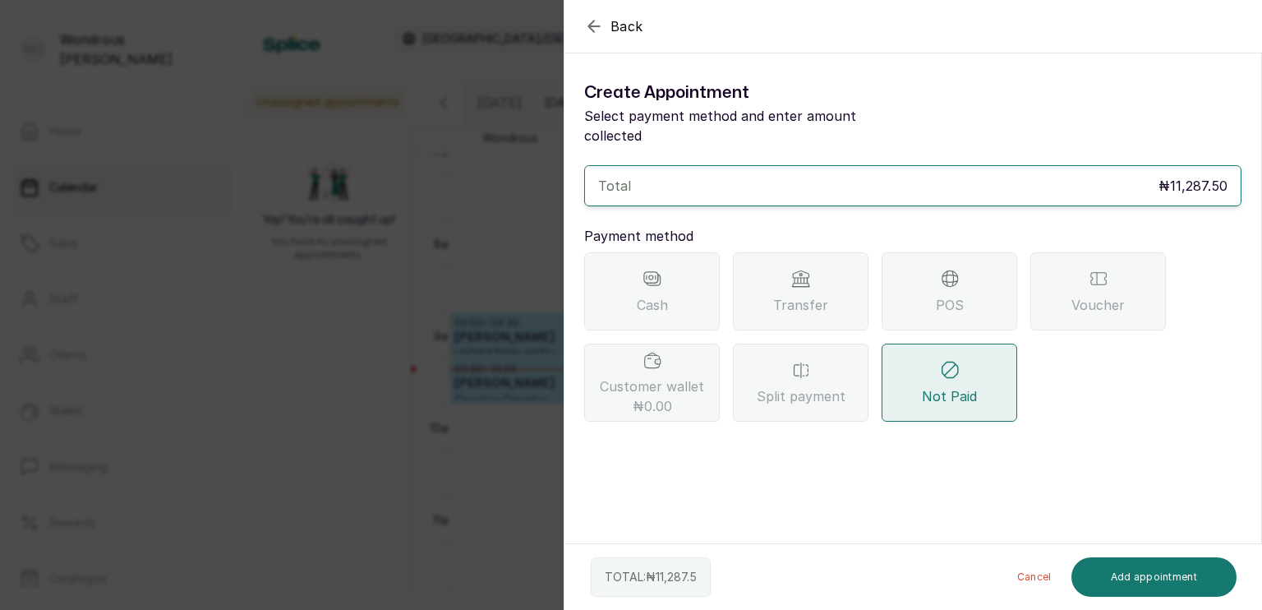
click at [812, 272] on div "Transfer" at bounding box center [801, 291] width 136 height 78
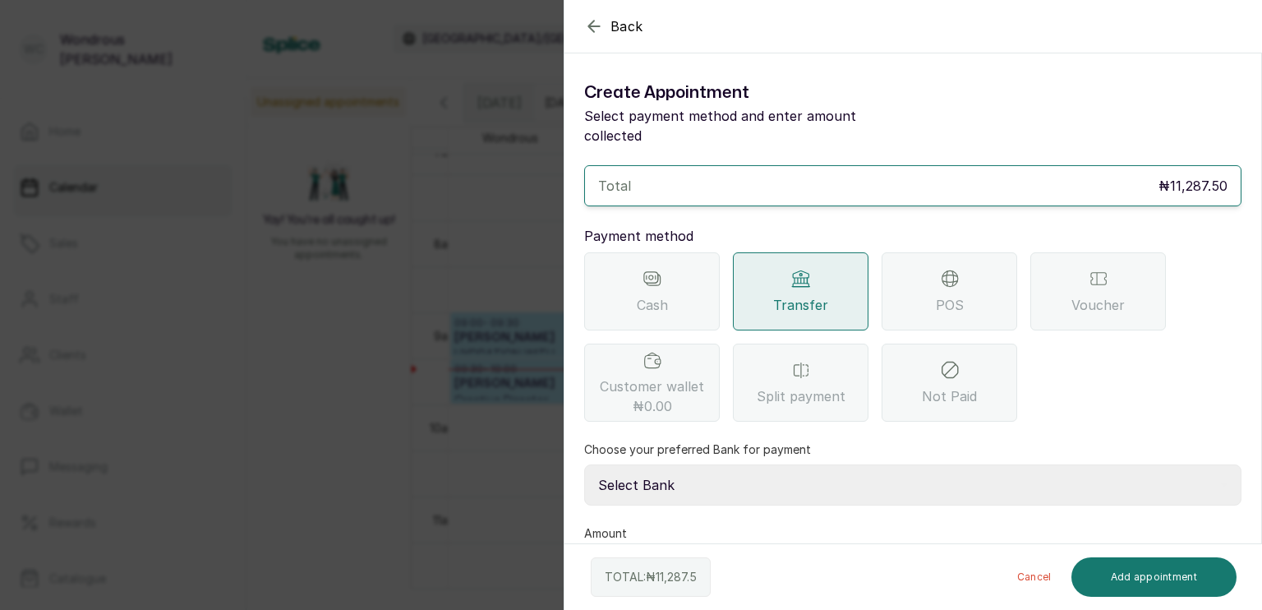
scroll to position [41, 0]
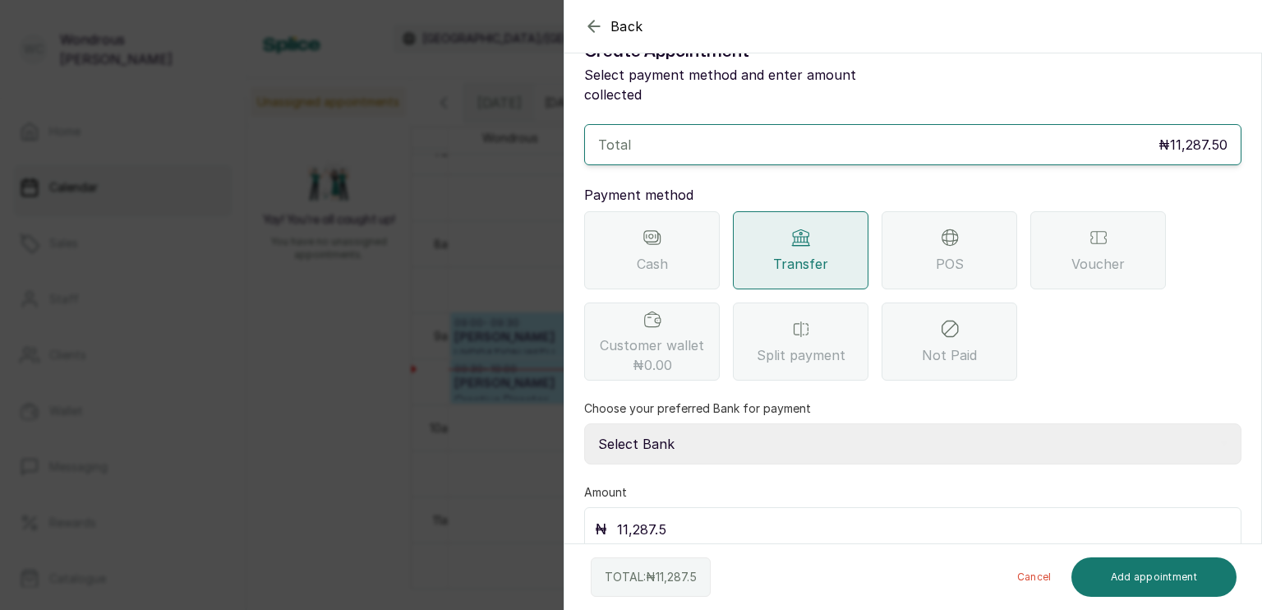
click at [749, 423] on select "Select Bank SBYWH ENTERPRISE Union Bank of Nigeria SBYWH ENTERPRISE Guaranty Tr…" at bounding box center [913, 443] width 658 height 41
select select "4d00f10c-fa79-43ea-807e-2e57bb9eff76"
click at [584, 423] on select "Select Bank SBYWH ENTERPRISE Union Bank of Nigeria SBYWH ENTERPRISE Guaranty Tr…" at bounding box center [913, 443] width 658 height 41
click at [1126, 577] on button "Add appointment" at bounding box center [1155, 576] width 166 height 39
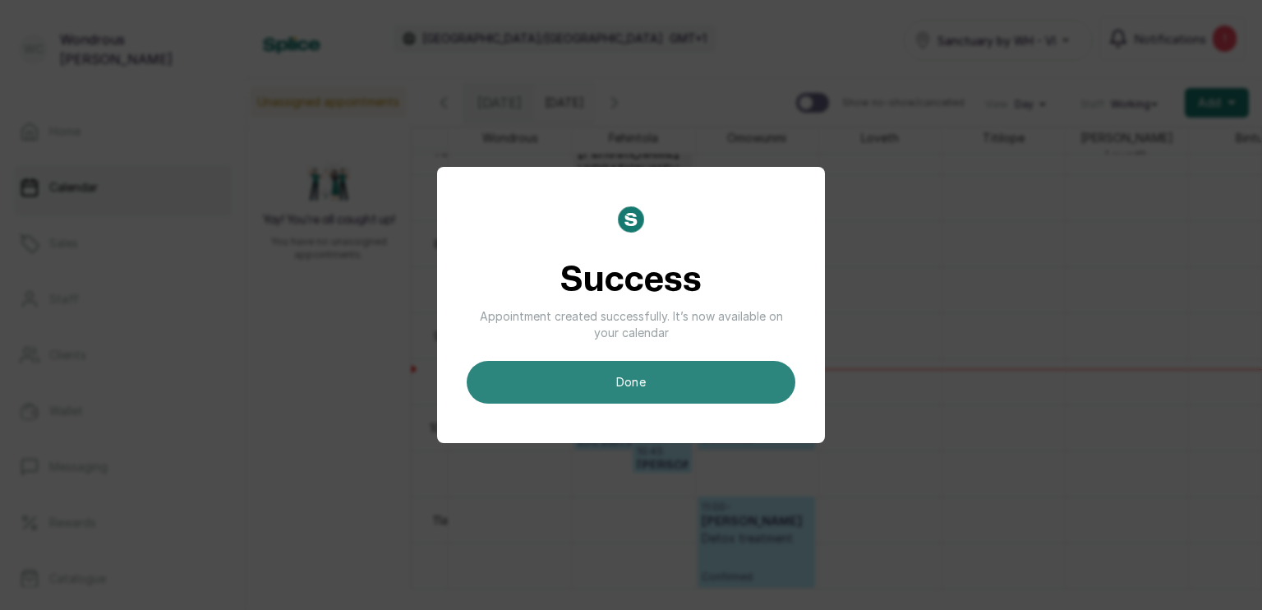
click at [723, 386] on button "done" at bounding box center [631, 382] width 329 height 43
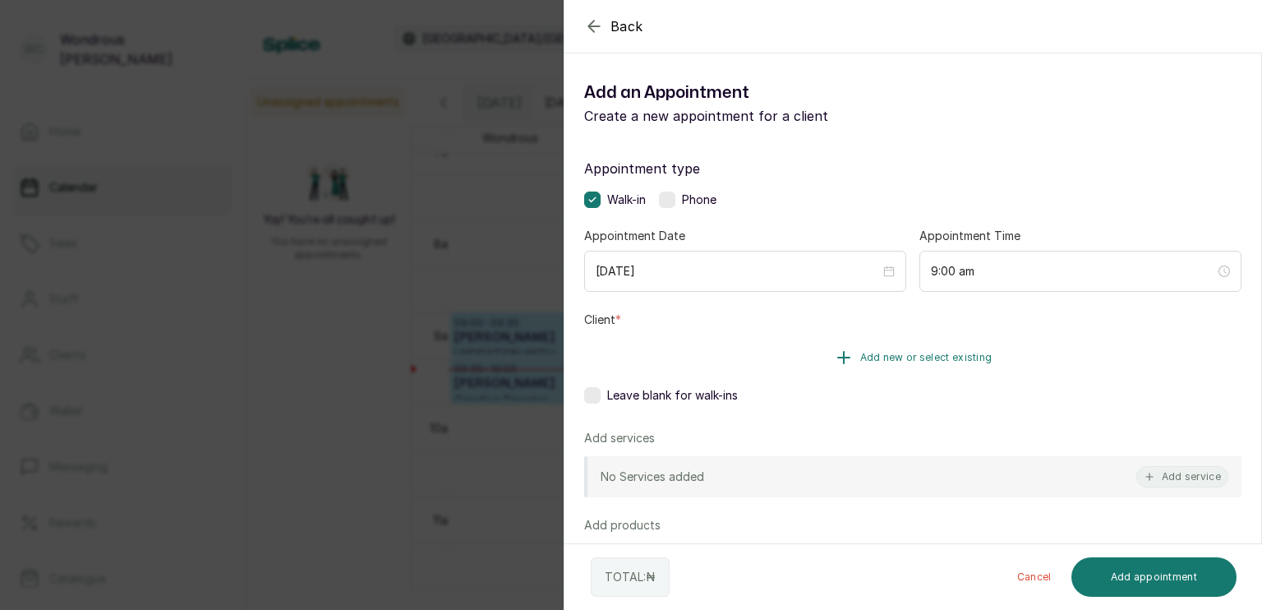
click at [870, 351] on span "Add new or select existing" at bounding box center [927, 357] width 132 height 13
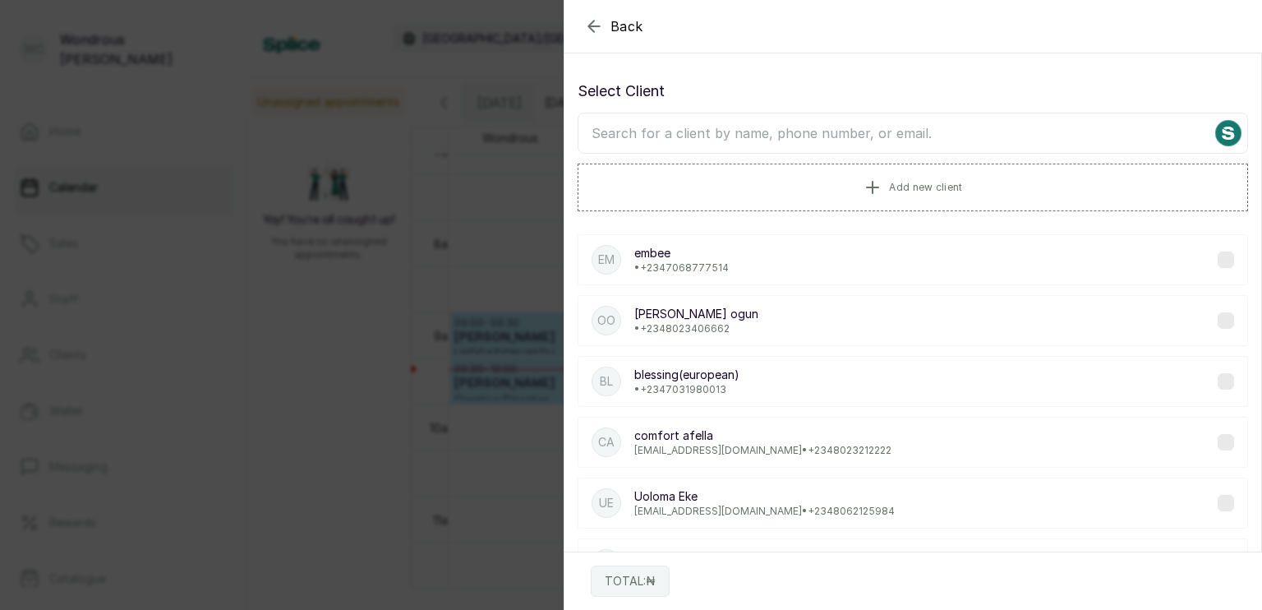
click at [786, 143] on input "text" at bounding box center [913, 133] width 671 height 41
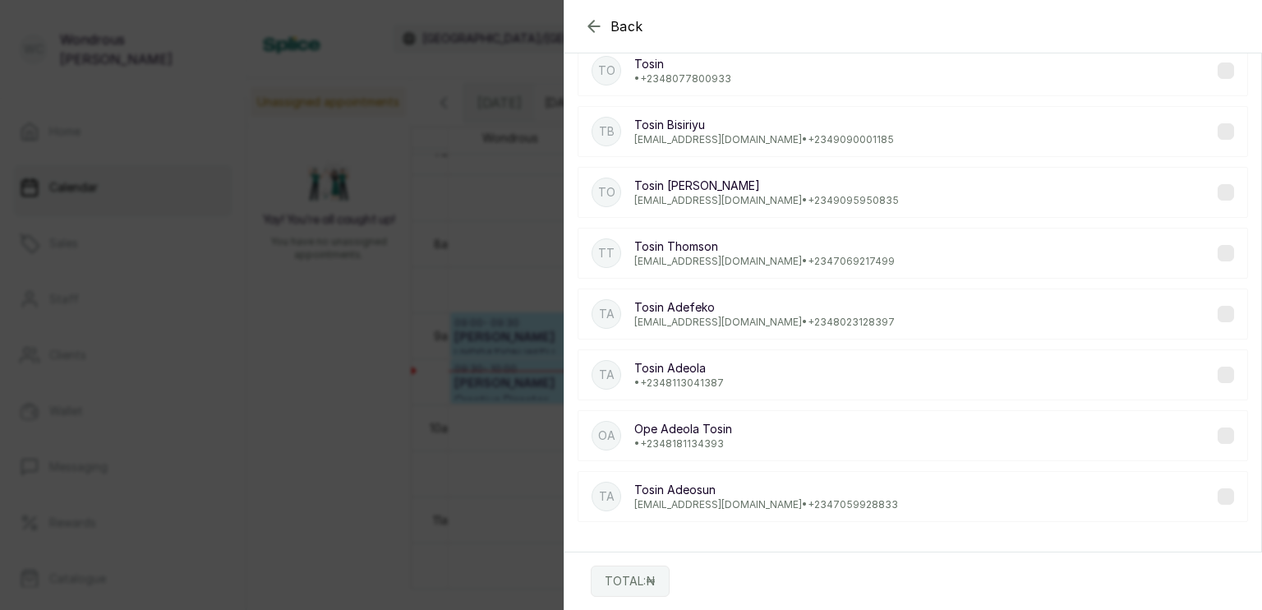
scroll to position [0, 0]
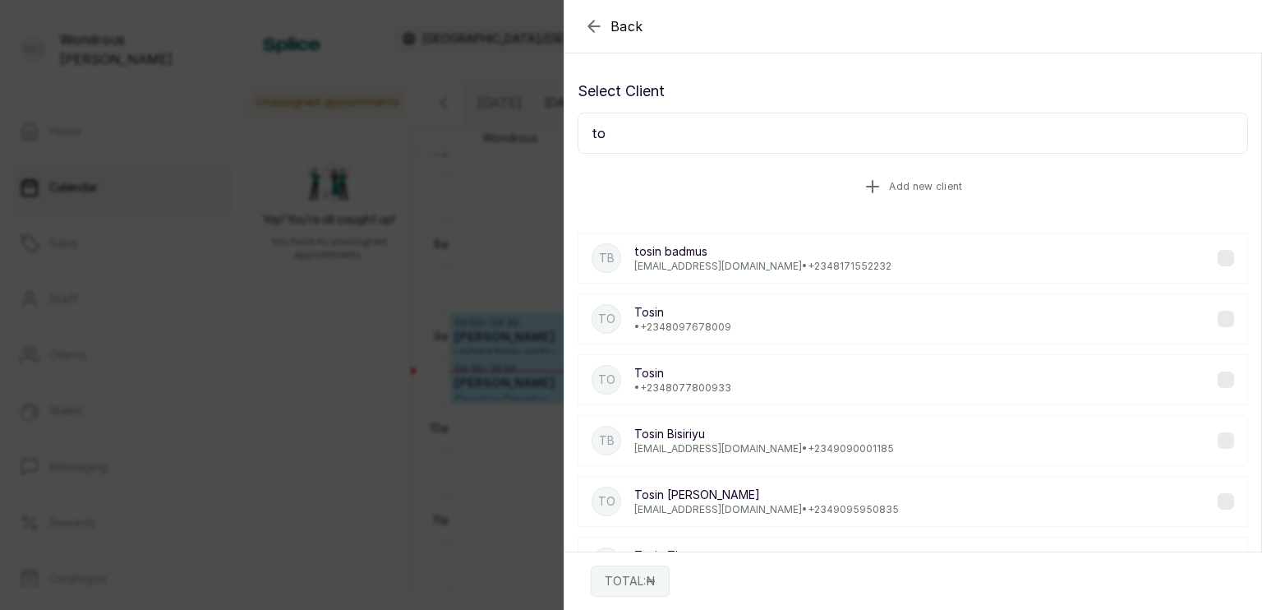
type input "t"
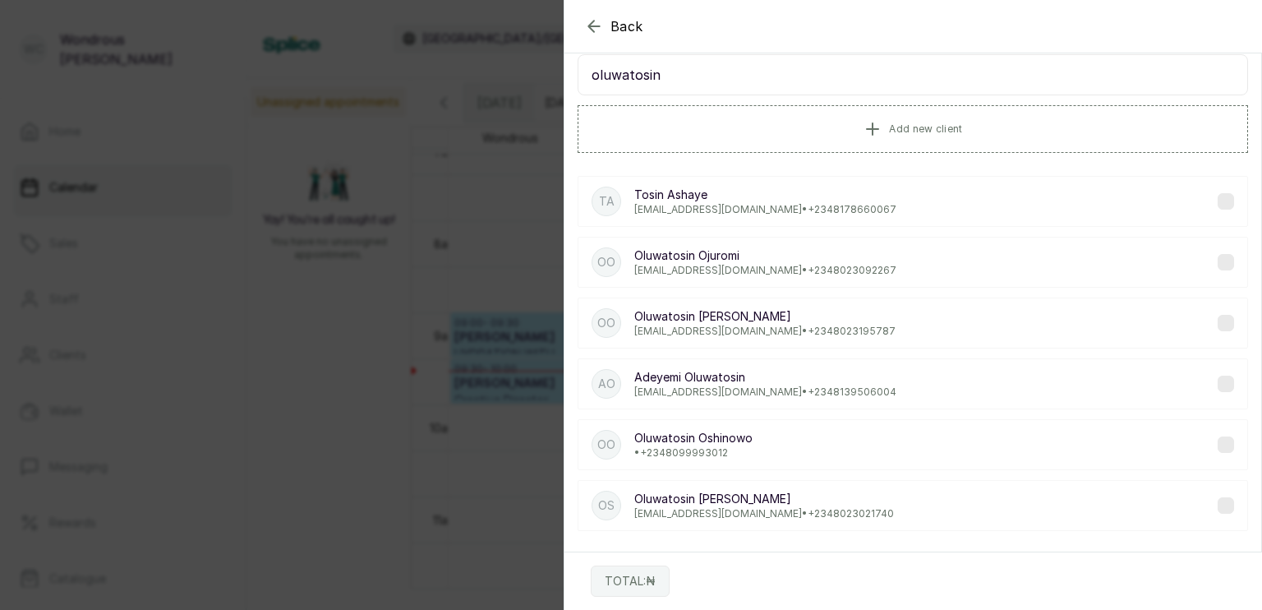
scroll to position [69, 0]
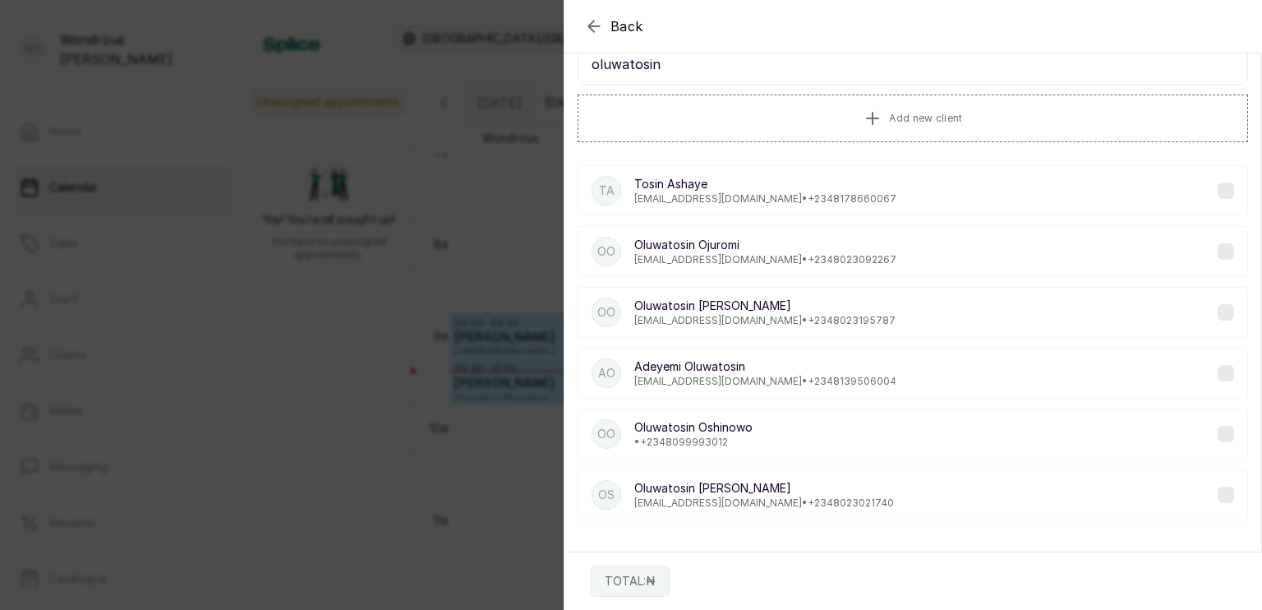
type input "oluwatosin"
click at [731, 259] on p "tyawon@yahoo.com • +234 8023092267" at bounding box center [765, 259] width 262 height 13
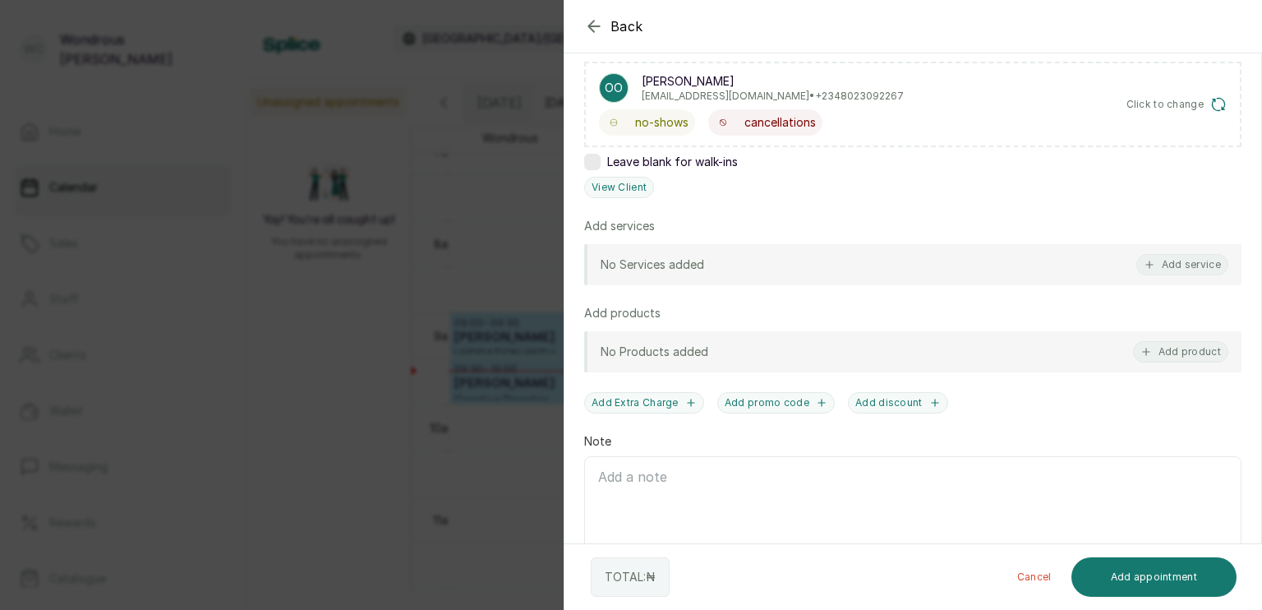
scroll to position [278, 0]
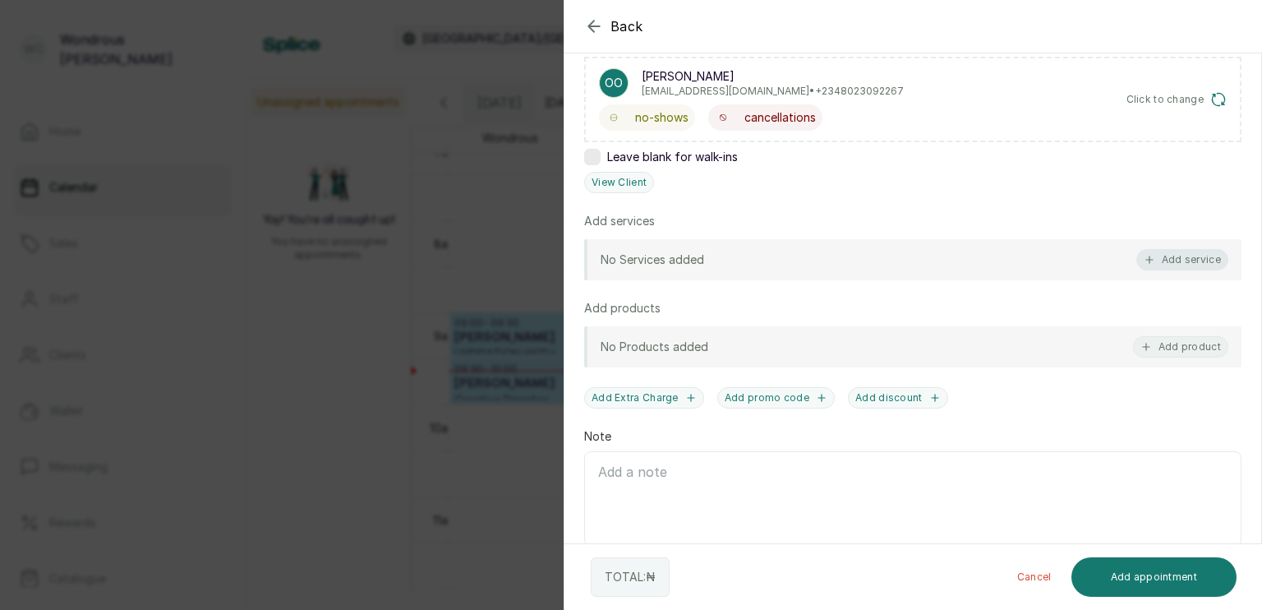
click at [1154, 251] on button "Add service" at bounding box center [1183, 259] width 92 height 21
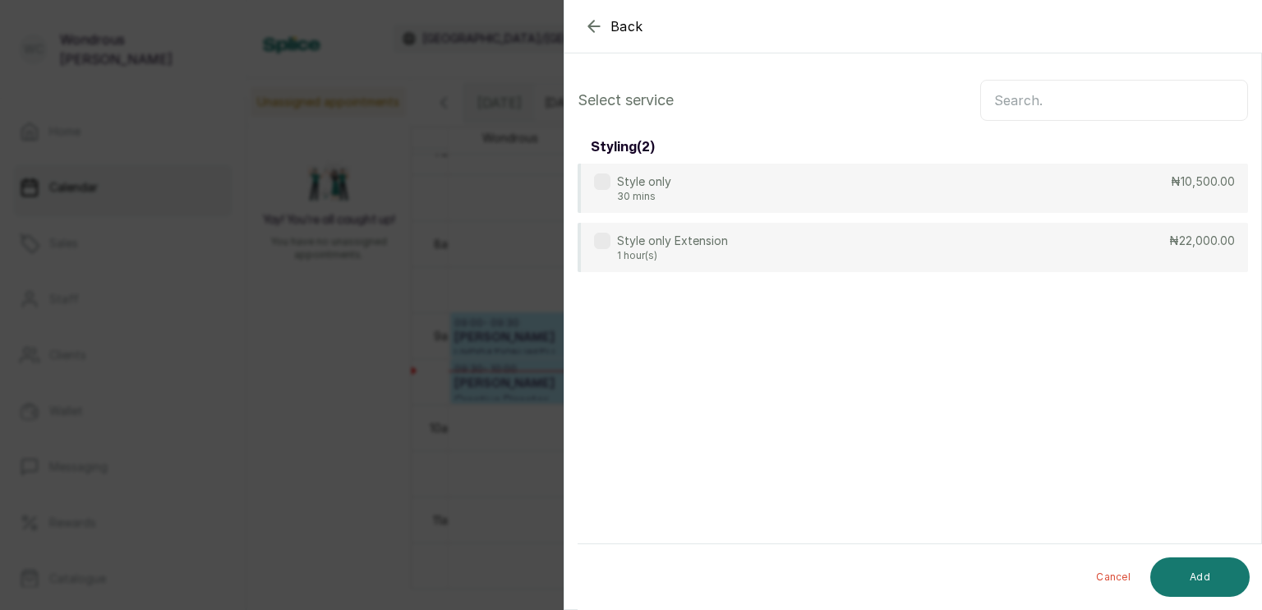
scroll to position [0, 0]
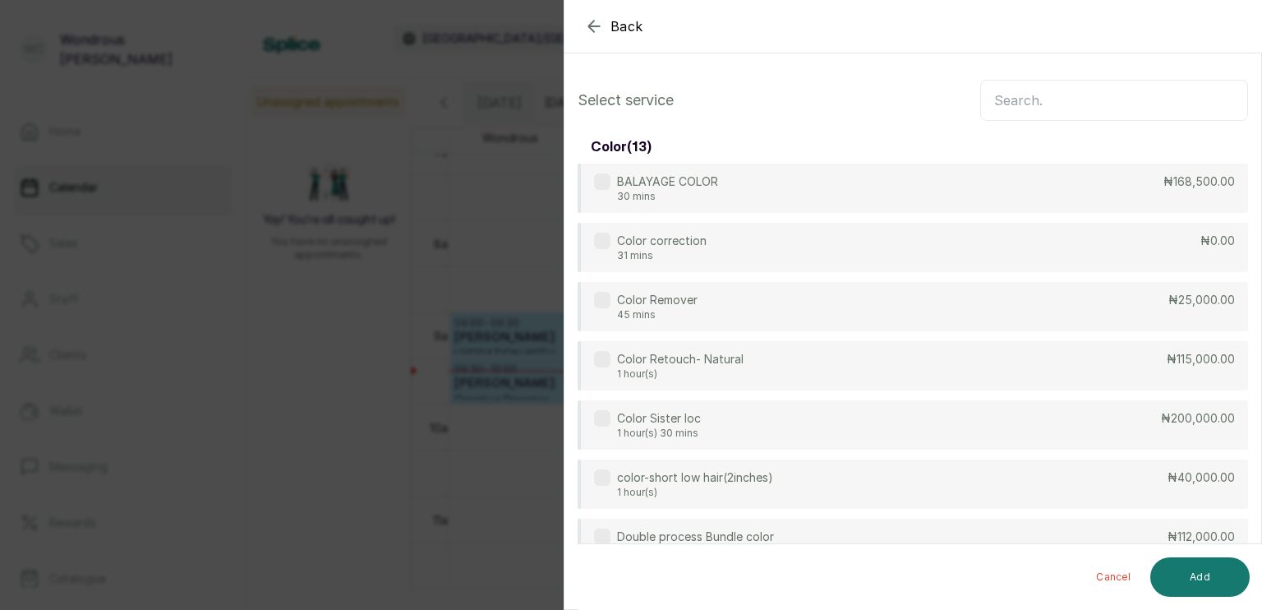
click at [999, 106] on input "text" at bounding box center [1115, 100] width 268 height 41
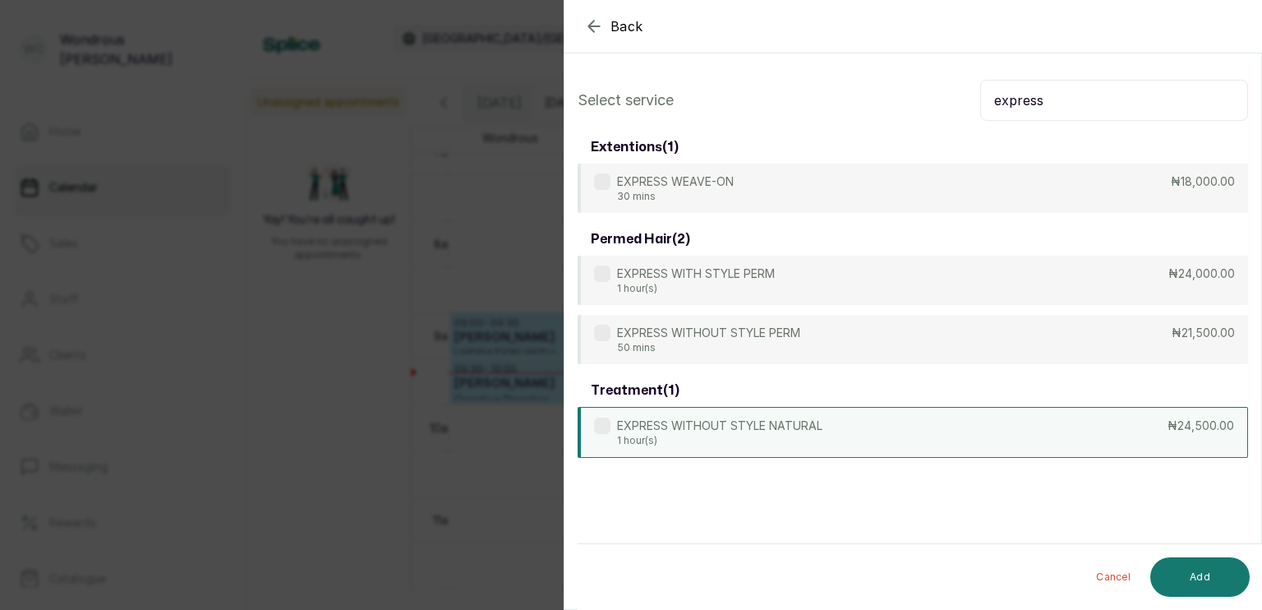
click at [817, 423] on p "EXPRESS WITHOUT STYLE NATURAL" at bounding box center [719, 426] width 205 height 16
click at [1036, 105] on input "express" at bounding box center [1115, 100] width 268 height 41
click at [877, 440] on div "EXPRESS WITHOUT STYLE NATURAL 1 hour(s) ₦24,500.00" at bounding box center [913, 432] width 671 height 51
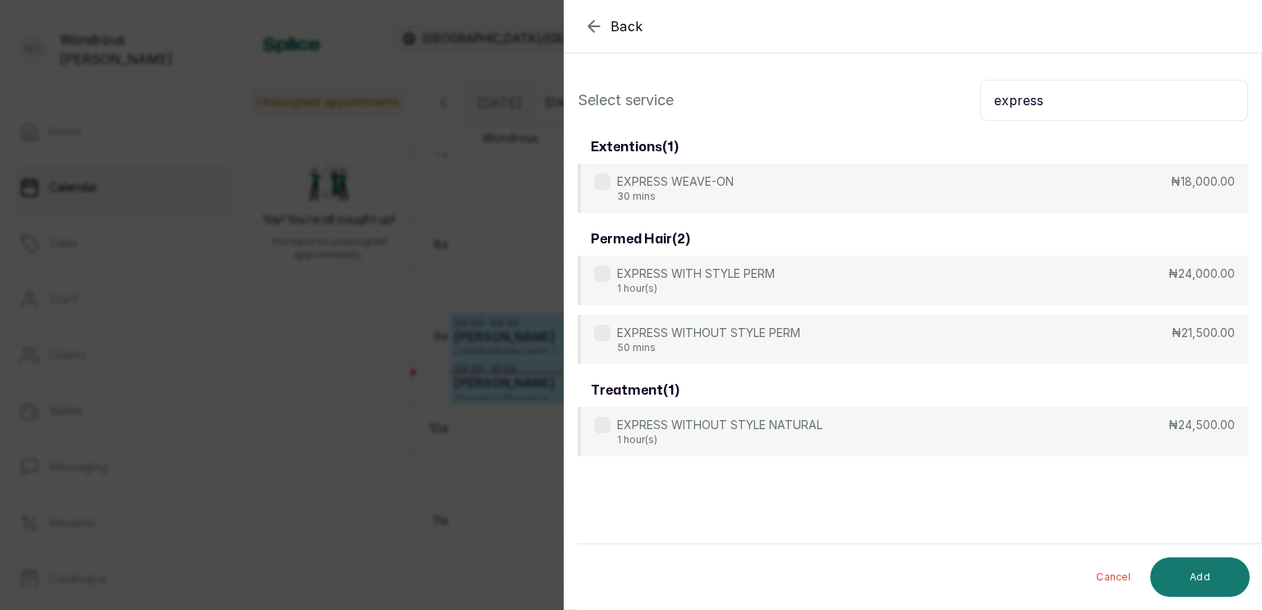
click at [1046, 110] on input "express" at bounding box center [1115, 100] width 268 height 41
type input "e"
type input "expr"
click at [350, 334] on div "Back Add Appointment Select service expr extentions ( 1 ) EXPRESS WEAVE-ON 30 m…" at bounding box center [631, 305] width 1262 height 610
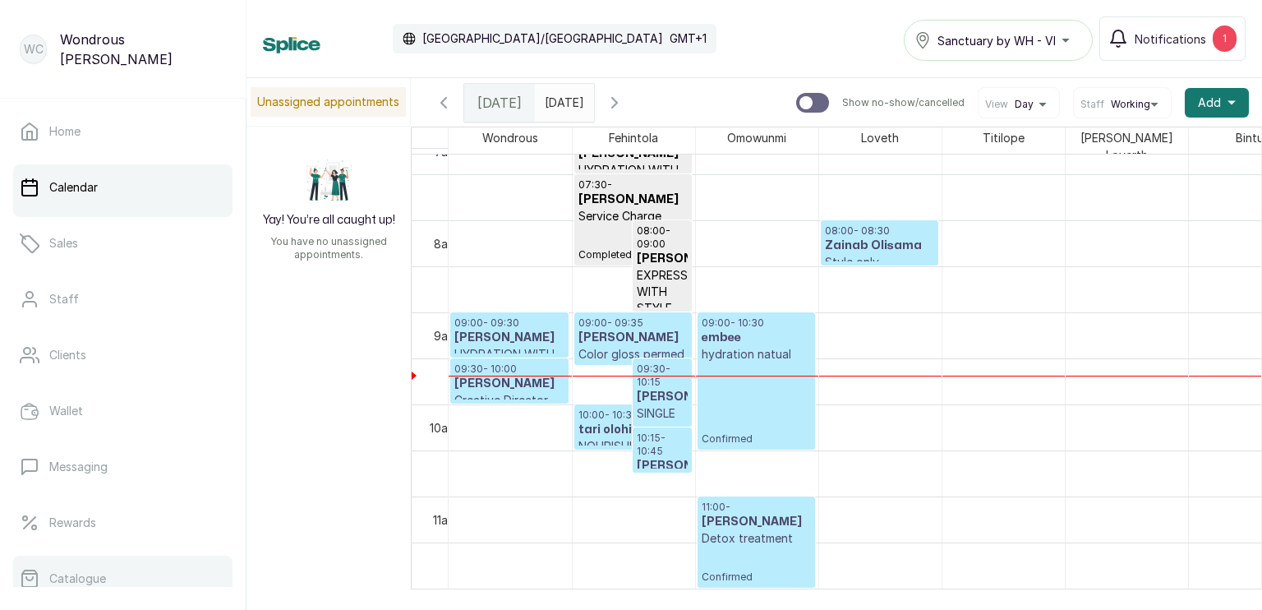
click at [127, 570] on link "Catalogue" at bounding box center [122, 579] width 219 height 46
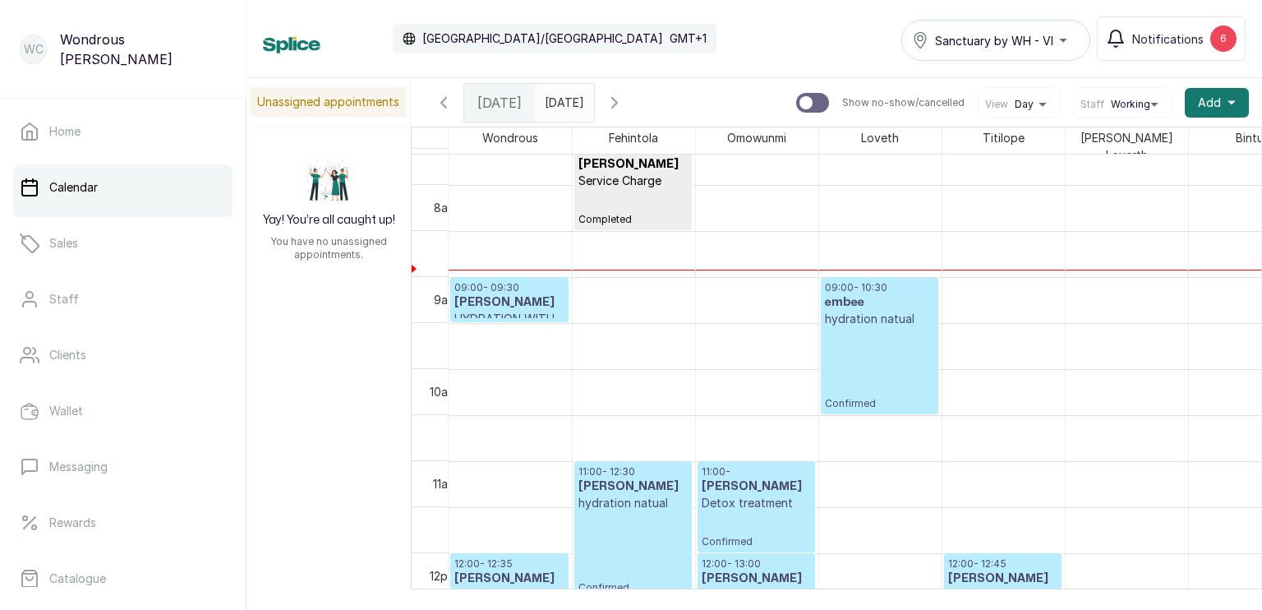
scroll to position [706, 0]
click at [857, 354] on p "Confirmed" at bounding box center [879, 368] width 109 height 83
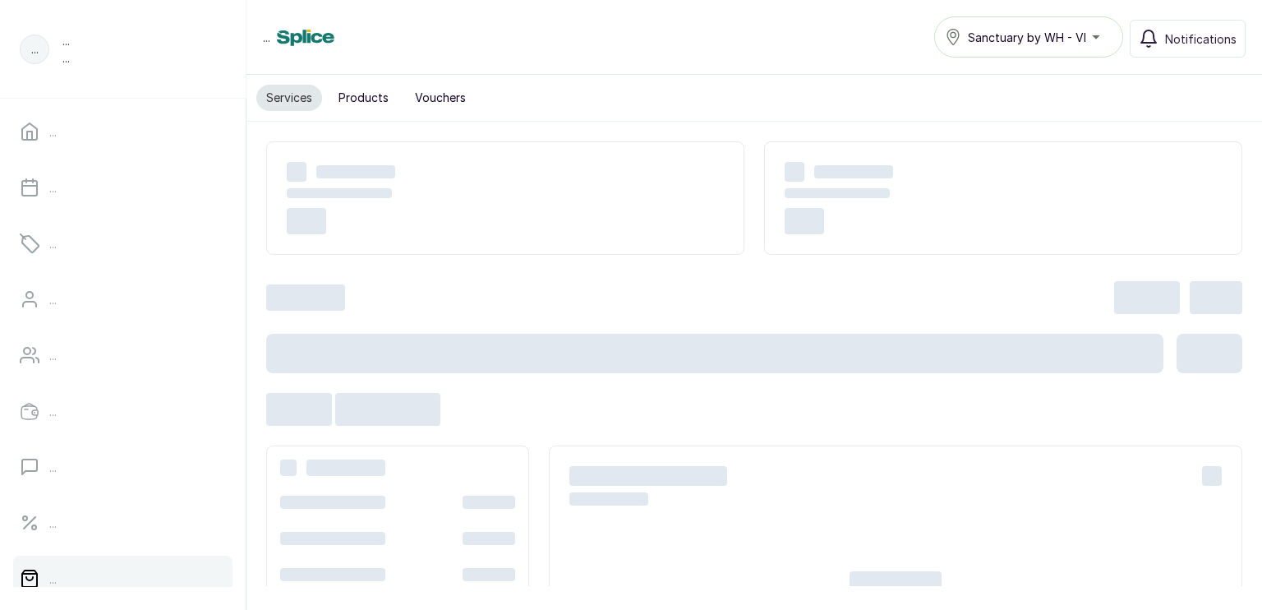
scroll to position [327, 0]
